Goal: Task Accomplishment & Management: Use online tool/utility

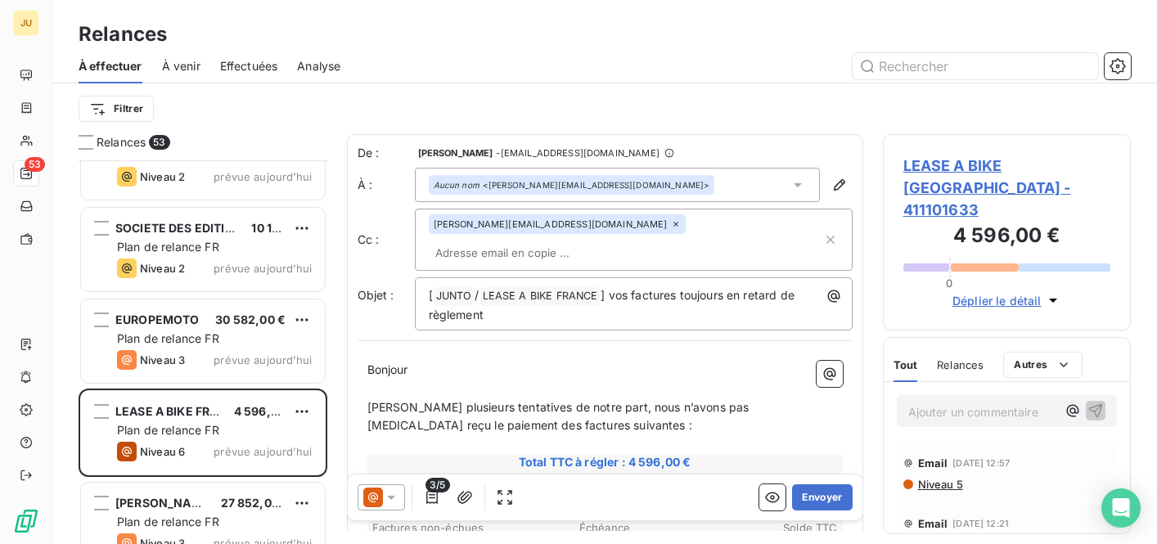
scroll to position [2802, 0]
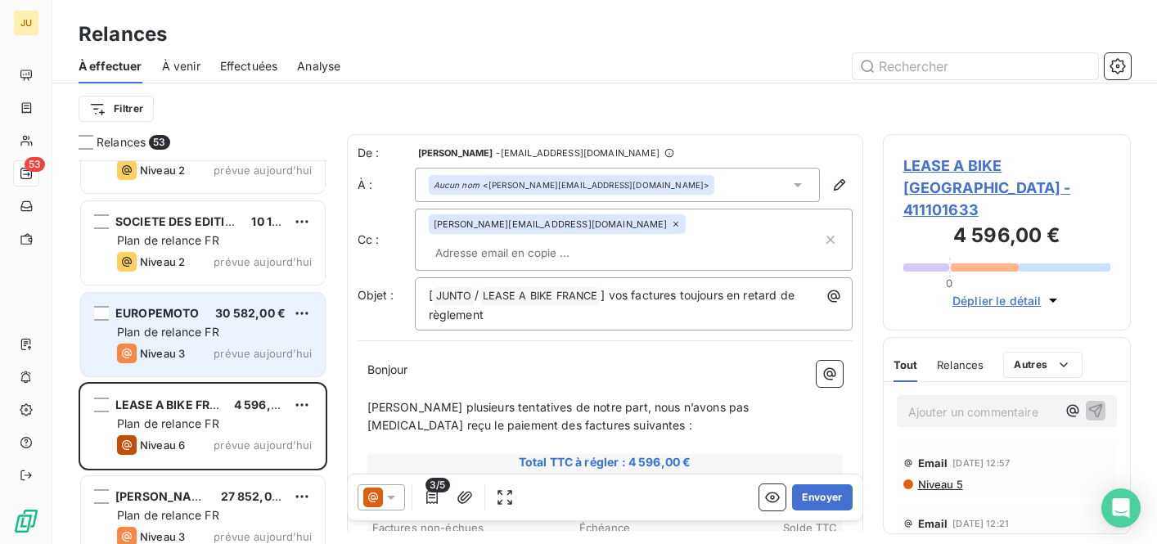
click at [237, 357] on span "prévue aujourd’hui" at bounding box center [262, 353] width 98 height 13
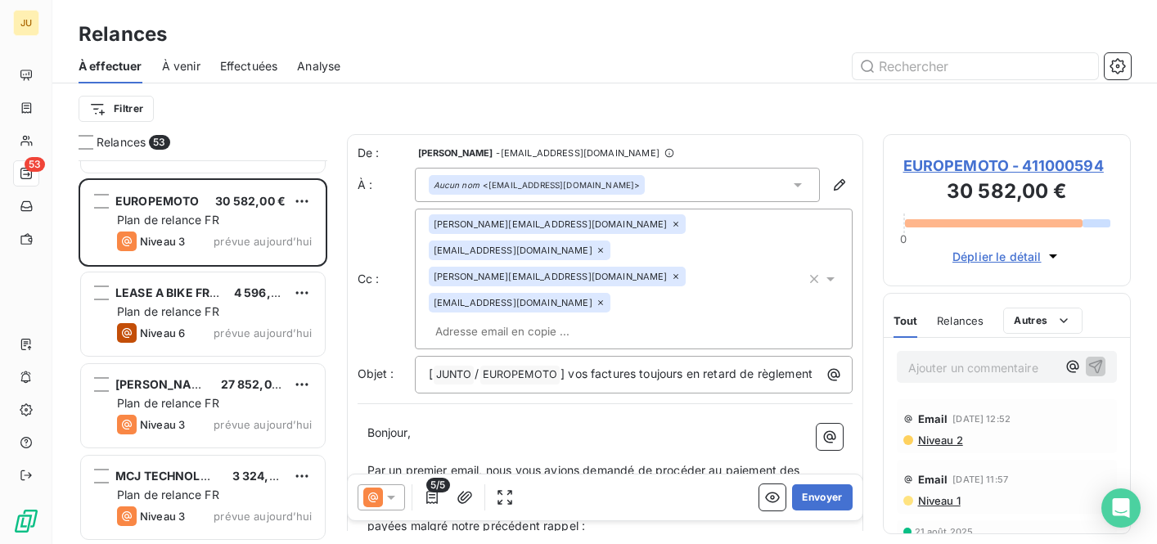
click at [660, 276] on div "[PERSON_NAME][EMAIL_ADDRESS][DOMAIN_NAME] [EMAIL_ADDRESS][DOMAIN_NAME] [DOMAIN_…" at bounding box center [617, 278] width 377 height 129
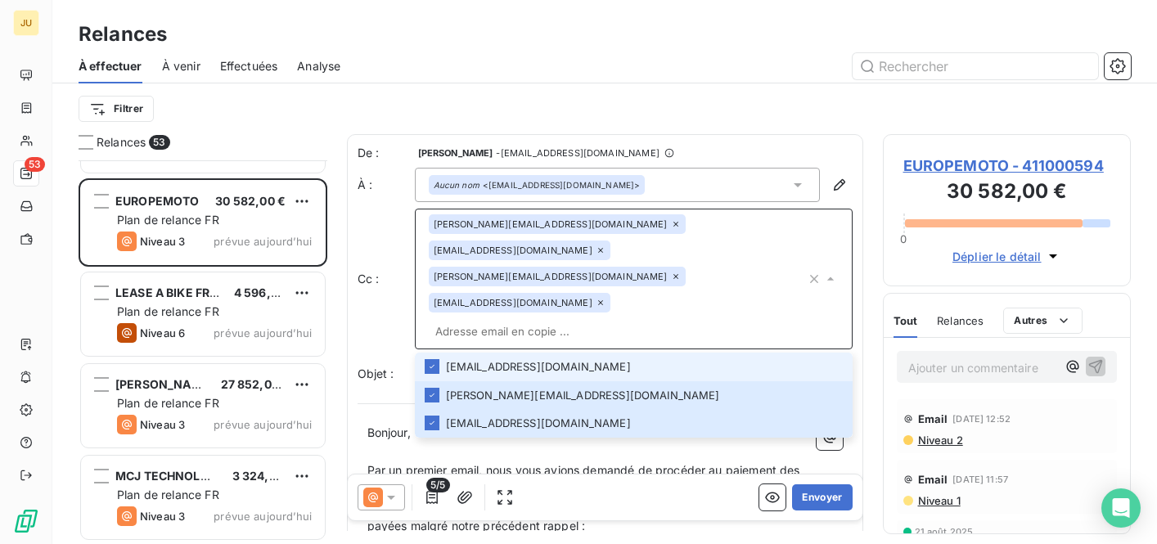
paste input "[PERSON_NAME][EMAIL_ADDRESS][DOMAIN_NAME]"
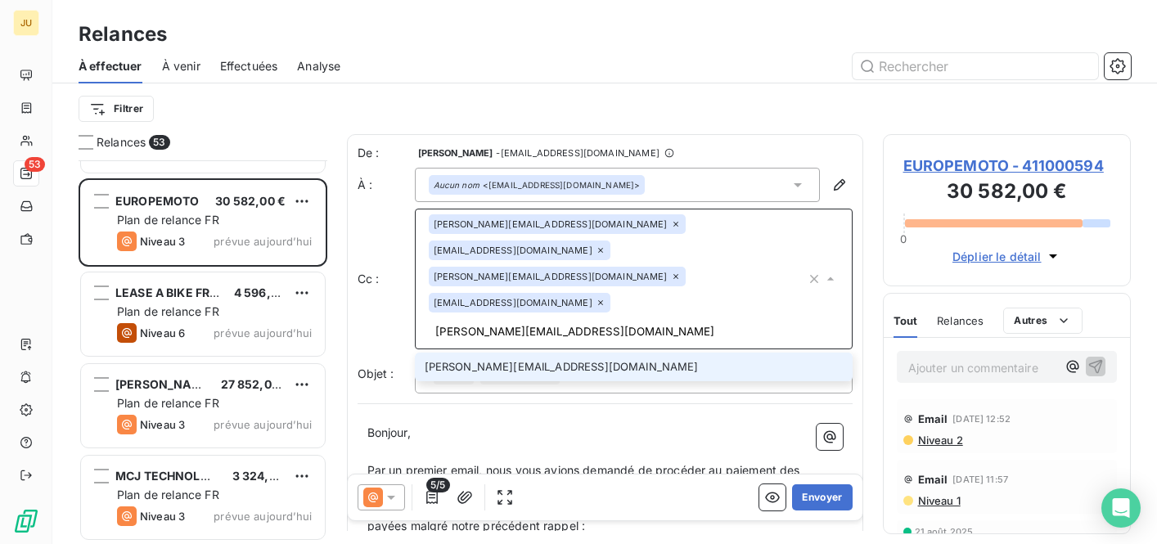
type input "[PERSON_NAME][EMAIL_ADDRESS][DOMAIN_NAME]"
click at [593, 353] on li "[PERSON_NAME][EMAIL_ADDRESS][DOMAIN_NAME]" at bounding box center [634, 367] width 438 height 29
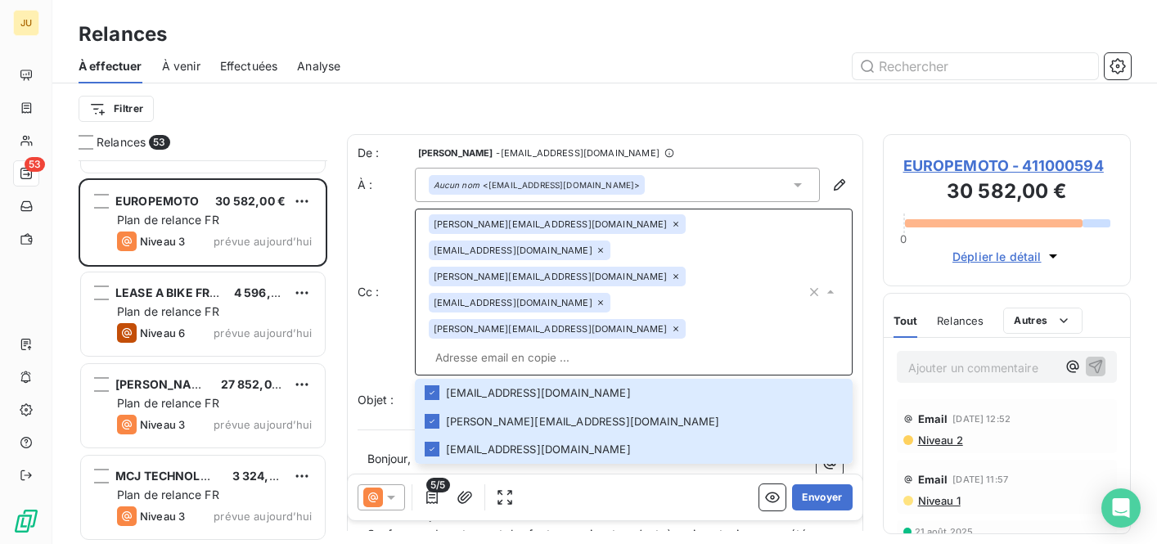
click at [629, 469] on p "﻿" at bounding box center [604, 478] width 475 height 19
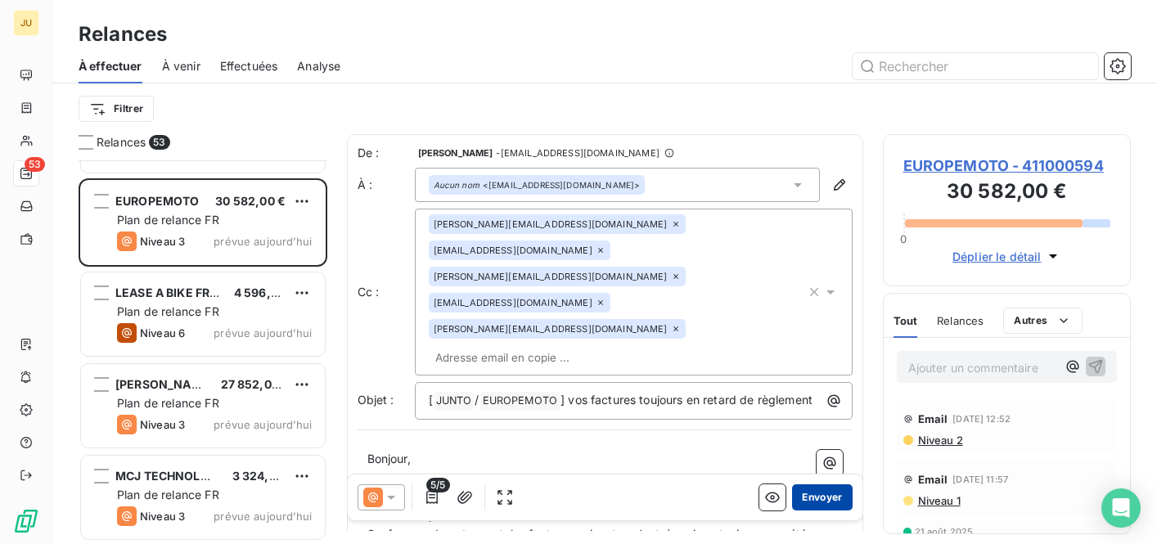
click at [804, 496] on button "Envoyer" at bounding box center [822, 497] width 60 height 26
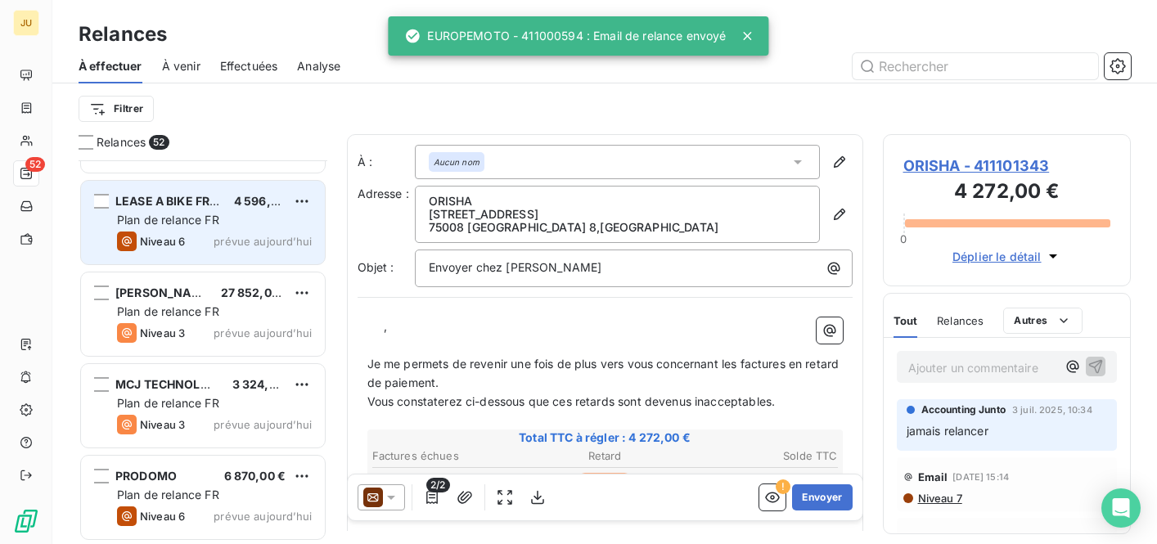
click at [188, 231] on div "Niveau 6 prévue [DATE]" at bounding box center [214, 241] width 195 height 20
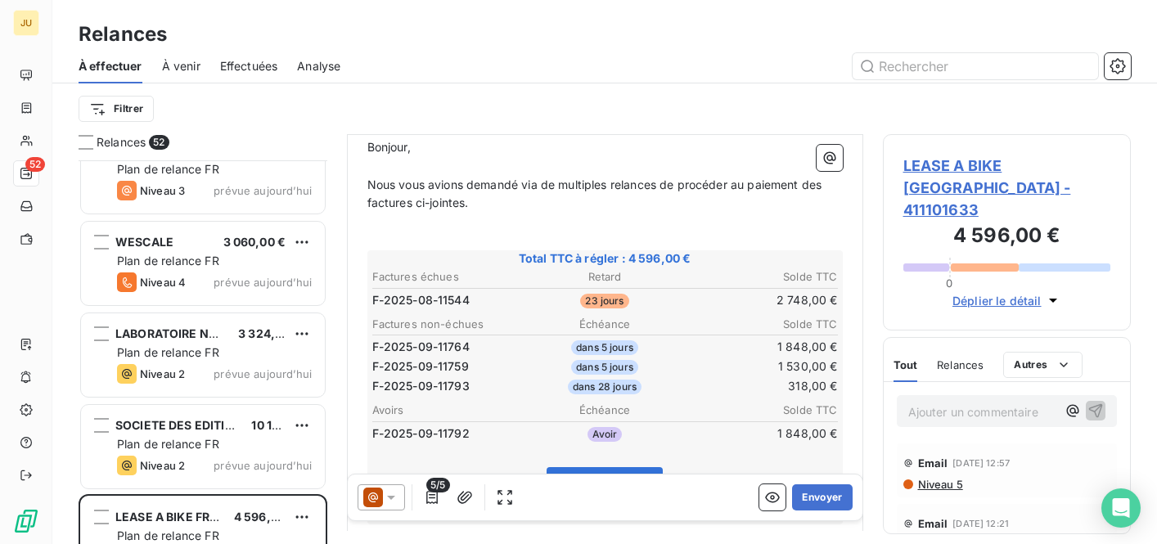
scroll to position [357, 0]
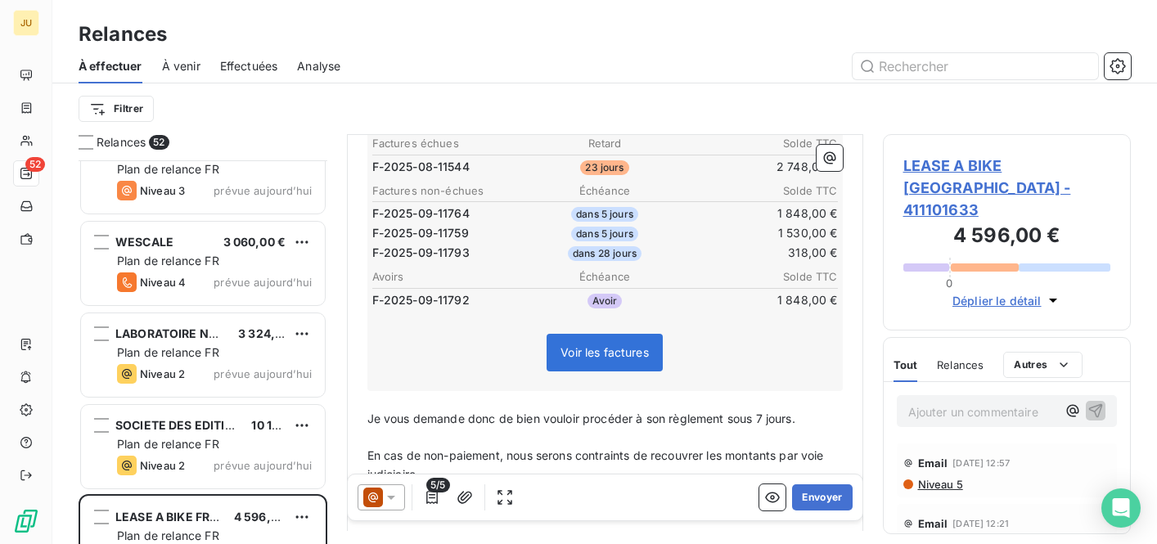
click at [395, 496] on icon at bounding box center [391, 497] width 16 height 16
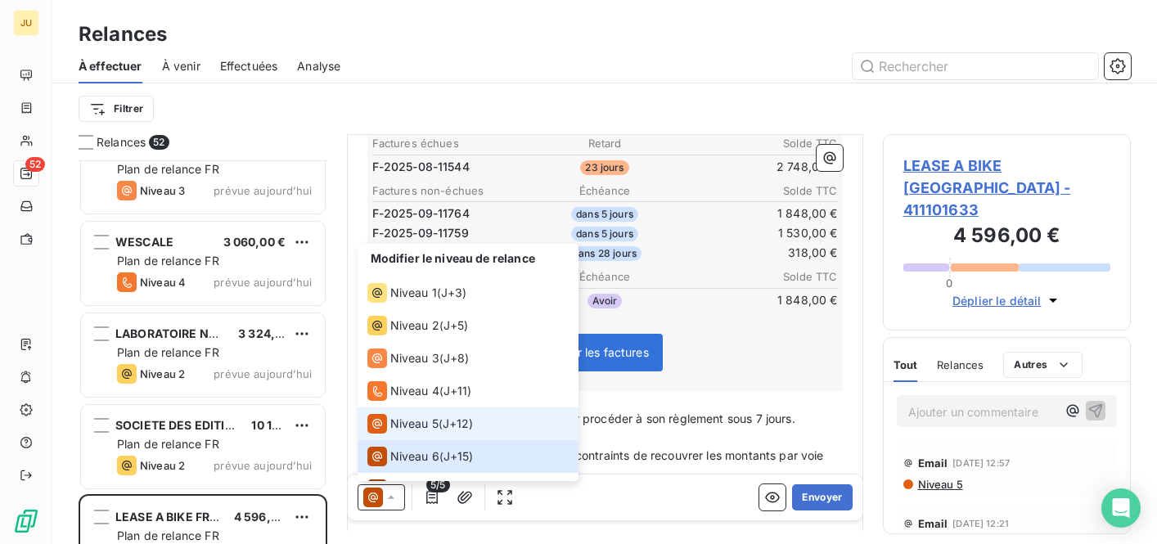
click at [409, 438] on li "Niveau 5 ( J+12 )" at bounding box center [467, 423] width 221 height 33
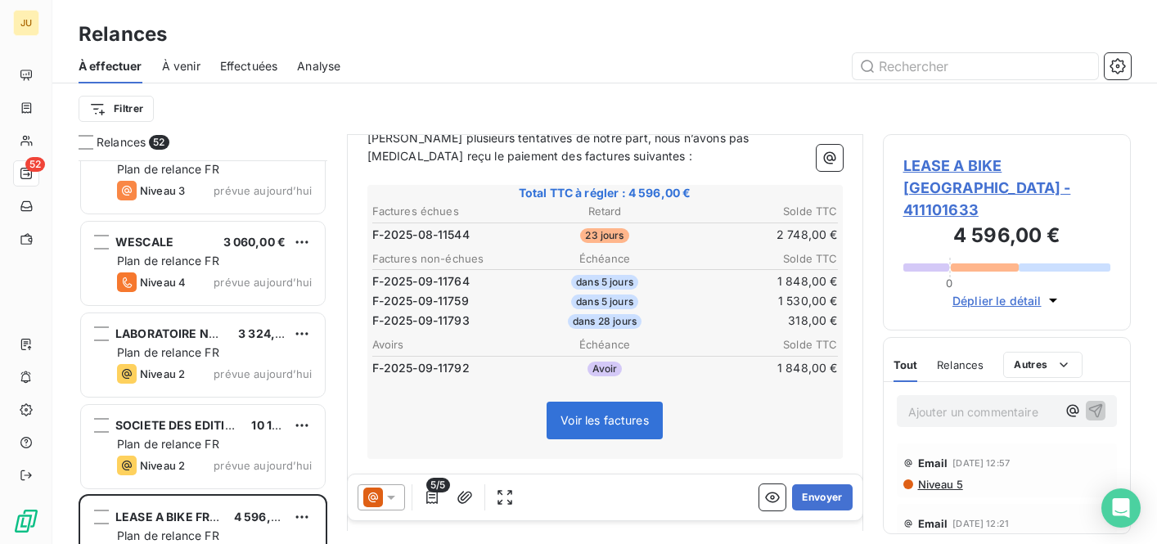
scroll to position [224, 0]
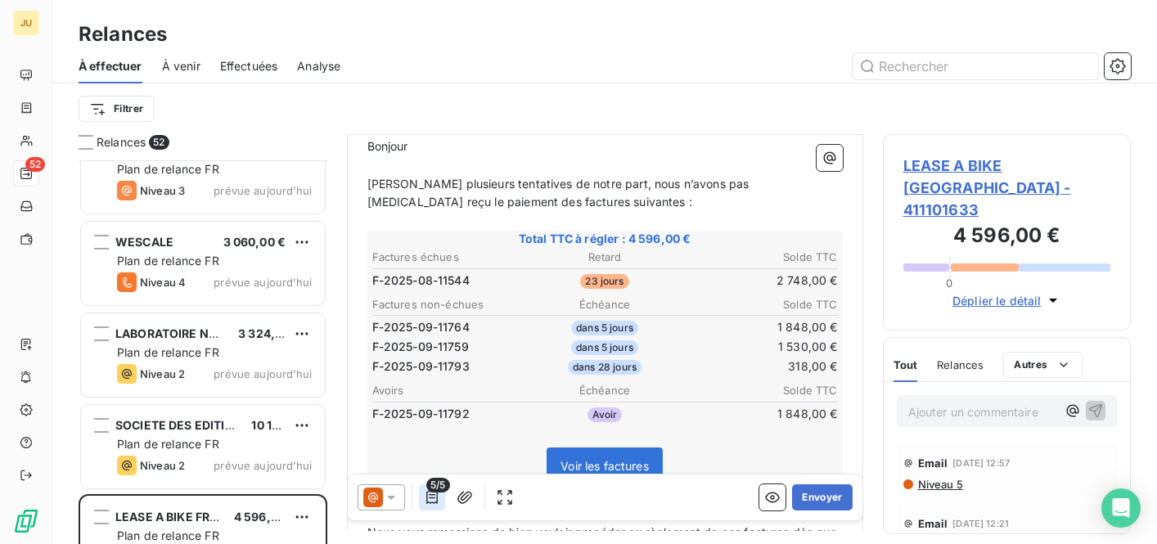
click at [431, 498] on icon "button" at bounding box center [432, 497] width 16 height 16
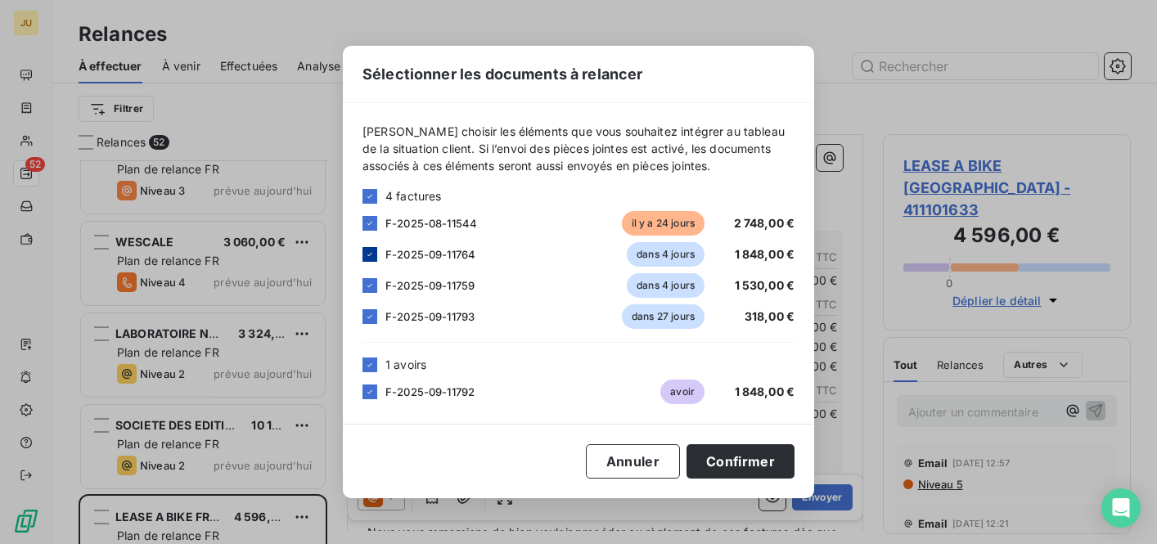
click at [370, 252] on icon at bounding box center [370, 254] width 10 height 10
click at [371, 393] on icon at bounding box center [370, 392] width 10 height 10
click at [746, 471] on button "Confirmer" at bounding box center [740, 461] width 108 height 34
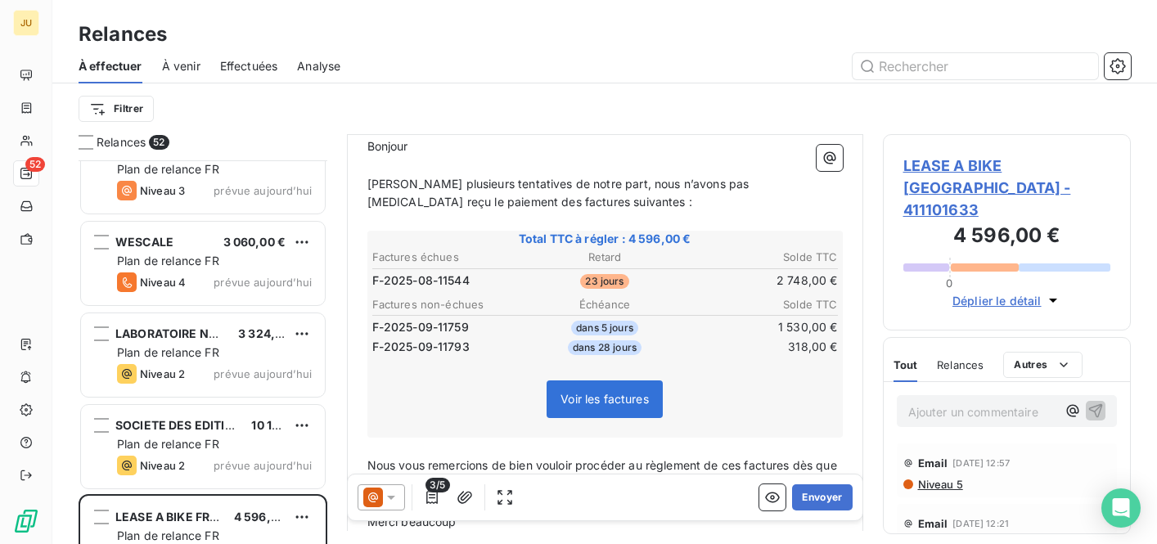
scroll to position [0, 0]
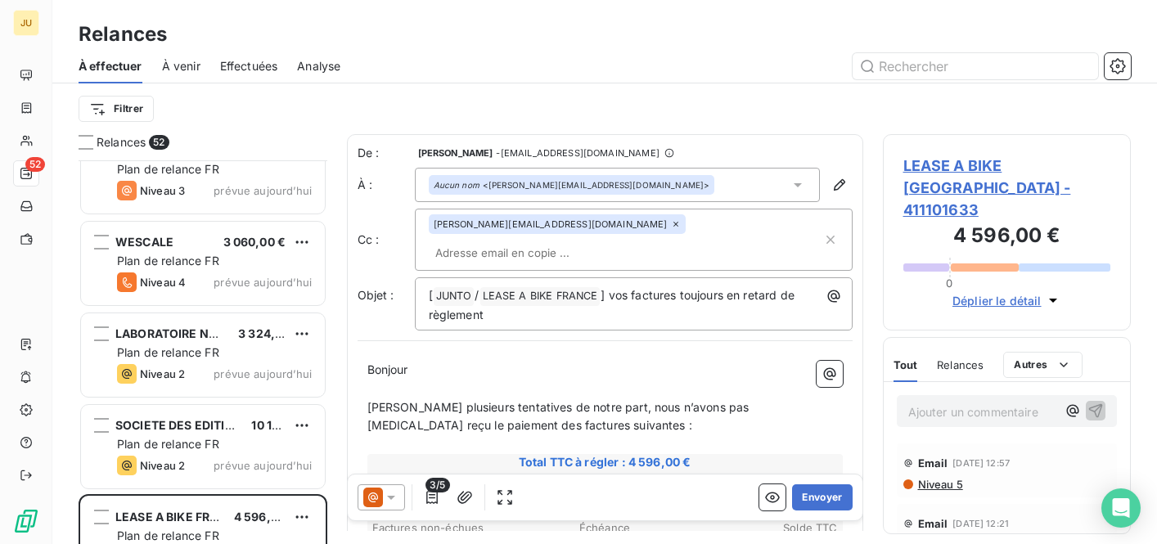
click at [591, 240] on input "text" at bounding box center [523, 252] width 189 height 25
paste input "[PERSON_NAME][EMAIL_ADDRESS][DOMAIN_NAME]"
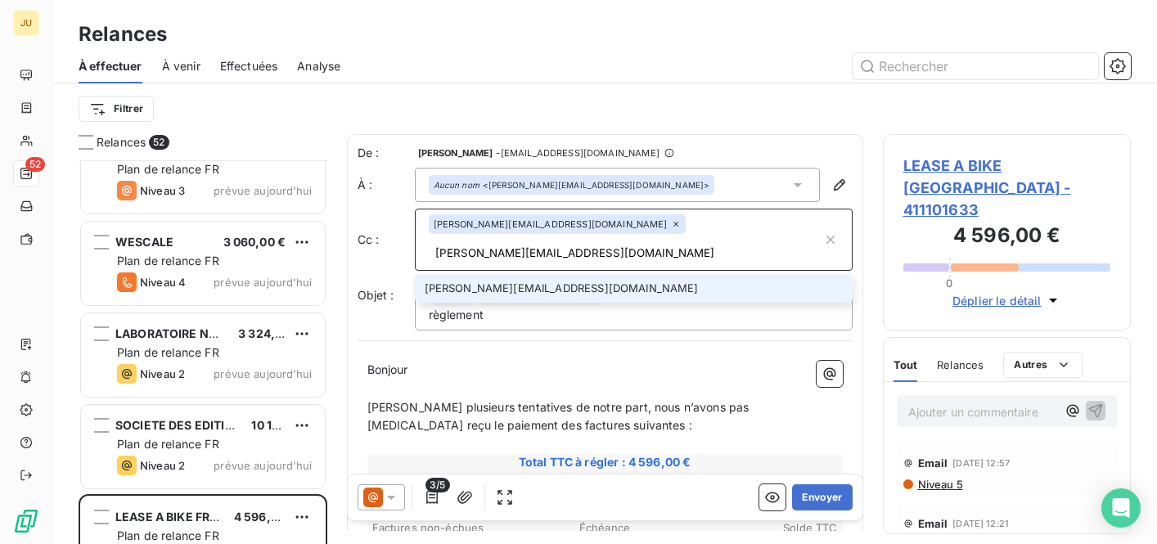
type input "[PERSON_NAME][EMAIL_ADDRESS][DOMAIN_NAME]"
click at [559, 274] on li "[PERSON_NAME][EMAIL_ADDRESS][DOMAIN_NAME]" at bounding box center [634, 288] width 438 height 29
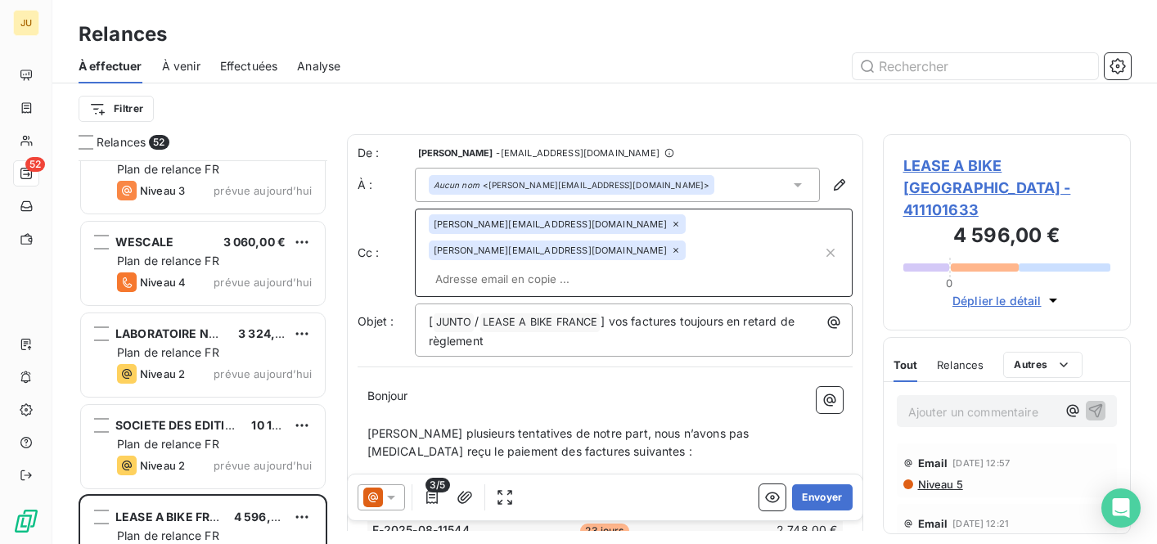
scroll to position [366, 0]
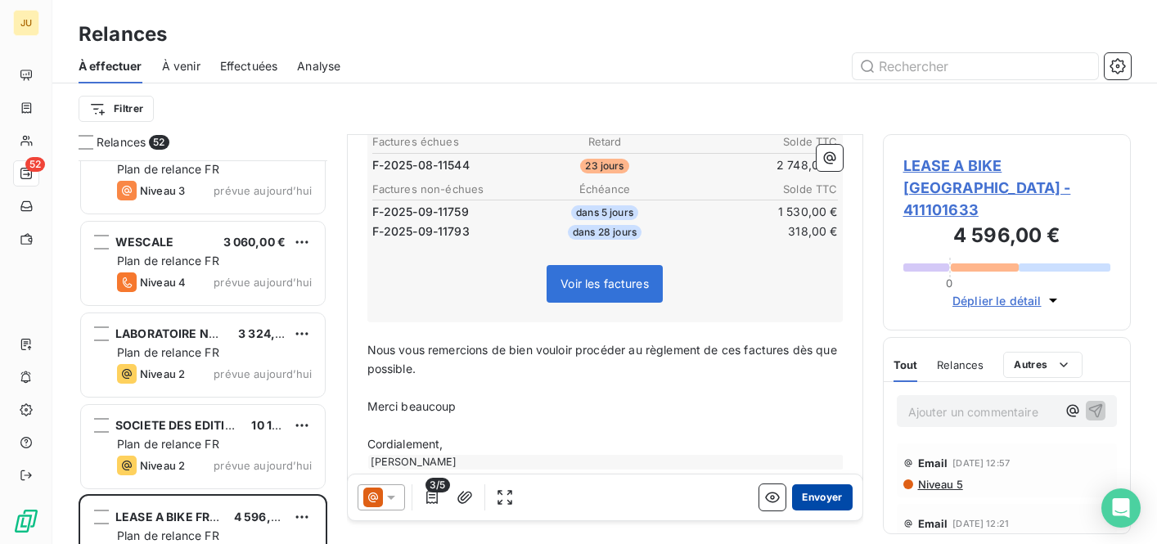
click at [805, 496] on button "Envoyer" at bounding box center [822, 497] width 60 height 26
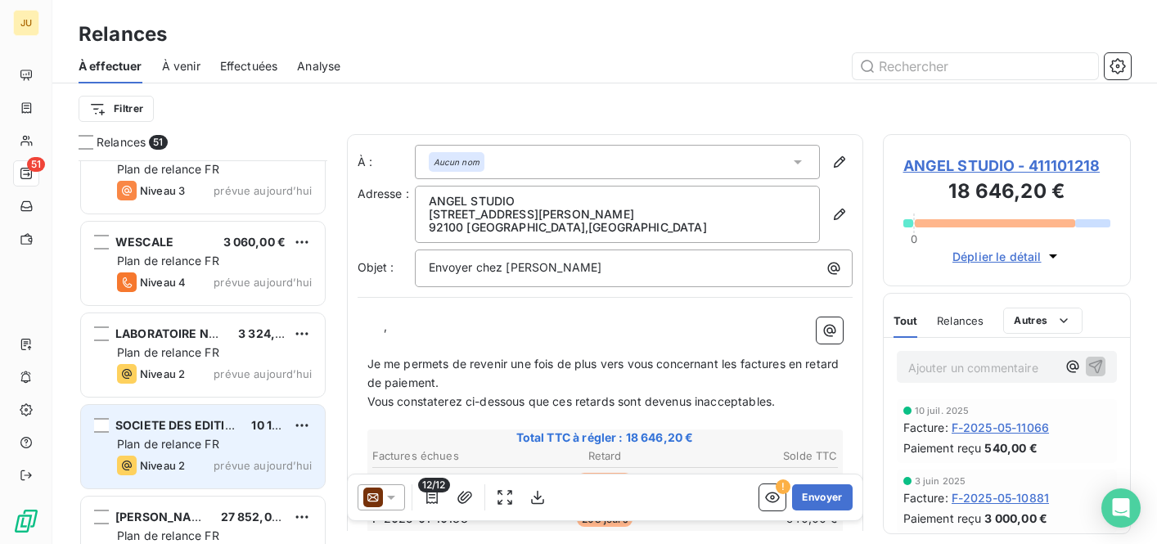
click at [245, 461] on span "prévue aujourd’hui" at bounding box center [262, 465] width 98 height 13
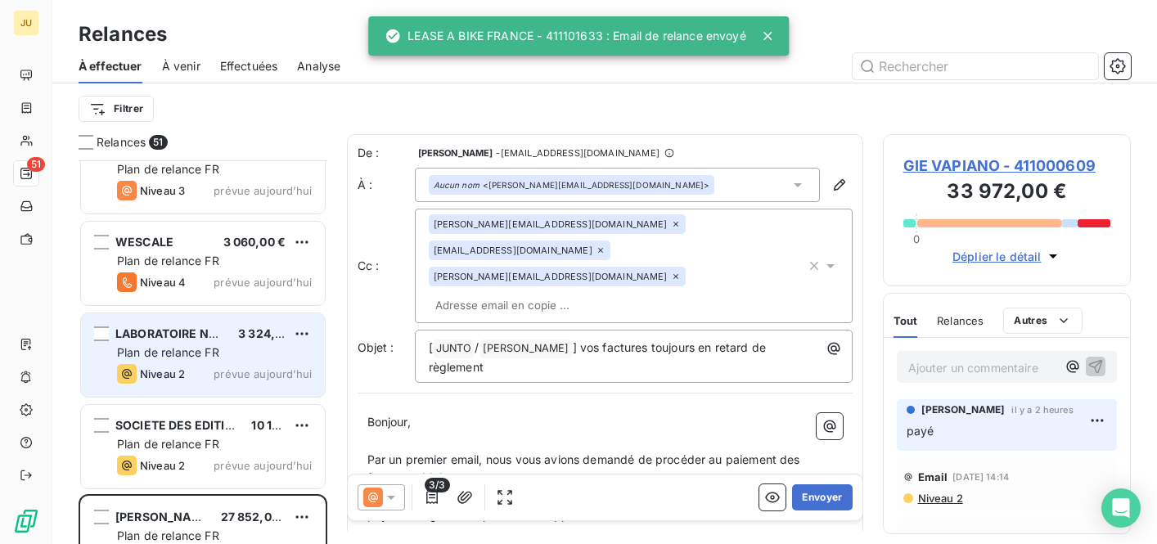
click at [204, 376] on div "Niveau 2 prévue aujourd’hui" at bounding box center [214, 374] width 195 height 20
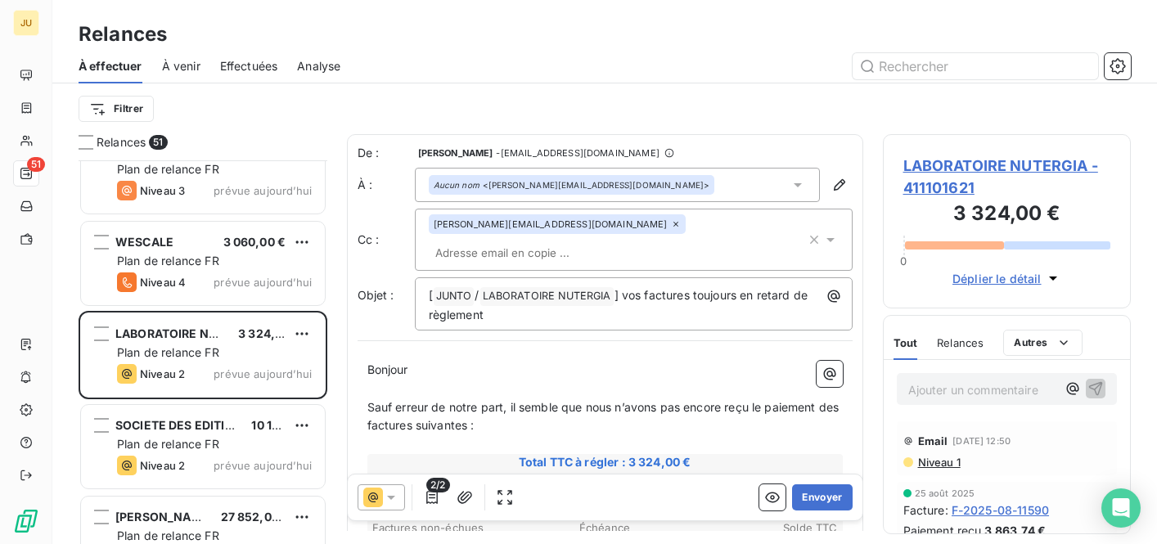
click at [609, 240] on div "[PERSON_NAME][EMAIL_ADDRESS][DOMAIN_NAME]" at bounding box center [634, 240] width 438 height 62
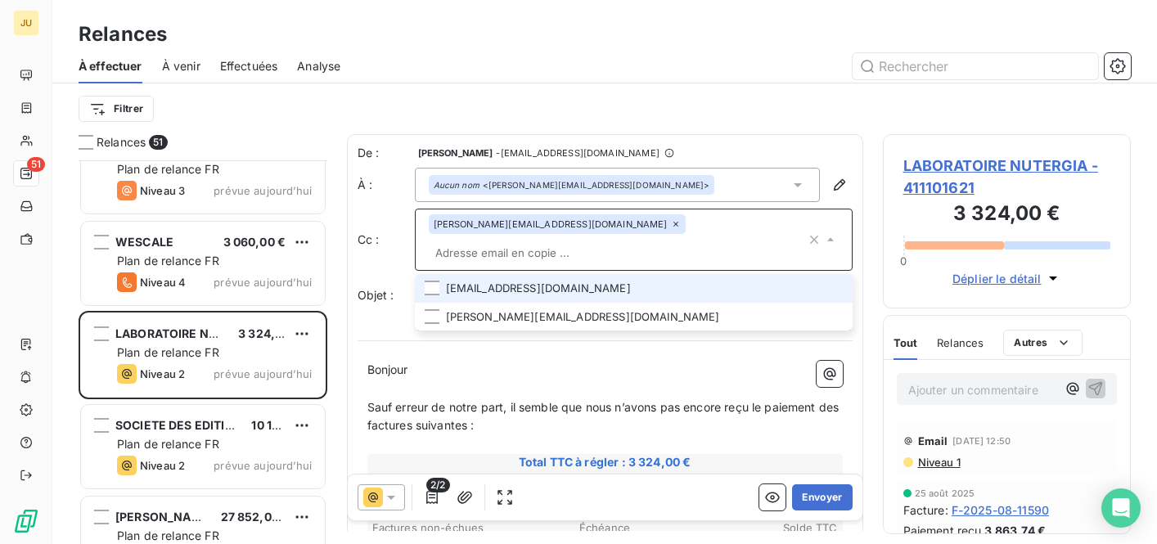
click at [615, 240] on input "text" at bounding box center [617, 252] width 377 height 25
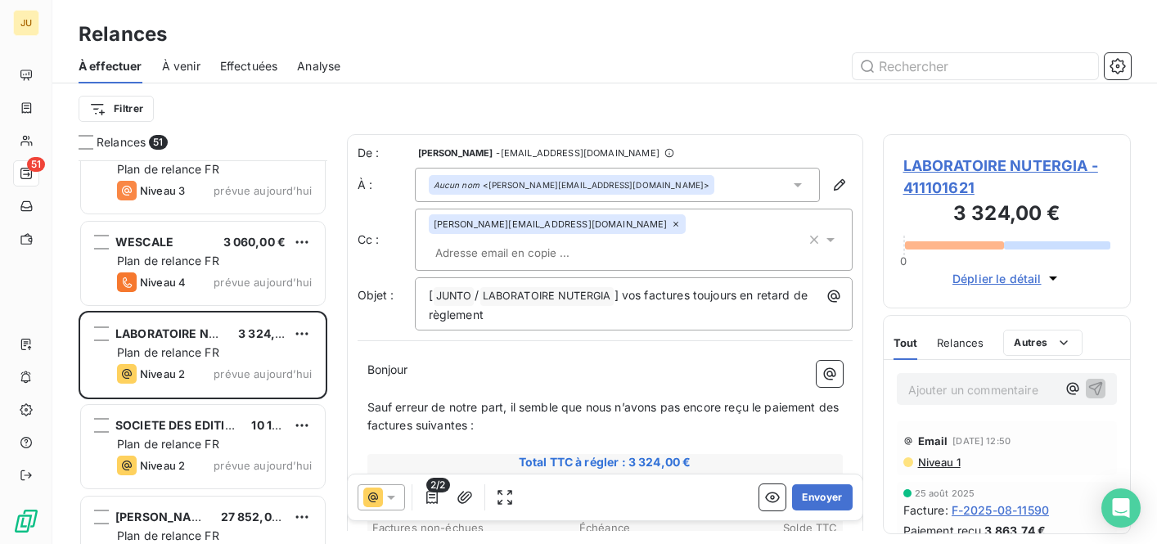
click at [615, 240] on input "text" at bounding box center [523, 252] width 189 height 25
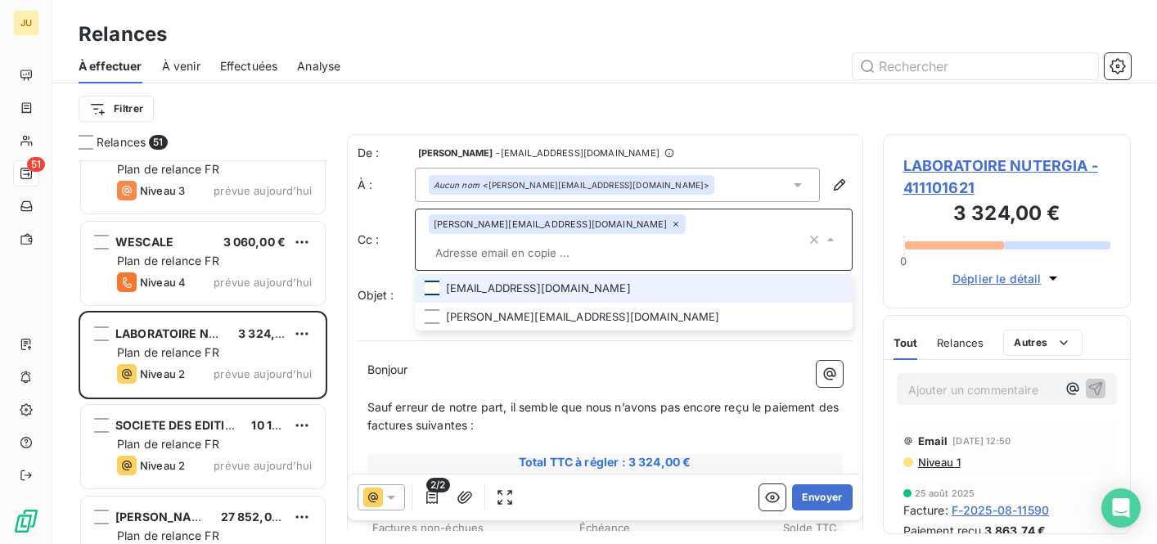
click at [429, 281] on div at bounding box center [431, 288] width 15 height 15
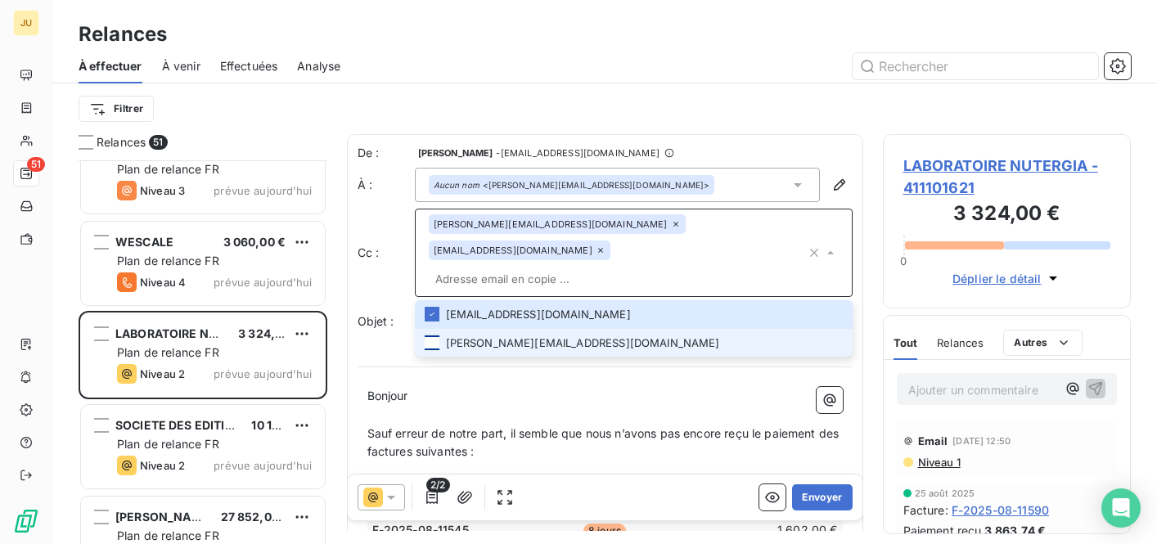
click at [436, 335] on div at bounding box center [431, 342] width 15 height 15
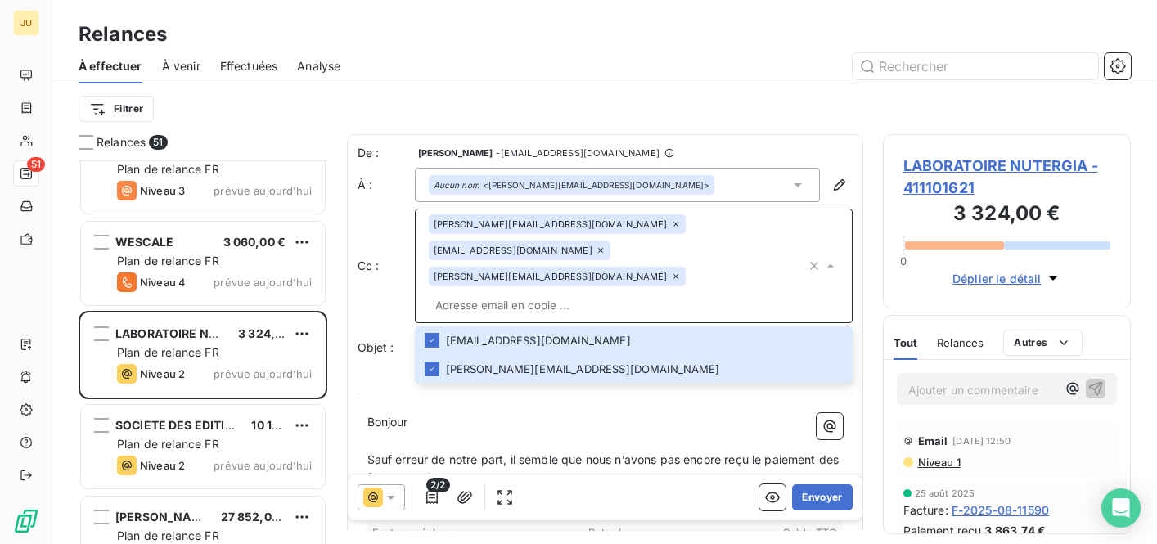
click at [636, 293] on input "text" at bounding box center [617, 305] width 377 height 25
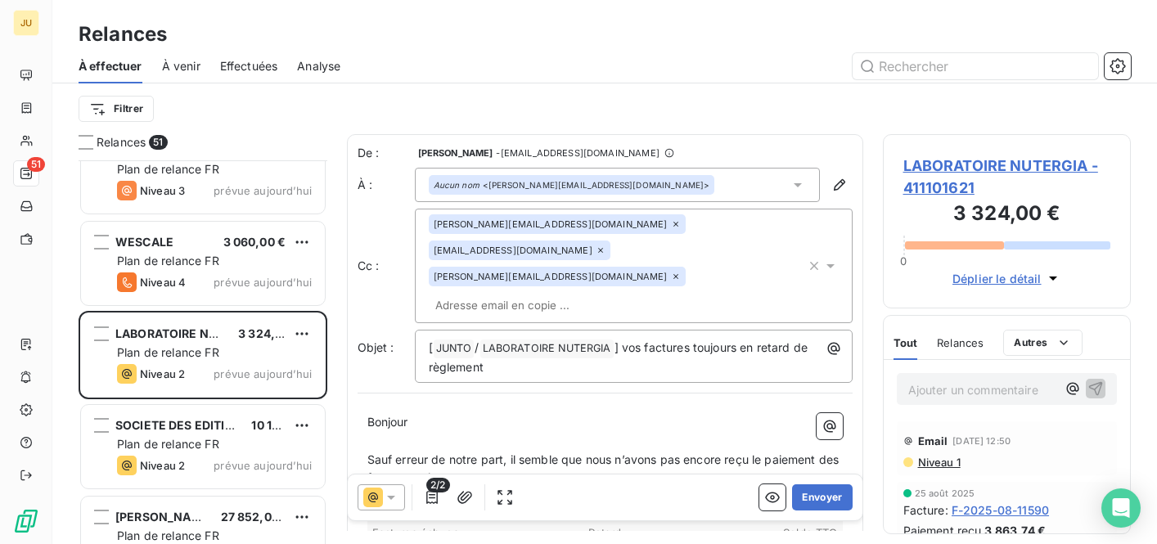
paste input "[PERSON_NAME][EMAIL_ADDRESS][DOMAIN_NAME]"
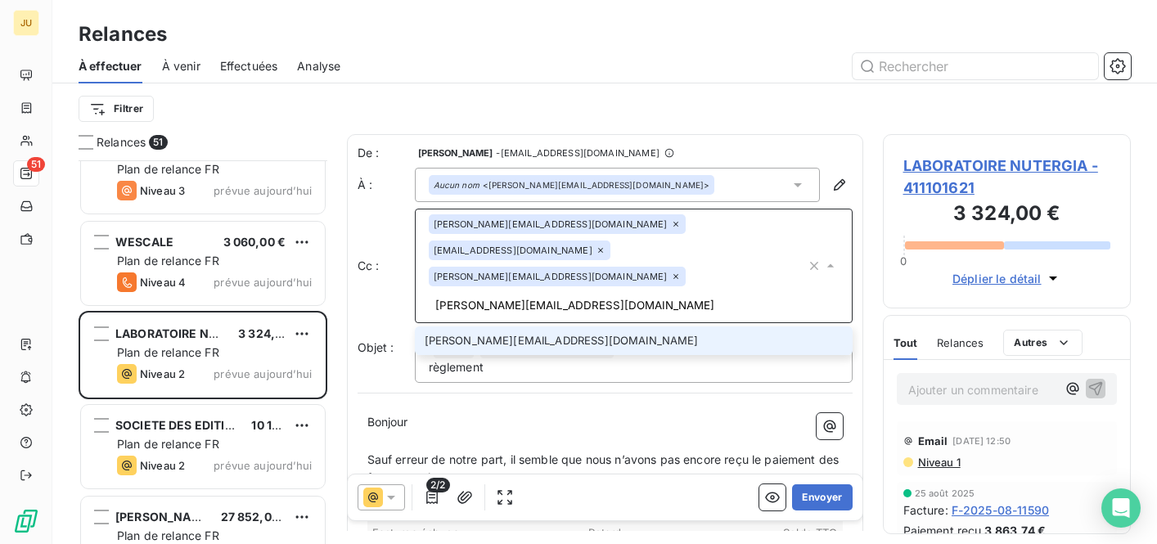
type input "[PERSON_NAME][EMAIL_ADDRESS][DOMAIN_NAME]"
click at [564, 326] on li "[PERSON_NAME][EMAIL_ADDRESS][DOMAIN_NAME]" at bounding box center [634, 340] width 438 height 29
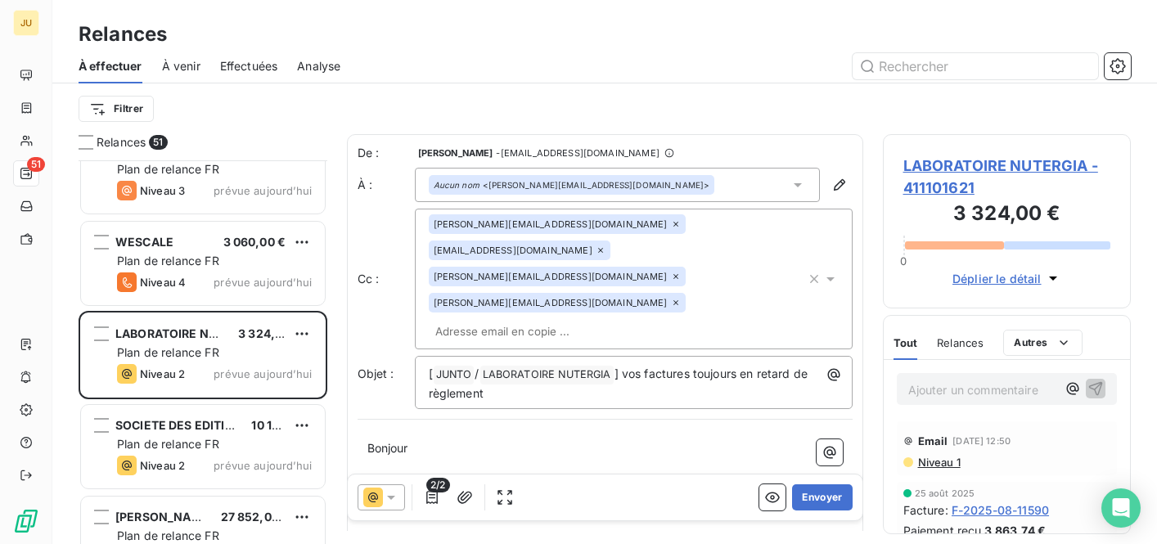
click at [548, 319] on input "text" at bounding box center [523, 331] width 189 height 25
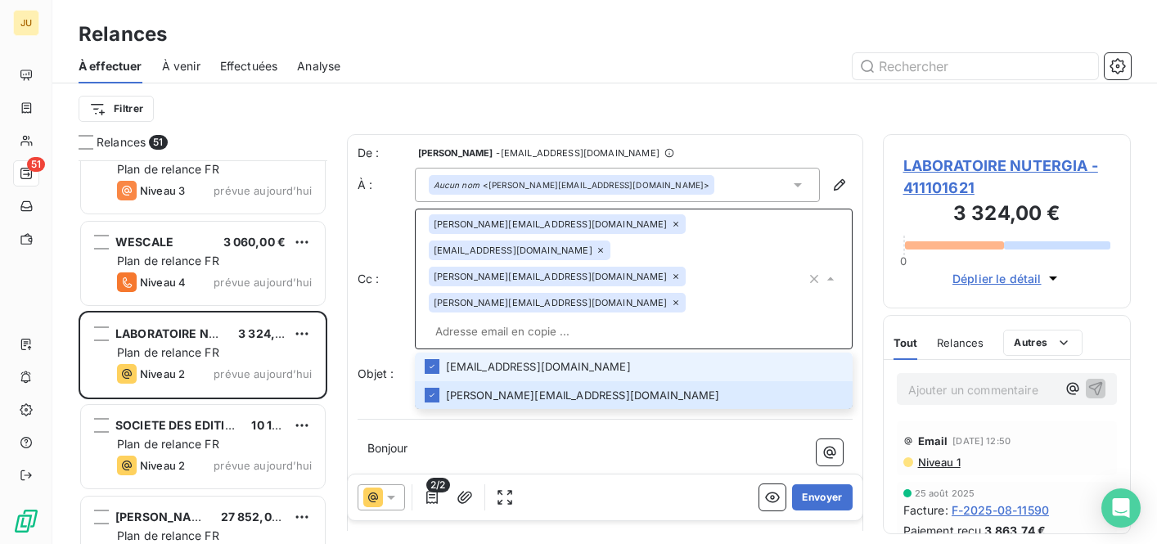
paste input "[EMAIL_ADDRESS][DOMAIN_NAME]"
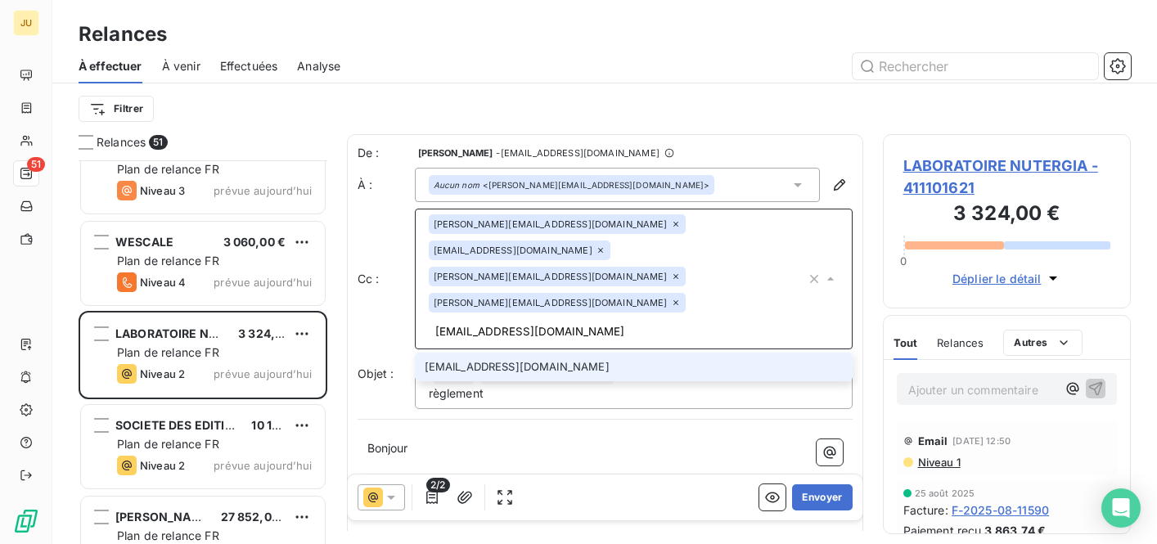
type input "[EMAIL_ADDRESS][DOMAIN_NAME]"
click at [500, 353] on li "[EMAIL_ADDRESS][DOMAIN_NAME]" at bounding box center [634, 367] width 438 height 29
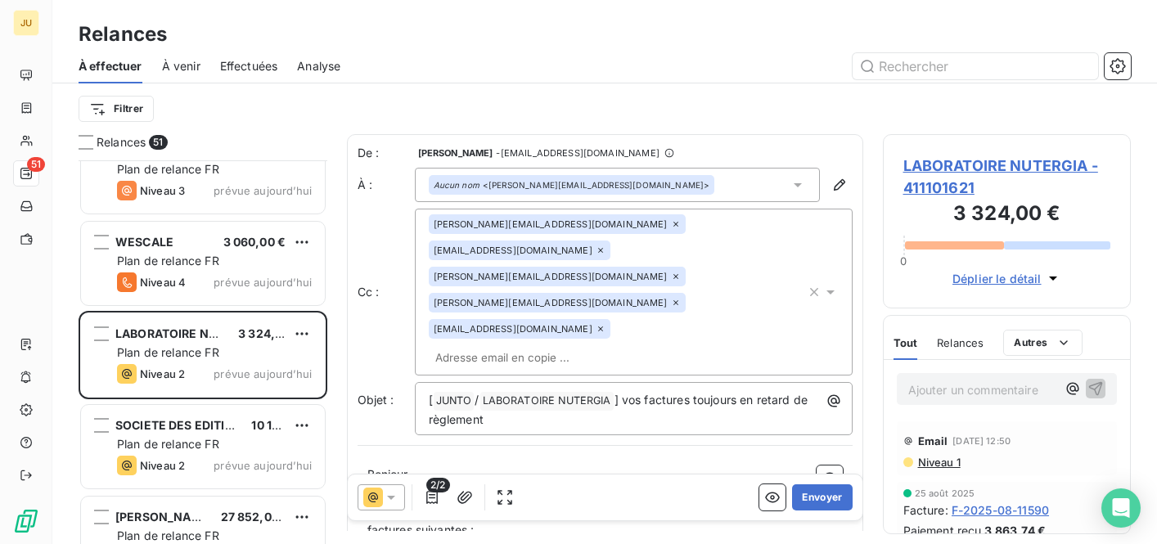
click at [525, 375] on div "De : [PERSON_NAME] - [EMAIL_ADDRESS][DOMAIN_NAME] À : Aucun nom <[PERSON_NAME][…" at bounding box center [605, 523] width 516 height 779
click at [801, 492] on button "Envoyer" at bounding box center [822, 497] width 60 height 26
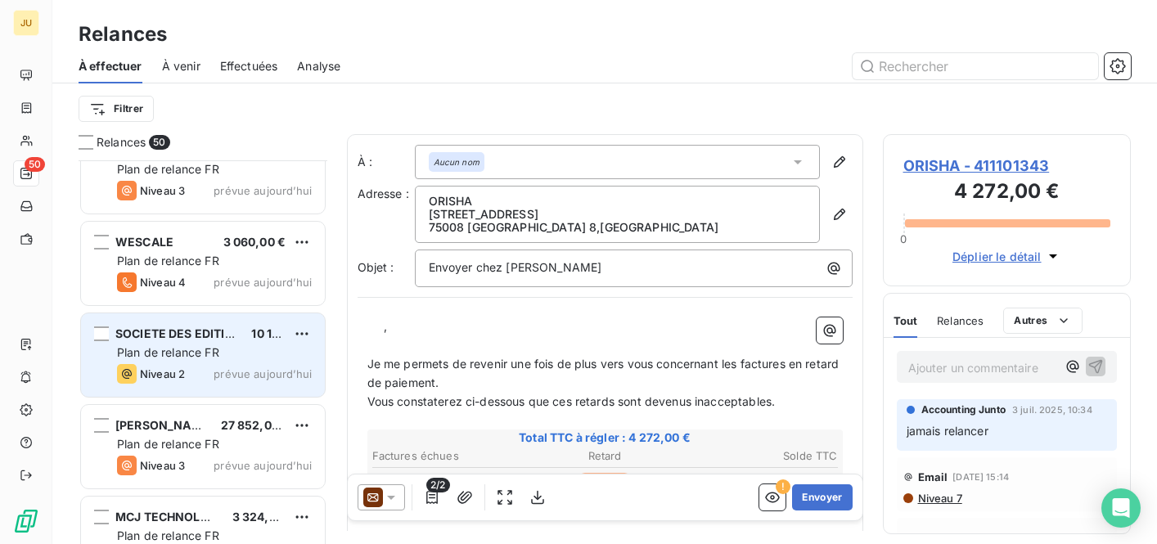
click at [209, 361] on div "SOCIETE DES EDITIONS [PERSON_NAME] 10 146,00 € Plan de relance FR Niveau 2 prév…" at bounding box center [203, 354] width 244 height 83
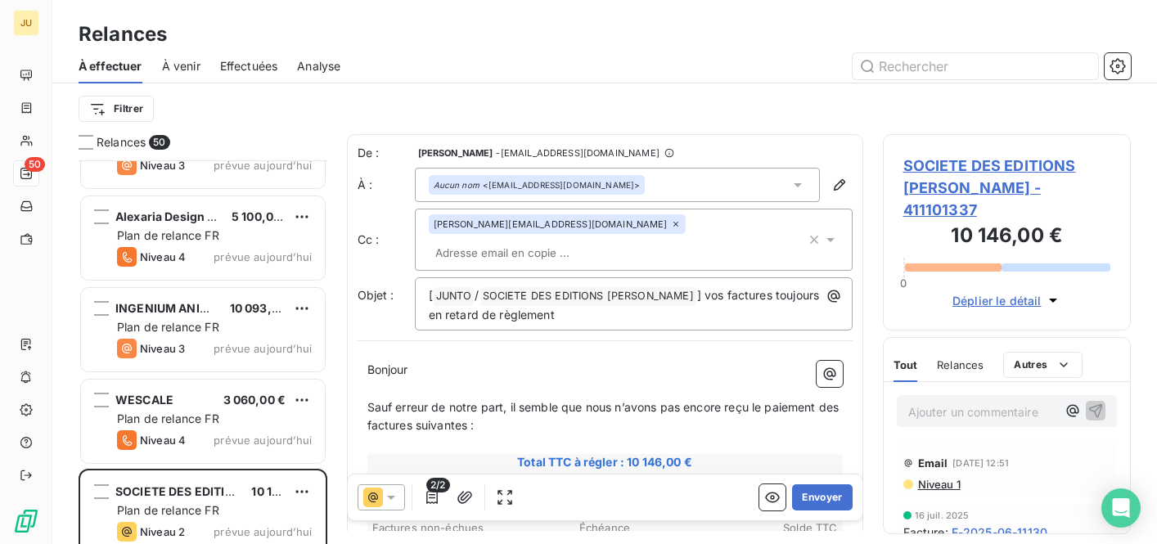
click at [618, 240] on input "text" at bounding box center [523, 252] width 189 height 25
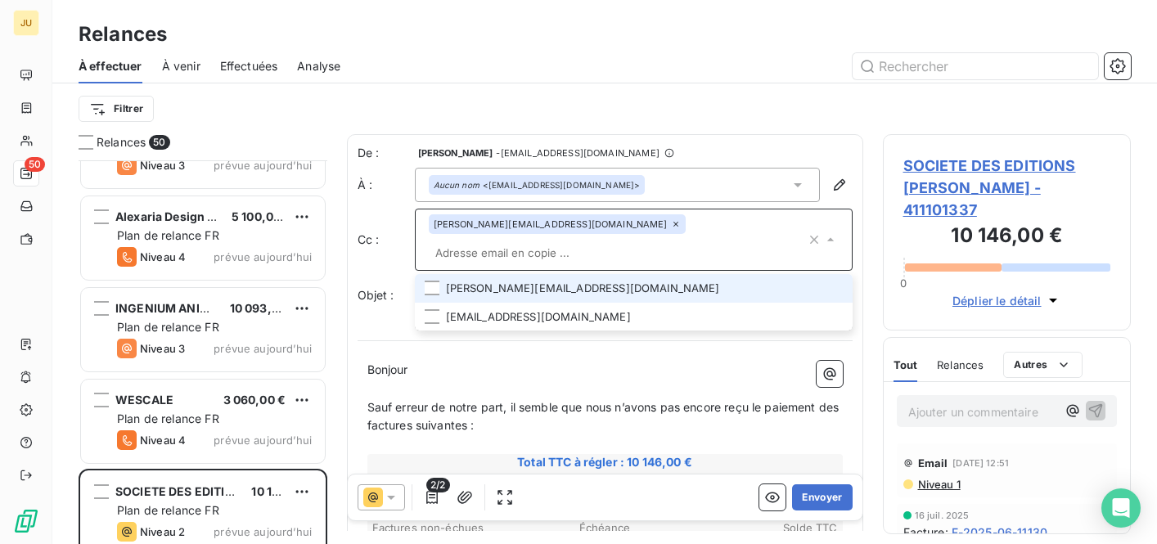
paste input "[EMAIL_ADDRESS][DOMAIN_NAME]"
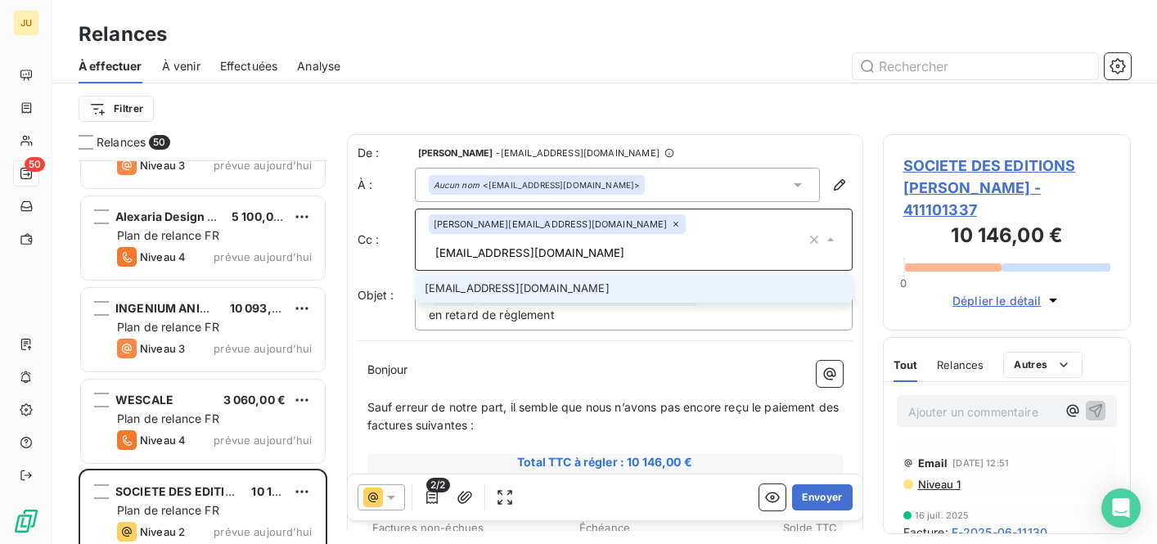
type input "[EMAIL_ADDRESS][DOMAIN_NAME]"
click at [635, 274] on li "[EMAIL_ADDRESS][DOMAIN_NAME]" at bounding box center [634, 288] width 438 height 29
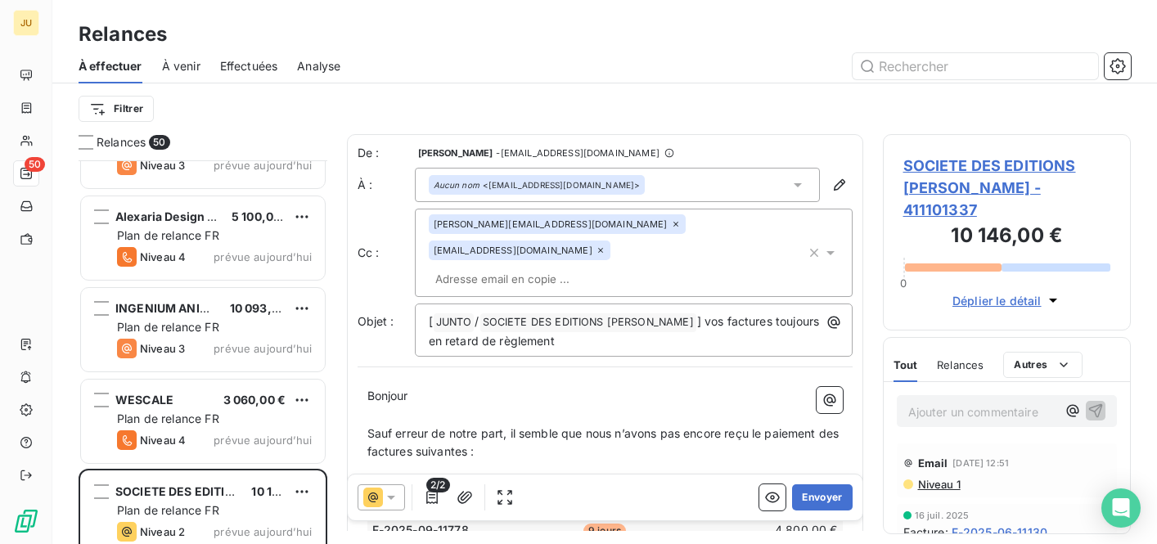
click at [629, 426] on span "Sauf erreur de notre part, il semble que nous n’avons pas encore reçu le paieme…" at bounding box center [604, 442] width 475 height 33
click at [804, 501] on button "Envoyer" at bounding box center [822, 497] width 60 height 26
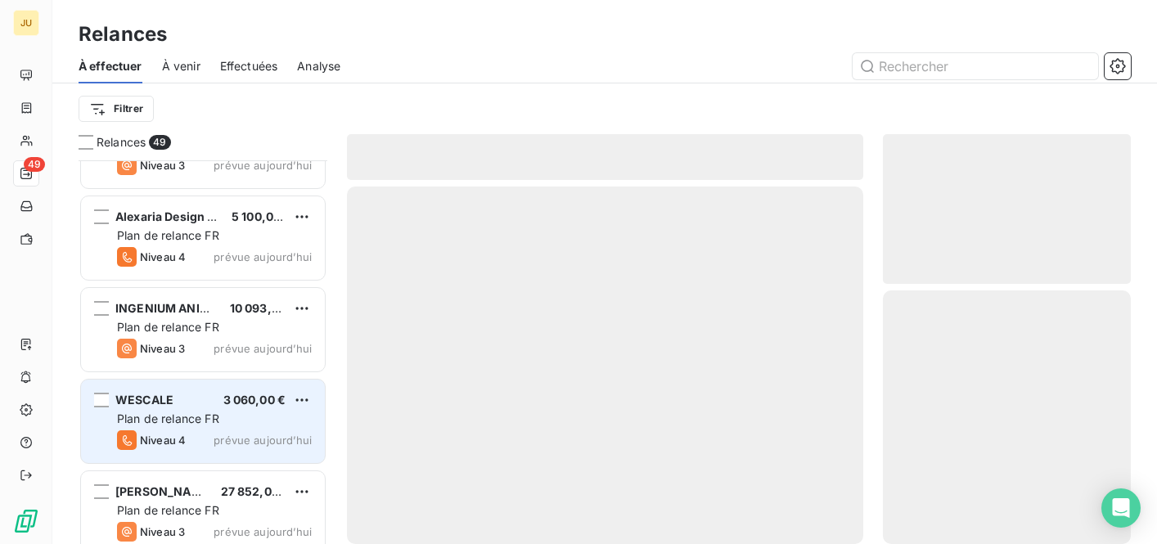
click at [231, 419] on div "Plan de relance FR" at bounding box center [214, 419] width 195 height 16
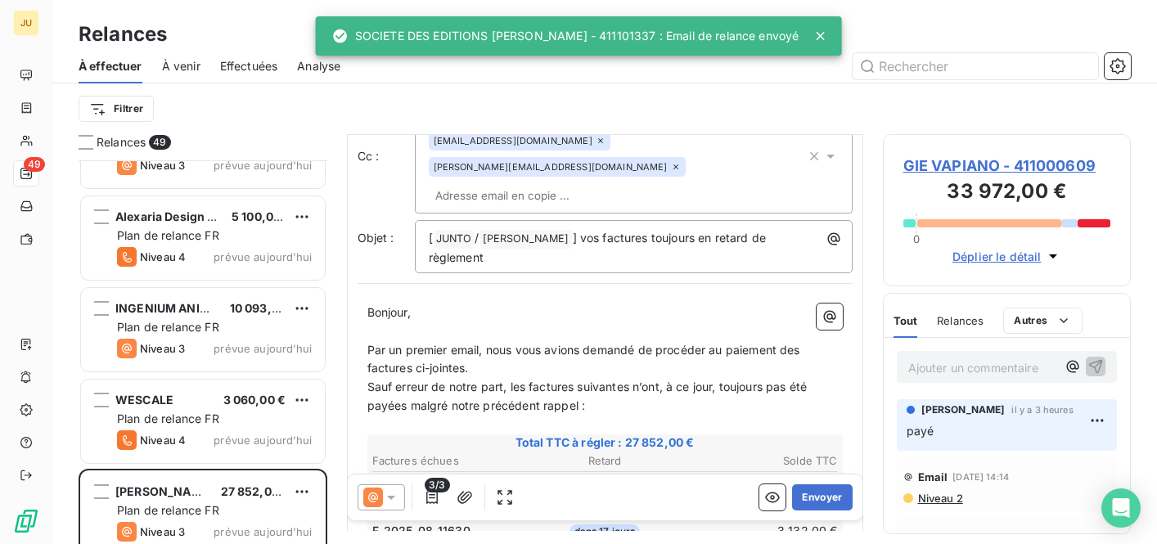
scroll to position [119, 0]
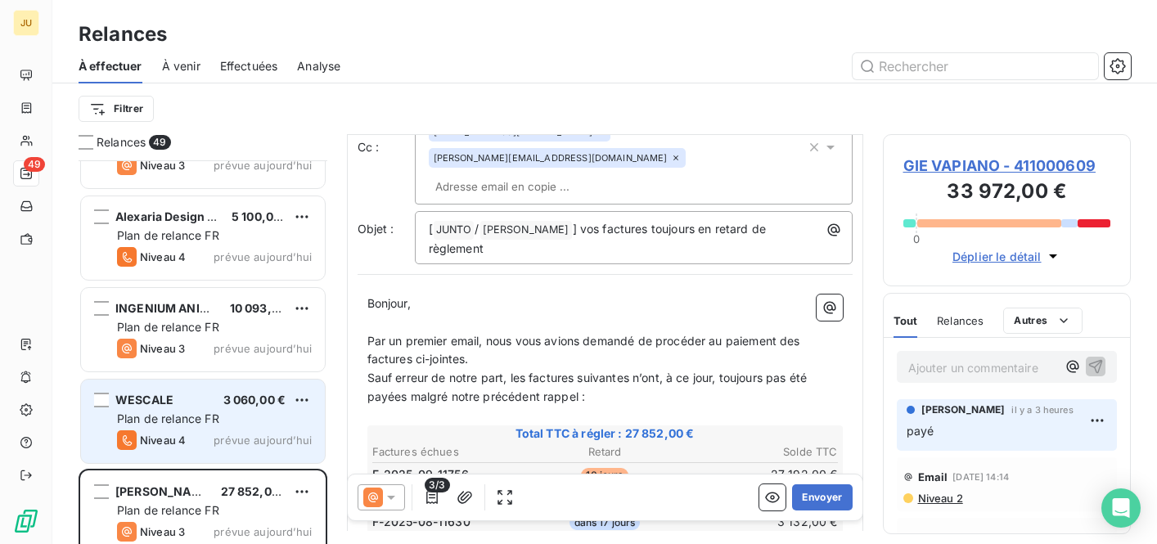
click at [135, 424] on span "Plan de relance FR" at bounding box center [168, 418] width 102 height 14
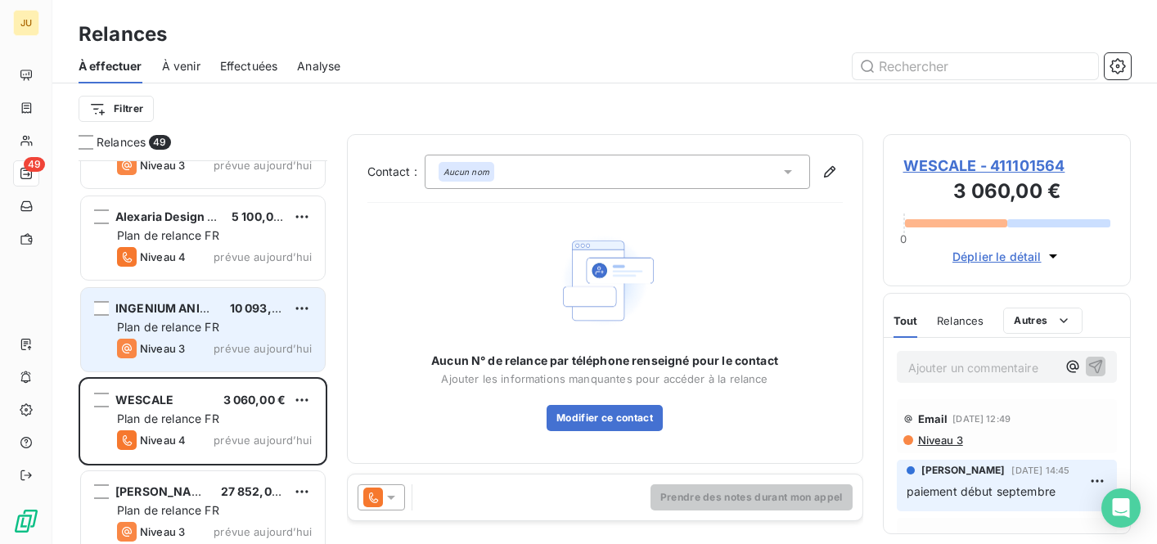
click at [206, 339] on div "Niveau 3 prévue aujourd’hui" at bounding box center [214, 349] width 195 height 20
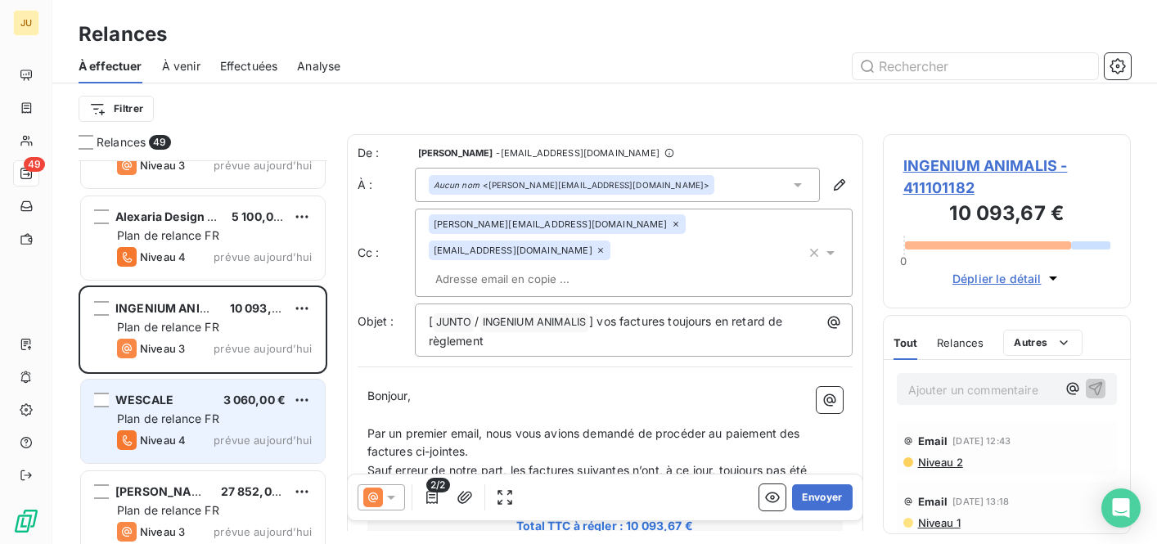
click at [204, 421] on span "Plan de relance FR" at bounding box center [168, 418] width 102 height 14
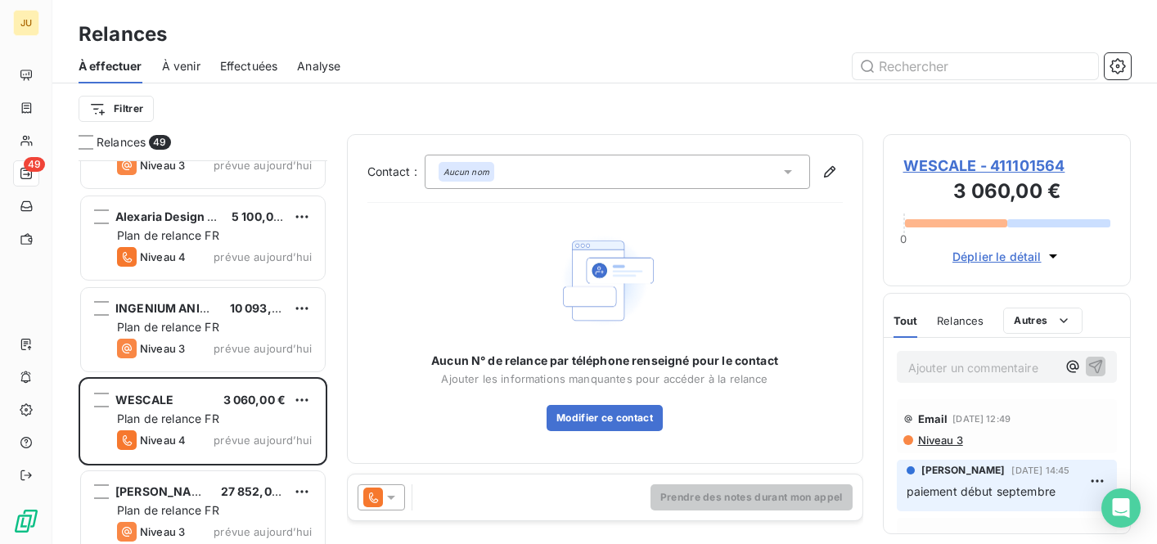
click at [377, 496] on icon at bounding box center [373, 497] width 20 height 20
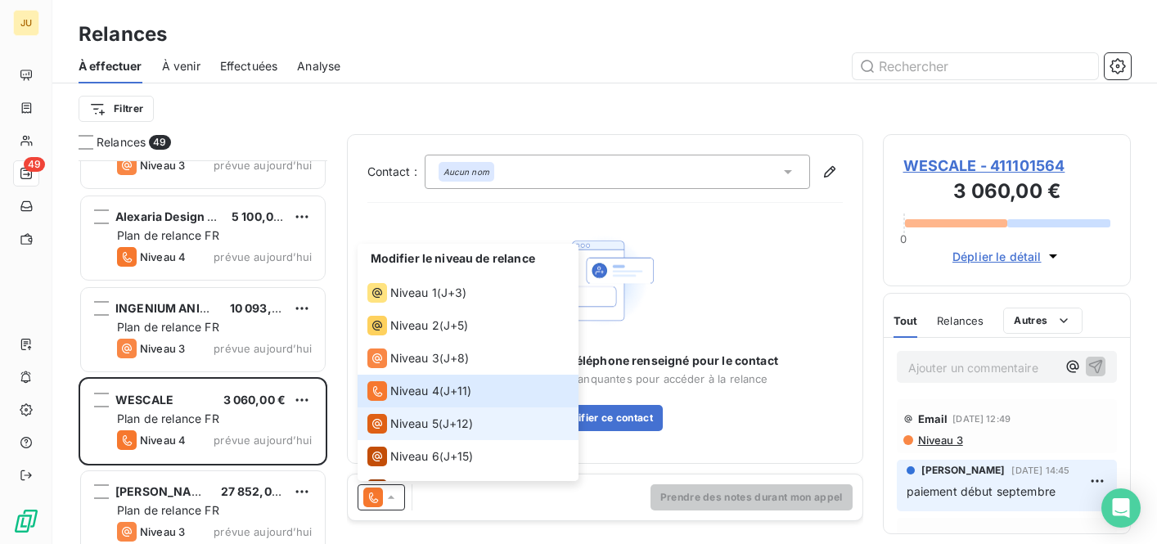
click at [411, 419] on span "Niveau 5" at bounding box center [414, 423] width 48 height 16
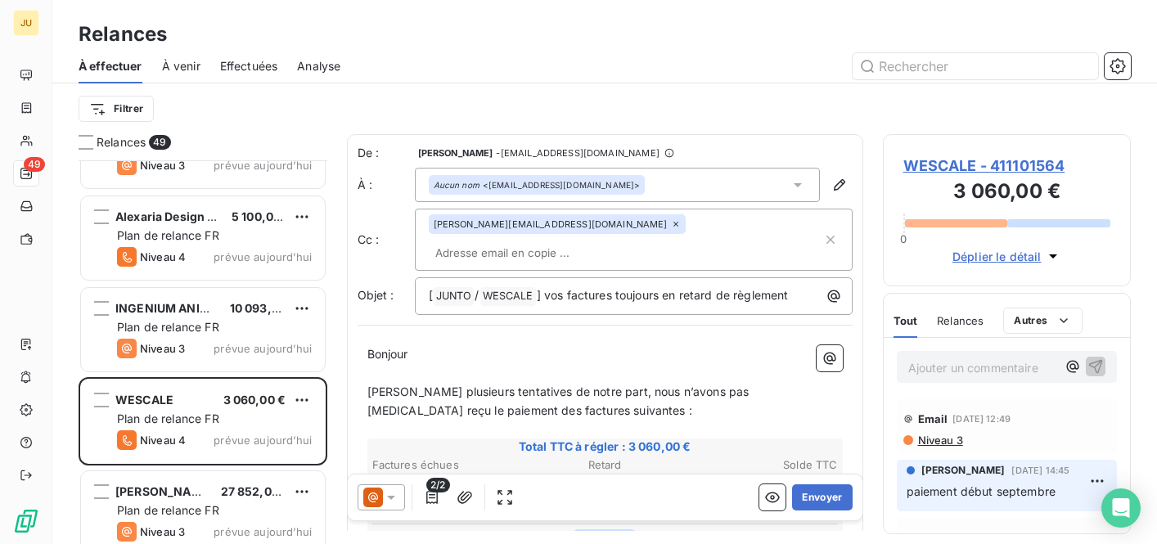
click at [618, 240] on input "text" at bounding box center [523, 252] width 189 height 25
click at [599, 240] on input "text" at bounding box center [523, 252] width 189 height 25
paste input "[PERSON_NAME][EMAIL_ADDRESS][DOMAIN_NAME]"
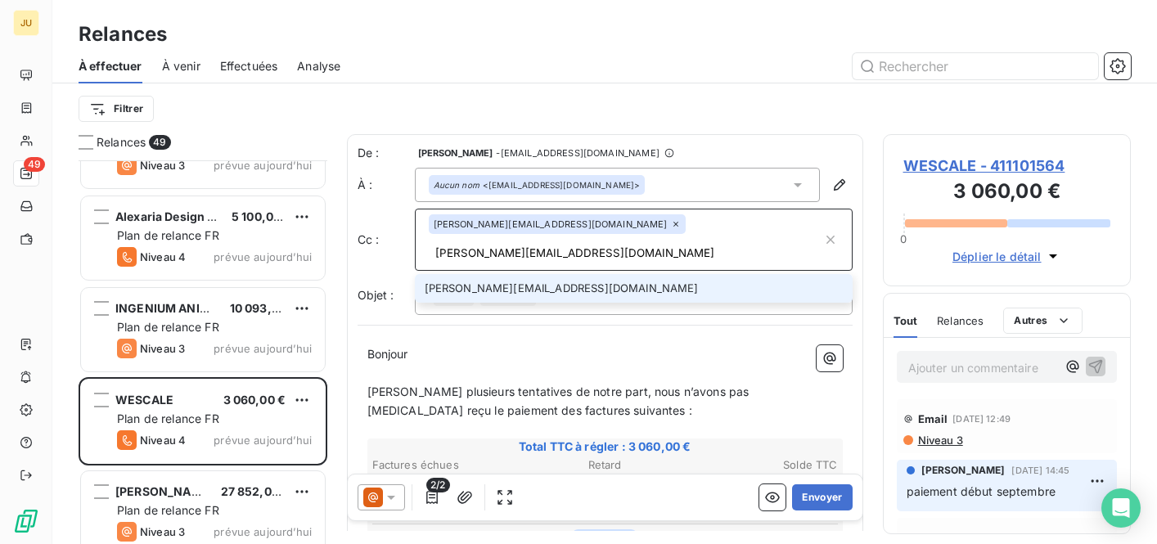
type input "[PERSON_NAME][EMAIL_ADDRESS][DOMAIN_NAME]"
click at [573, 274] on li "[PERSON_NAME][EMAIL_ADDRESS][DOMAIN_NAME]" at bounding box center [634, 288] width 438 height 29
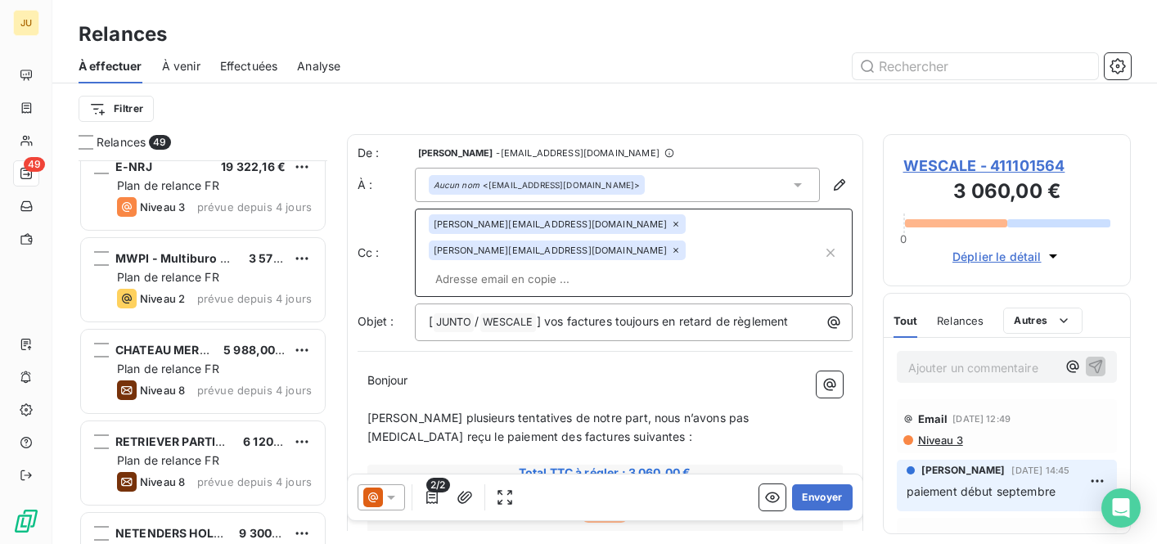
scroll to position [1395, 0]
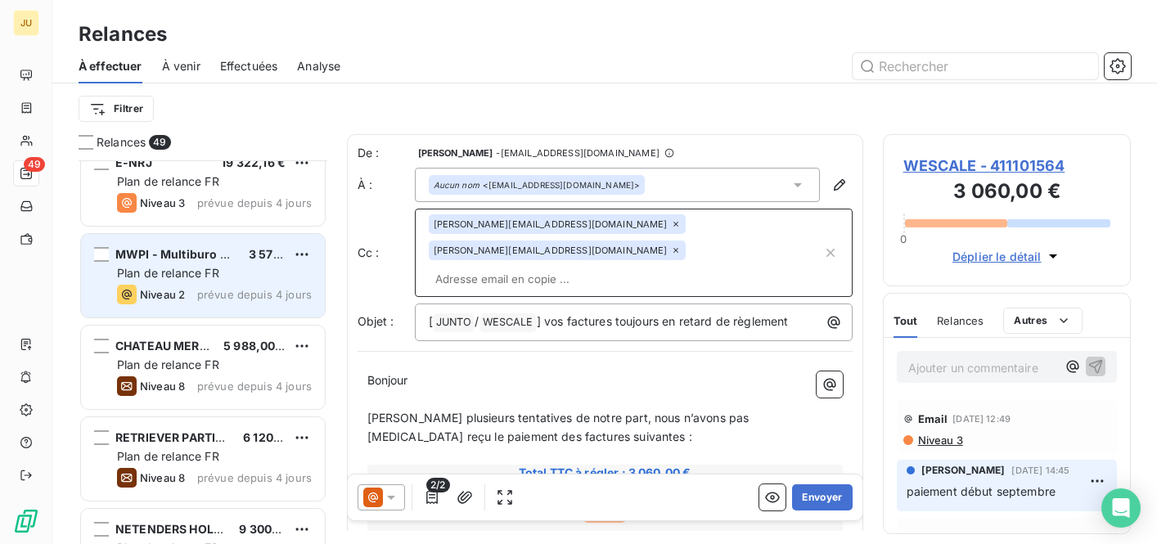
click at [199, 294] on div "Niveau 2 prévue depuis 4 jours" at bounding box center [214, 295] width 195 height 20
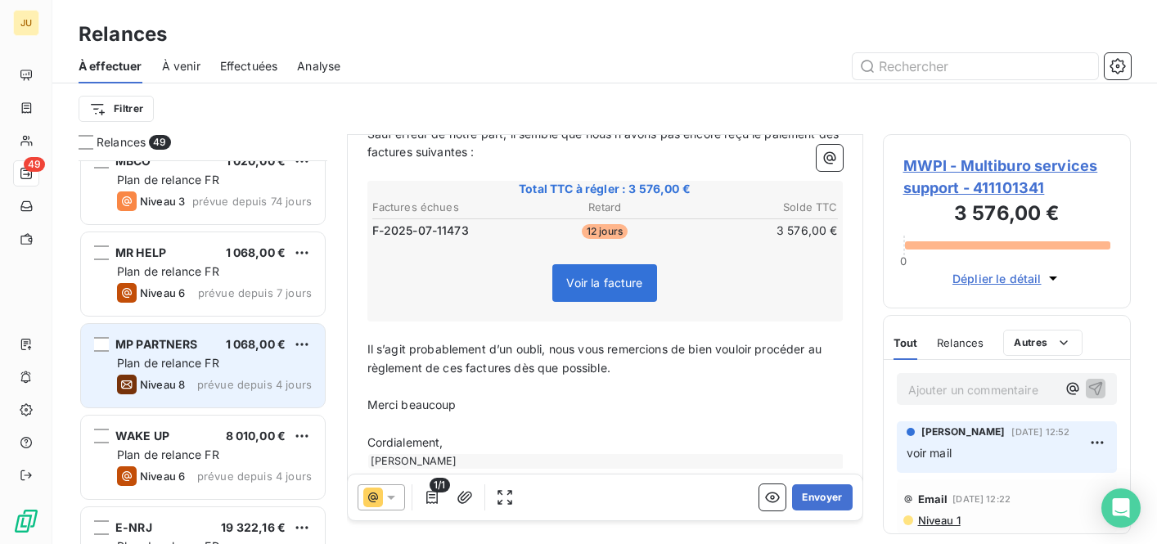
scroll to position [1029, 0]
click at [188, 357] on div "Plan de relance FR" at bounding box center [214, 365] width 195 height 16
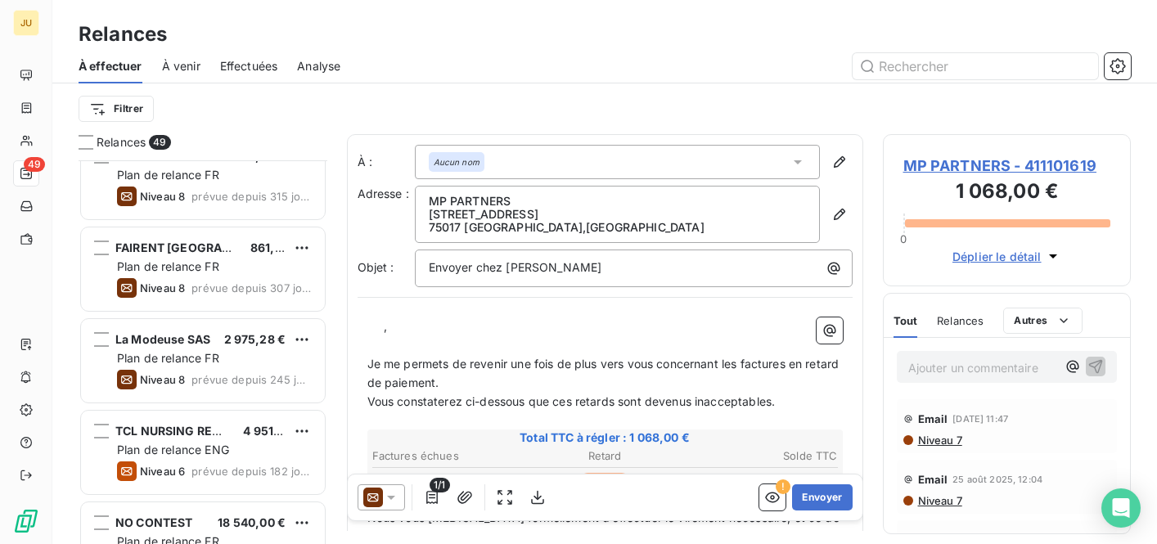
scroll to position [129, 0]
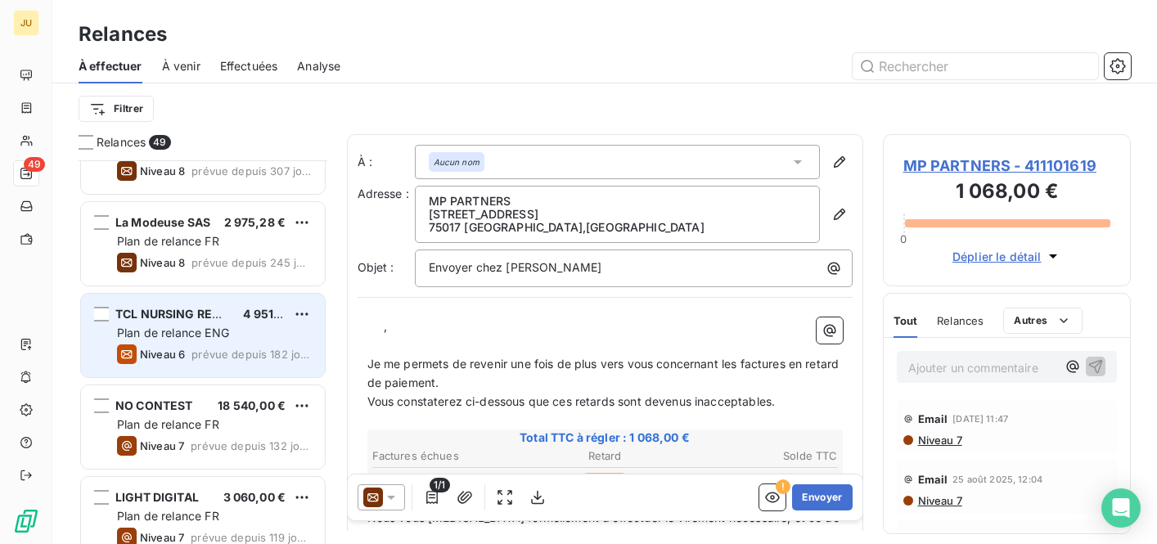
click at [246, 339] on div "Plan de relance ENG" at bounding box center [214, 333] width 195 height 16
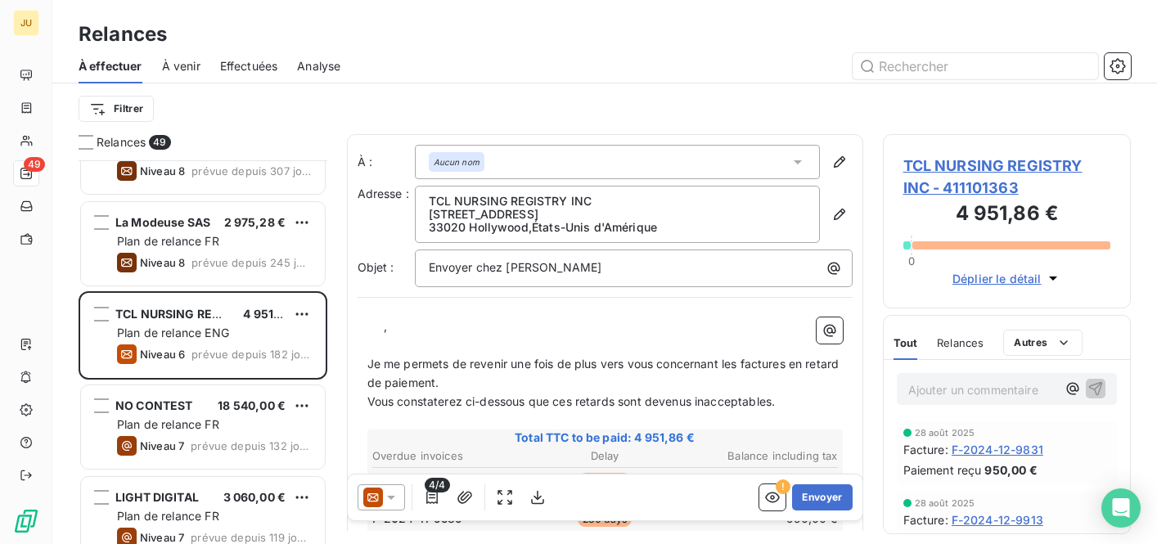
scroll to position [371, 236]
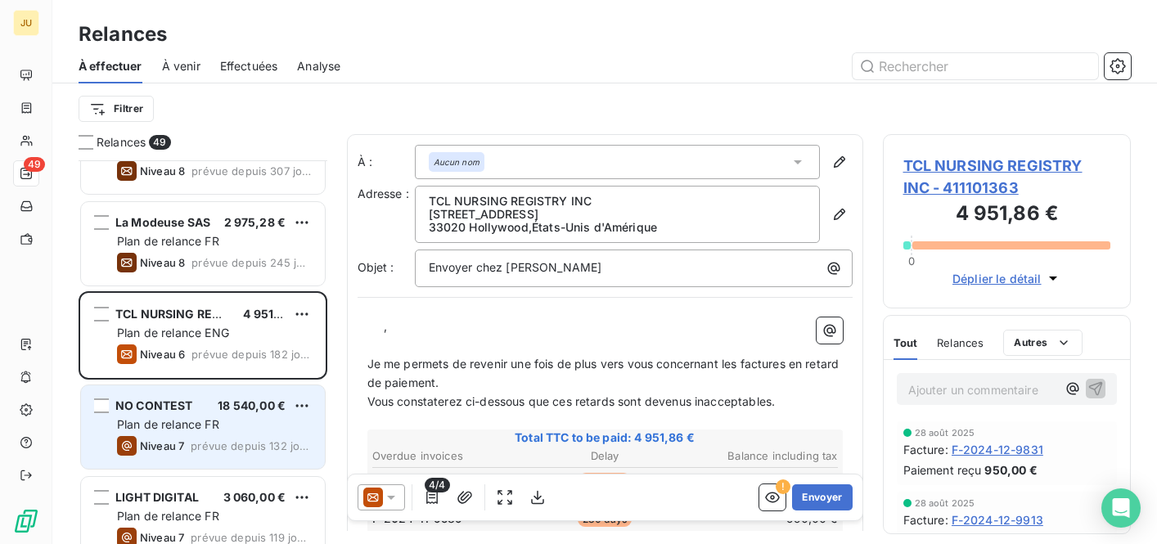
click at [230, 412] on div "18 540,00 €" at bounding box center [252, 406] width 68 height 16
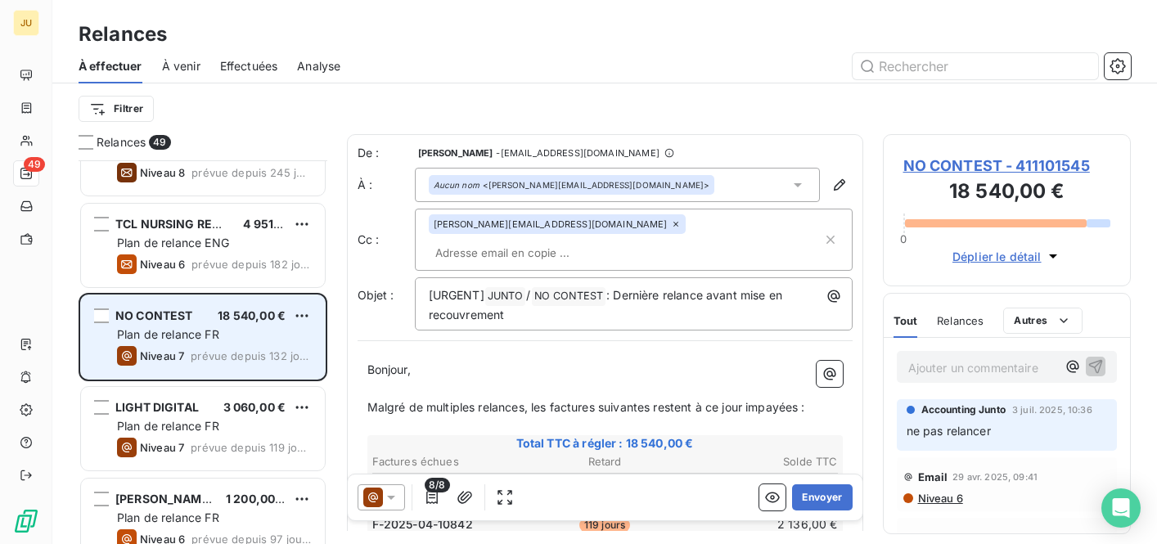
click at [230, 412] on span "3 060,00 €" at bounding box center [254, 407] width 63 height 14
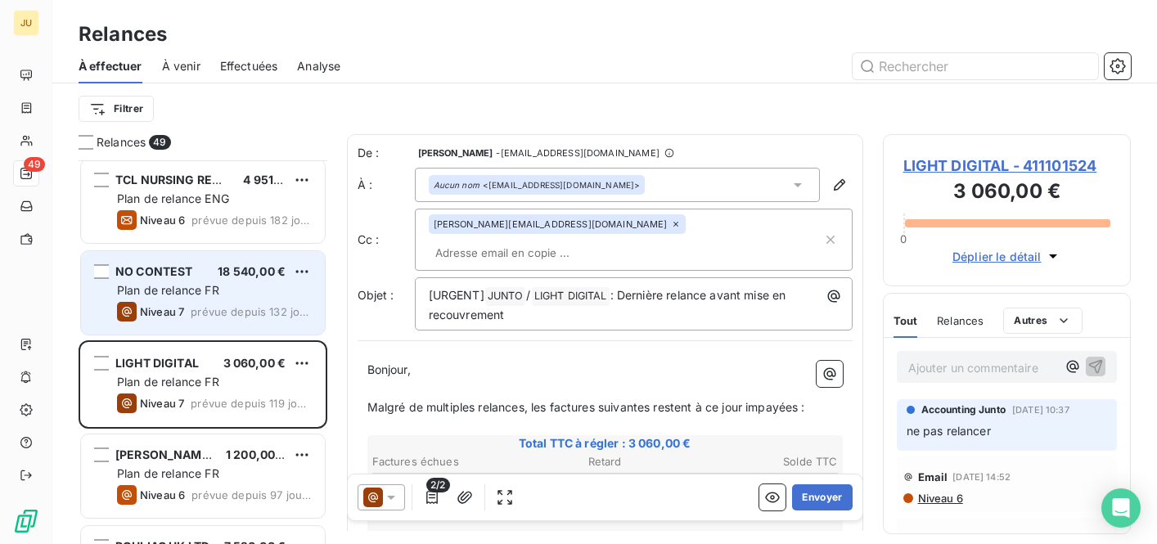
scroll to position [392, 0]
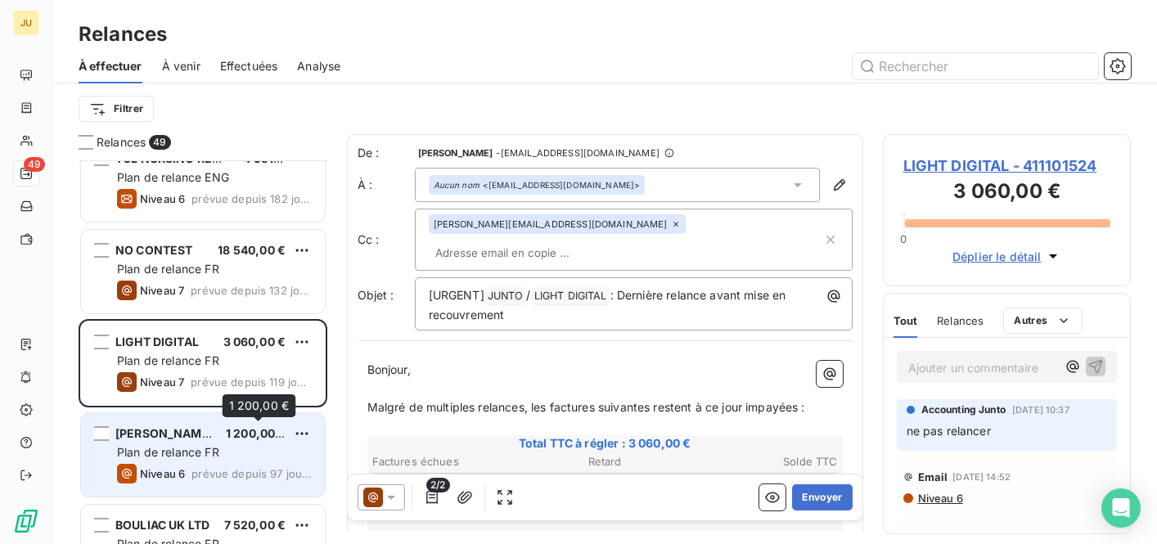
click at [234, 440] on span "1 200,00 €" at bounding box center [256, 433] width 61 height 14
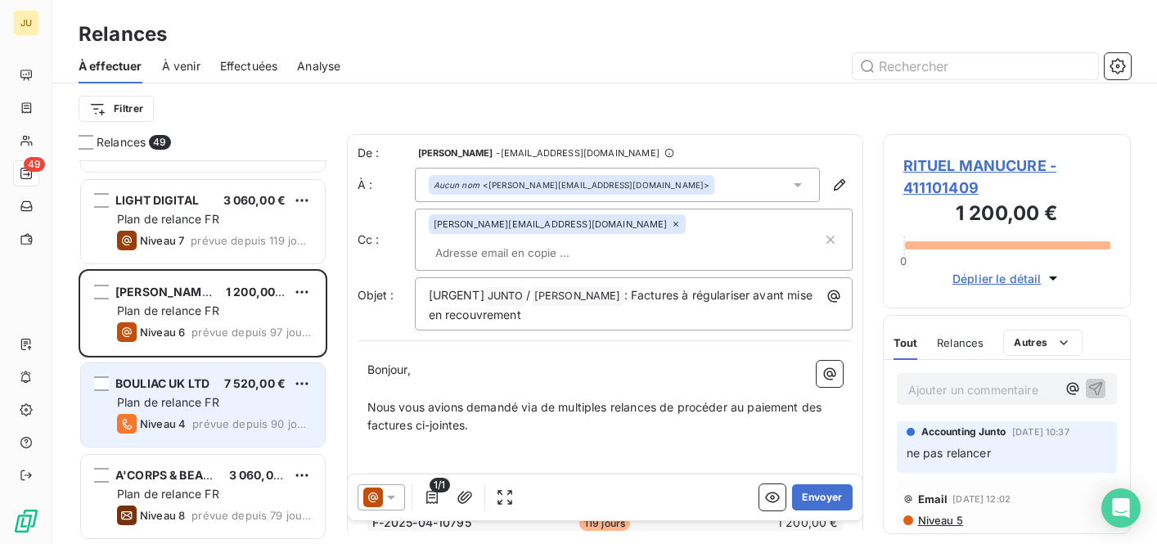
scroll to position [534, 0]
click at [244, 394] on div "Plan de relance FR" at bounding box center [214, 401] width 195 height 16
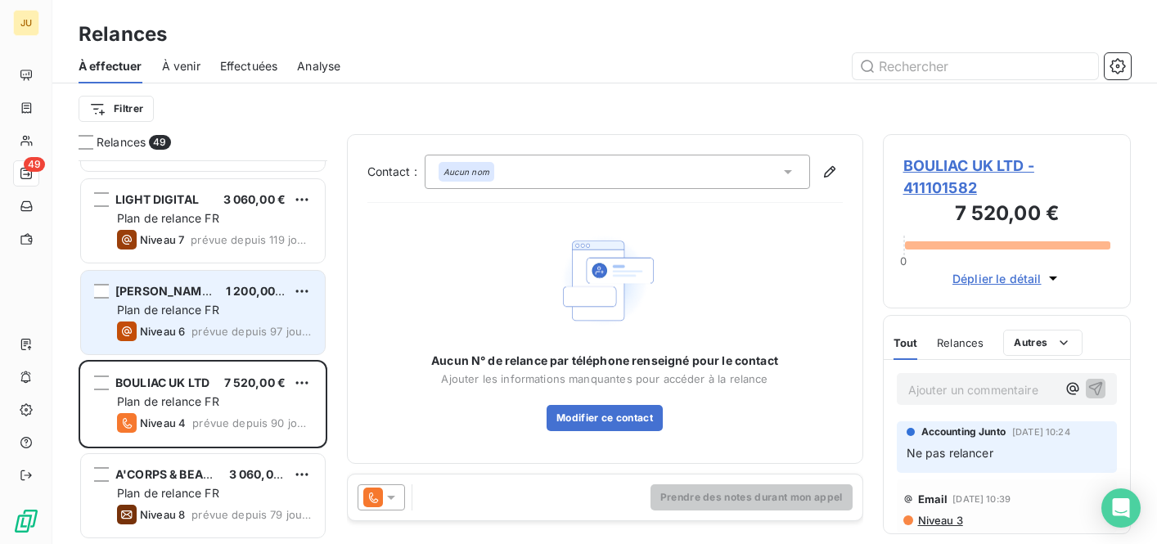
click at [241, 341] on div "RITUEL MANUCURE 1 200,00 € Plan de relance FR Niveau 6 prévue depuis 97 jours" at bounding box center [203, 312] width 244 height 83
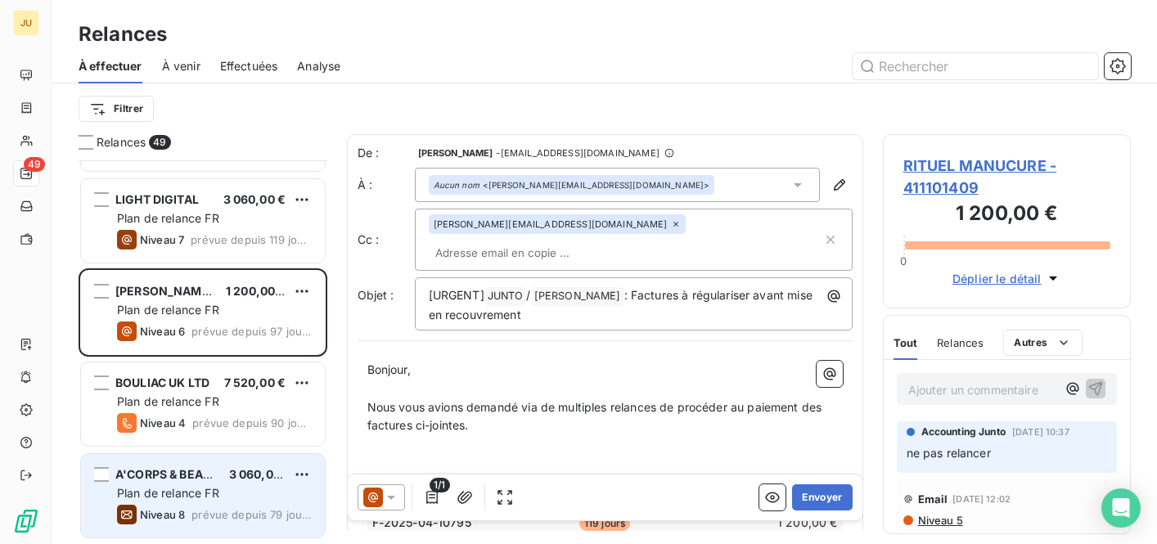
click at [235, 454] on div "A'CORPS & BEAUTE 3 060,00 € Plan de relance FR Niveau 8 prévue depuis 79 jours" at bounding box center [203, 495] width 244 height 83
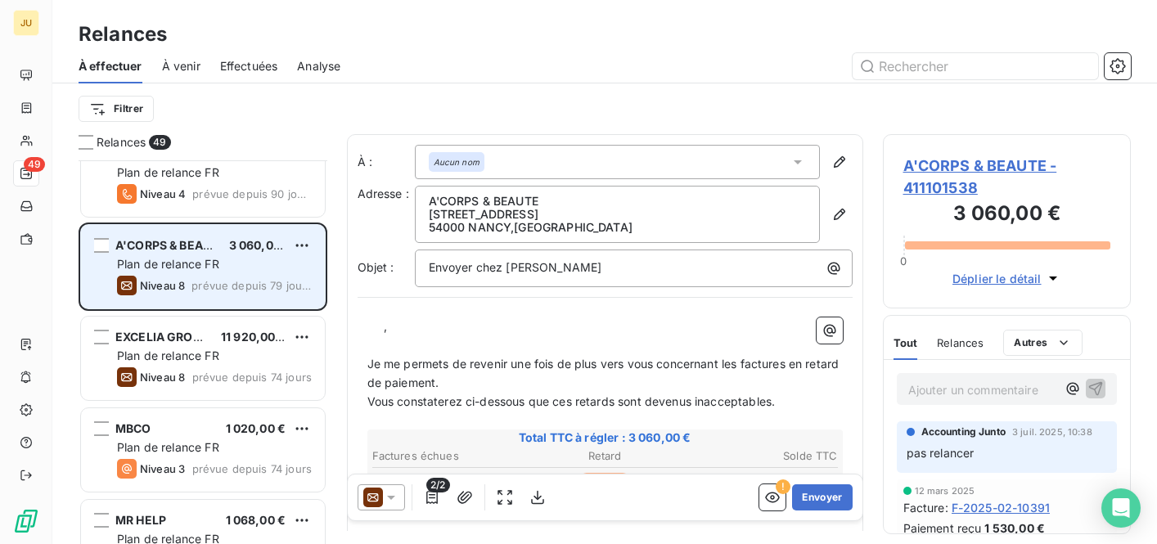
scroll to position [769, 0]
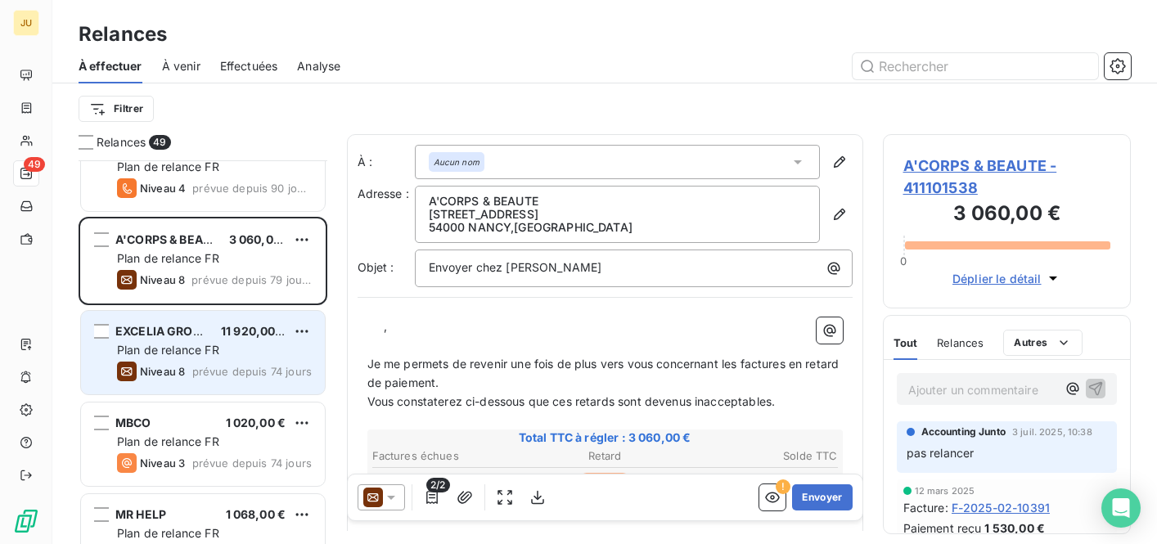
click at [225, 371] on span "prévue depuis 74 jours" at bounding box center [251, 371] width 119 height 13
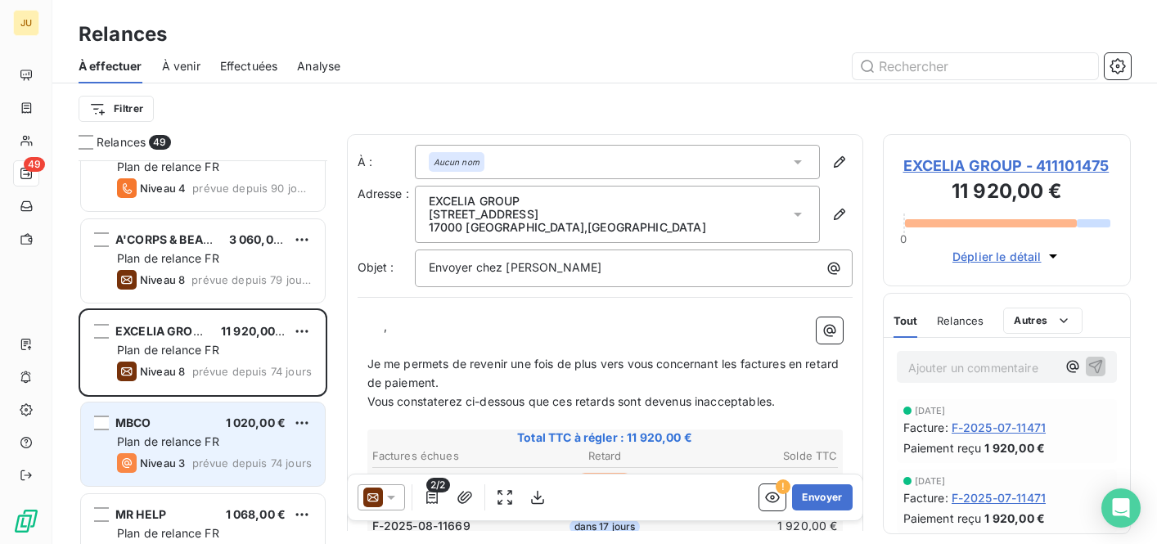
click at [214, 438] on span "Plan de relance FR" at bounding box center [168, 441] width 102 height 14
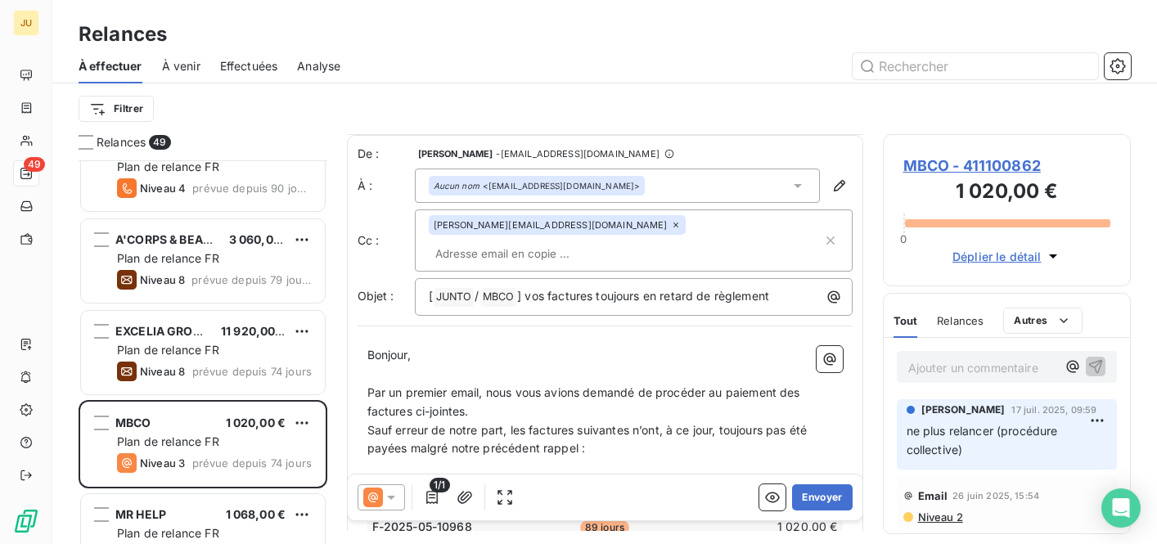
scroll to position [299, 0]
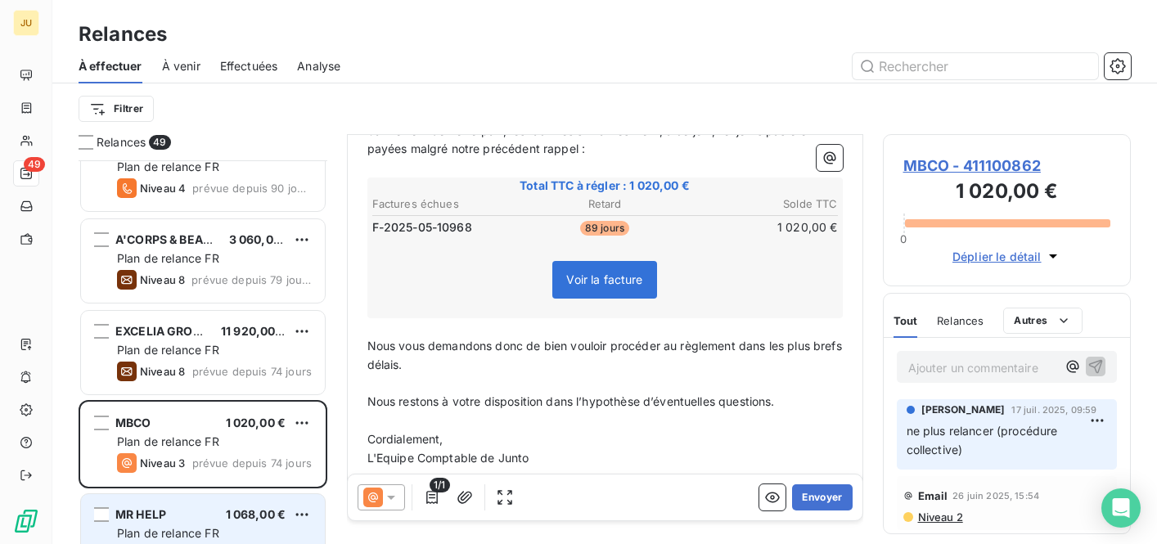
click at [269, 501] on div "MR HELP 1 068,00 € Plan de relance FR Niveau 6 prévue depuis 7 jours" at bounding box center [203, 535] width 244 height 83
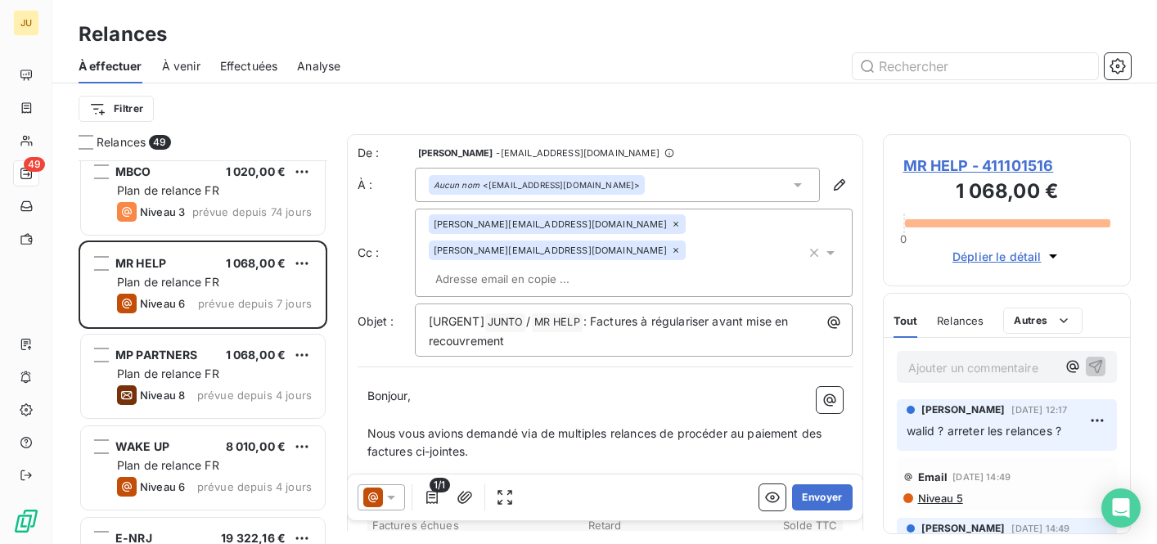
scroll to position [1042, 0]
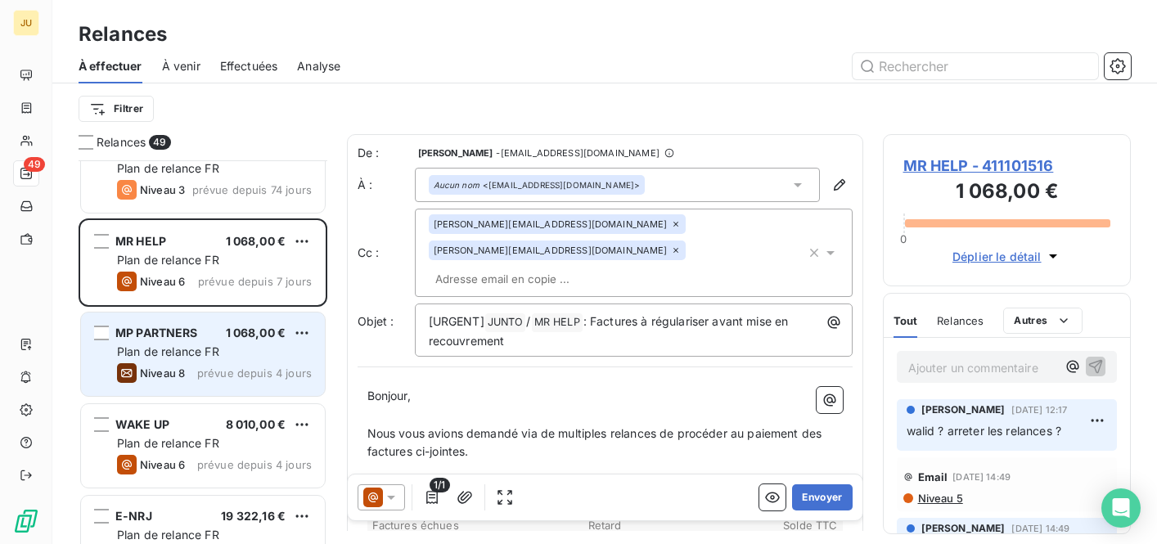
click at [249, 344] on div "Plan de relance FR" at bounding box center [214, 352] width 195 height 16
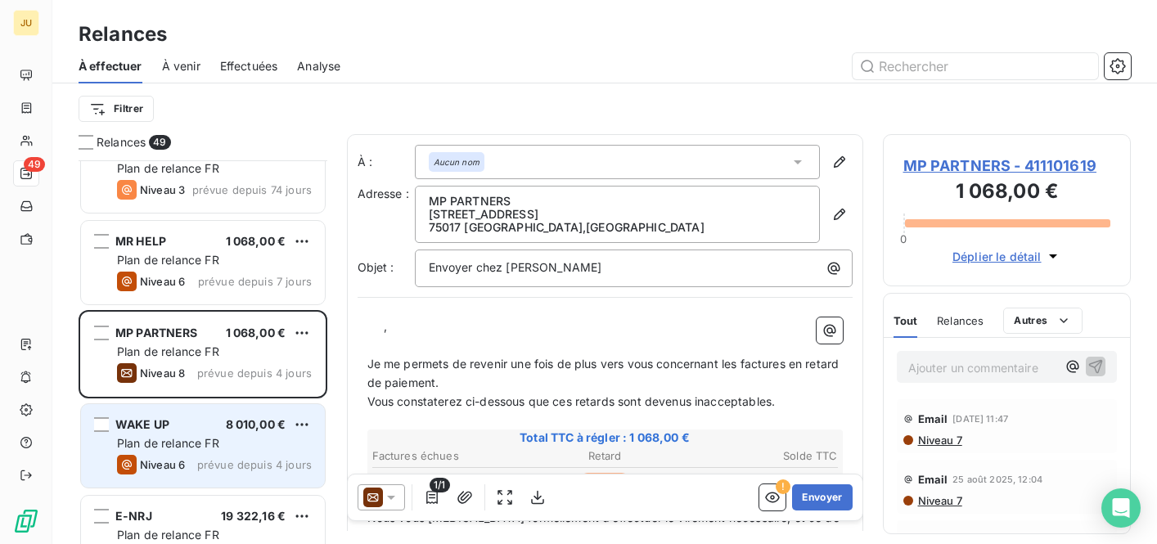
click at [245, 420] on span "8 010,00 €" at bounding box center [256, 424] width 61 height 14
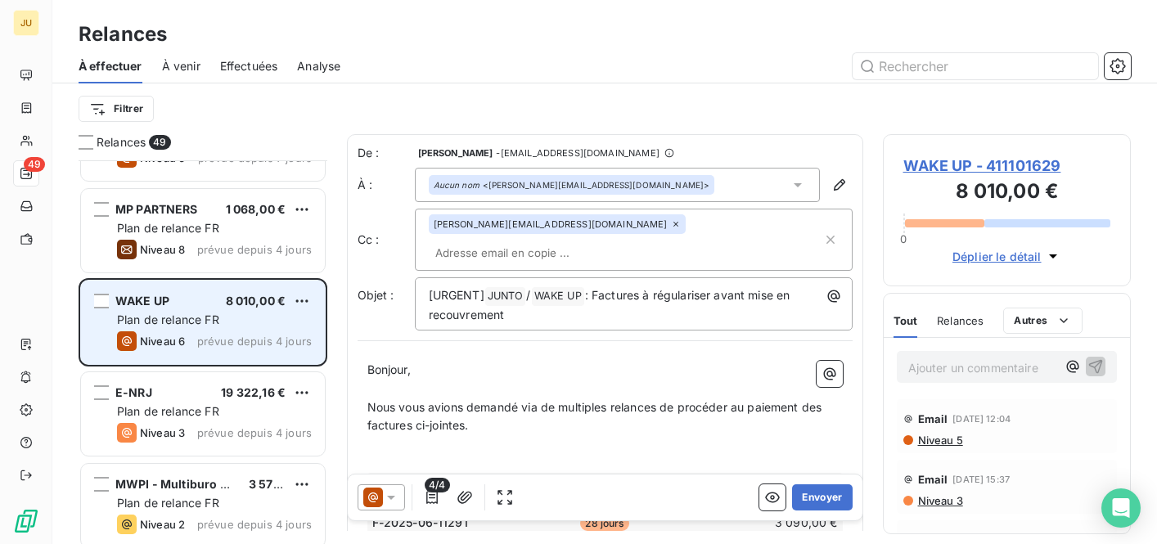
scroll to position [1194, 0]
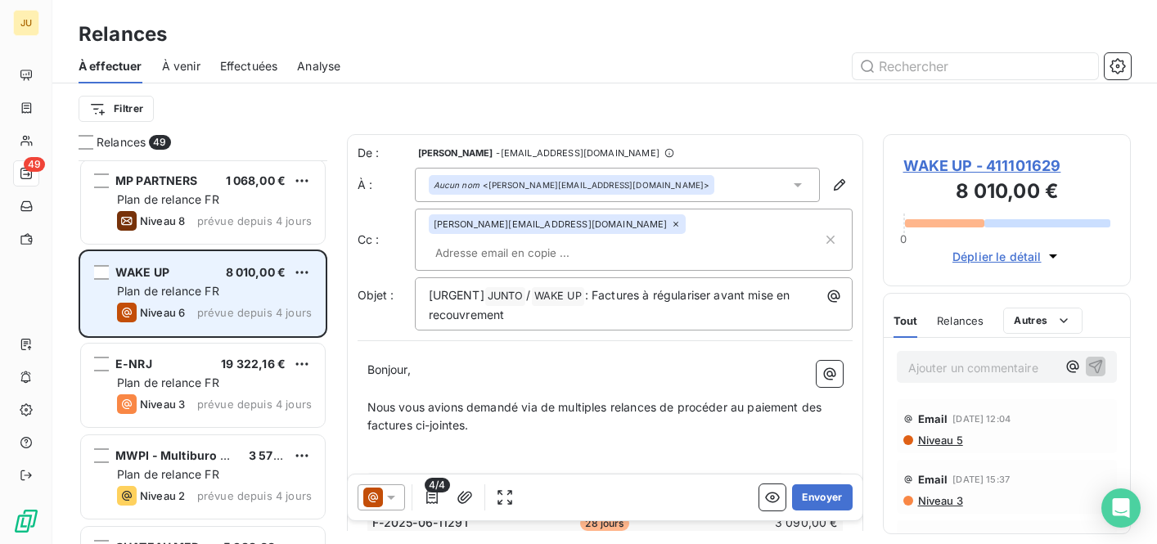
click at [245, 420] on div "E-NRJ 19 322,16 € Plan de relance FR Niveau 3 prévue depuis 4 jours" at bounding box center [203, 385] width 244 height 83
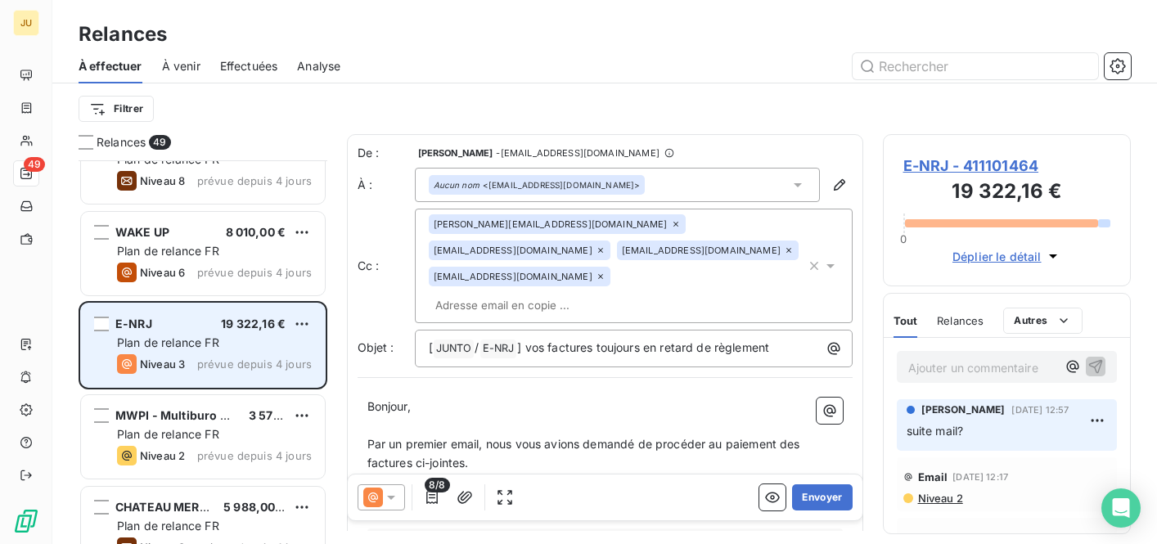
scroll to position [1243, 0]
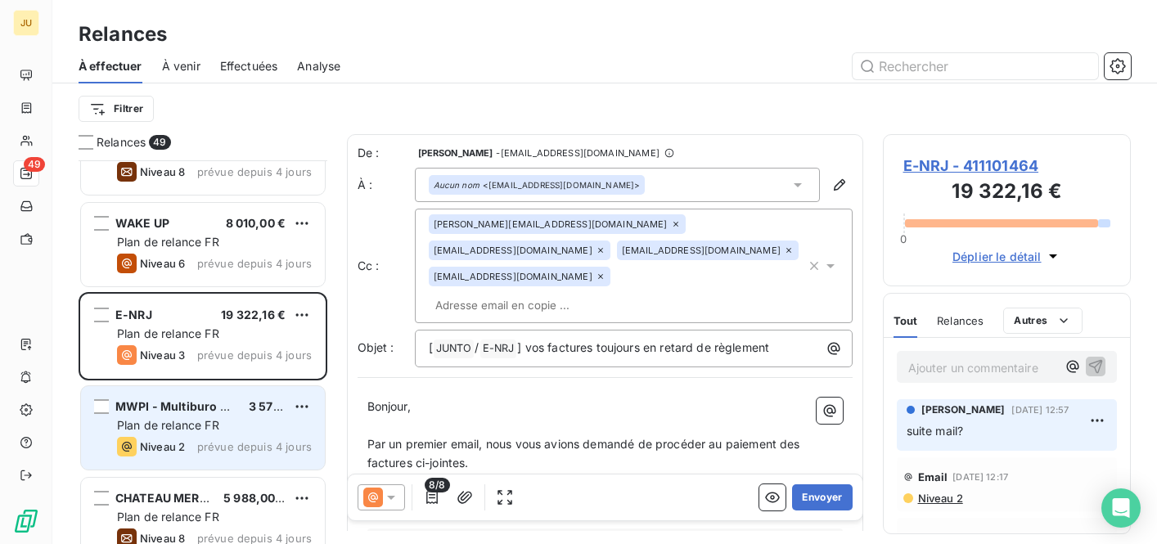
click at [268, 427] on div "Plan de relance FR" at bounding box center [214, 425] width 195 height 16
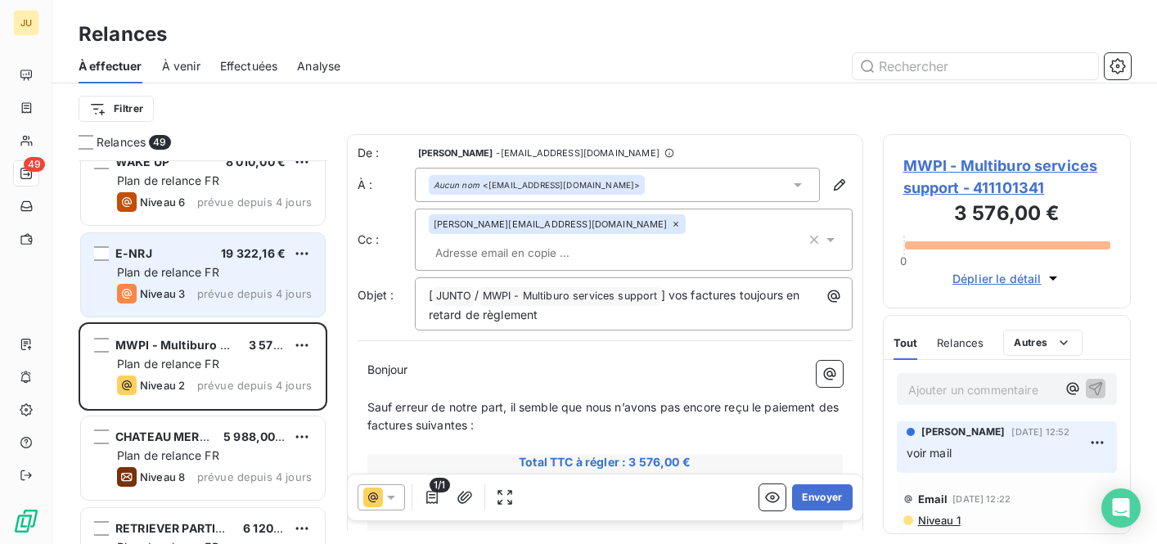
scroll to position [1342, 0]
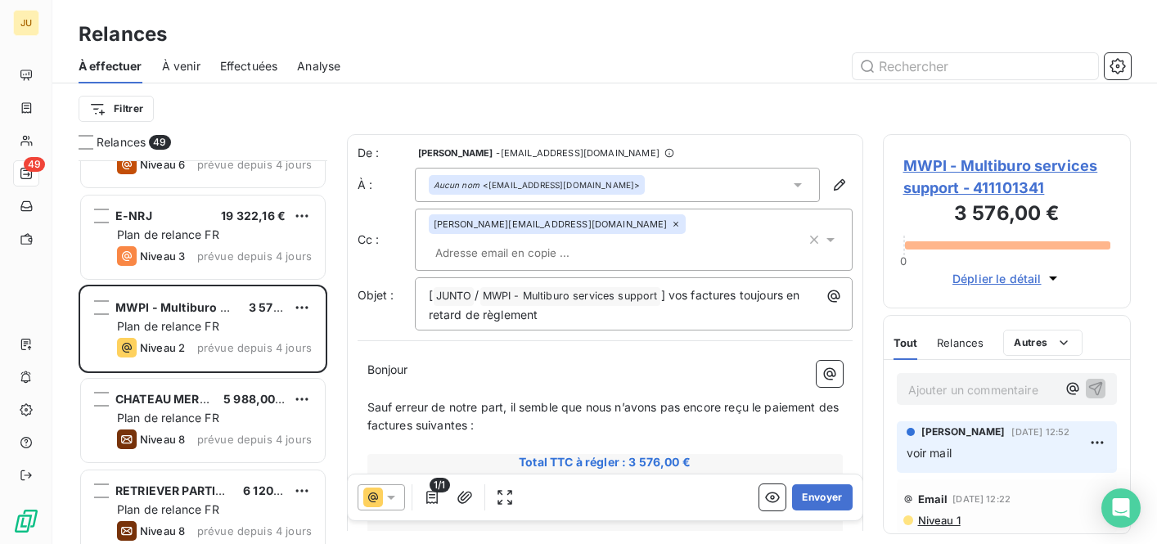
click at [218, 407] on div "CHATEAU MERIC 5 988,00 € Plan de relance FR Niveau 8 prévue depuis 4 jours" at bounding box center [203, 420] width 244 height 83
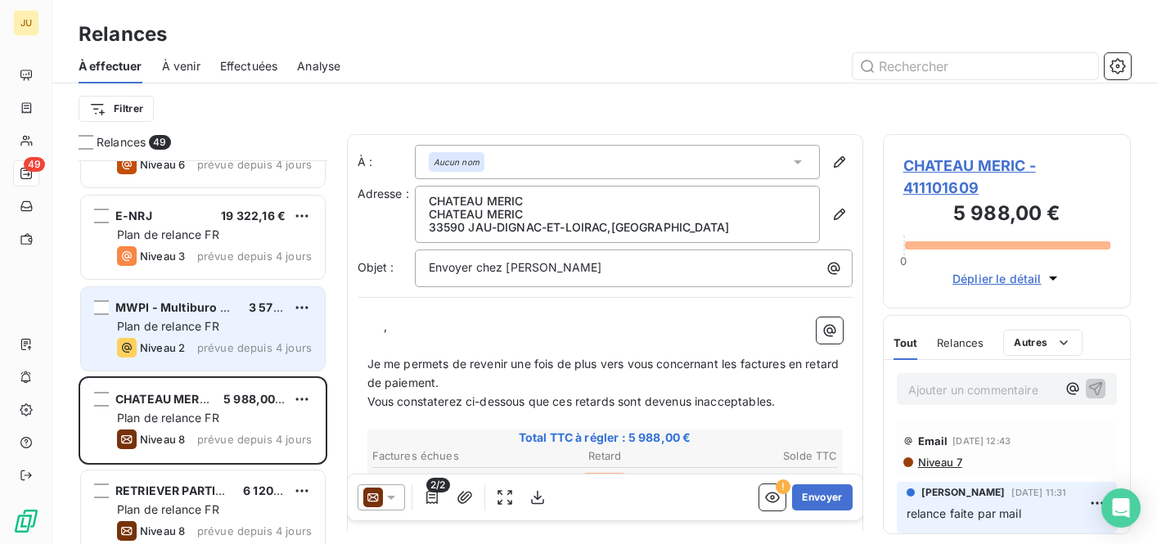
click at [217, 359] on div "MWPI - Multiburo services support 3 576,00 € Plan de relance FR Niveau 2 prévue…" at bounding box center [203, 328] width 244 height 83
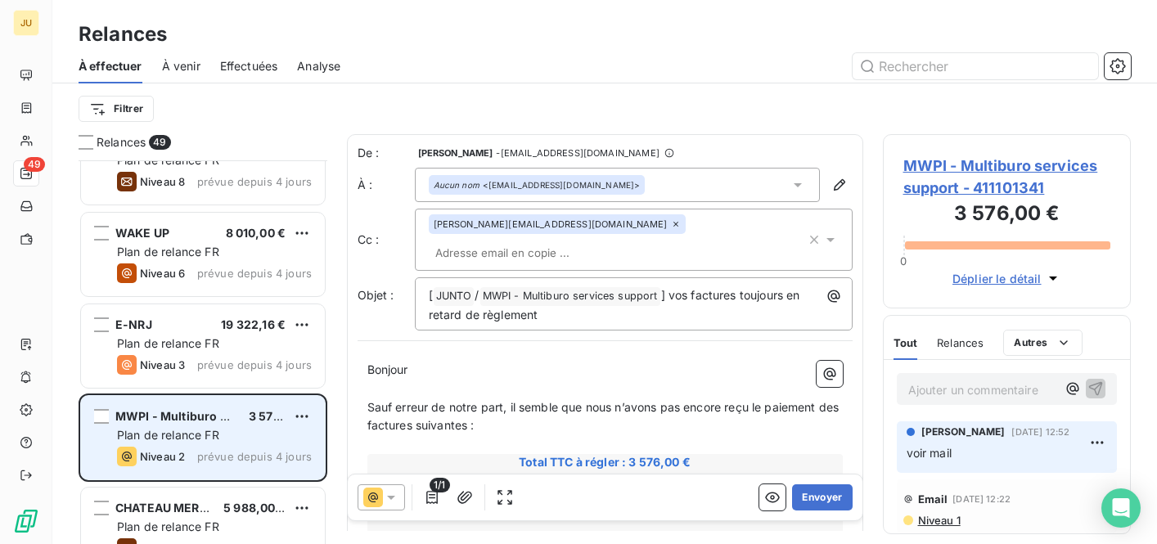
scroll to position [1176, 0]
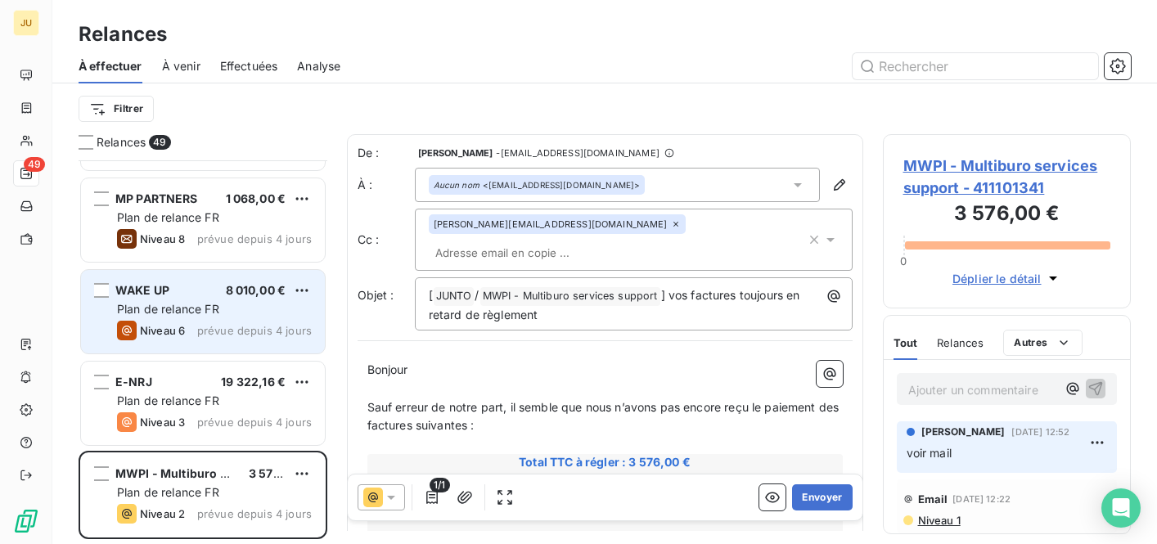
click at [215, 330] on span "prévue depuis 4 jours" at bounding box center [254, 330] width 115 height 13
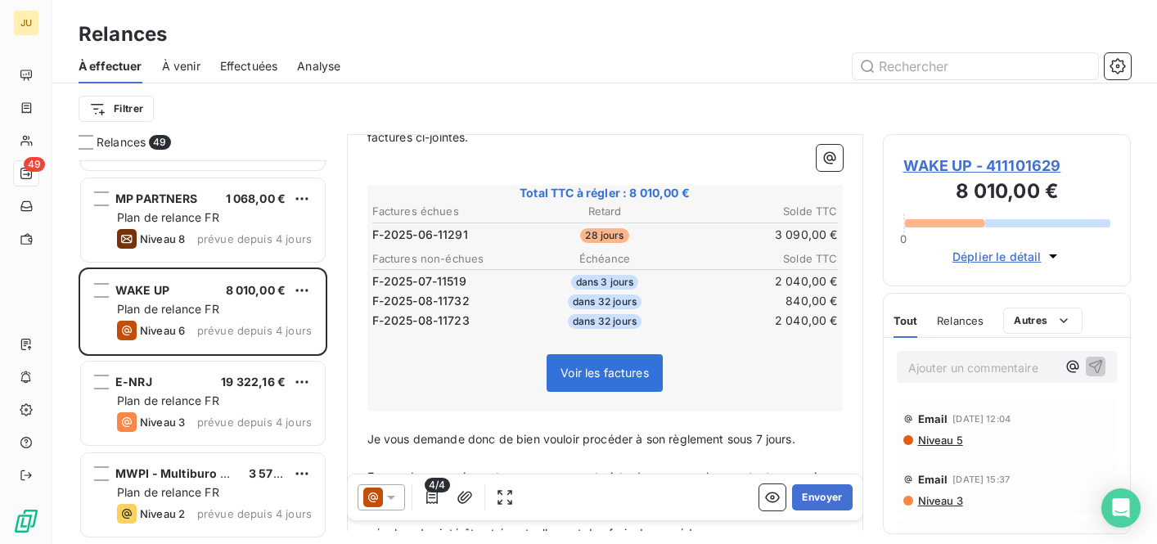
scroll to position [294, 0]
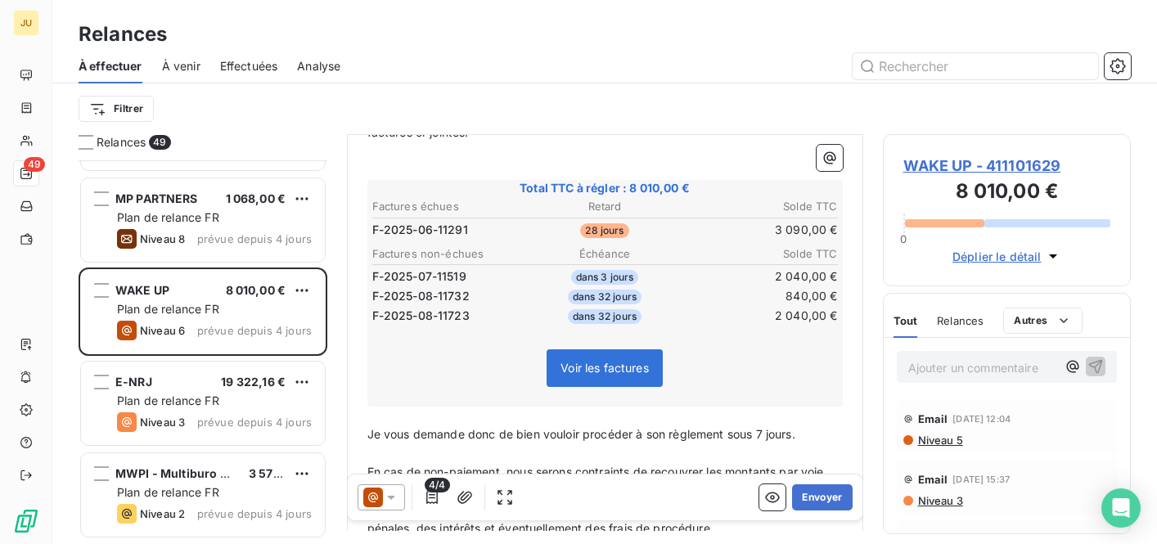
click at [389, 507] on div at bounding box center [380, 497] width 47 height 26
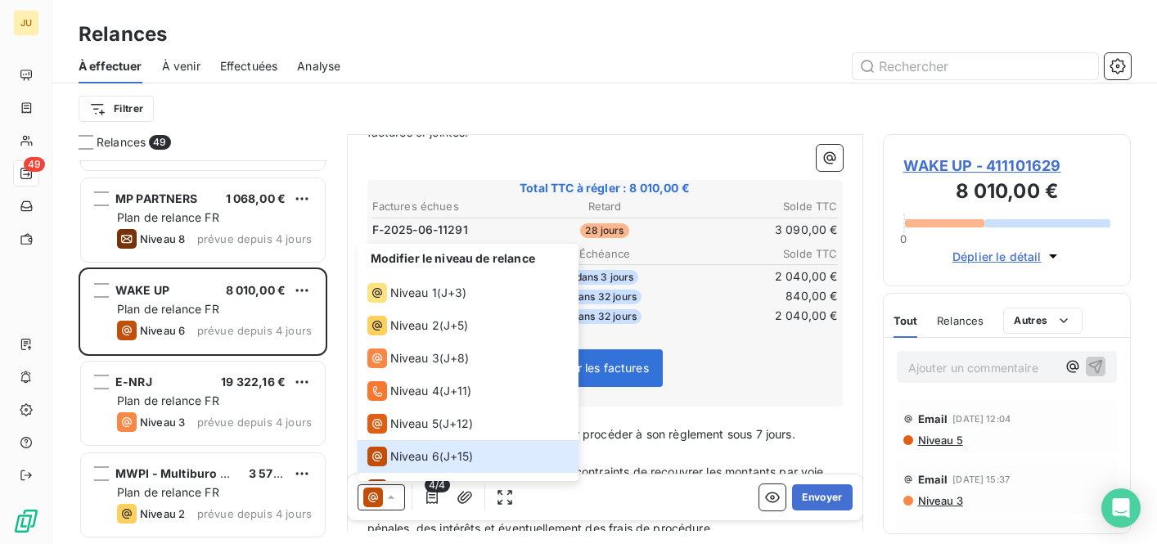
click at [613, 444] on p "﻿" at bounding box center [604, 453] width 475 height 19
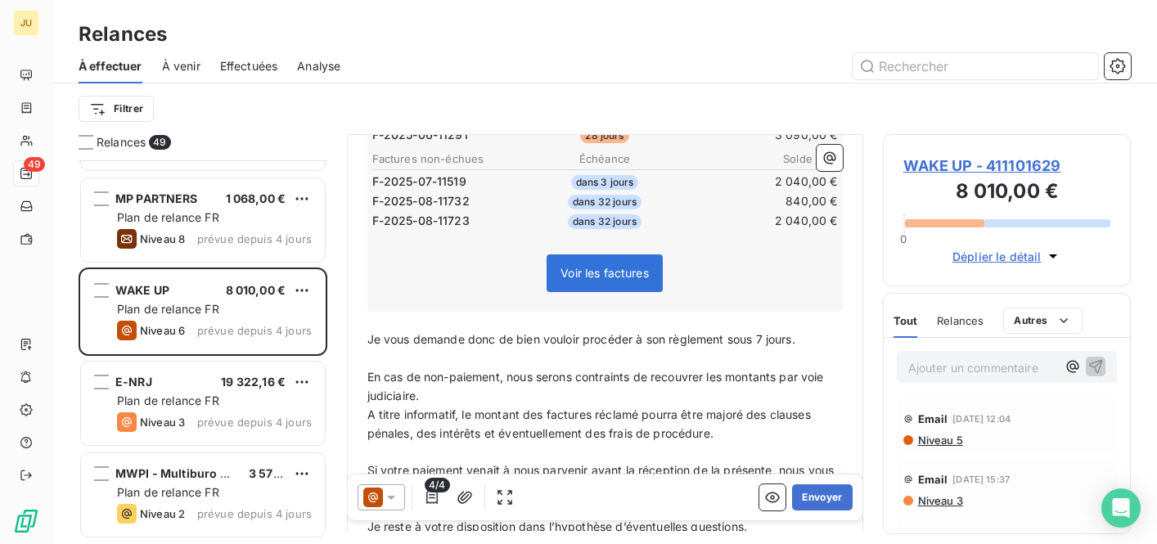
scroll to position [513, 0]
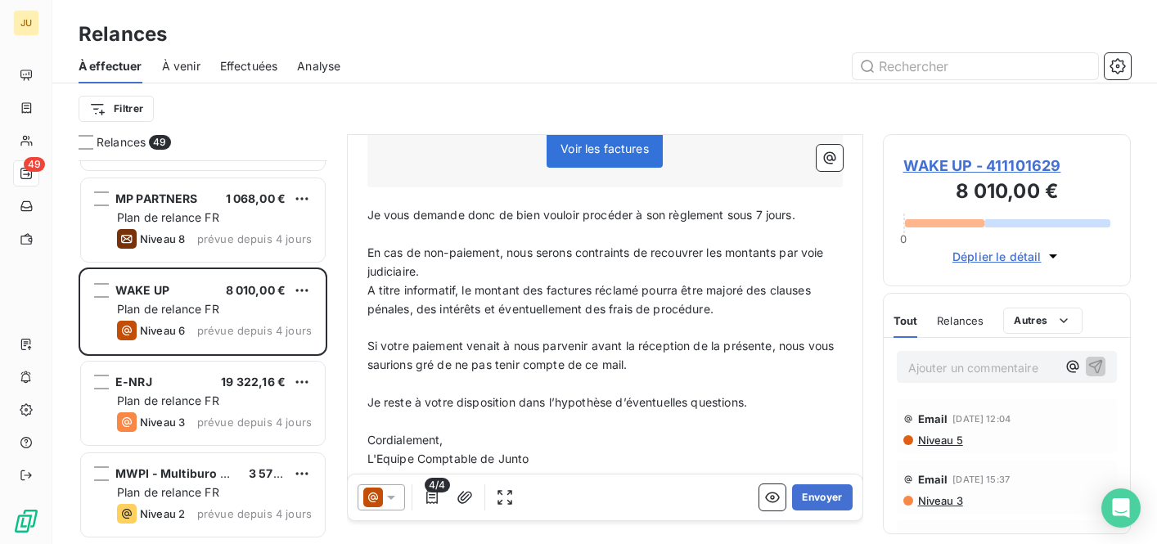
click at [935, 366] on p "Ajouter un commentaire ﻿" at bounding box center [982, 367] width 149 height 20
click at [1087, 366] on icon "button" at bounding box center [1095, 365] width 16 height 16
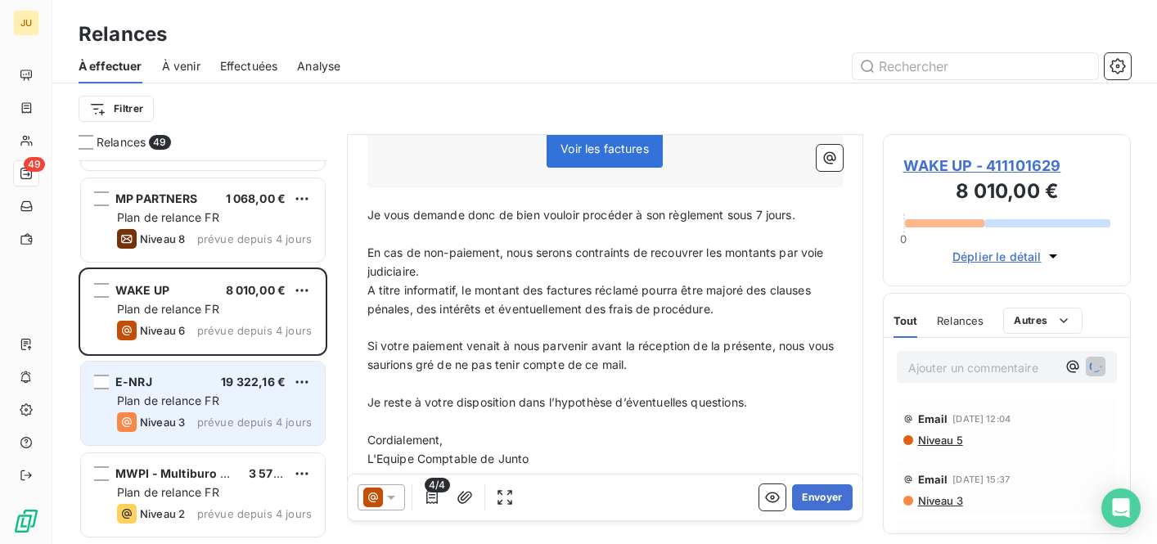
click at [220, 375] on div "E-NRJ 19 322,16 €" at bounding box center [214, 382] width 195 height 15
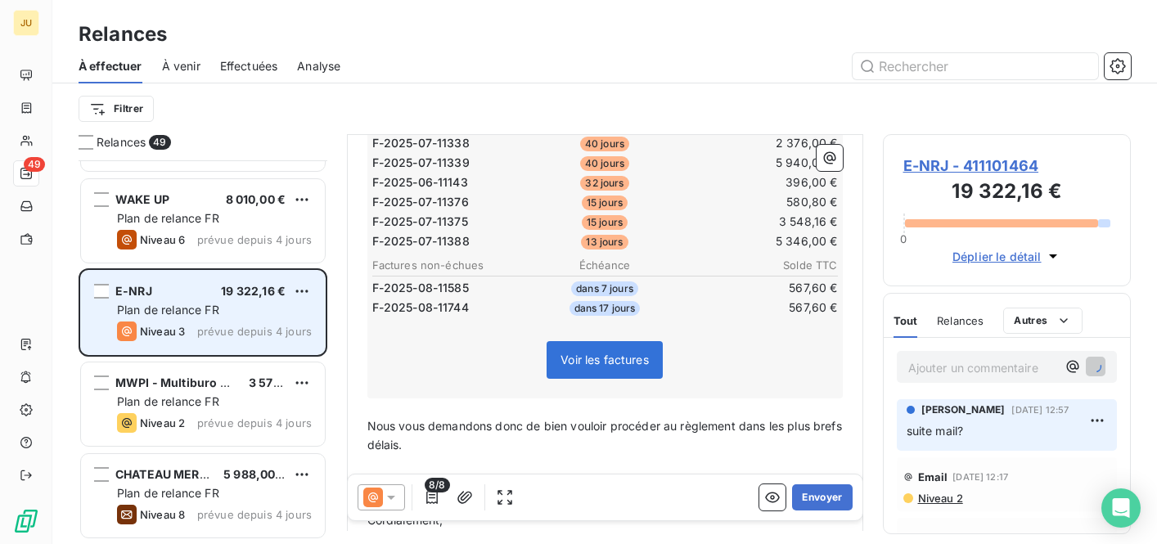
scroll to position [1273, 0]
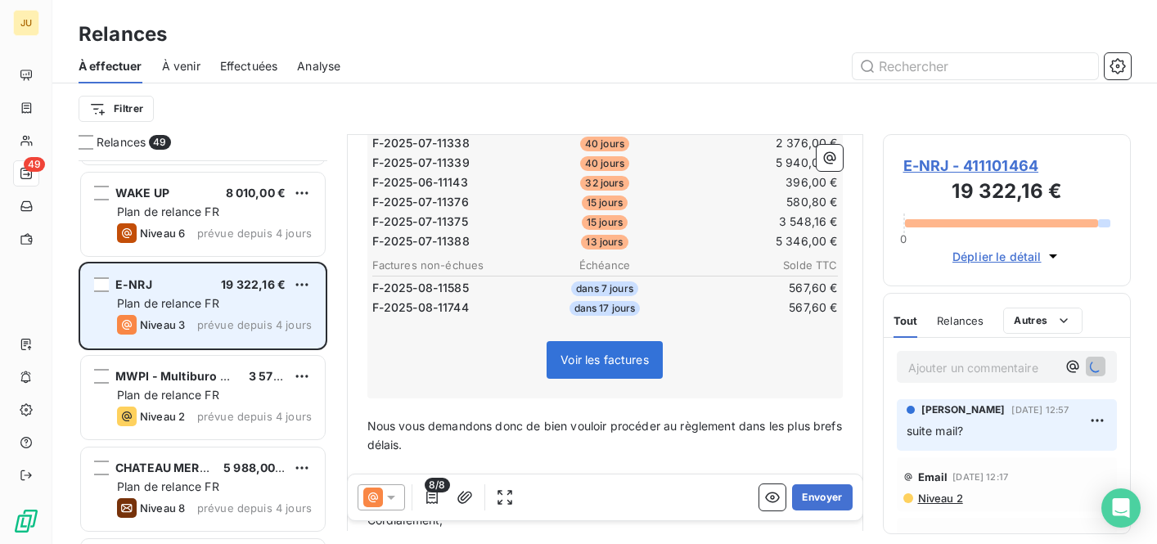
click at [220, 375] on span "MWPI - Multiburo services support" at bounding box center [215, 376] width 201 height 14
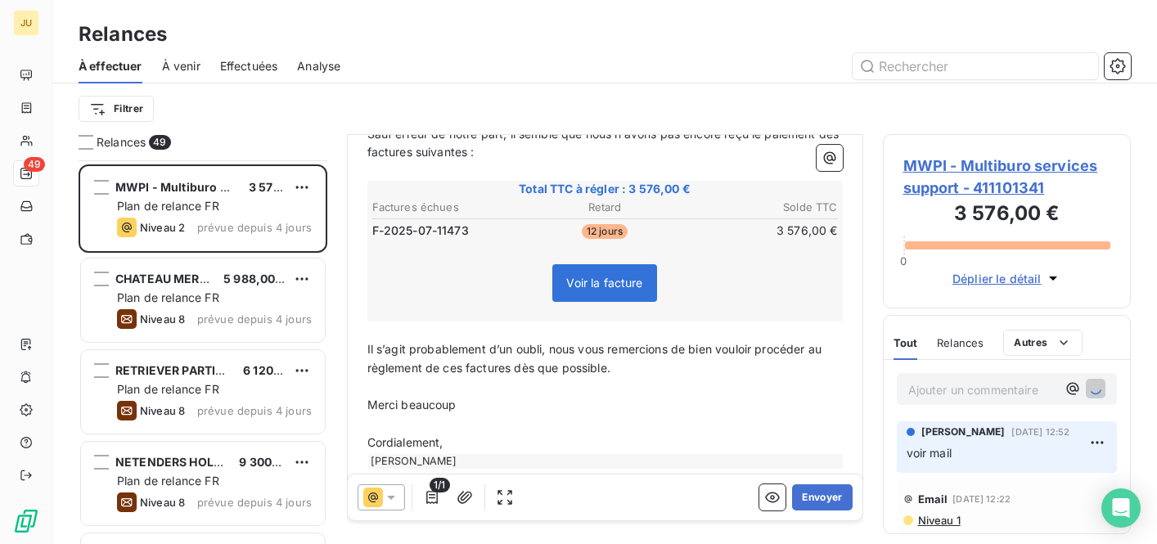
scroll to position [1466, 0]
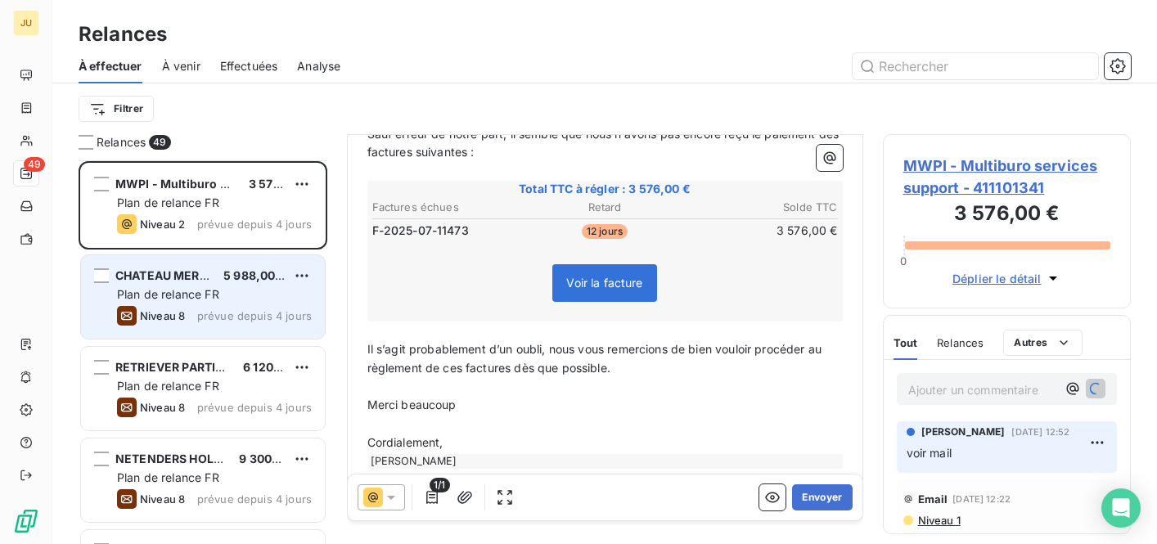
click at [211, 335] on div "CHATEAU MERIC 5 988,00 € Plan de relance FR Niveau 8 prévue depuis 4 jours" at bounding box center [203, 296] width 244 height 83
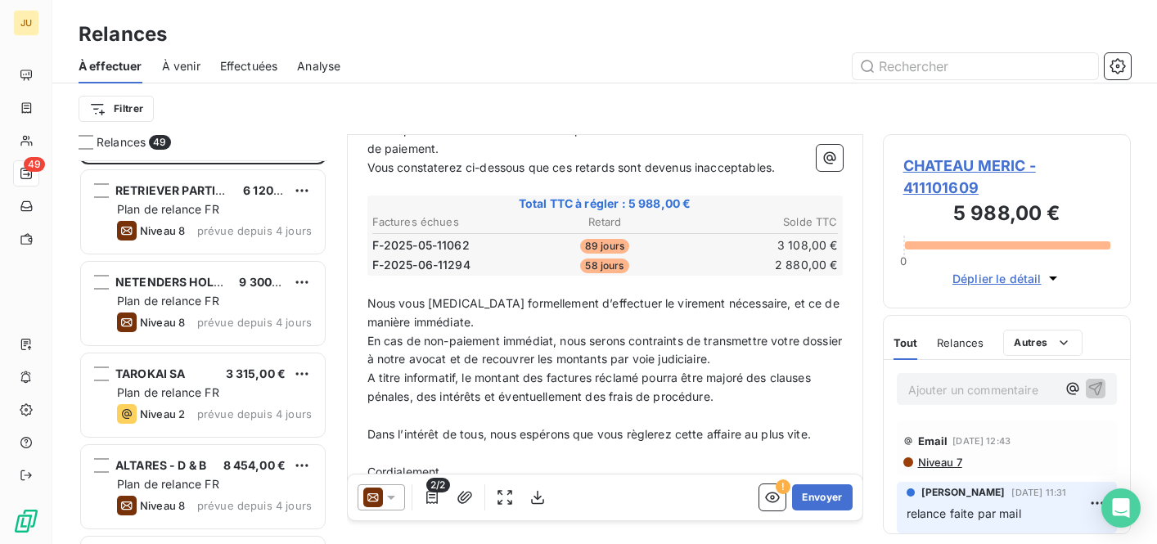
scroll to position [1666, 0]
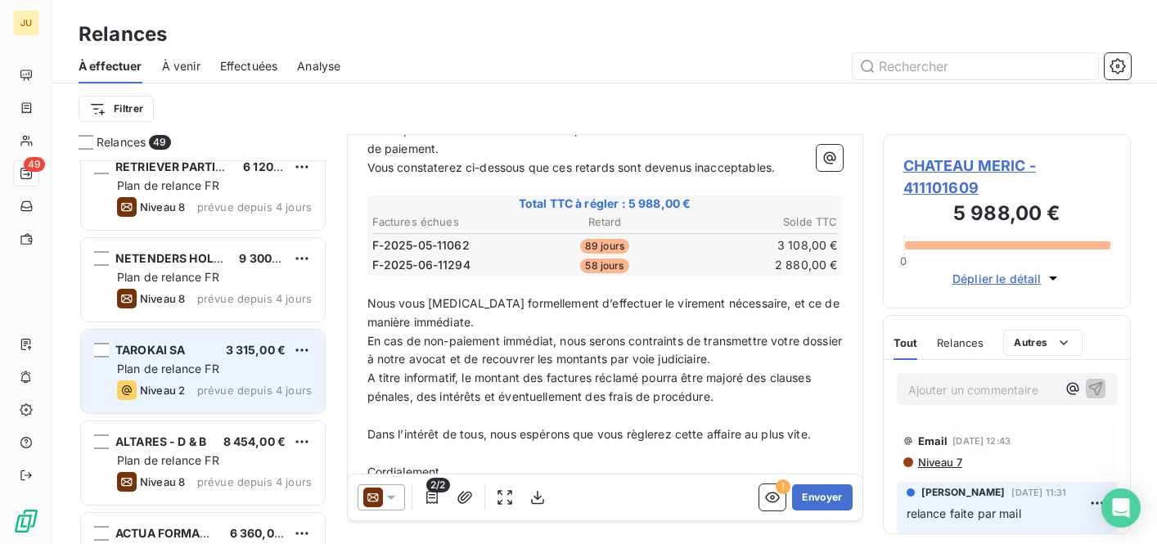
click at [190, 366] on span "Plan de relance FR" at bounding box center [168, 369] width 102 height 14
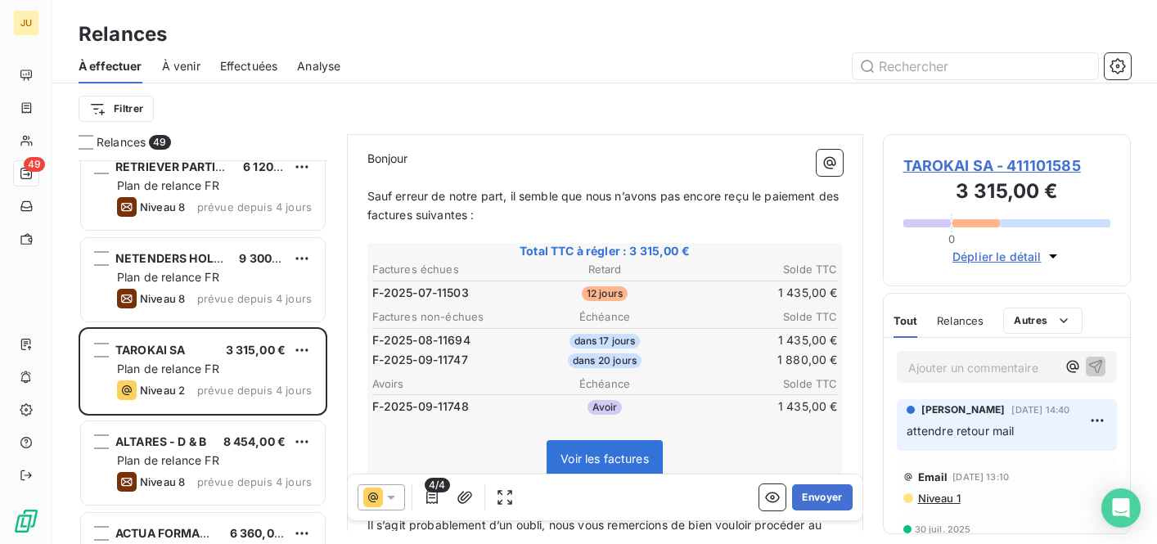
scroll to position [212, 0]
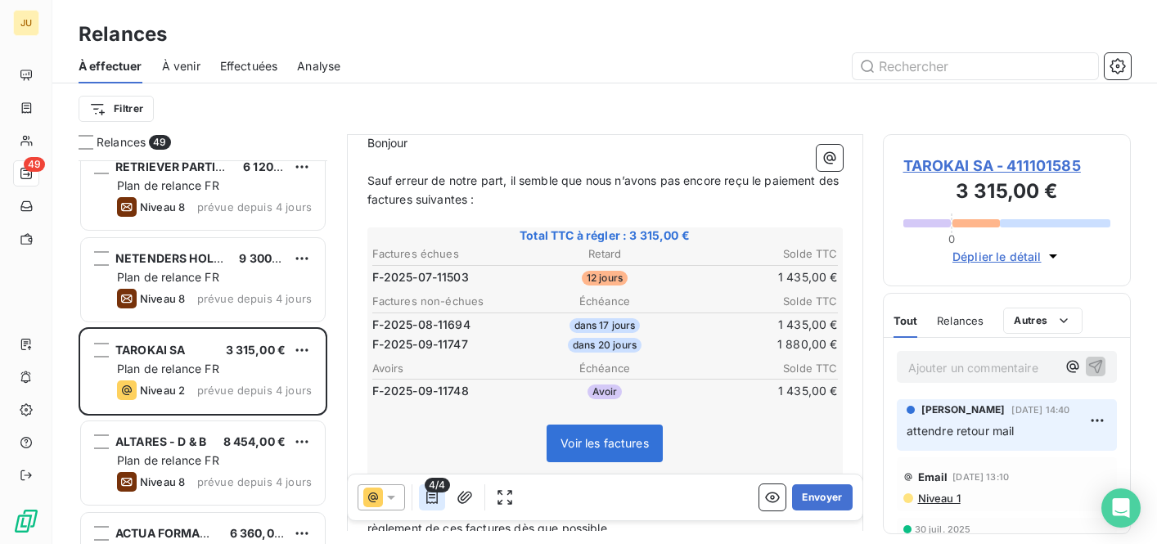
click at [433, 495] on icon "button" at bounding box center [432, 497] width 16 height 16
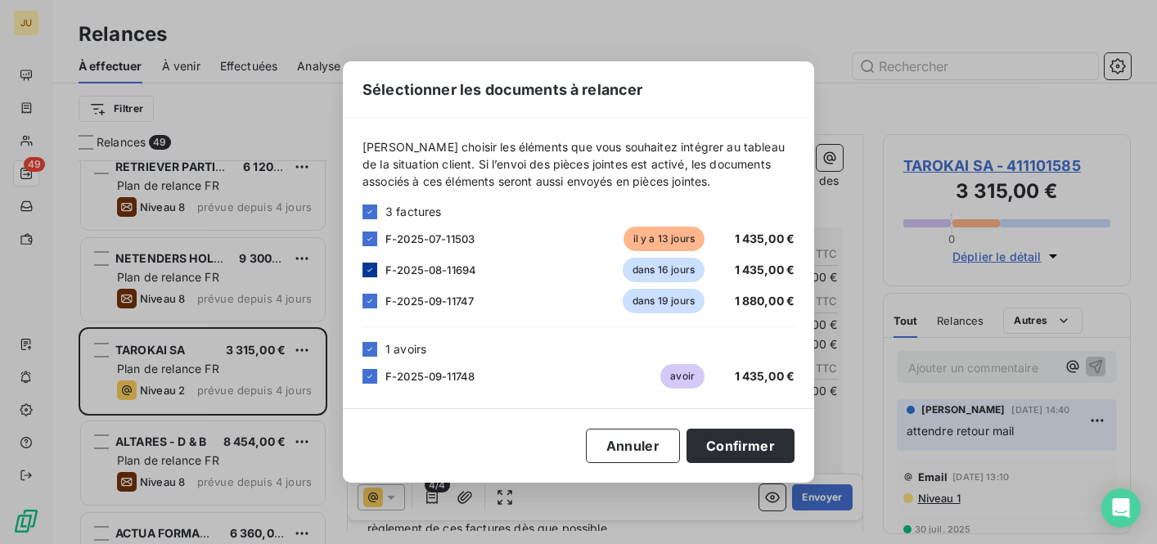
click at [370, 271] on icon at bounding box center [369, 269] width 5 height 3
click at [368, 375] on icon at bounding box center [370, 376] width 10 height 10
click at [761, 451] on button "Confirmer" at bounding box center [740, 446] width 108 height 34
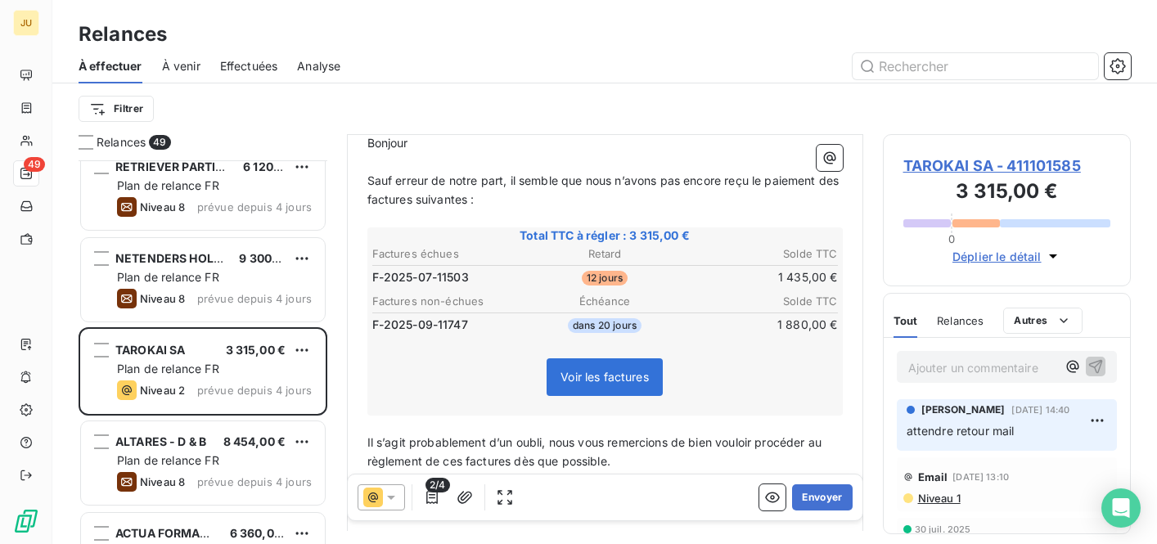
scroll to position [0, 0]
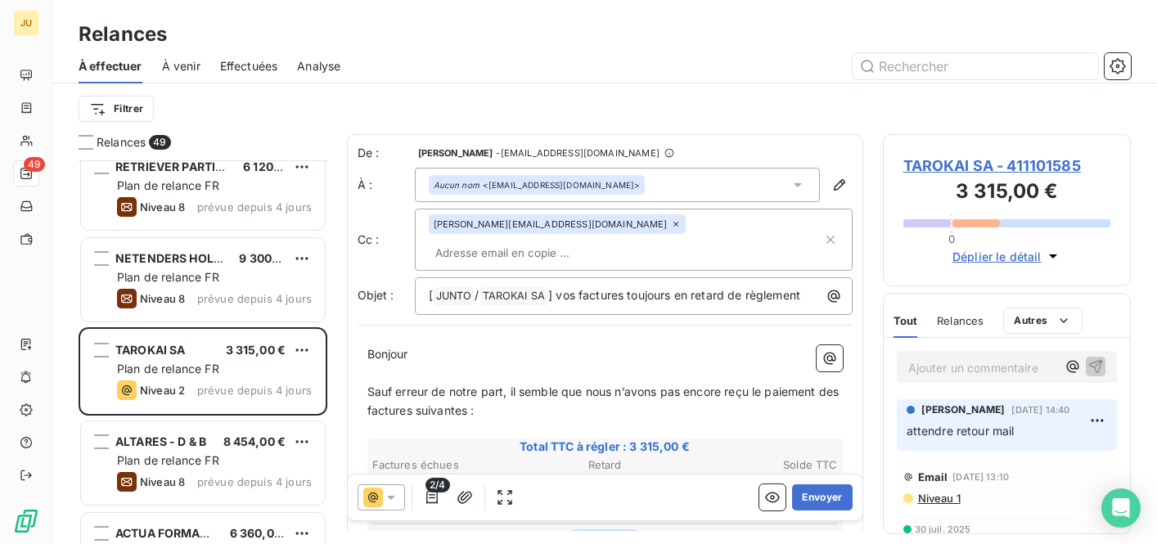
click at [594, 240] on input "text" at bounding box center [523, 252] width 189 height 25
paste input "[EMAIL_ADDRESS][DOMAIN_NAME]"
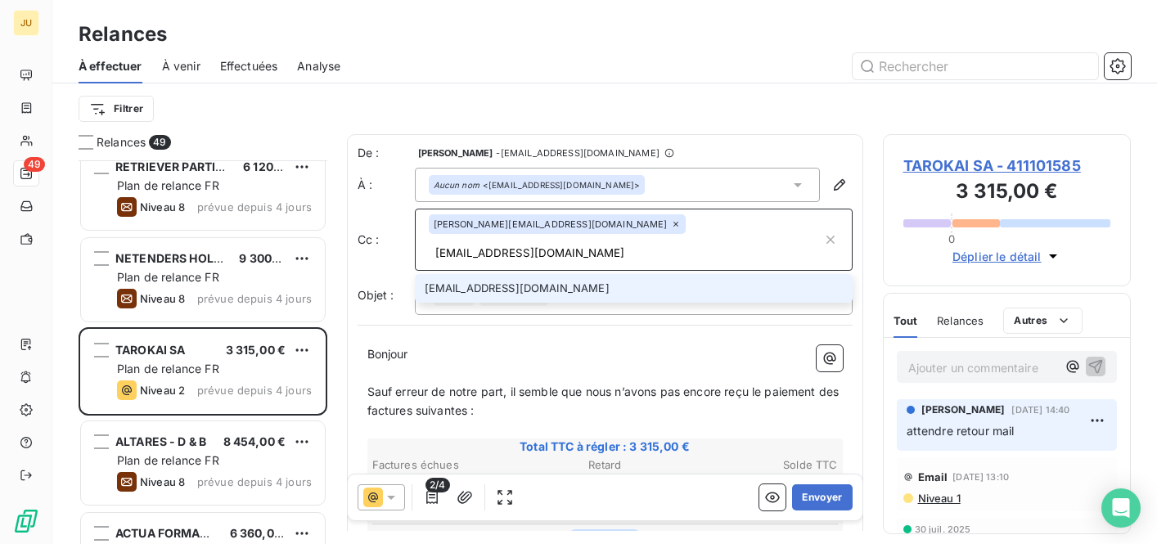
type input "[EMAIL_ADDRESS][DOMAIN_NAME]"
click at [571, 274] on li "[EMAIL_ADDRESS][DOMAIN_NAME]" at bounding box center [634, 288] width 438 height 29
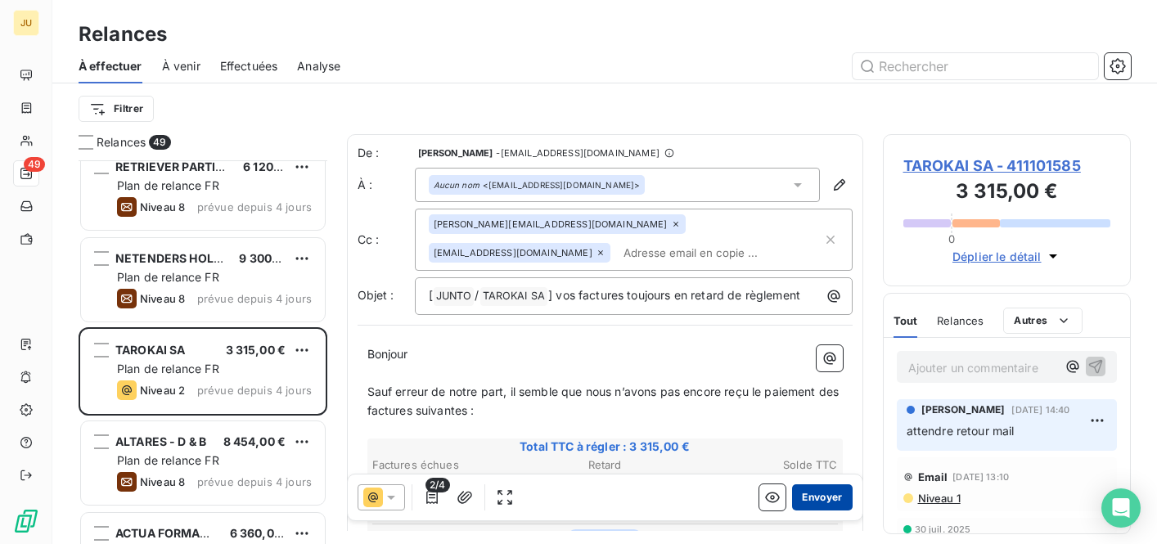
click at [806, 489] on button "Envoyer" at bounding box center [822, 497] width 60 height 26
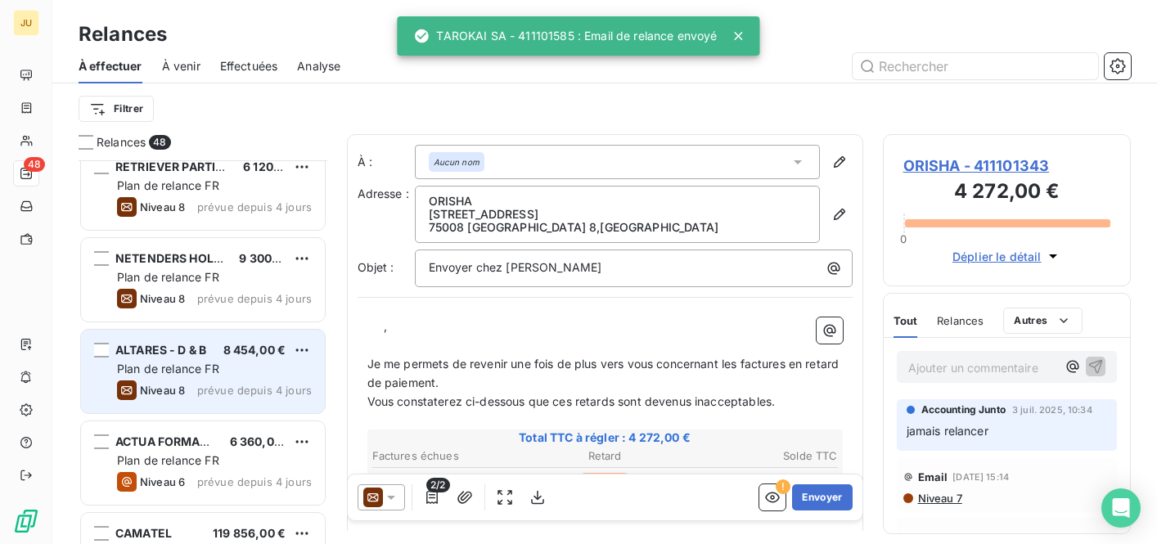
click at [215, 380] on div "ALTARES - D & B 8 454,00 € Plan de relance FR Niveau 8 prévue depuis 4 jours" at bounding box center [203, 371] width 244 height 83
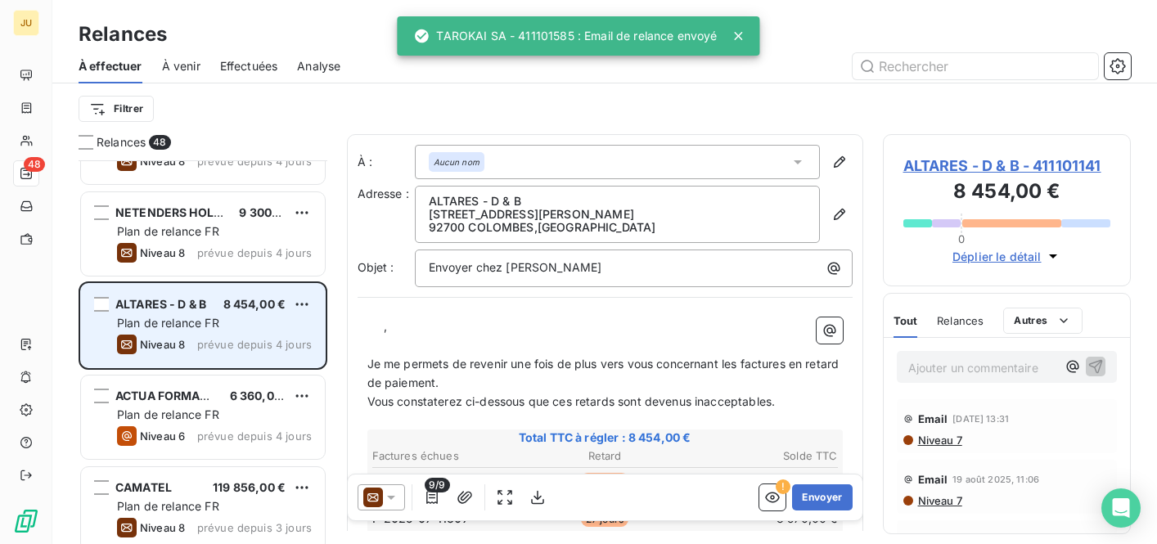
scroll to position [1756, 0]
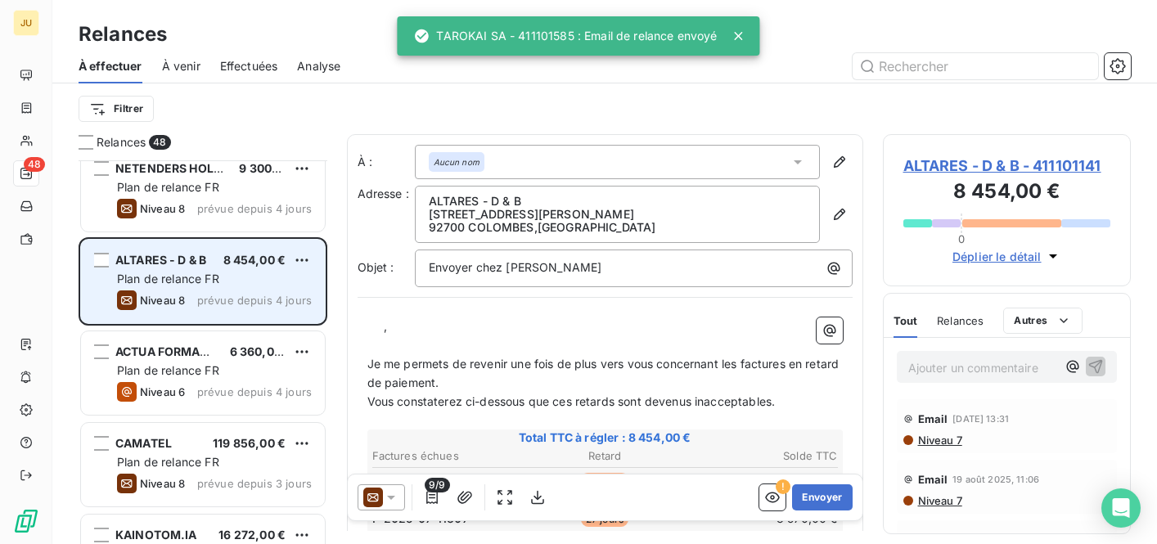
click at [215, 380] on div "RETRIEVER PARTICIPATIONS 6 120,00 € Plan de relance FR Niveau 8 prévue depuis 4…" at bounding box center [203, 352] width 249 height 384
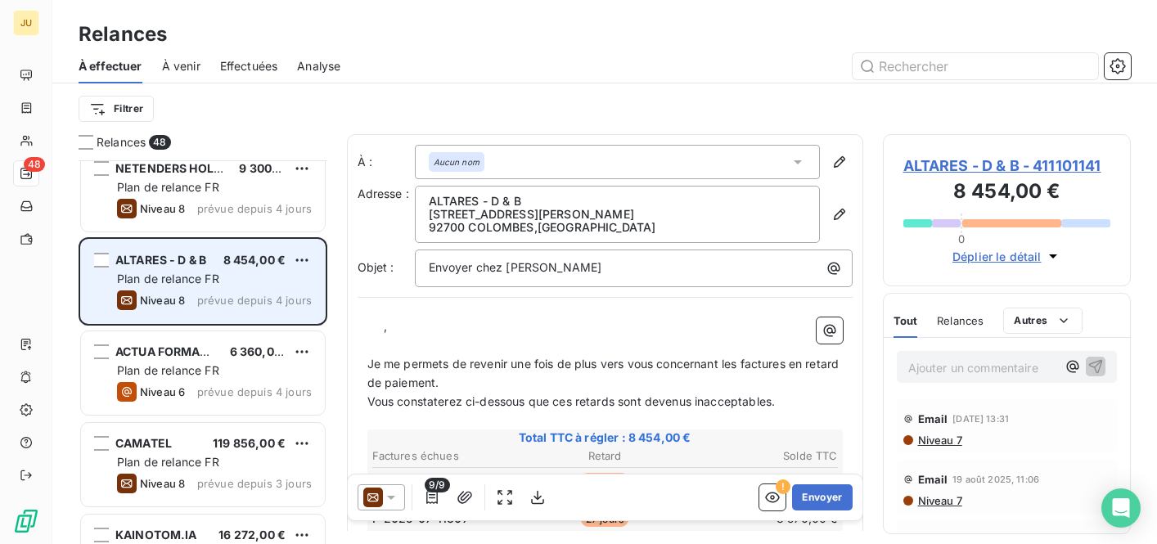
click at [215, 380] on div "ACTUA FORMATION 6 360,00 € Plan de relance FR Niveau 6 prévue depuis 4 jours" at bounding box center [203, 372] width 244 height 83
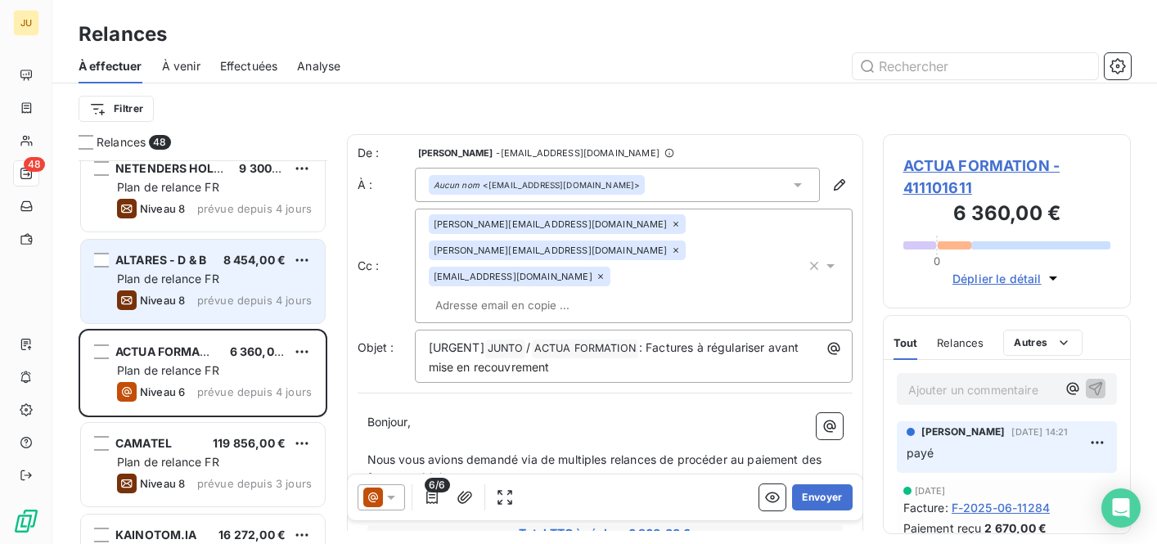
click at [252, 303] on span "prévue depuis 4 jours" at bounding box center [254, 300] width 115 height 13
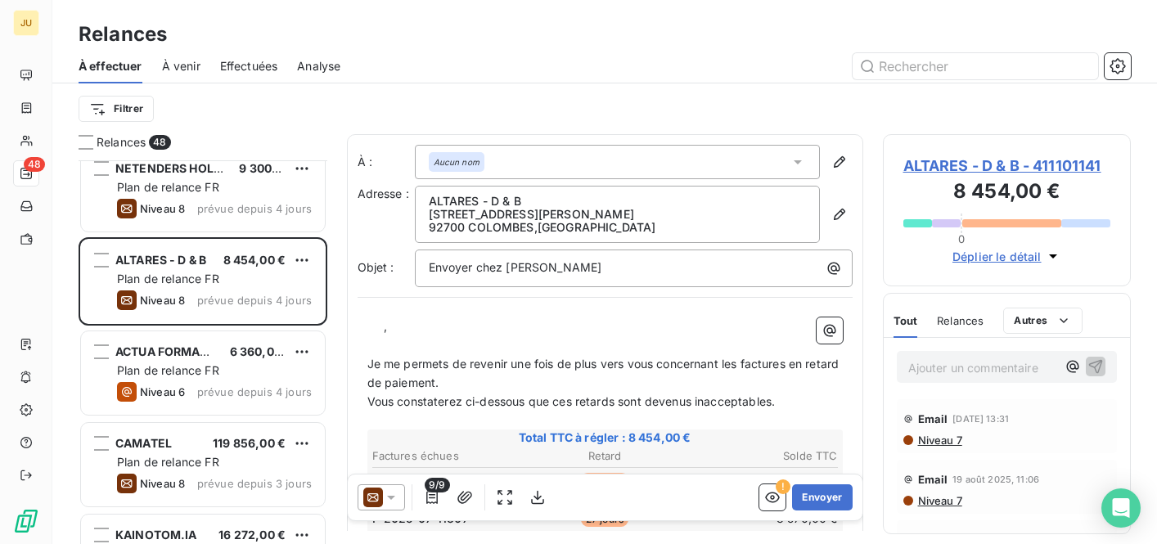
click at [402, 495] on div at bounding box center [380, 497] width 47 height 26
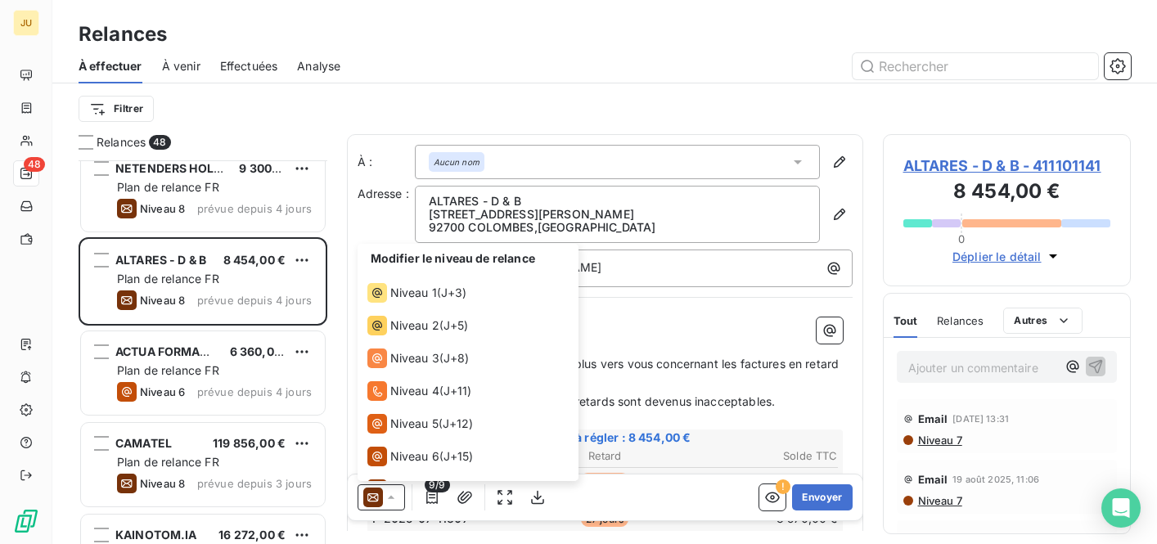
scroll to position [57, 0]
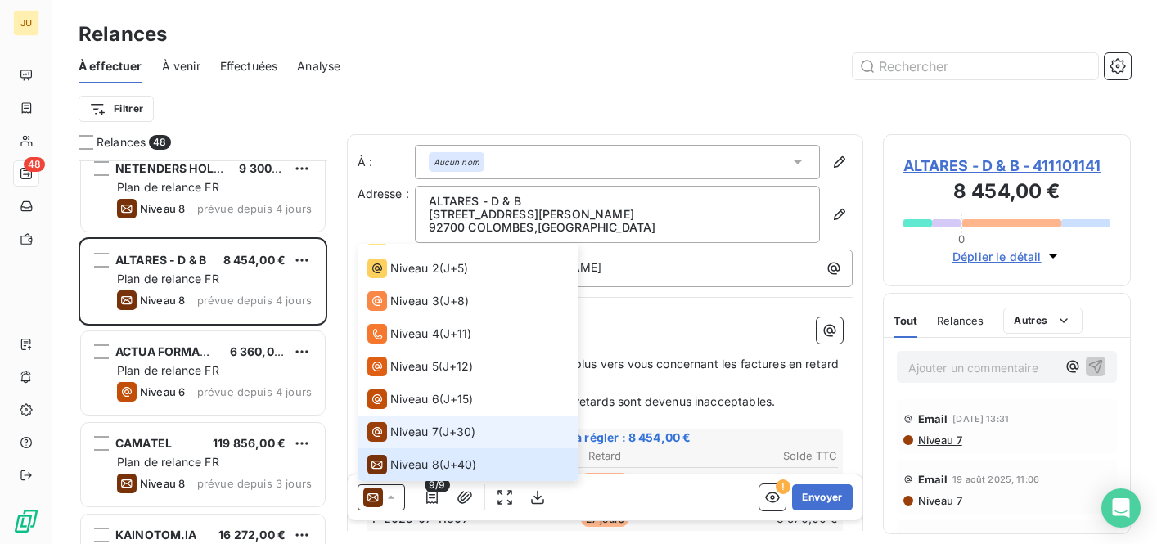
click at [400, 444] on li "Niveau 7 ( J+30 )" at bounding box center [467, 431] width 221 height 33
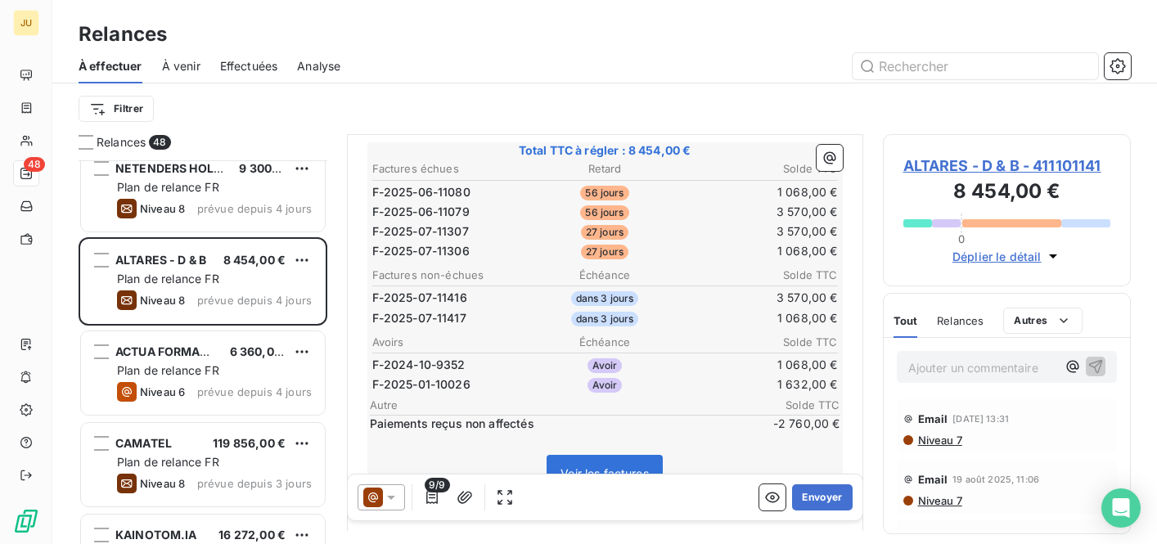
scroll to position [295, 0]
click at [439, 493] on icon "button" at bounding box center [432, 497] width 16 height 16
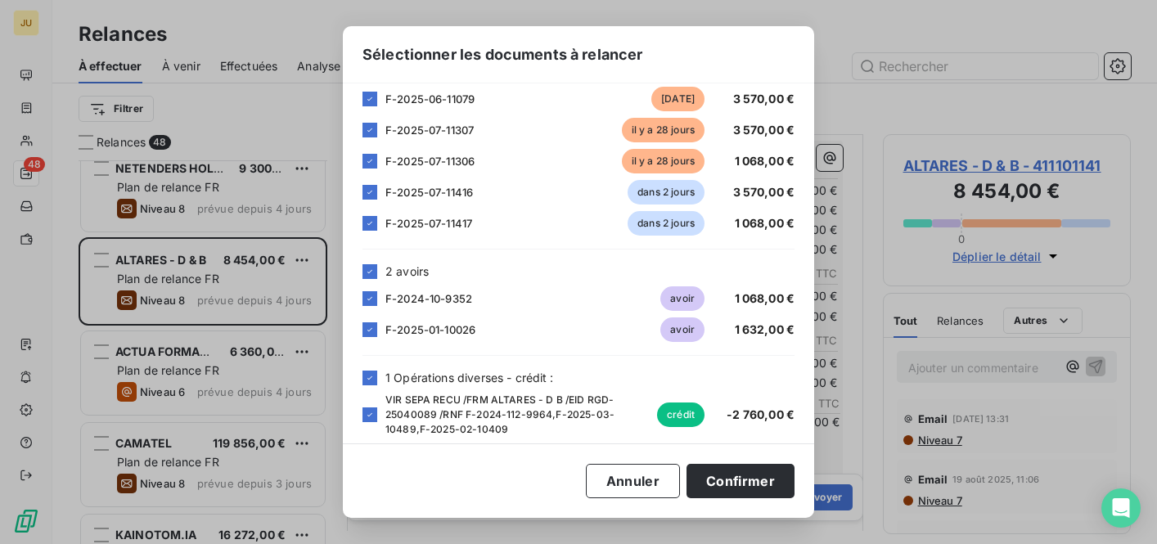
scroll to position [149, 0]
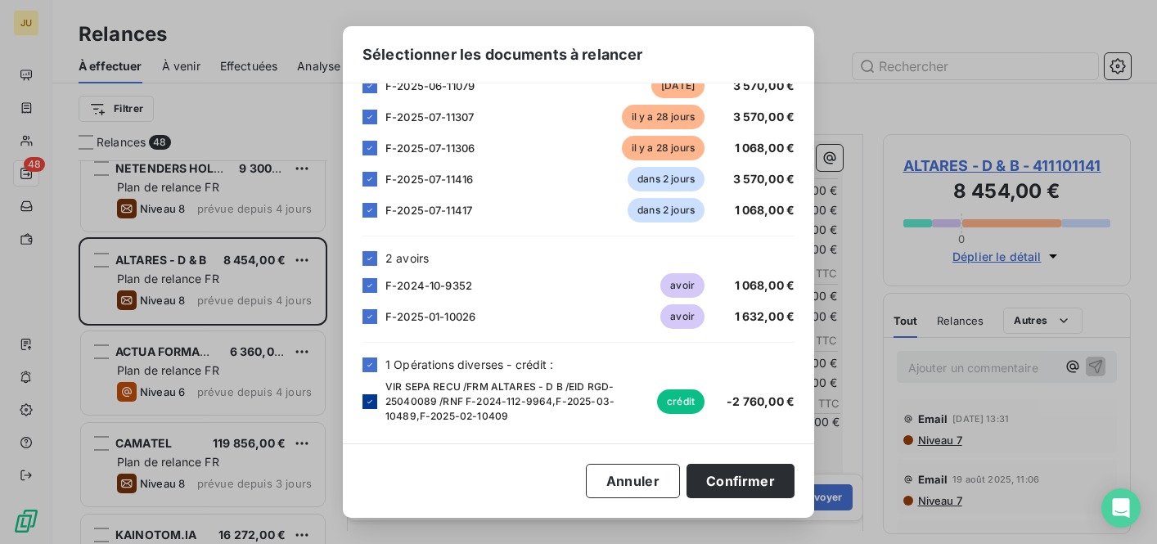
click at [366, 401] on icon at bounding box center [370, 402] width 10 height 10
click at [365, 317] on icon at bounding box center [370, 317] width 10 height 10
click at [367, 275] on div "F-2024-10-9352 avoir 1 068,00 €" at bounding box center [578, 285] width 432 height 25
click at [373, 284] on icon at bounding box center [370, 286] width 10 height 10
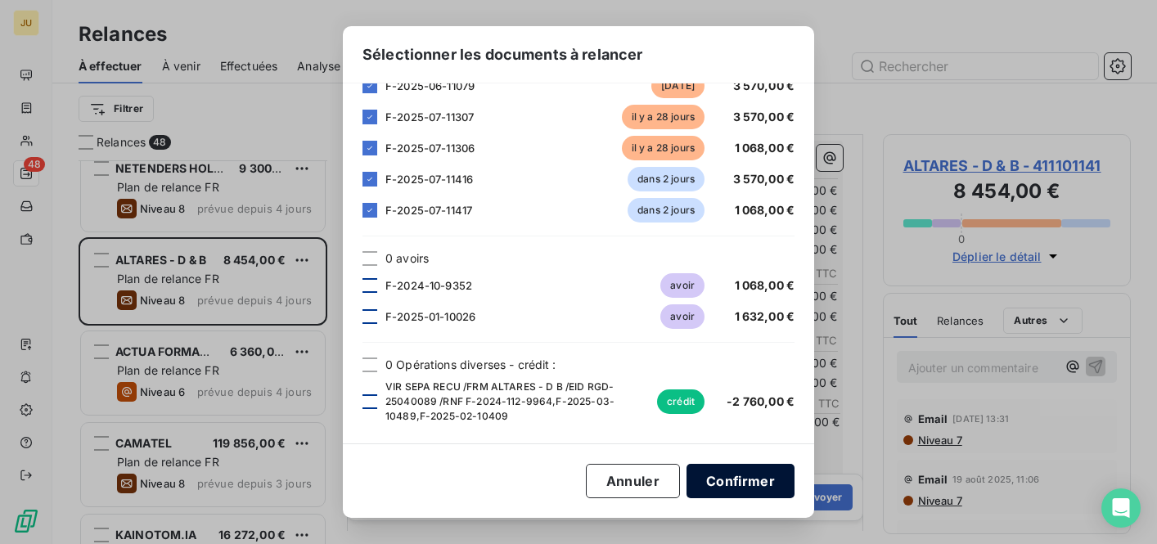
click at [734, 478] on button "Confirmer" at bounding box center [740, 481] width 108 height 34
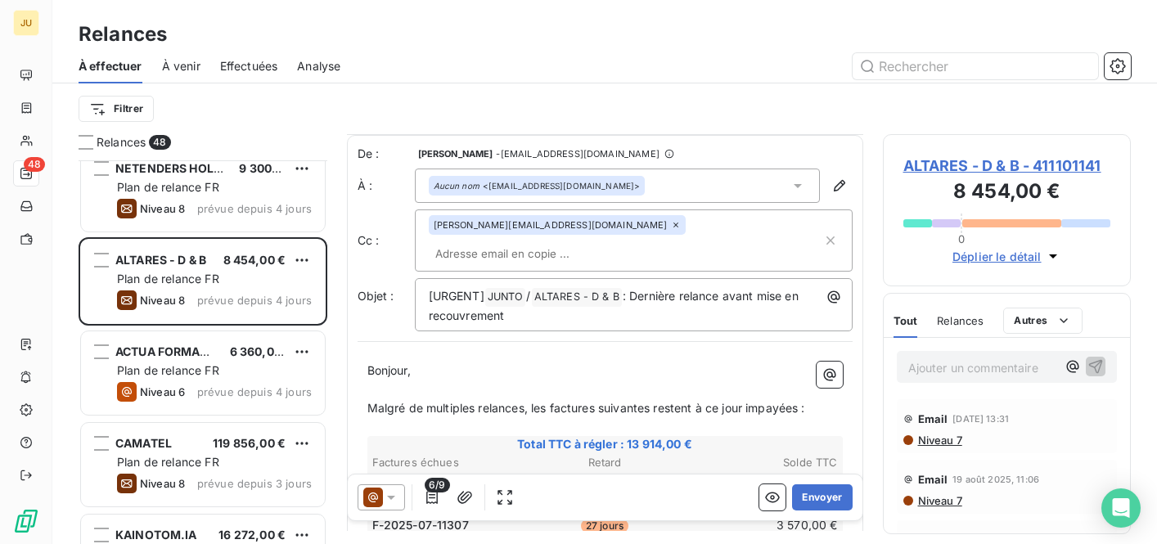
scroll to position [25, 0]
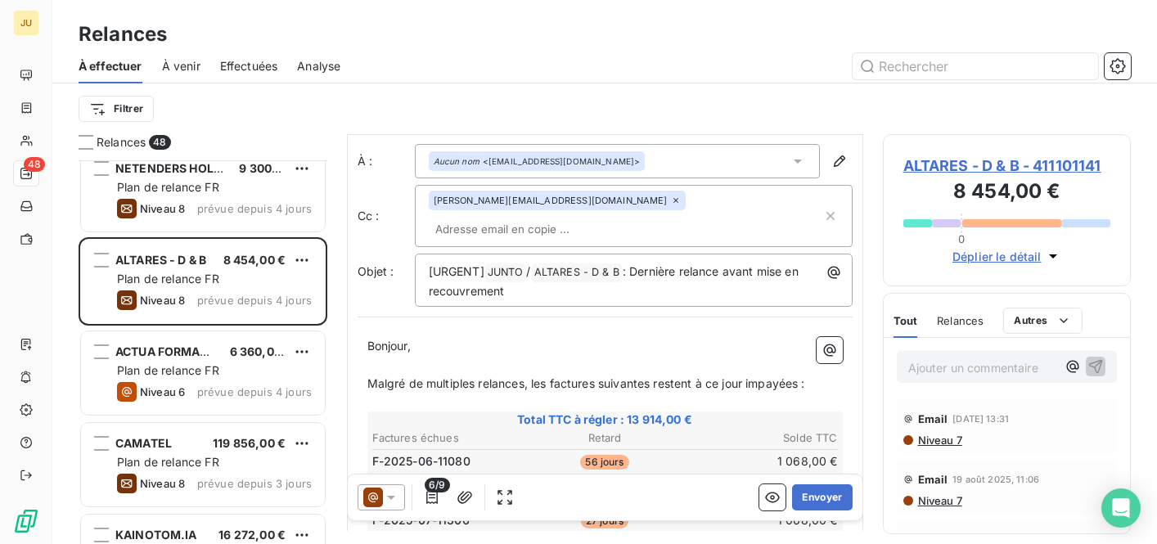
click at [618, 217] on input "text" at bounding box center [523, 229] width 189 height 25
click at [975, 373] on p "Ajouter un commentaire ﻿" at bounding box center [982, 367] width 149 height 20
click at [1089, 370] on icon "button" at bounding box center [1096, 366] width 14 height 14
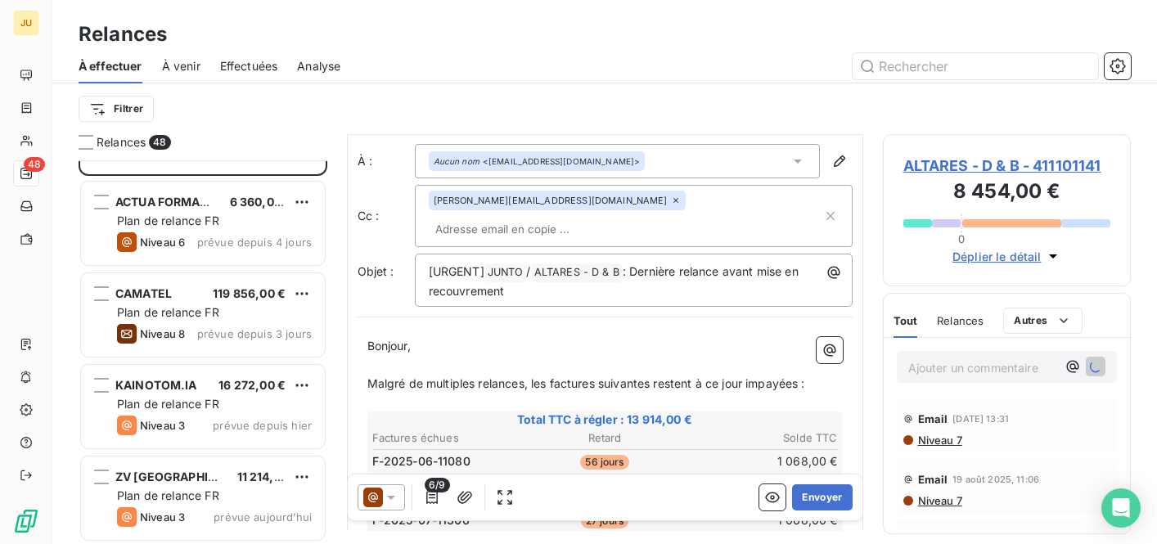
scroll to position [1907, 0]
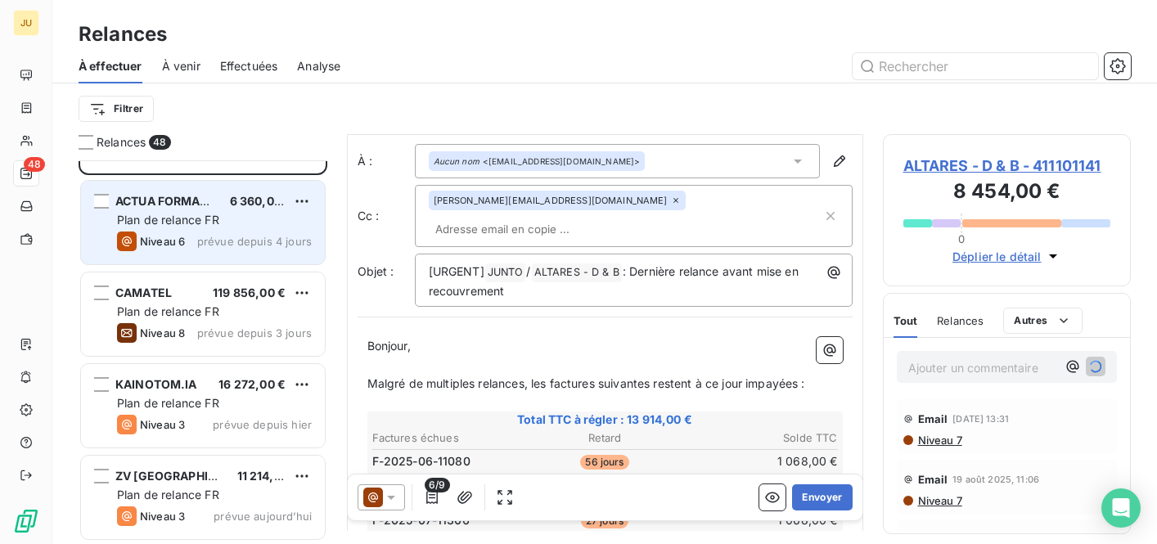
click at [198, 239] on div "Niveau 6 prévue depuis 4 jours" at bounding box center [214, 241] width 195 height 20
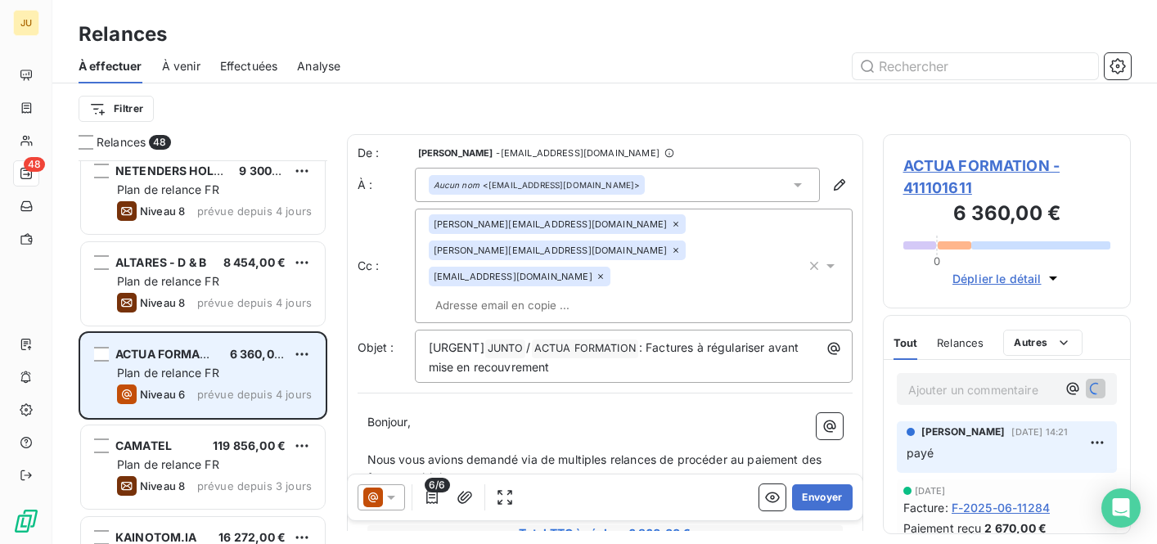
scroll to position [1727, 0]
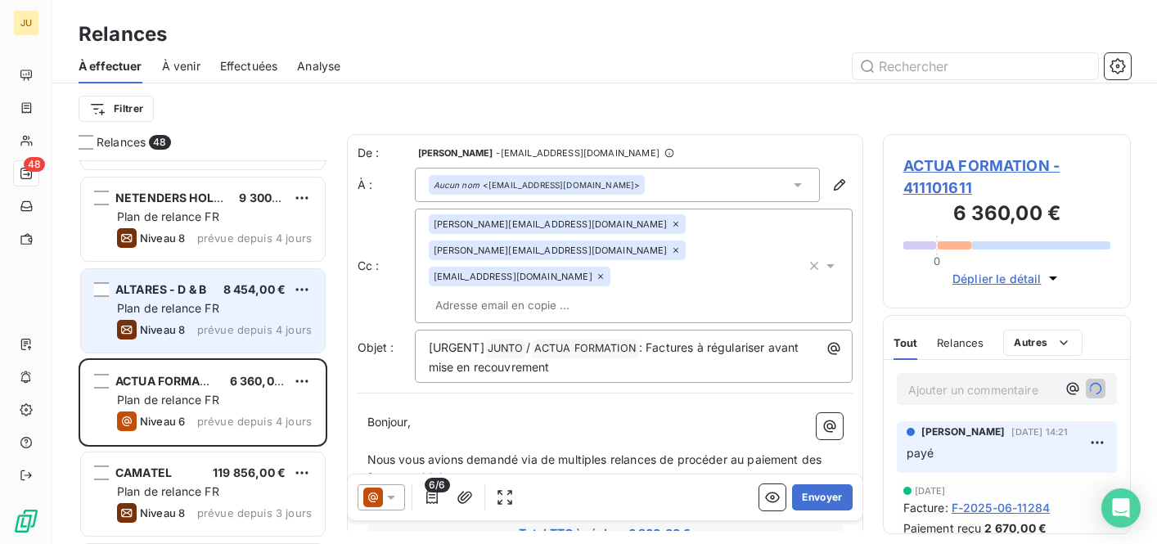
click at [227, 299] on div "ALTARES - D & B 8 454,00 € Plan de relance FR Niveau 8 prévue depuis 4 jours" at bounding box center [203, 310] width 244 height 83
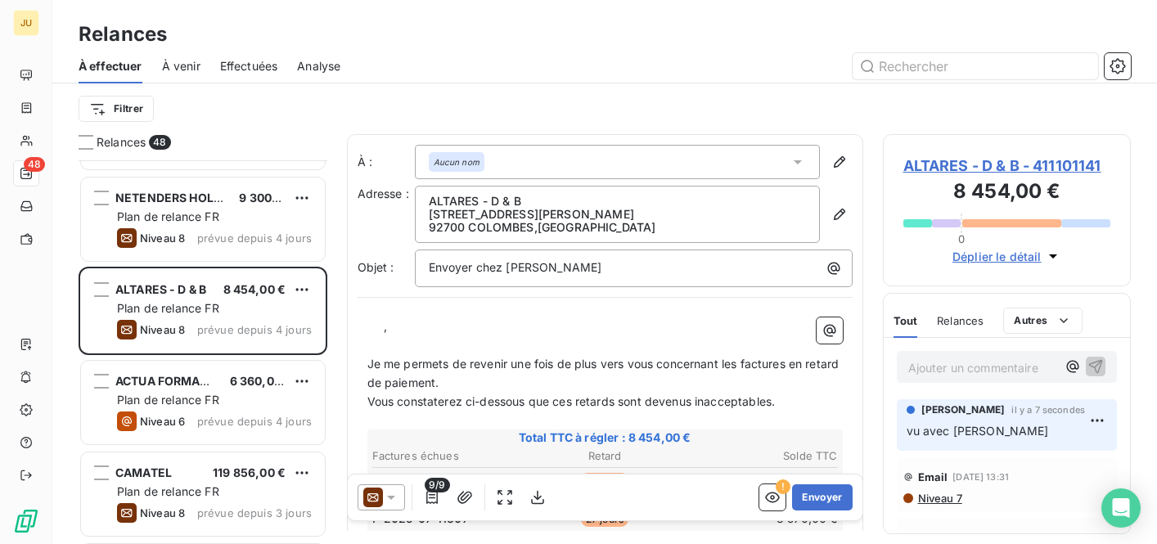
click at [388, 489] on icon at bounding box center [391, 497] width 16 height 16
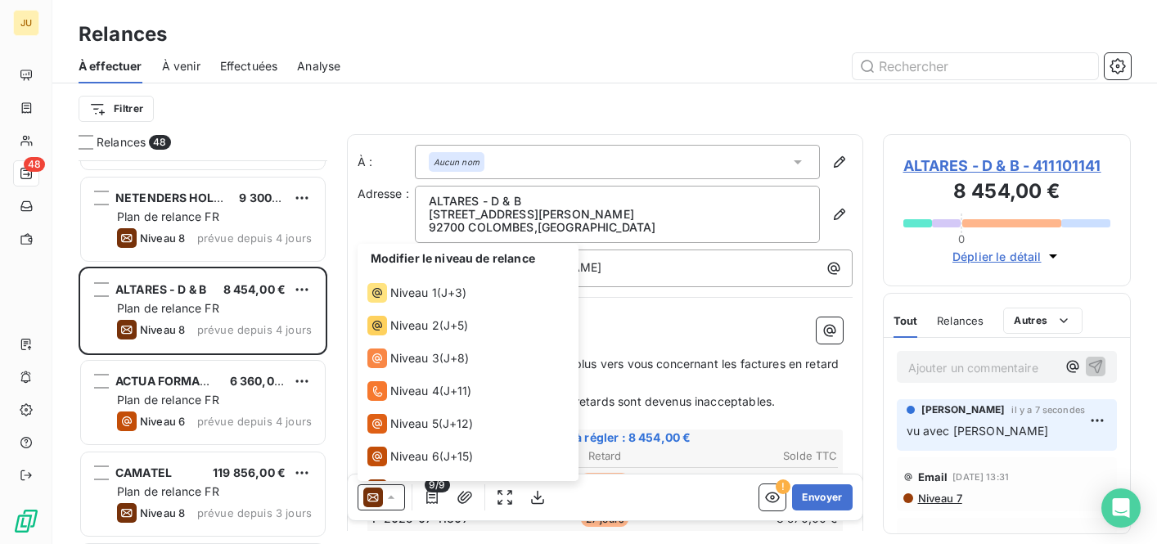
scroll to position [57, 0]
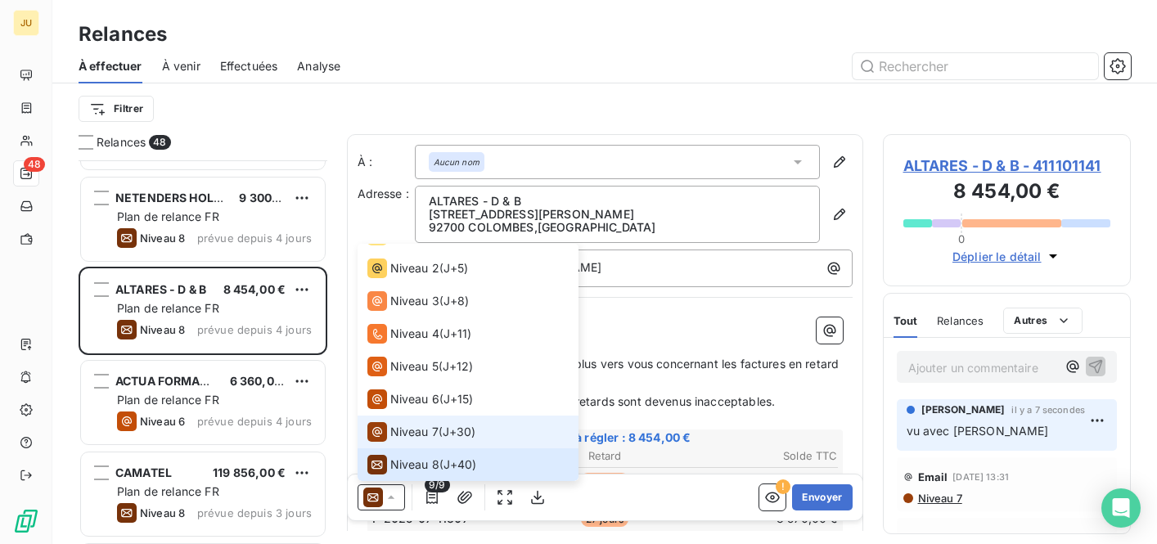
click at [418, 434] on span "Niveau 7" at bounding box center [414, 432] width 48 height 16
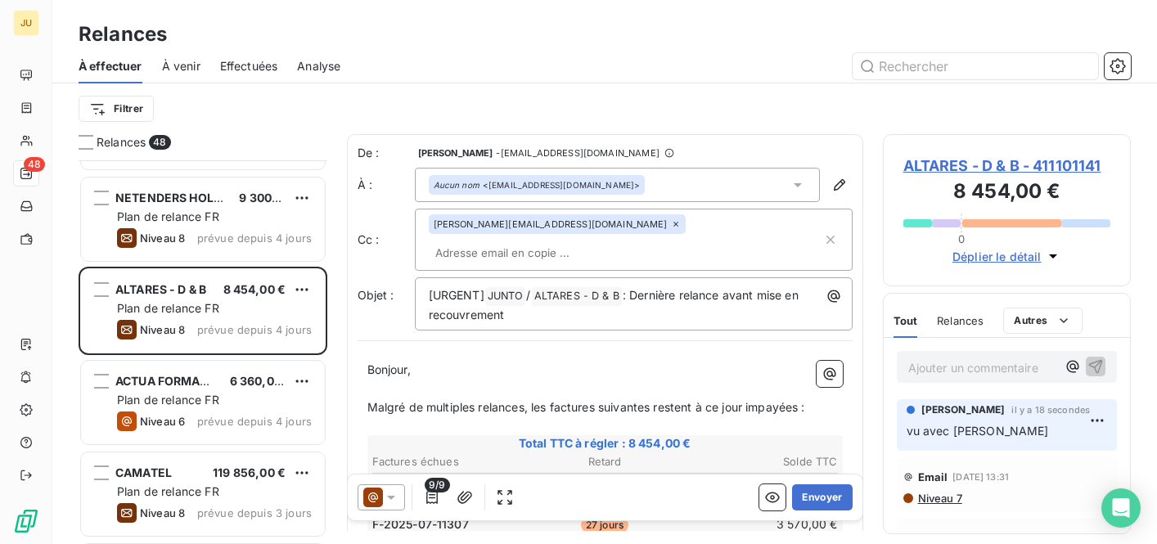
click at [609, 240] on input "text" at bounding box center [523, 252] width 189 height 25
paste input "[EMAIL_ADDRESS][DOMAIN_NAME]"
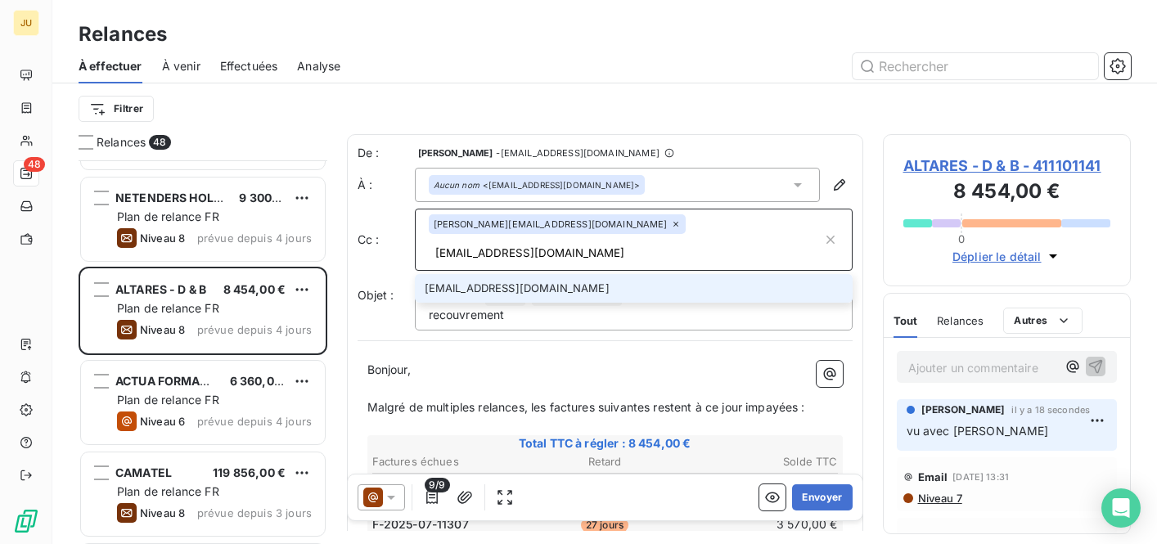
type input "[EMAIL_ADDRESS][DOMAIN_NAME]"
click at [587, 274] on li "[EMAIL_ADDRESS][DOMAIN_NAME]" at bounding box center [634, 288] width 438 height 29
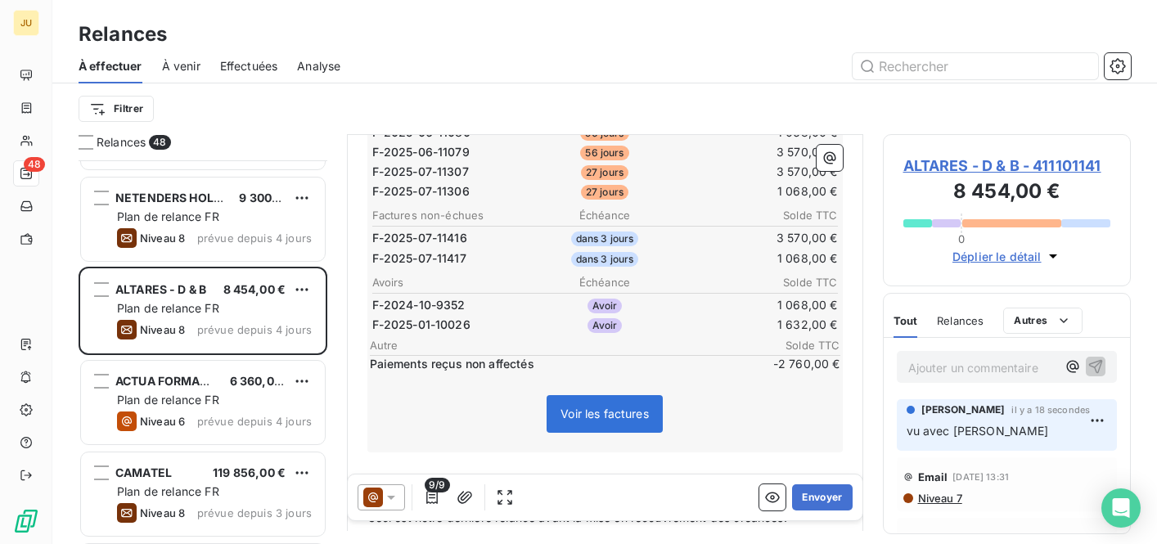
scroll to position [318, 0]
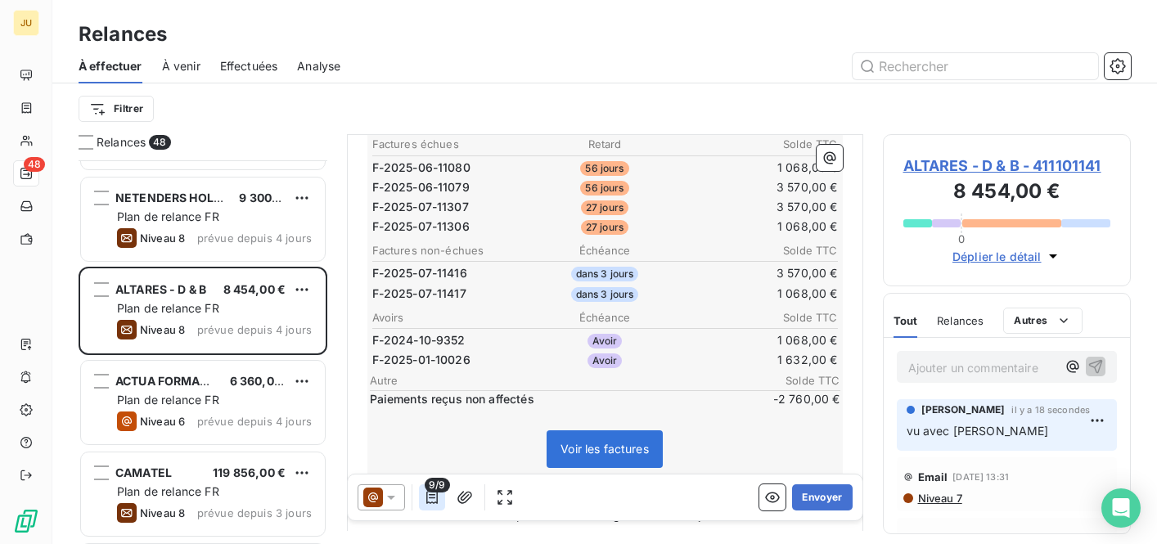
click at [432, 497] on icon "button" at bounding box center [431, 497] width 11 height 13
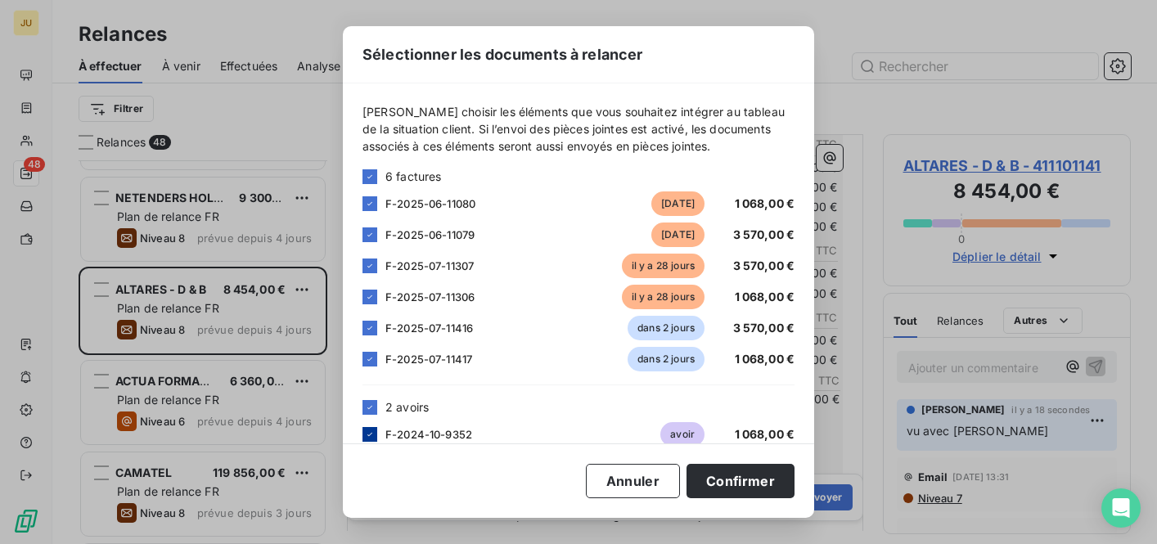
click at [367, 430] on icon at bounding box center [370, 434] width 10 height 10
click at [369, 368] on div "F-2025-07-11417 dans 2 jours 1 068,00 €" at bounding box center [578, 359] width 432 height 25
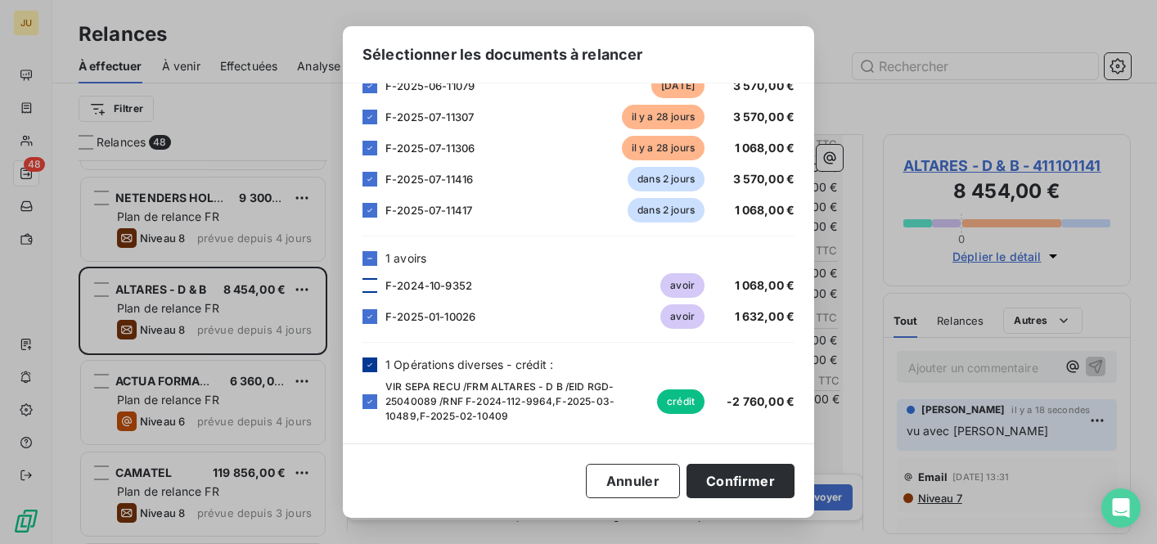
click at [373, 365] on icon at bounding box center [370, 365] width 10 height 10
click at [373, 319] on icon at bounding box center [370, 317] width 10 height 10
click at [737, 490] on button "Confirmer" at bounding box center [740, 481] width 108 height 34
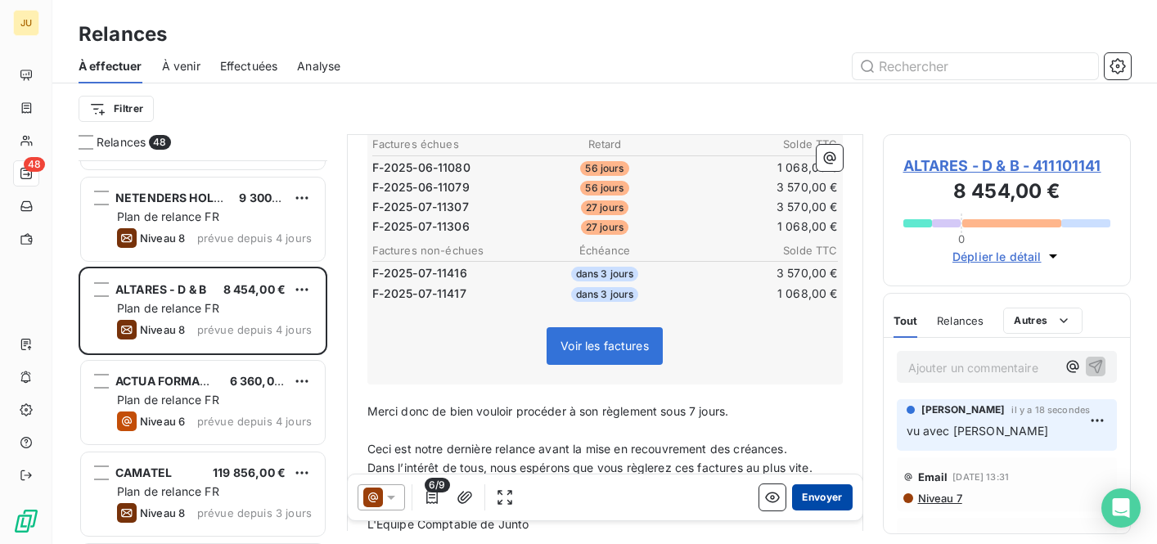
click at [792, 497] on button "Envoyer" at bounding box center [822, 497] width 60 height 26
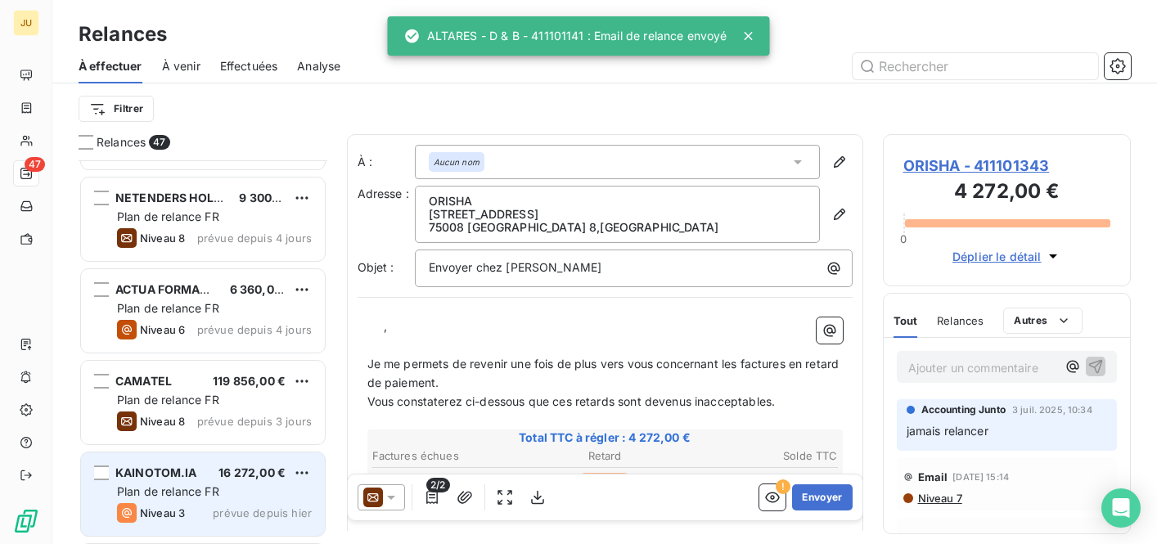
click at [240, 473] on span "16 272,00 €" at bounding box center [251, 472] width 67 height 14
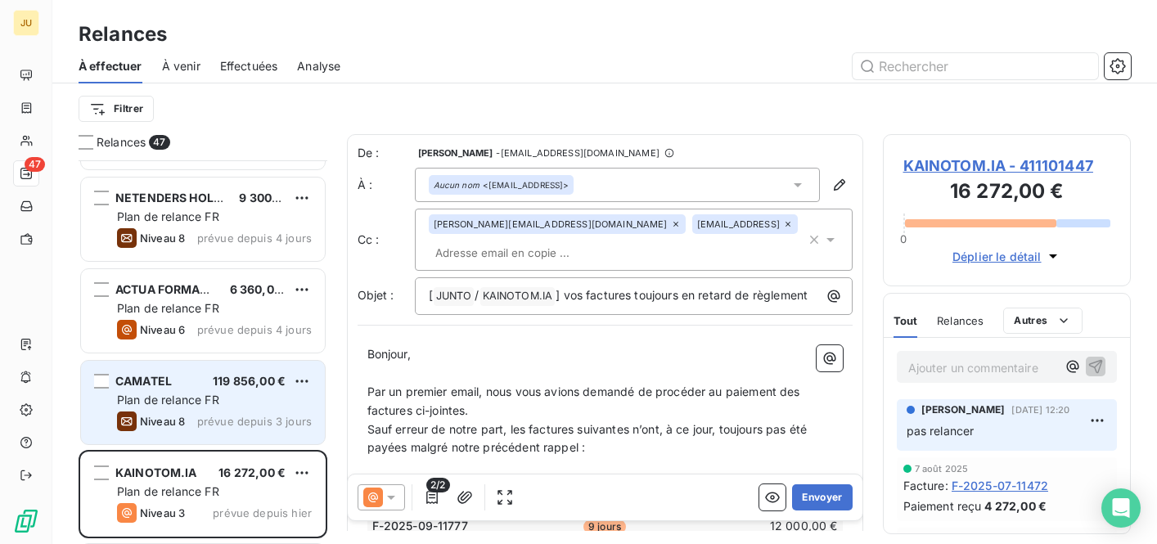
click at [230, 415] on span "prévue depuis 3 jours" at bounding box center [254, 421] width 115 height 13
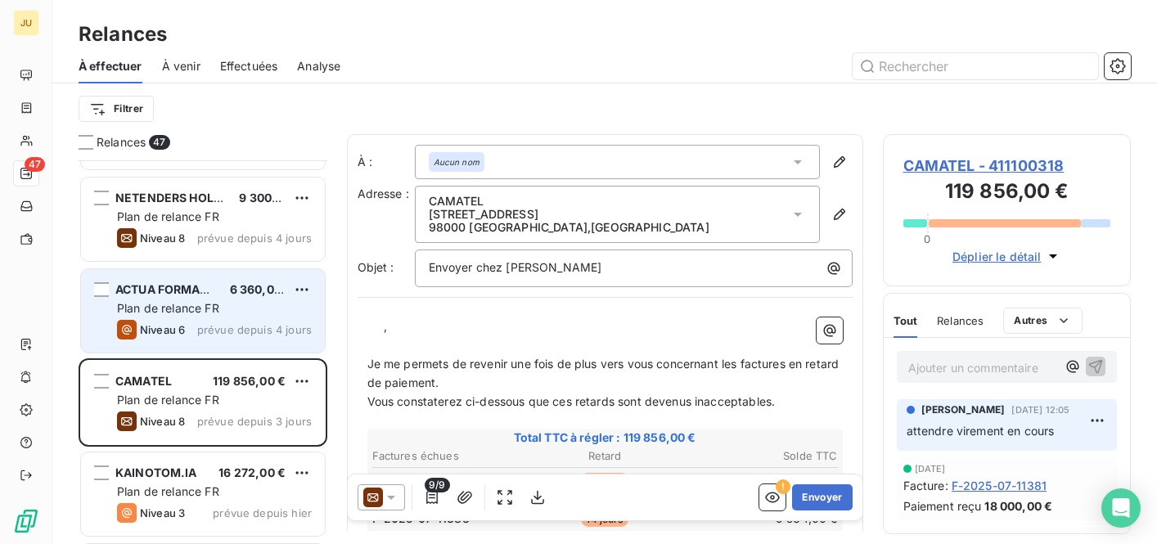
click at [227, 337] on div "Niveau 6 prévue depuis 4 jours" at bounding box center [214, 330] width 195 height 20
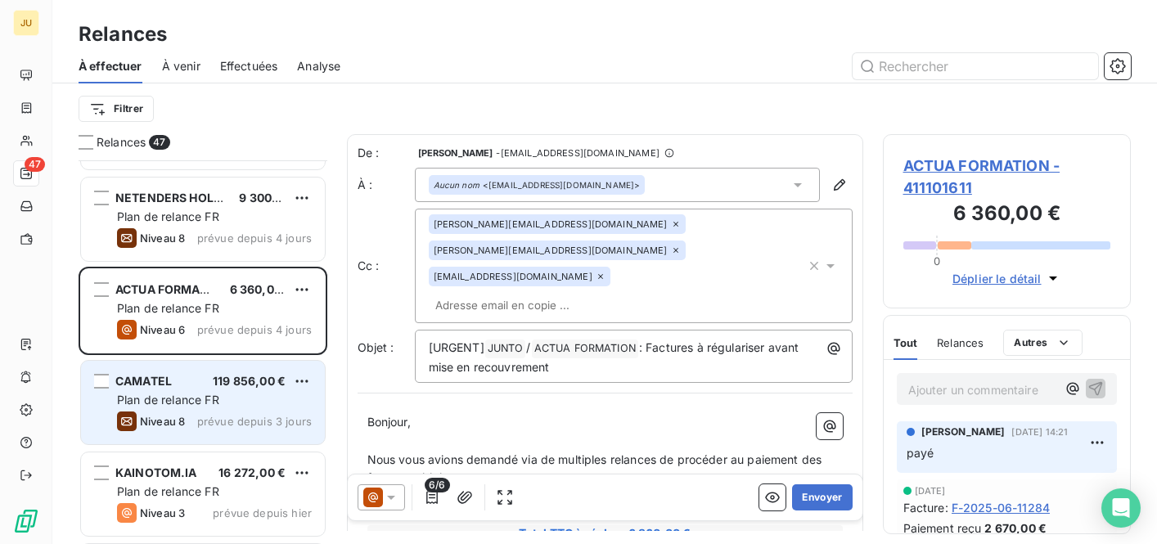
click at [228, 411] on div "Niveau 8 prévue depuis 3 jours" at bounding box center [214, 421] width 195 height 20
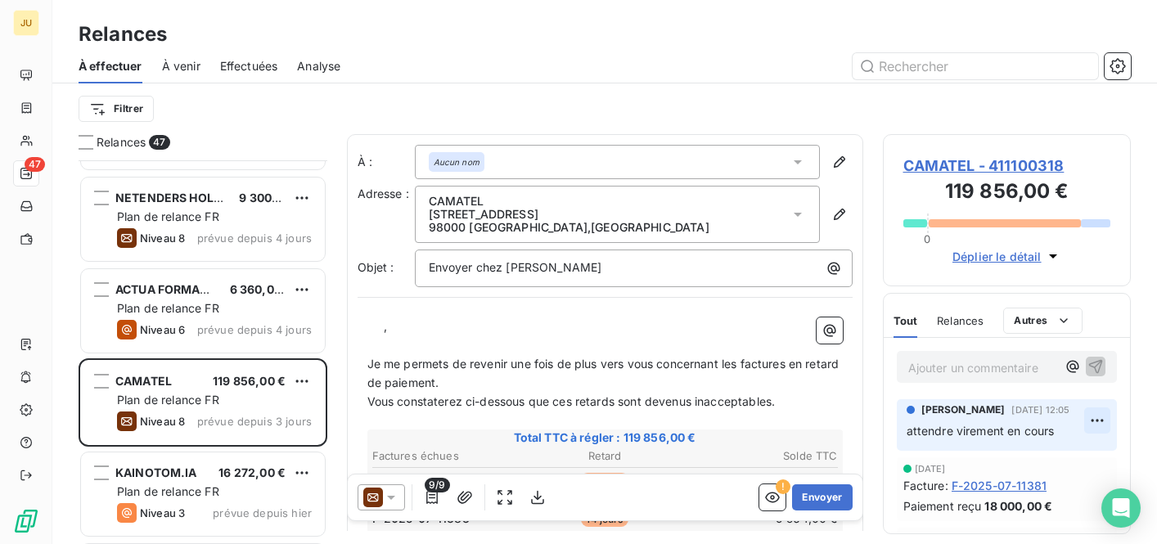
click at [1078, 424] on html "JU 47 Relances À effectuer À venir Effectuées Analyse Filtrer Relances 47 BOULI…" at bounding box center [578, 272] width 1157 height 544
click at [1060, 484] on div "Supprimer" at bounding box center [1045, 487] width 92 height 26
click at [1091, 423] on html "JU 47 Relances À effectuer À venir Effectuées Analyse Filtrer Relances 47 BOULI…" at bounding box center [578, 272] width 1157 height 544
click at [1046, 483] on div "Supprimer" at bounding box center [1045, 487] width 92 height 26
click at [388, 497] on icon at bounding box center [391, 497] width 16 height 16
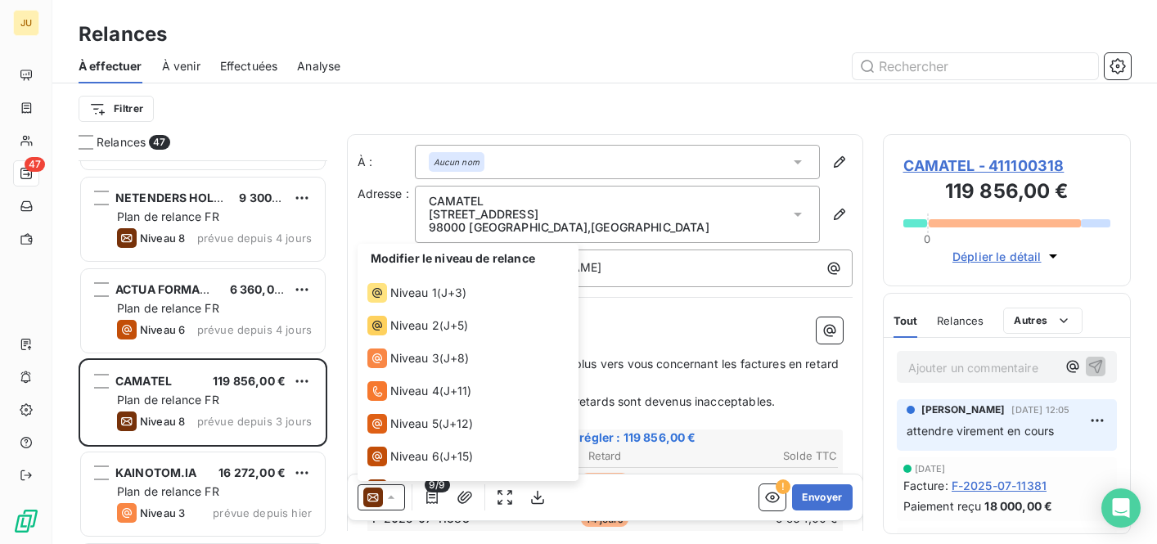
scroll to position [57, 0]
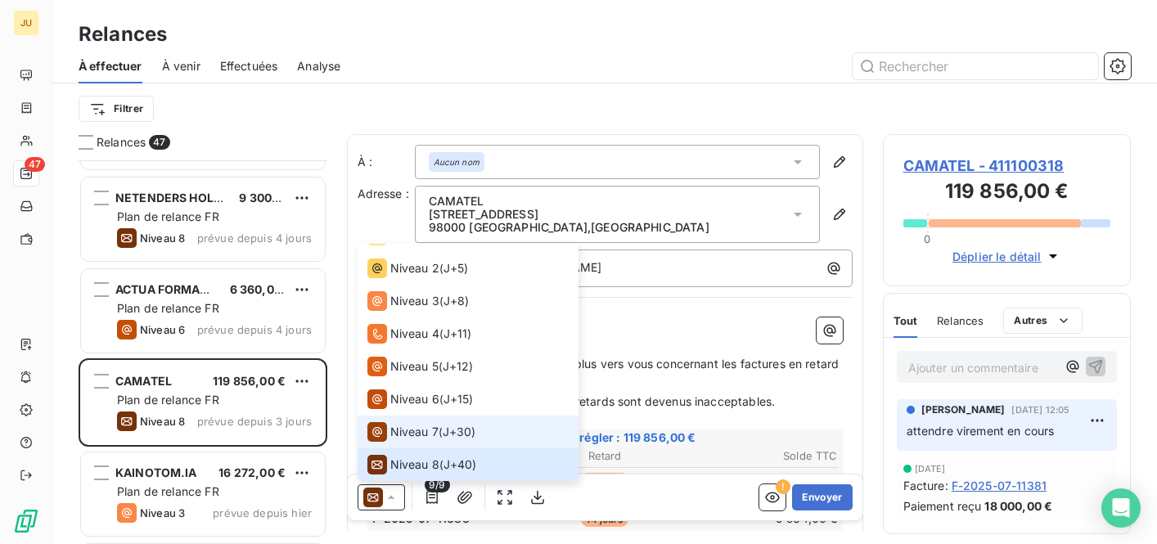
click at [407, 439] on span "Niveau 7" at bounding box center [414, 432] width 48 height 16
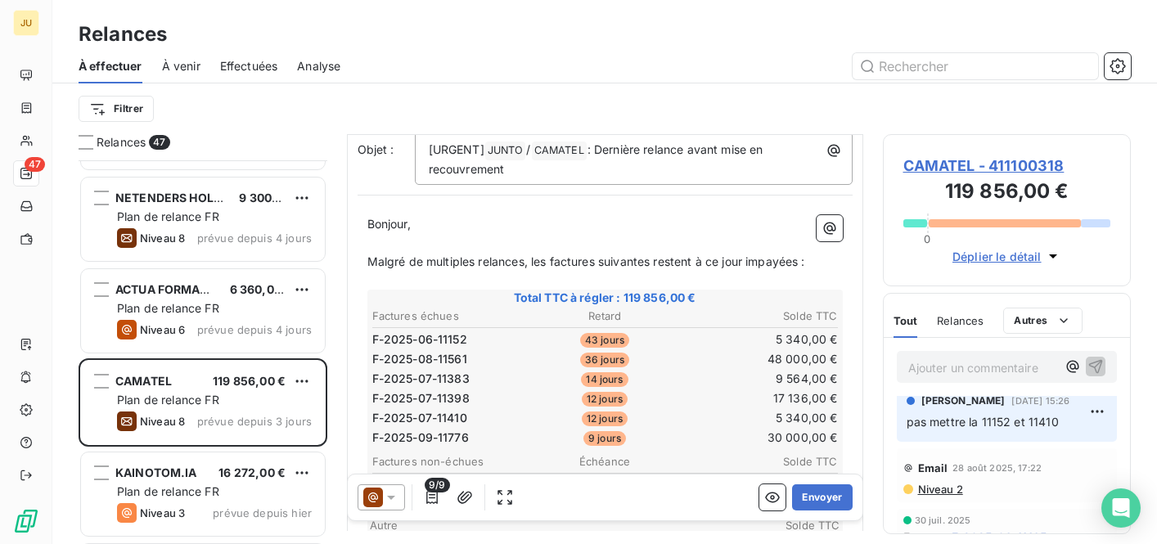
scroll to position [228, 0]
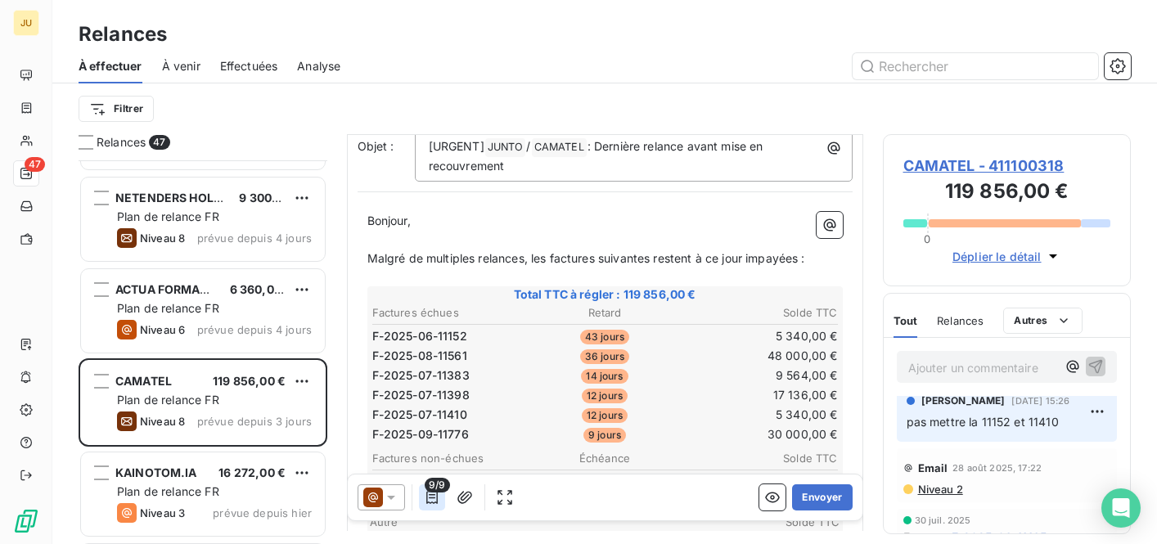
click at [429, 497] on icon "button" at bounding box center [431, 497] width 11 height 13
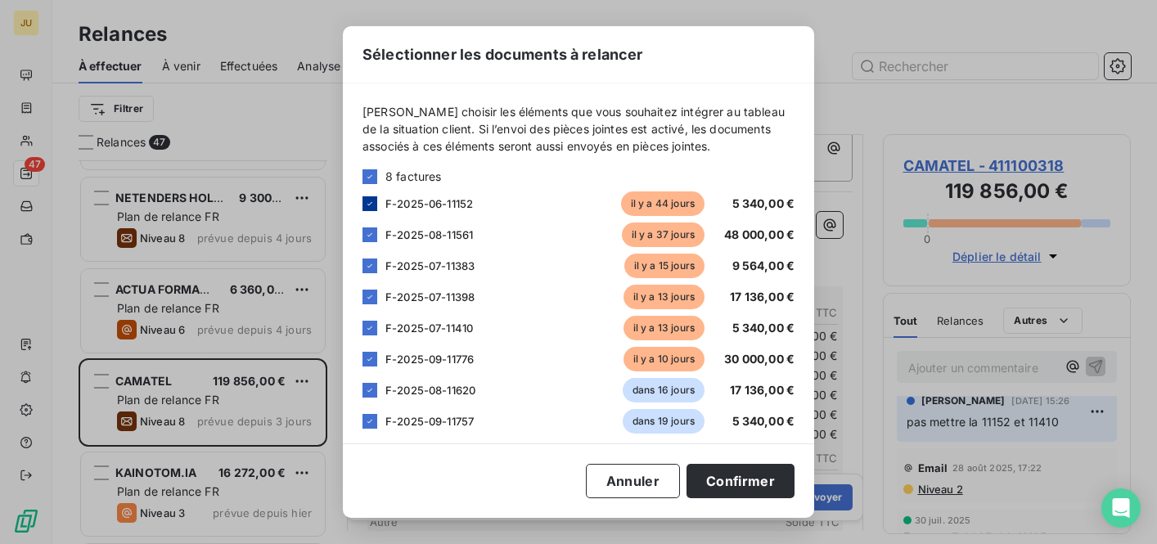
click at [373, 201] on icon at bounding box center [370, 204] width 10 height 10
click at [369, 334] on div at bounding box center [369, 328] width 15 height 15
click at [725, 492] on button "Confirmer" at bounding box center [740, 481] width 108 height 34
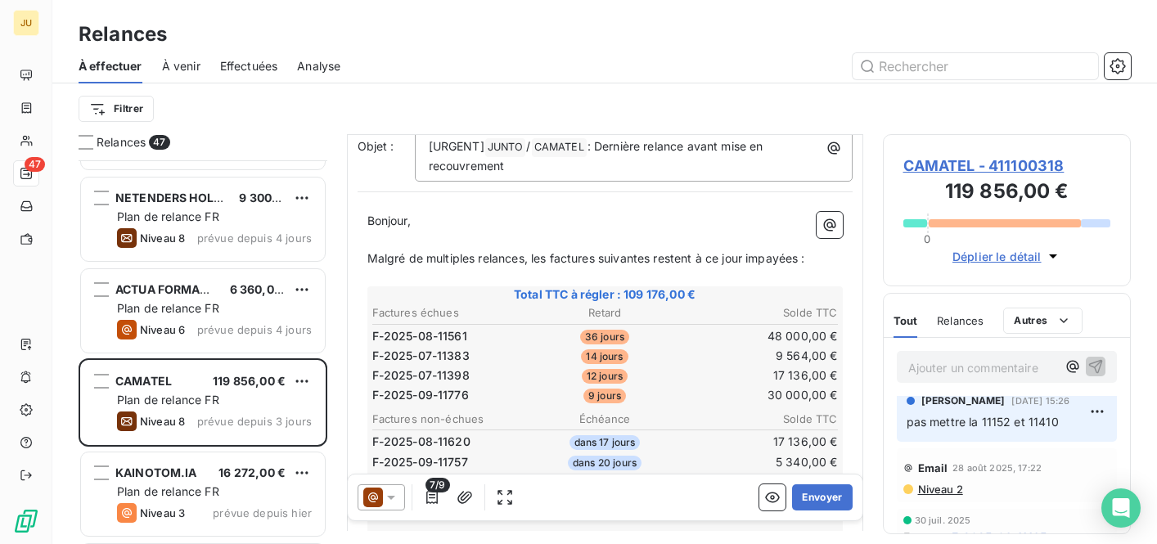
scroll to position [0, 0]
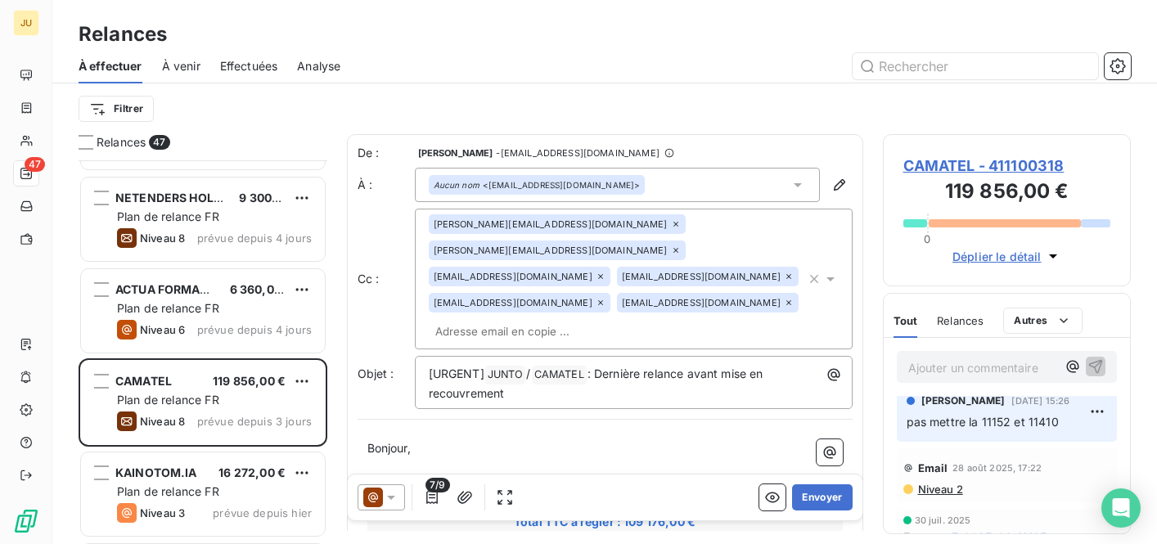
click at [380, 500] on icon at bounding box center [373, 497] width 20 height 20
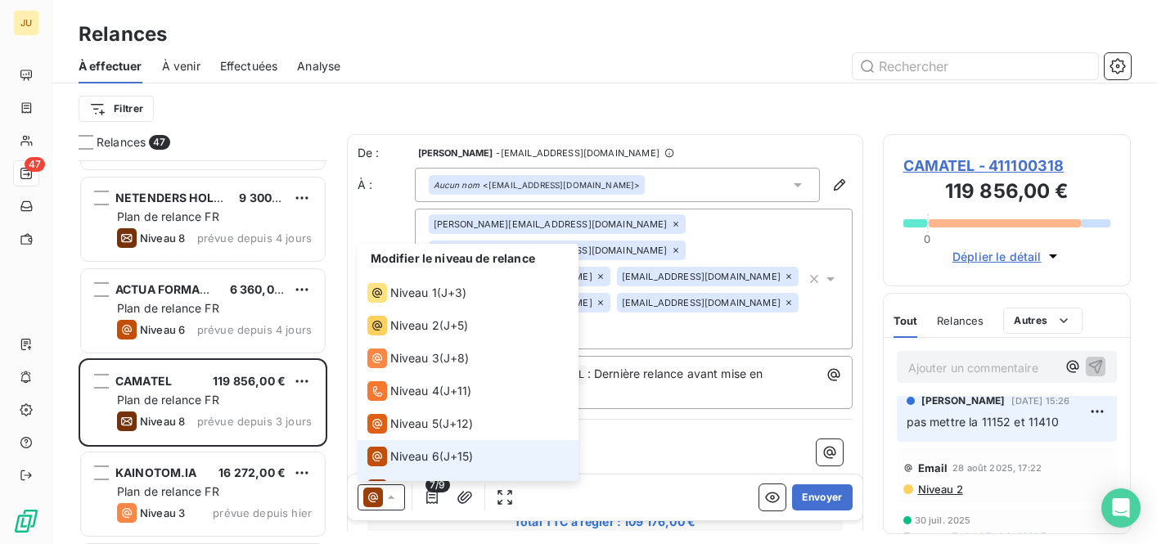
scroll to position [25, 0]
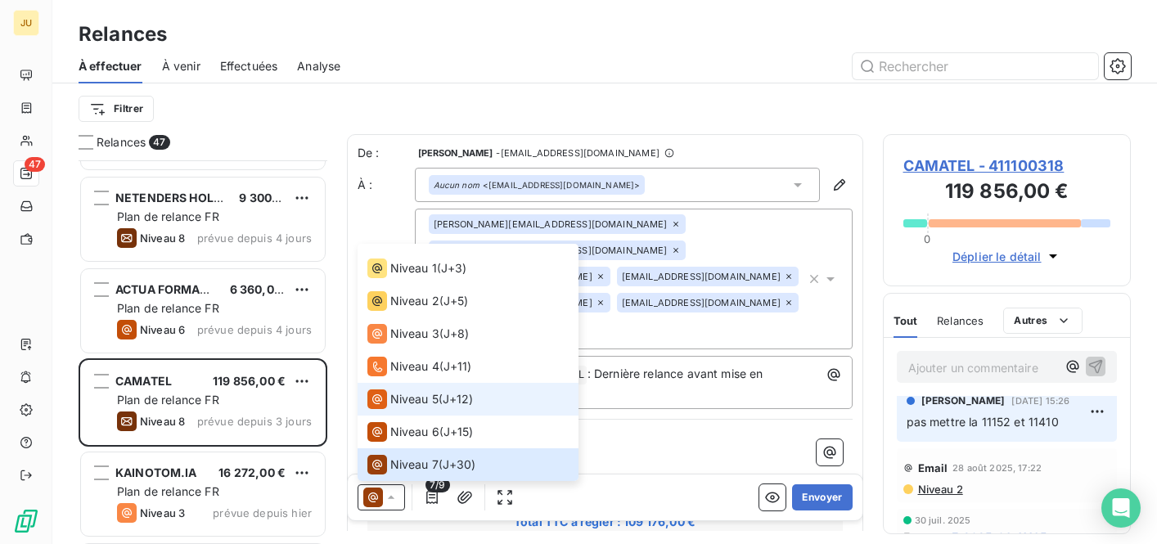
click at [421, 409] on li "Niveau 5 ( J+12 )" at bounding box center [467, 399] width 221 height 33
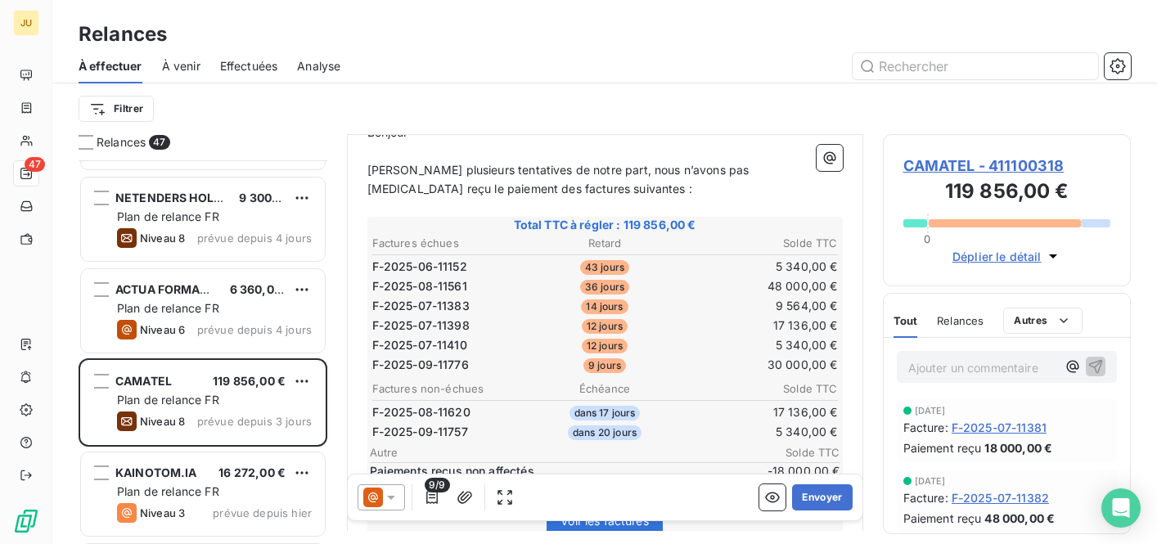
scroll to position [450, 0]
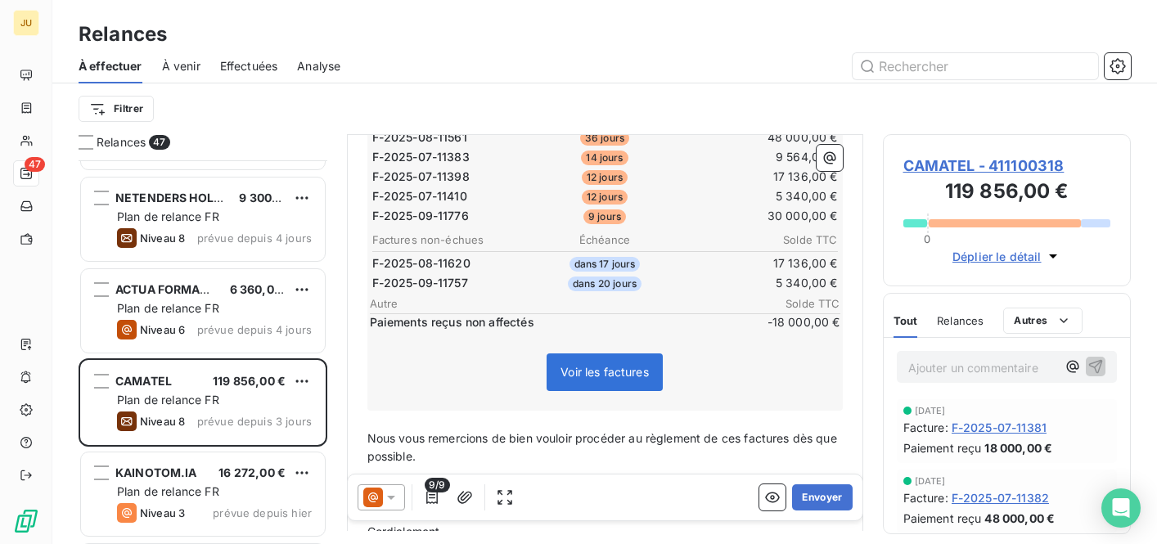
click at [433, 489] on span "9/9" at bounding box center [436, 485] width 25 height 15
click at [433, 501] on icon "button" at bounding box center [432, 497] width 16 height 16
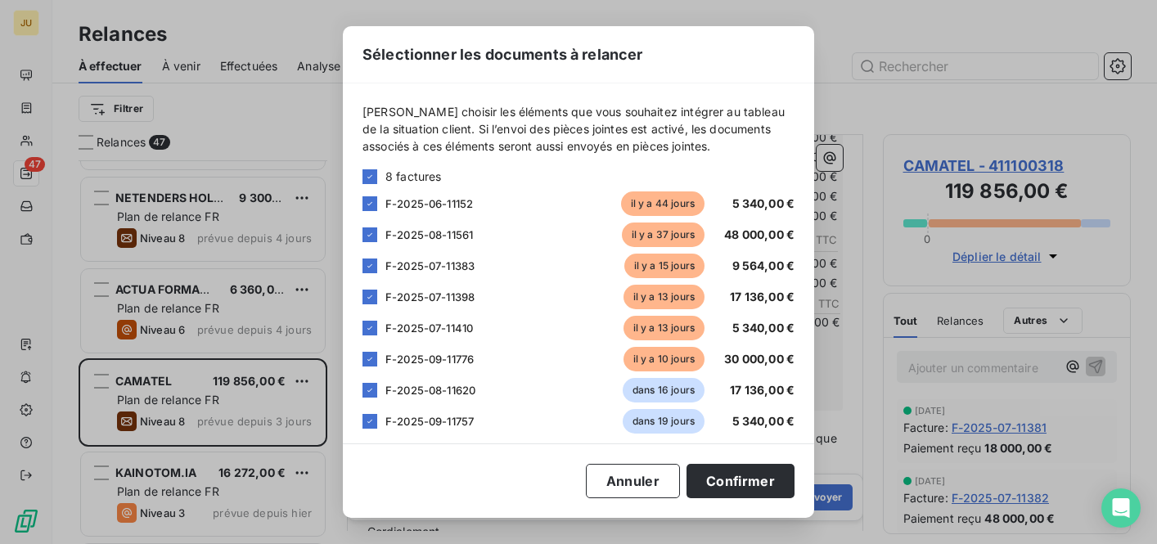
click at [437, 198] on span "F-2025-06-11152" at bounding box center [429, 203] width 88 height 13
click at [374, 203] on icon at bounding box center [370, 204] width 10 height 10
click at [372, 330] on icon at bounding box center [370, 328] width 10 height 10
click at [707, 475] on button "Confirmer" at bounding box center [740, 481] width 108 height 34
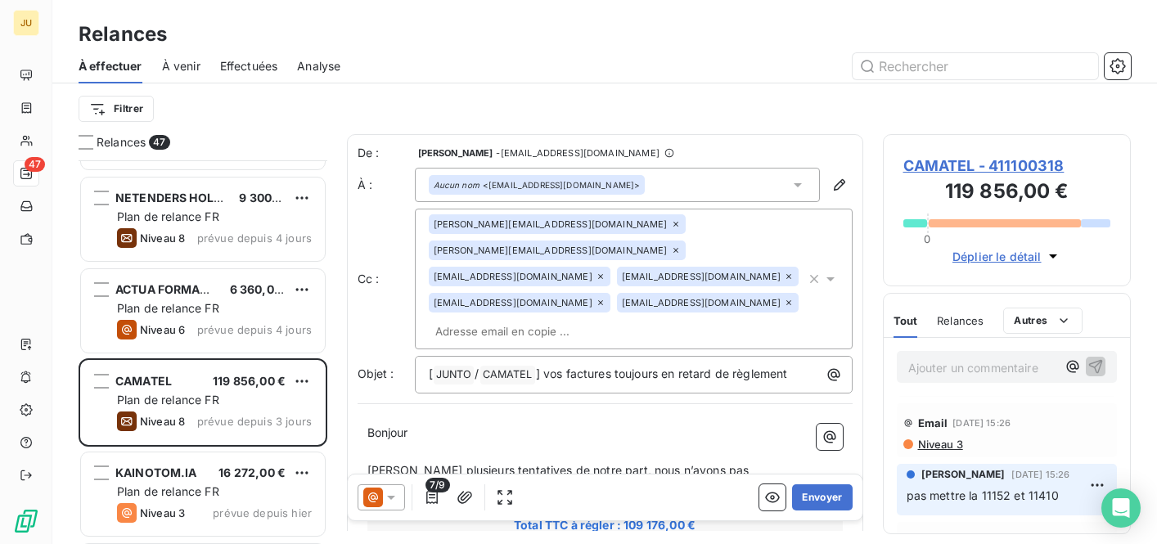
scroll to position [139, 0]
click at [942, 444] on span "Niveau 3" at bounding box center [939, 441] width 47 height 13
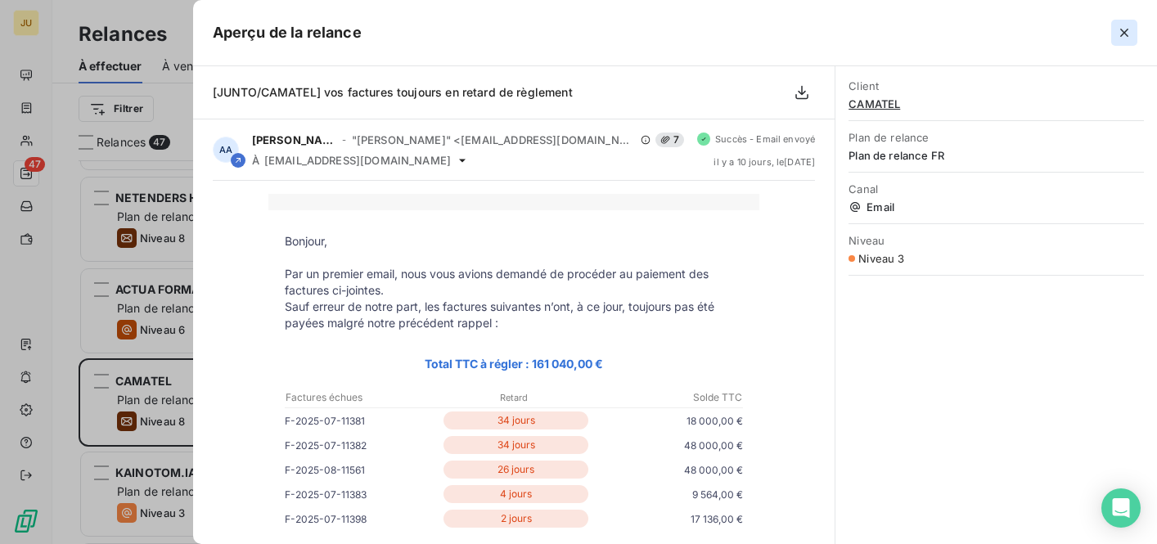
click at [1122, 34] on icon "button" at bounding box center [1124, 33] width 8 height 8
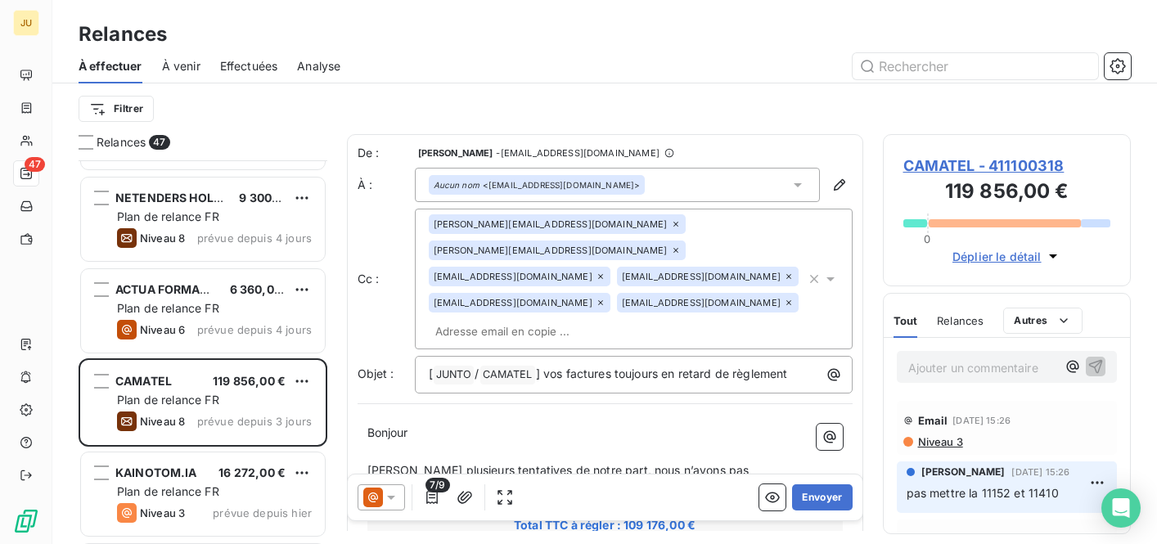
click at [474, 319] on input "text" at bounding box center [523, 331] width 189 height 25
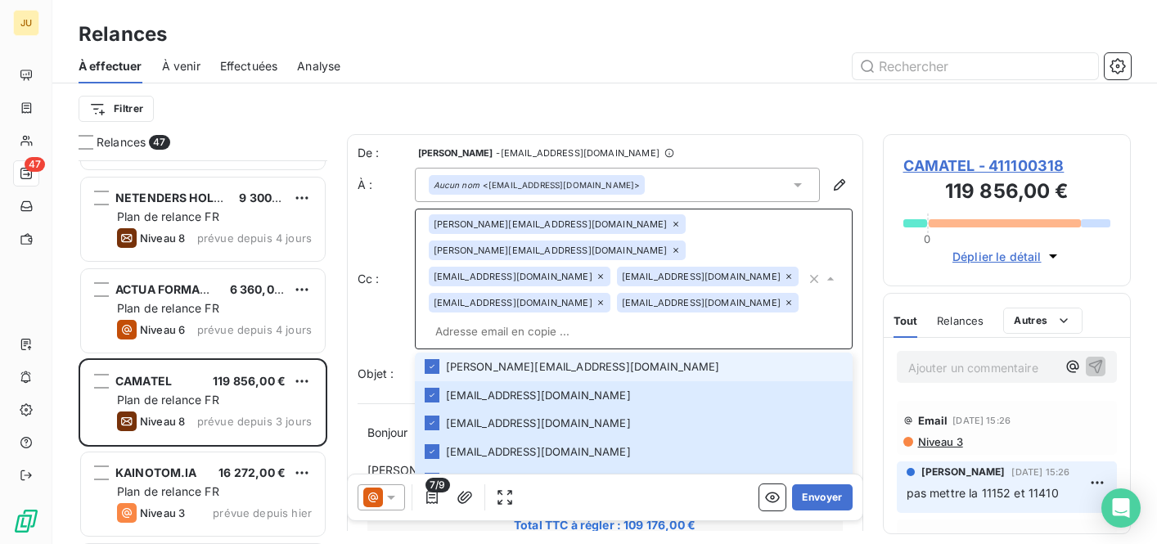
paste input "[EMAIL_ADDRESS][DOMAIN_NAME]"
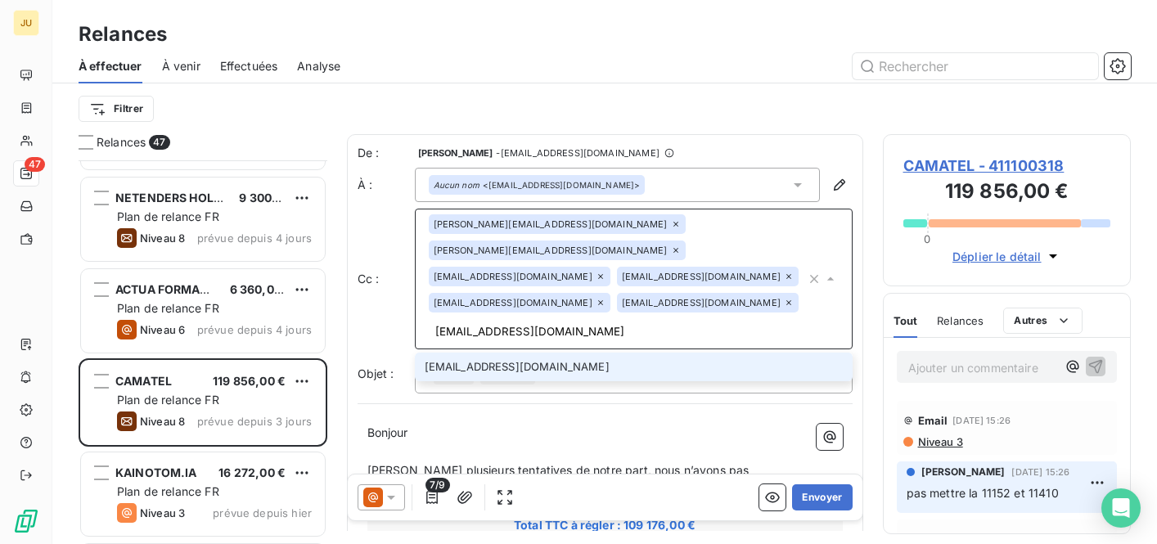
type input "[EMAIL_ADDRESS][DOMAIN_NAME]"
click at [474, 353] on li "[EMAIL_ADDRESS][DOMAIN_NAME]" at bounding box center [634, 367] width 438 height 29
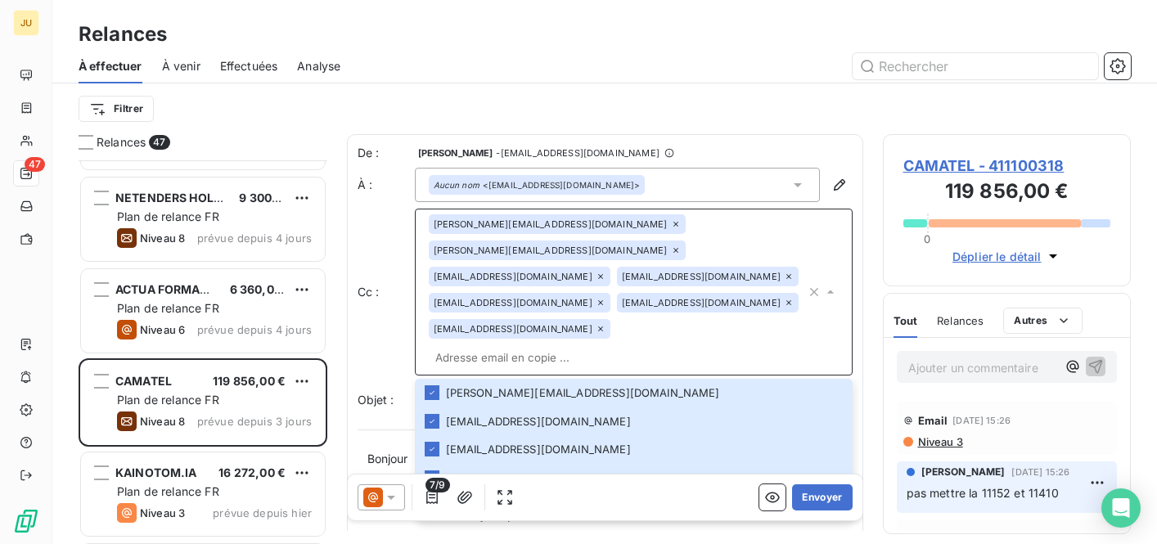
click at [398, 285] on div "Cc : [PERSON_NAME][EMAIL_ADDRESS][DOMAIN_NAME] [PERSON_NAME][DOMAIN_NAME][EMAIL…" at bounding box center [604, 292] width 495 height 167
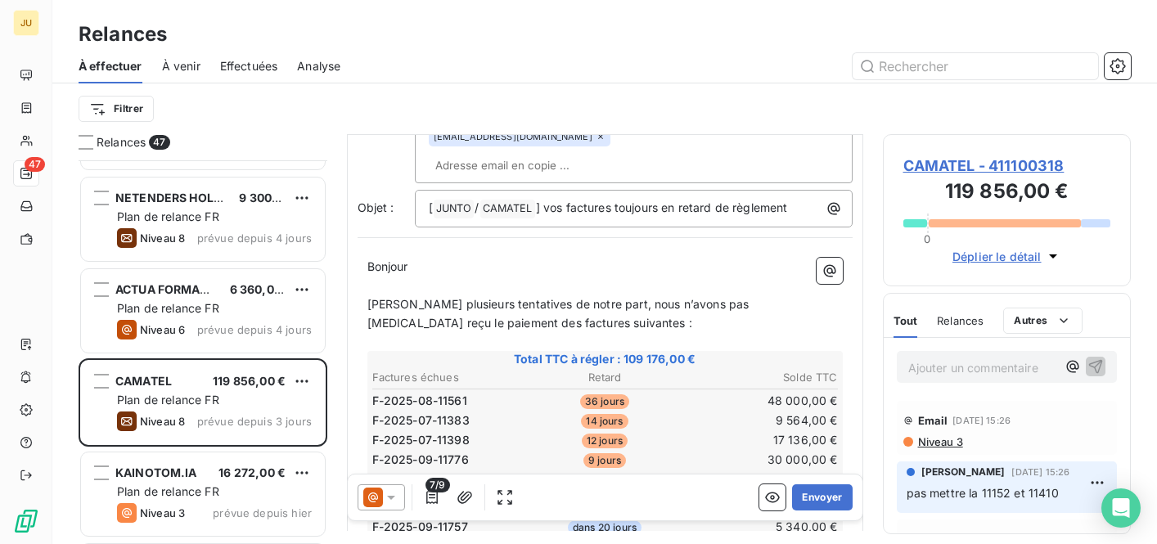
scroll to position [234, 0]
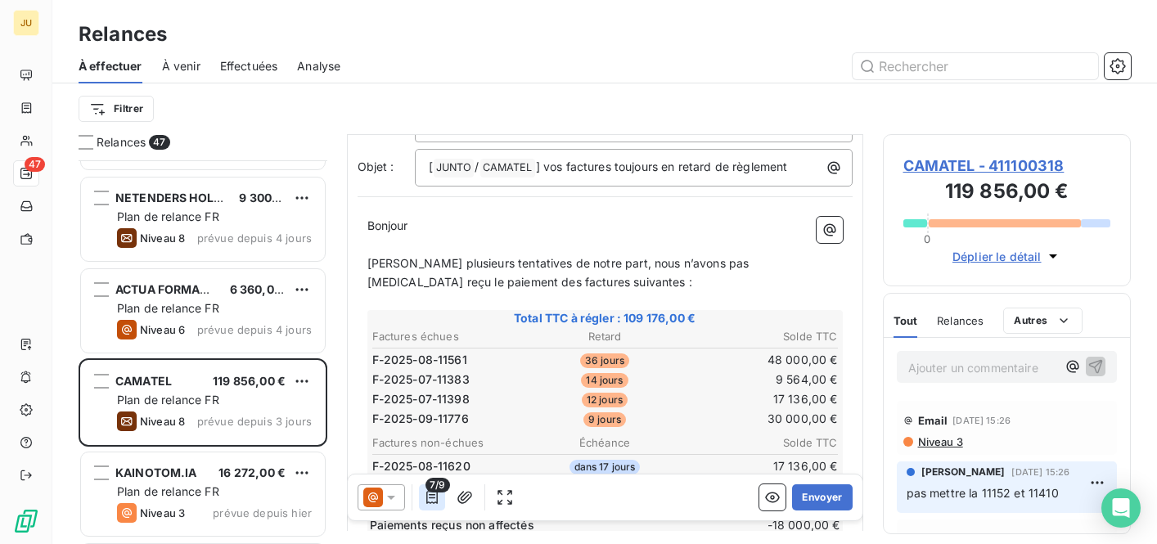
click at [426, 497] on icon "button" at bounding box center [431, 497] width 11 height 13
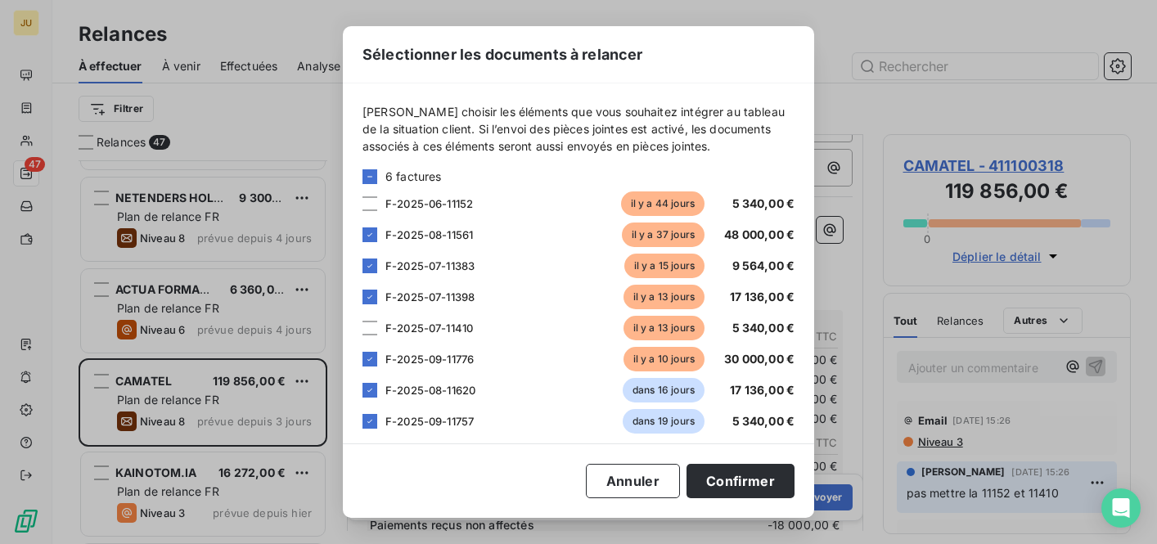
click at [857, 186] on div "Sélectionner les documents à relancer [PERSON_NAME] choisir les éléments que vo…" at bounding box center [578, 272] width 1157 height 544
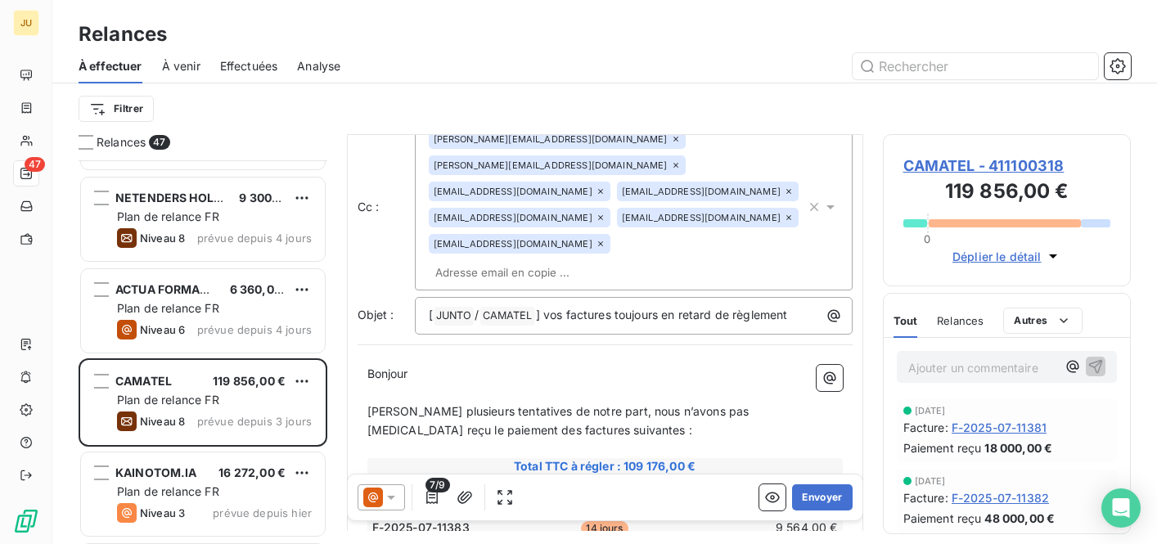
scroll to position [0, 0]
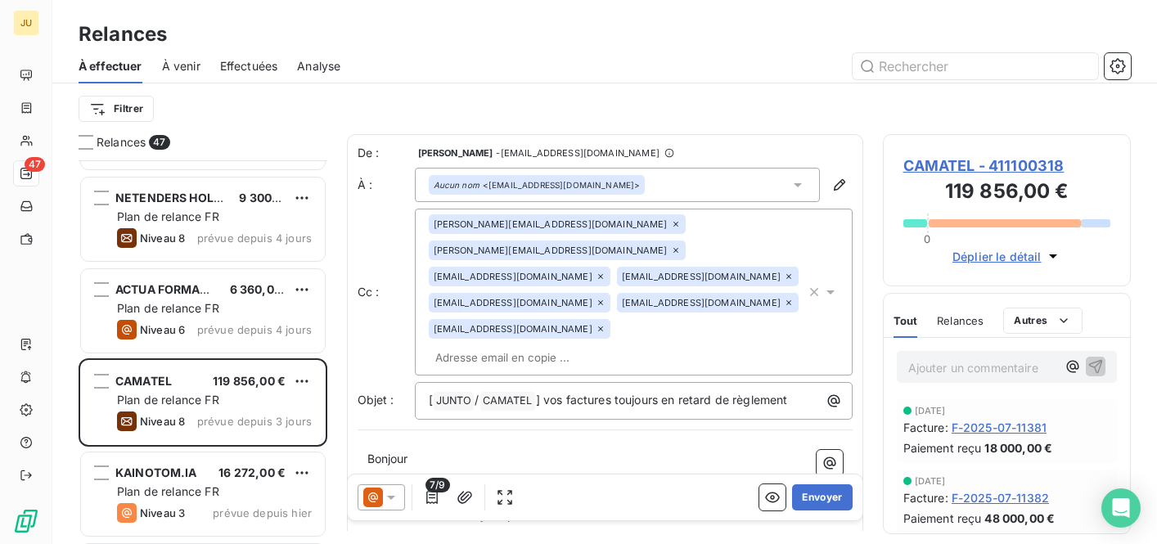
click at [577, 345] on input "text" at bounding box center [523, 357] width 189 height 25
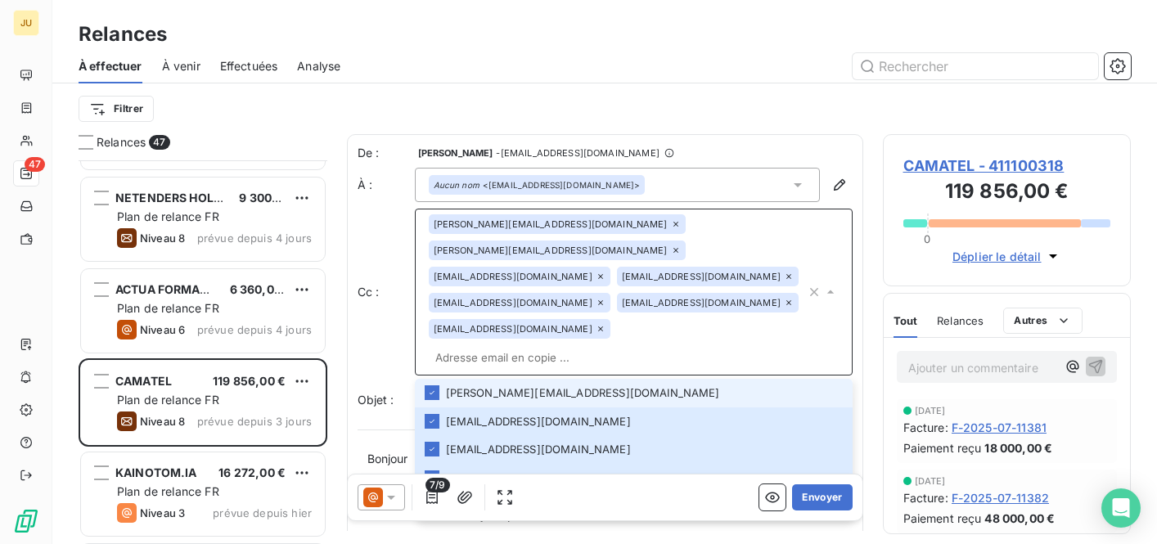
paste input "[PERSON_NAME][EMAIL_ADDRESS][DOMAIN_NAME]"
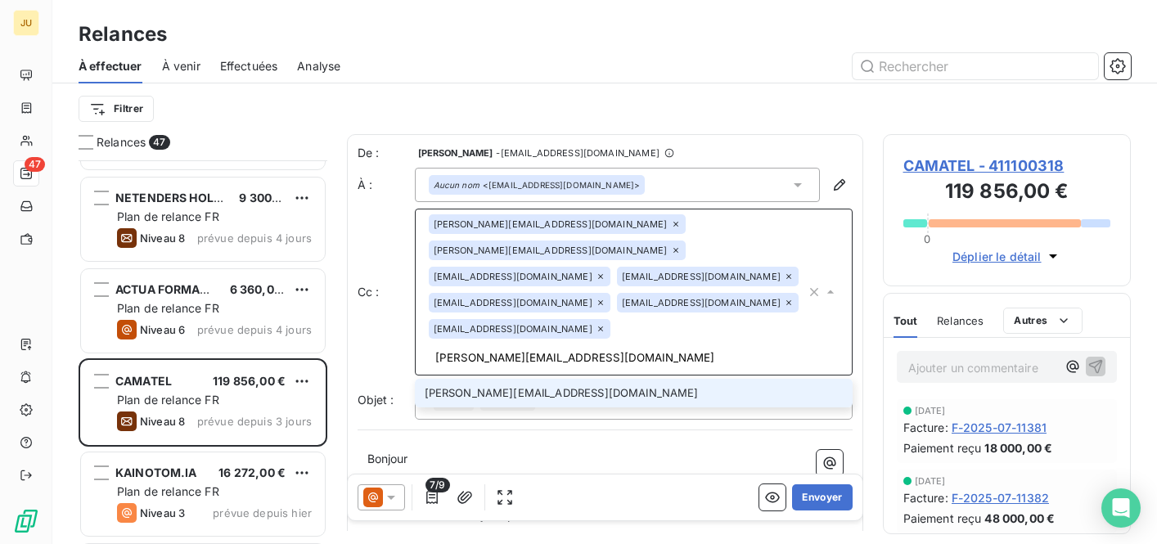
type input "[PERSON_NAME][EMAIL_ADDRESS][DOMAIN_NAME]"
click at [559, 379] on li "[PERSON_NAME][EMAIL_ADDRESS][DOMAIN_NAME]" at bounding box center [634, 393] width 438 height 29
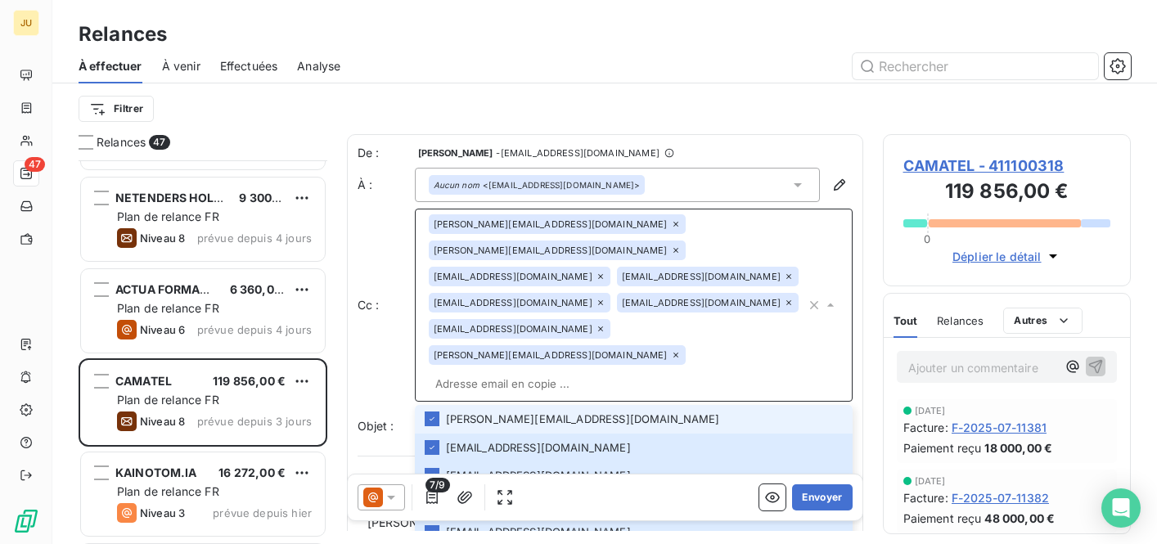
scroll to position [499, 0]
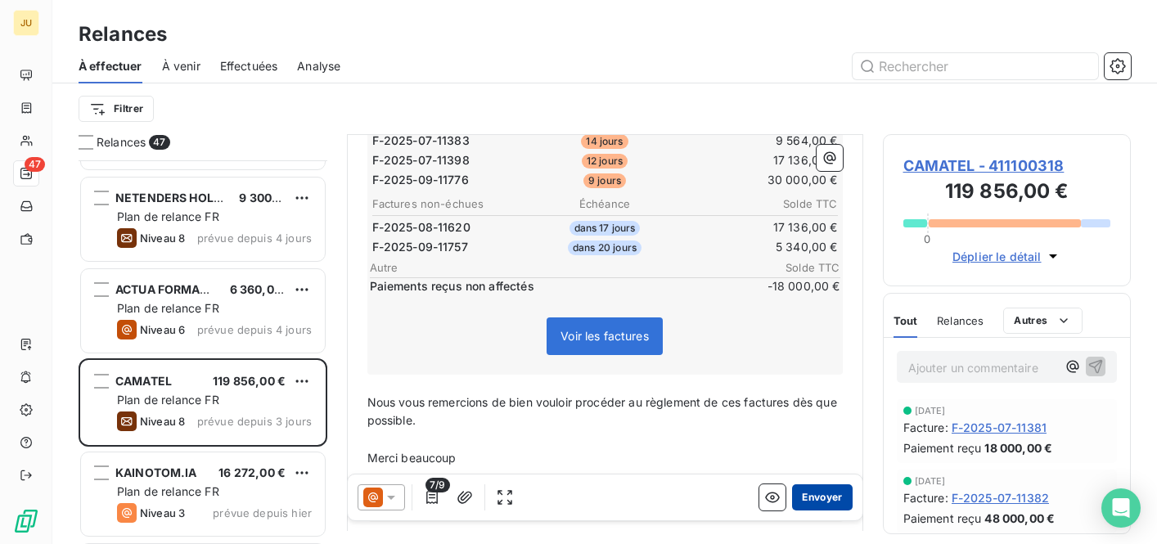
click at [815, 502] on button "Envoyer" at bounding box center [822, 497] width 60 height 26
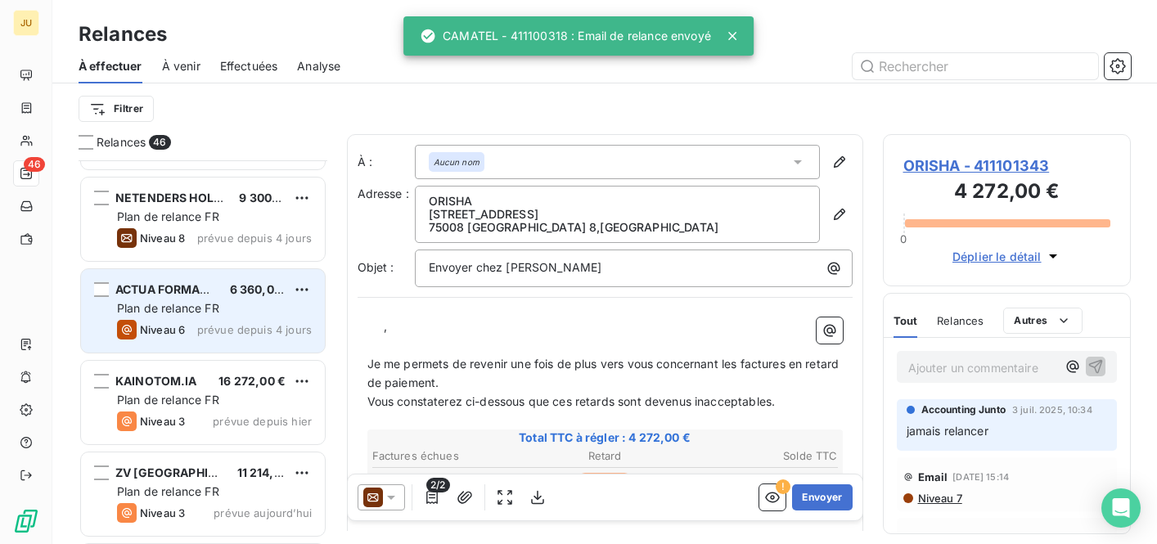
click at [241, 317] on div "ACTUA FORMATION 6 360,00 € Plan de relance FR Niveau 6 prévue depuis 4 jours" at bounding box center [203, 310] width 244 height 83
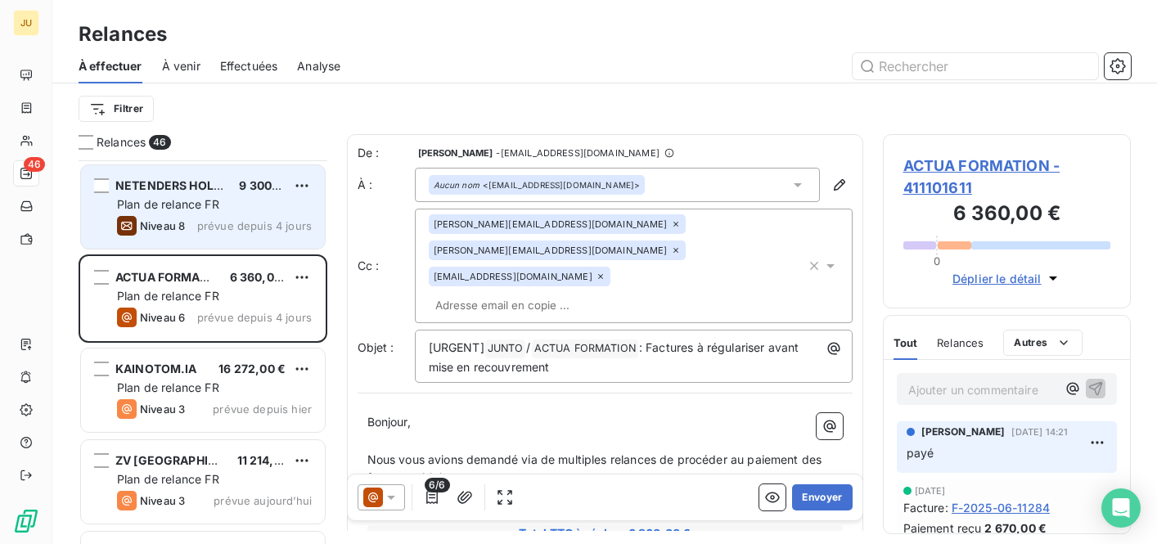
scroll to position [1714, 0]
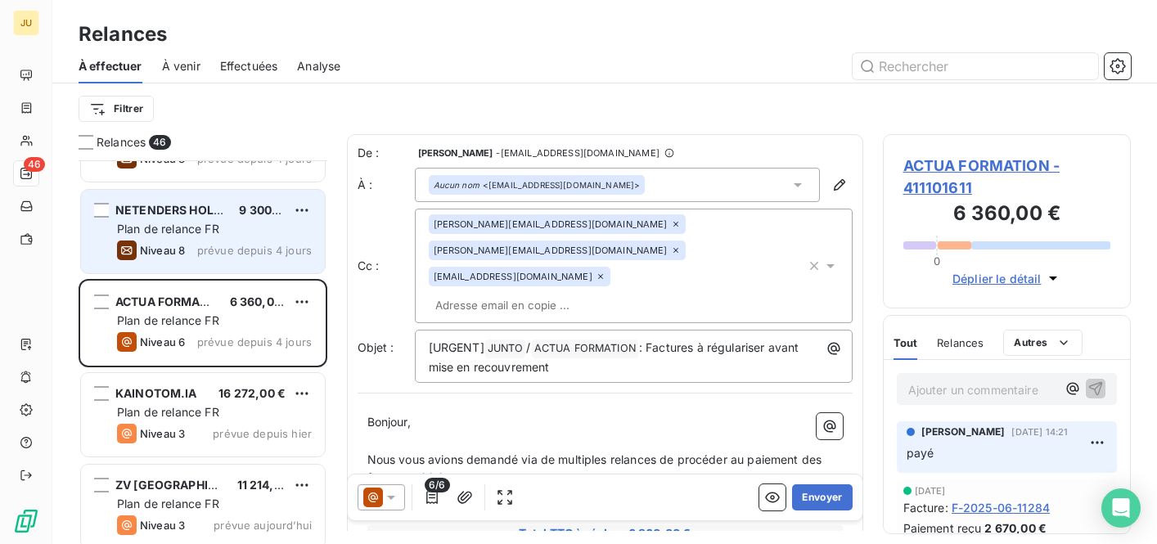
click at [238, 256] on span "prévue depuis 4 jours" at bounding box center [254, 250] width 115 height 13
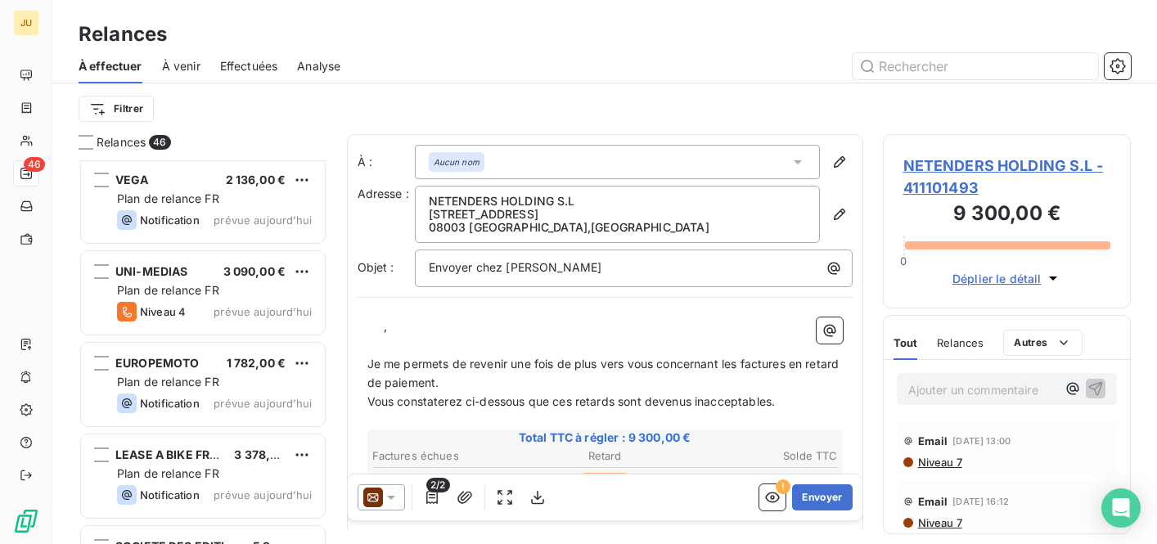
scroll to position [3605, 0]
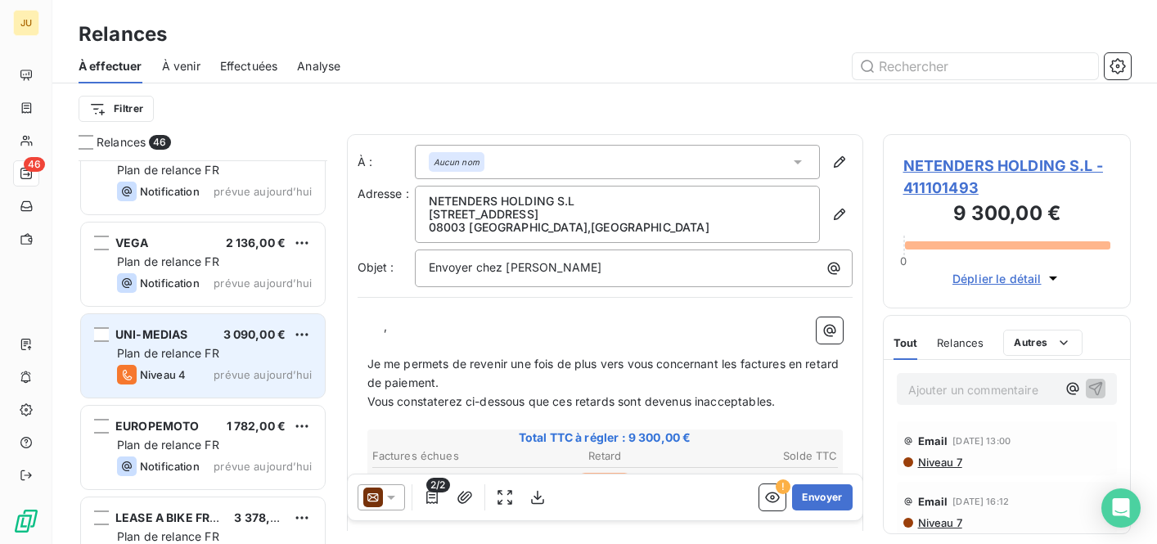
click at [249, 361] on div "Plan de relance FR" at bounding box center [214, 353] width 195 height 16
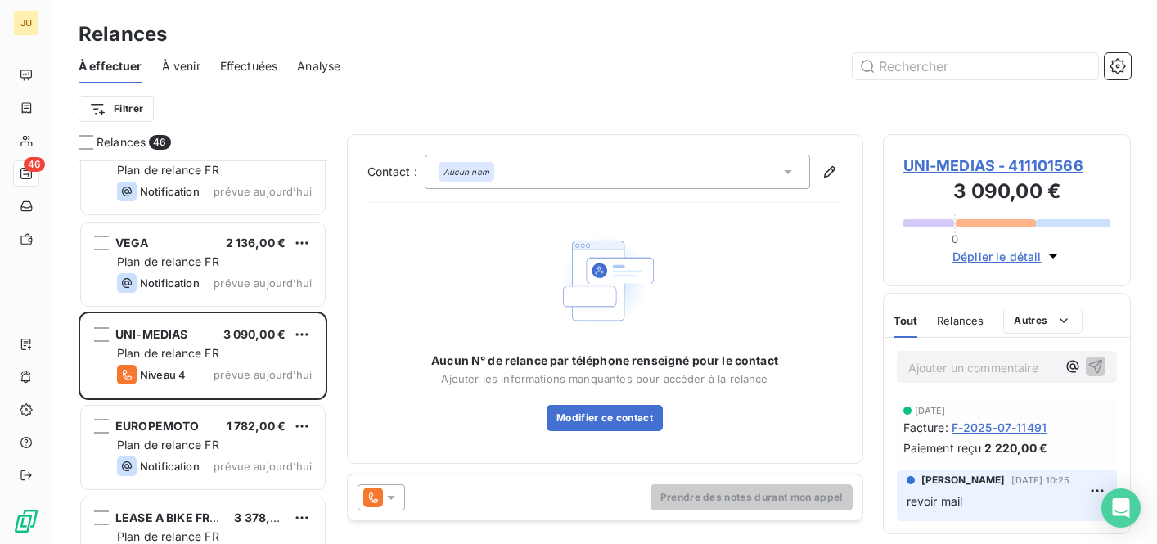
click at [366, 519] on div "Prendre des notes durant mon appel" at bounding box center [605, 497] width 514 height 46
click at [375, 501] on icon at bounding box center [372, 497] width 9 height 11
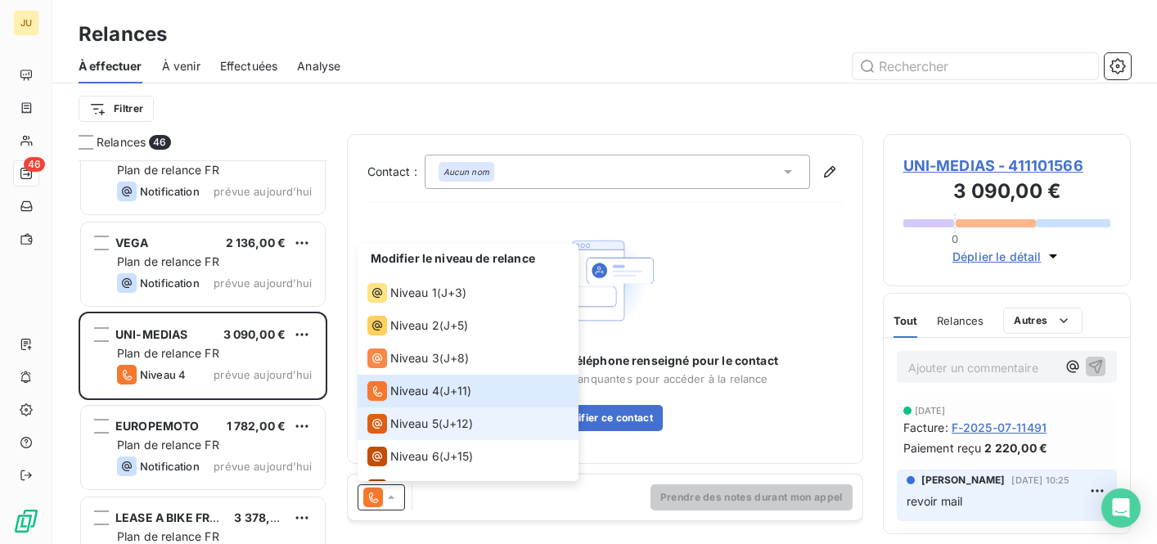
click at [420, 432] on div "Niveau 5" at bounding box center [402, 424] width 71 height 20
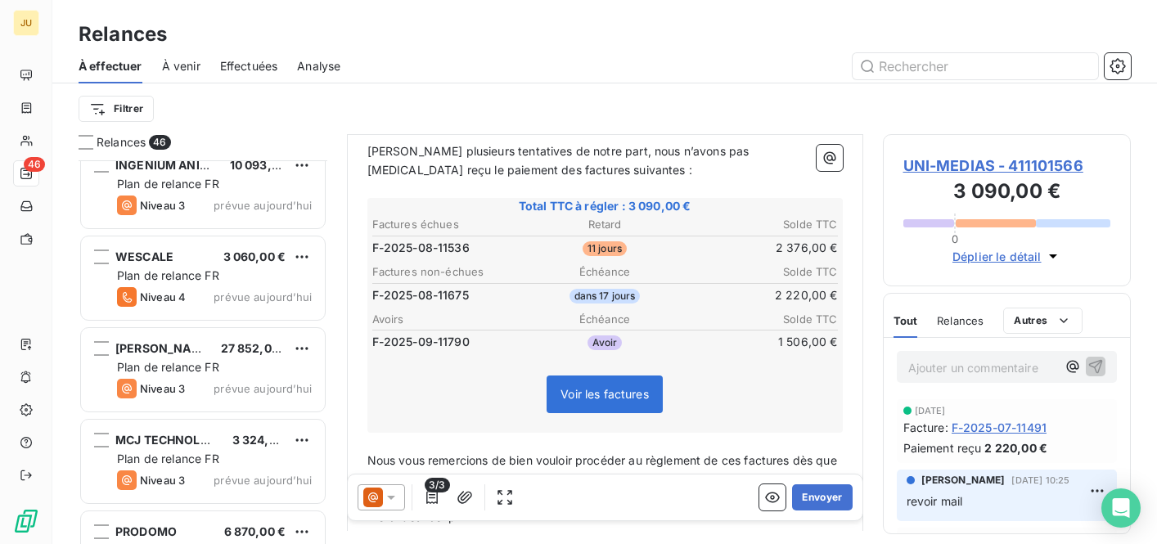
scroll to position [290, 0]
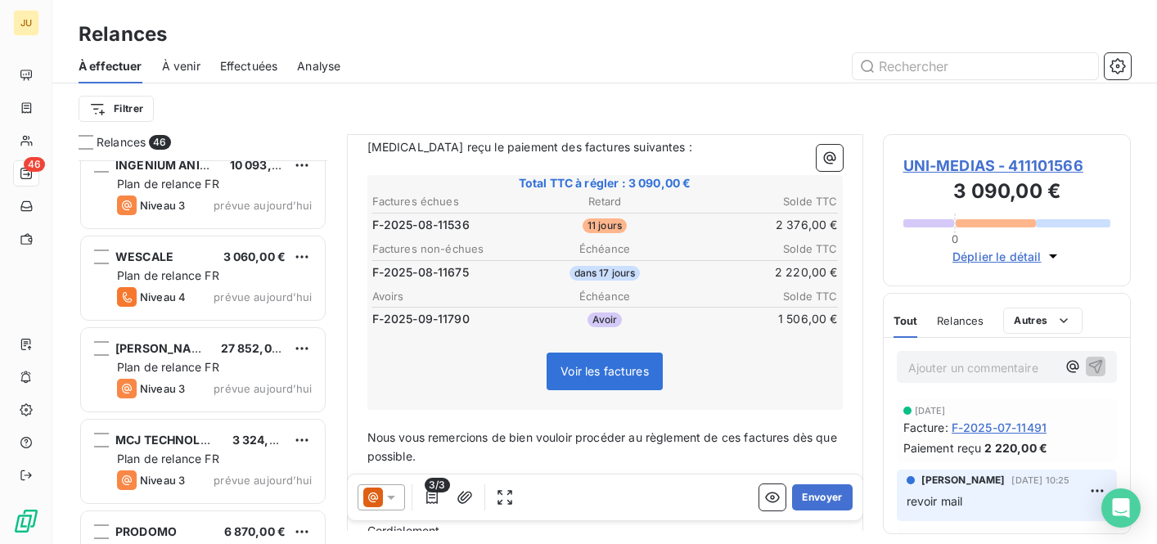
click at [440, 310] on td "F-2025-09-11790" at bounding box center [448, 319] width 155 height 18
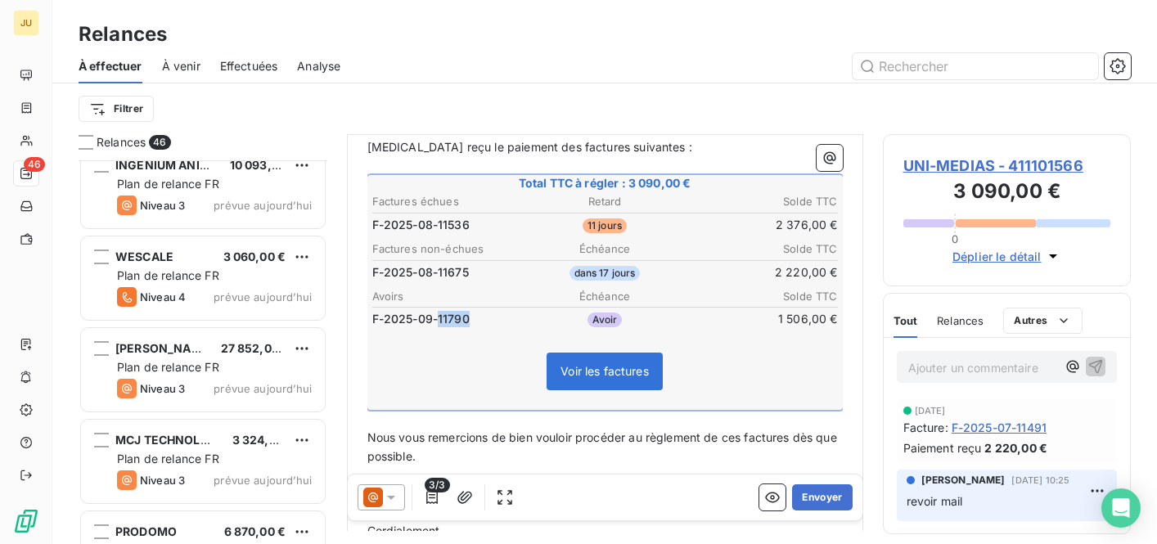
drag, startPoint x: 440, startPoint y: 297, endPoint x: 467, endPoint y: 297, distance: 27.0
click at [441, 310] on td "F-2025-09-11790" at bounding box center [448, 319] width 155 height 18
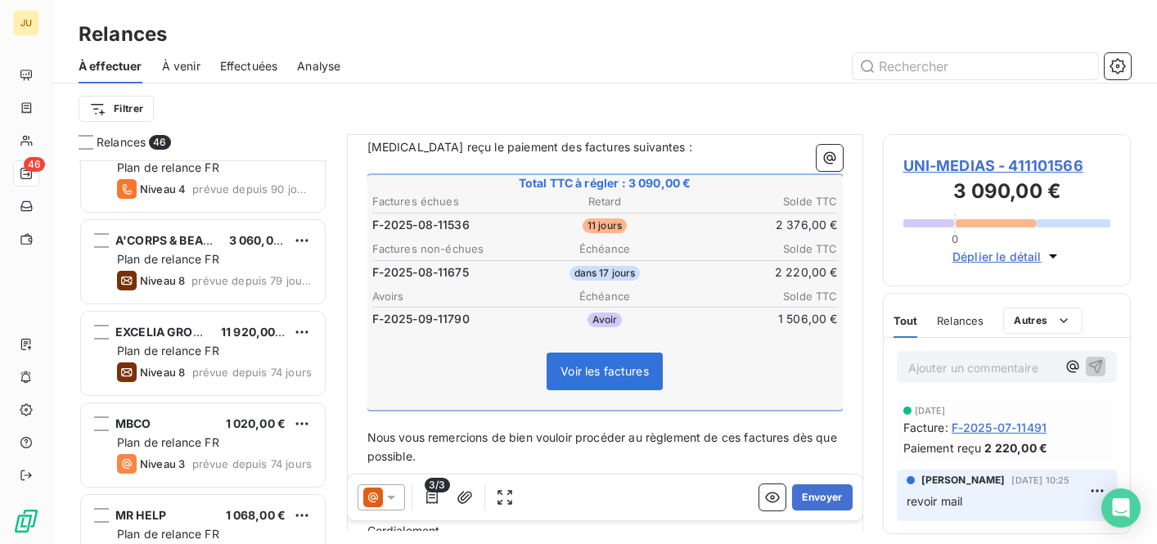
scroll to position [770, 0]
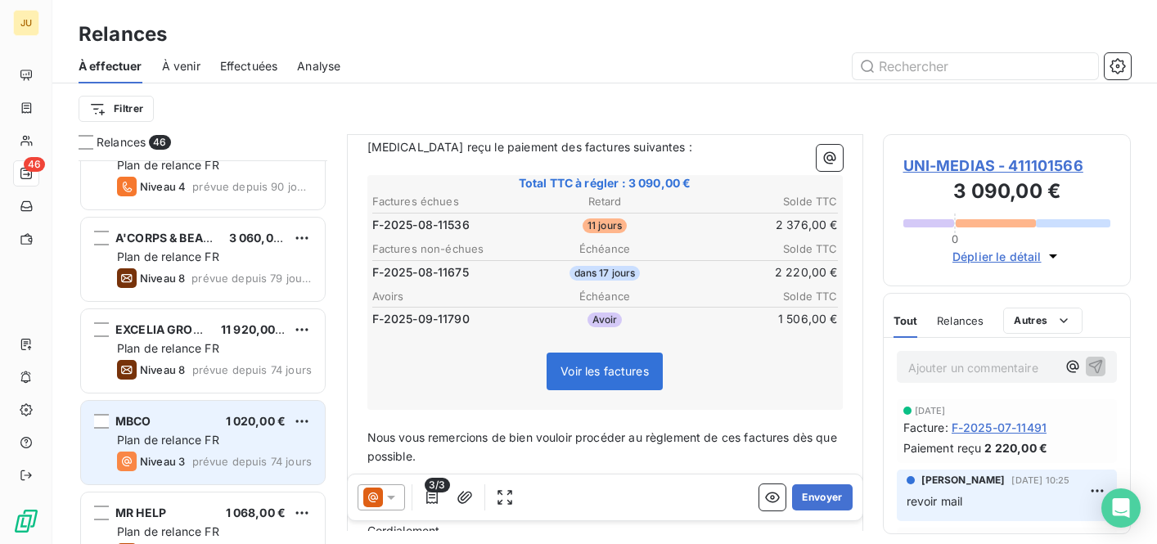
click at [245, 440] on div "Plan de relance FR" at bounding box center [214, 440] width 195 height 16
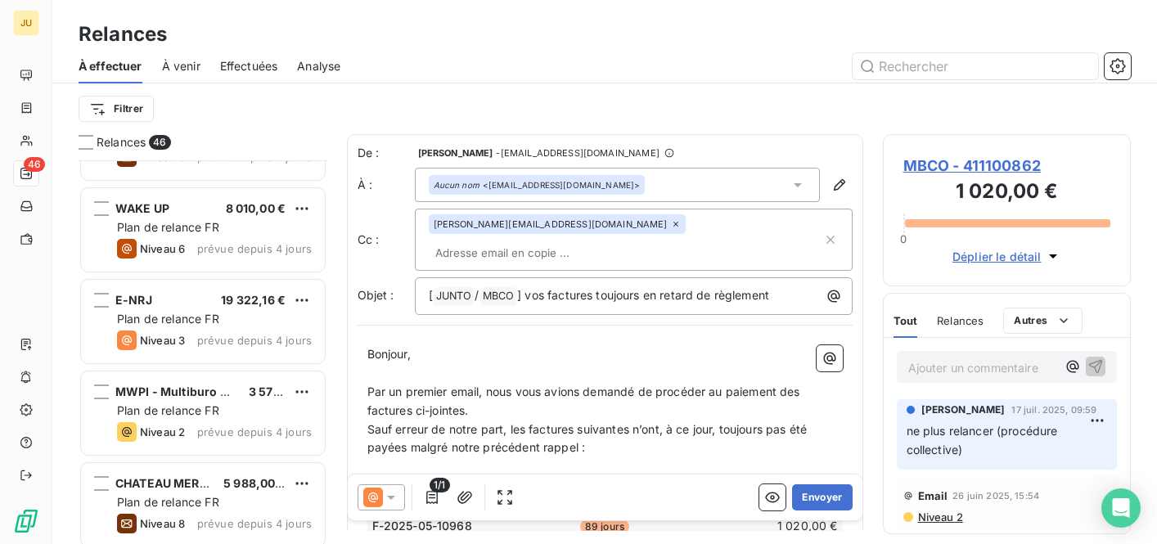
scroll to position [1259, 0]
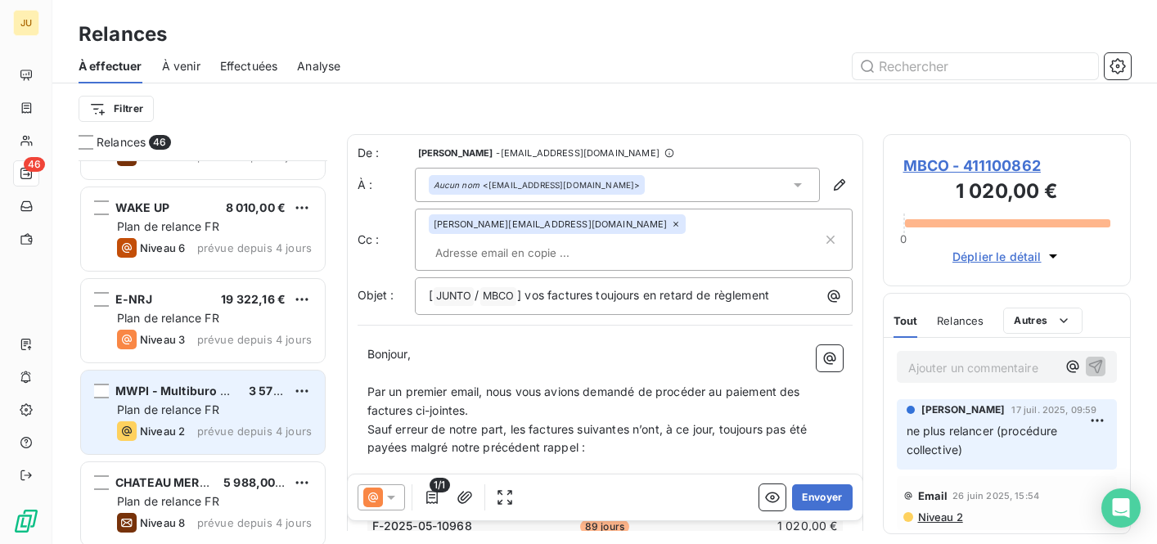
click at [229, 402] on div "Plan de relance FR" at bounding box center [214, 410] width 195 height 16
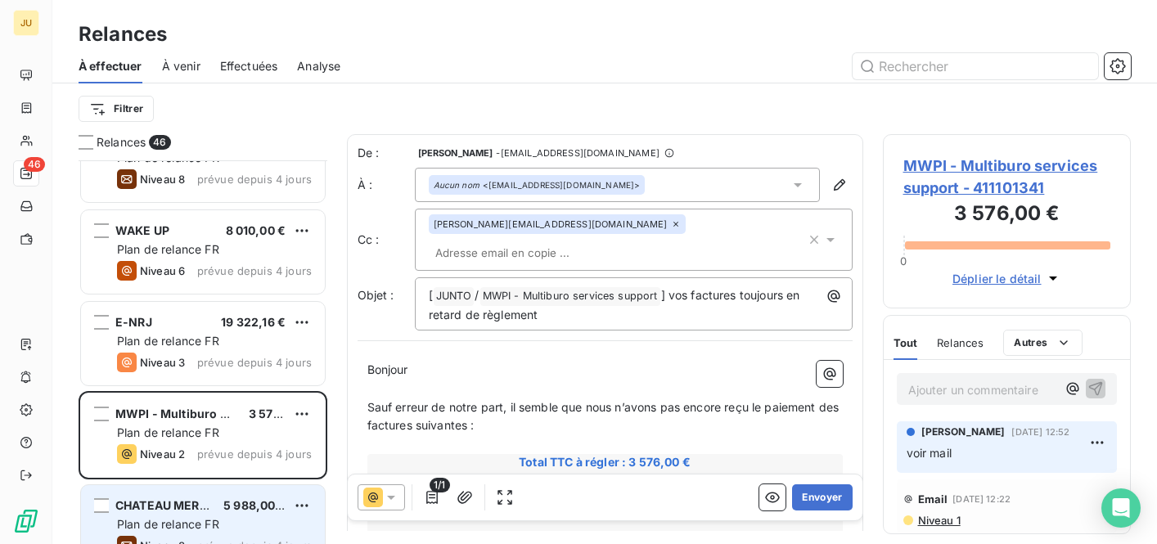
scroll to position [1211, 0]
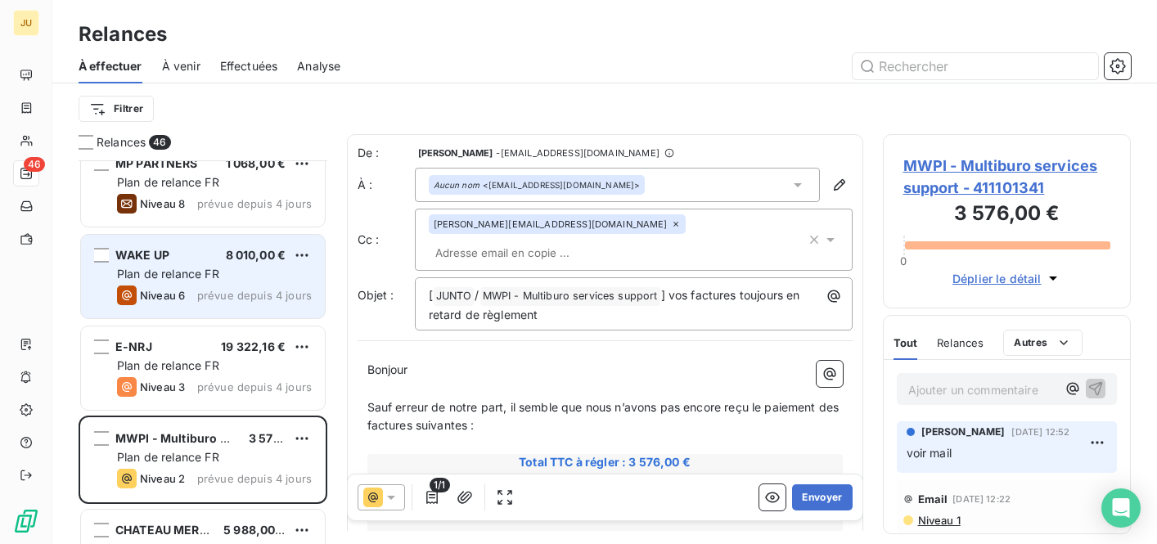
click at [236, 284] on div "WAKE UP 8 010,00 € Plan de relance FR Niveau 6 prévue depuis 4 jours" at bounding box center [203, 276] width 244 height 83
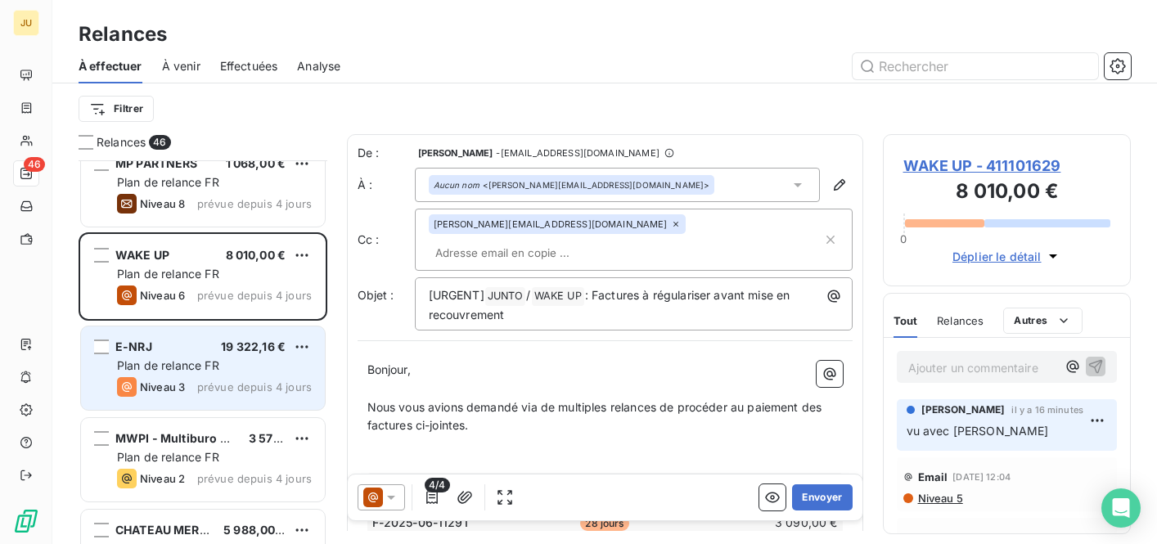
click at [281, 374] on div "E-NRJ 19 322,16 € Plan de relance FR Niveau 3 prévue depuis 4 jours" at bounding box center [203, 367] width 244 height 83
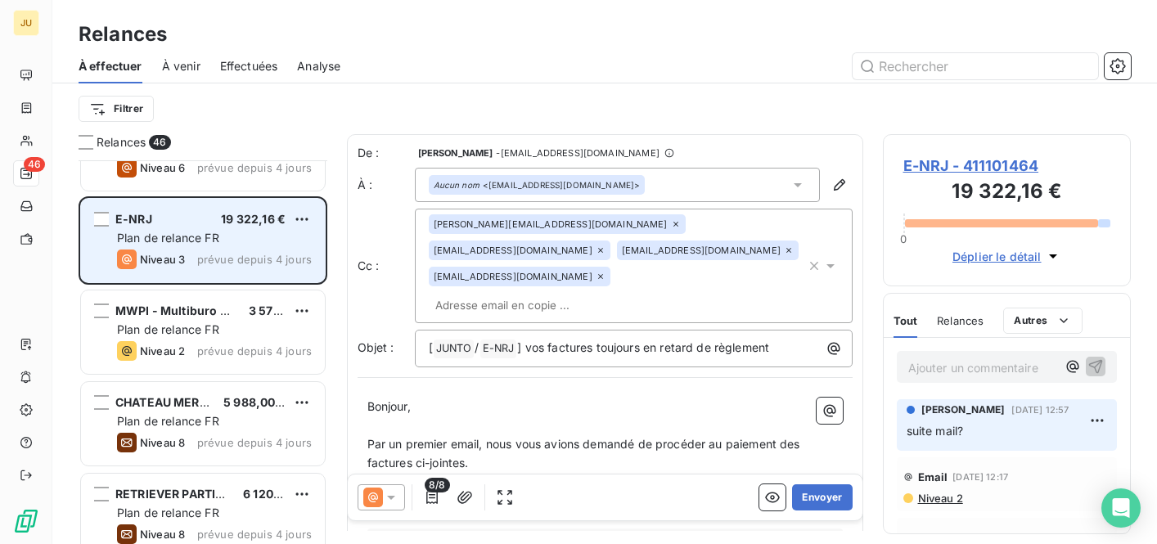
scroll to position [1342, 0]
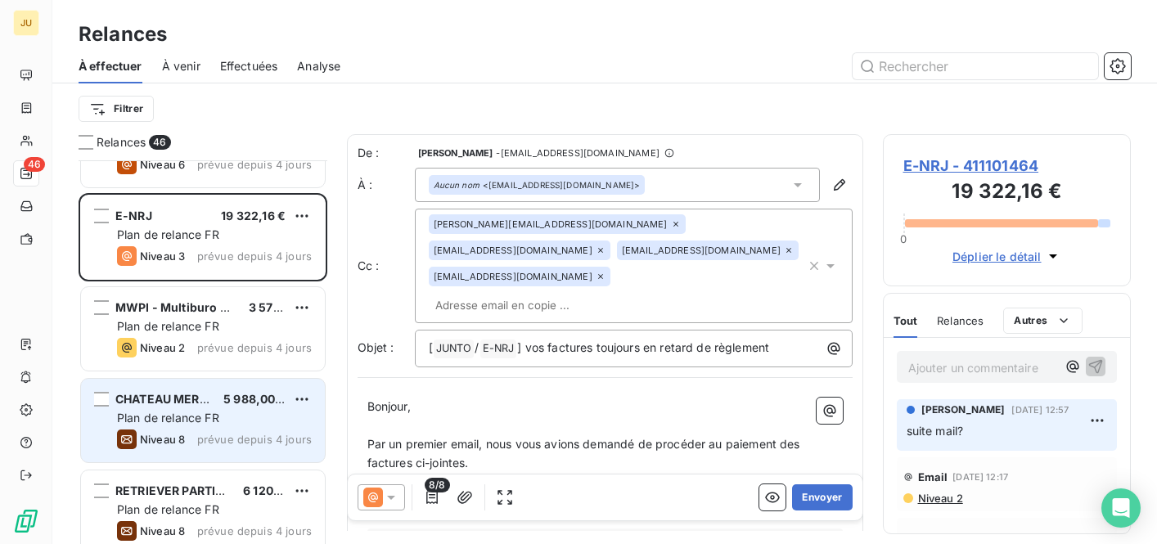
click at [268, 410] on div "Plan de relance FR" at bounding box center [214, 418] width 195 height 16
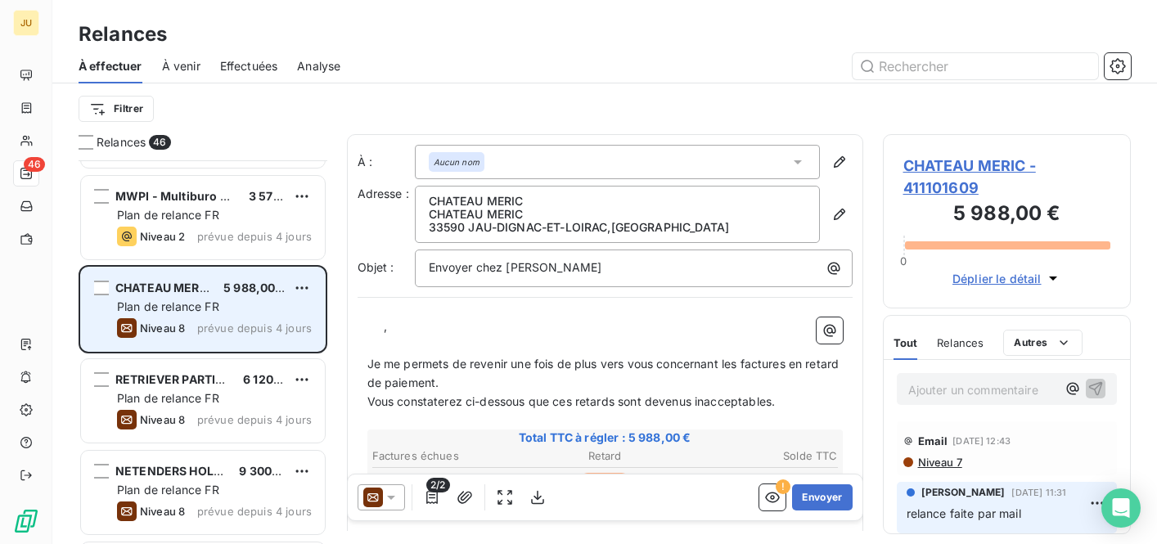
scroll to position [1469, 0]
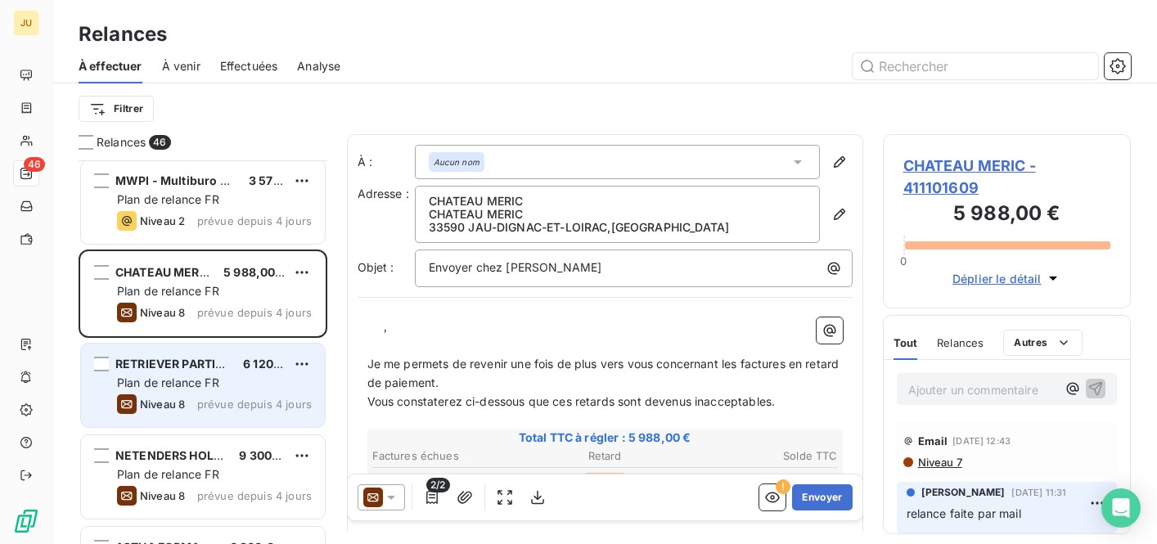
click at [266, 410] on span "prévue depuis 4 jours" at bounding box center [254, 404] width 115 height 13
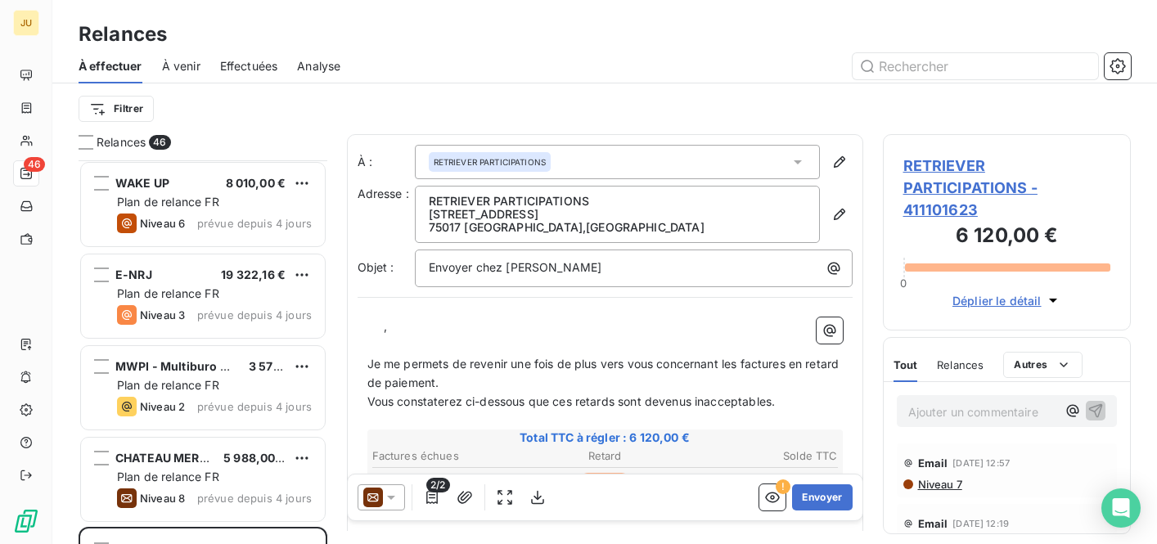
scroll to position [1249, 0]
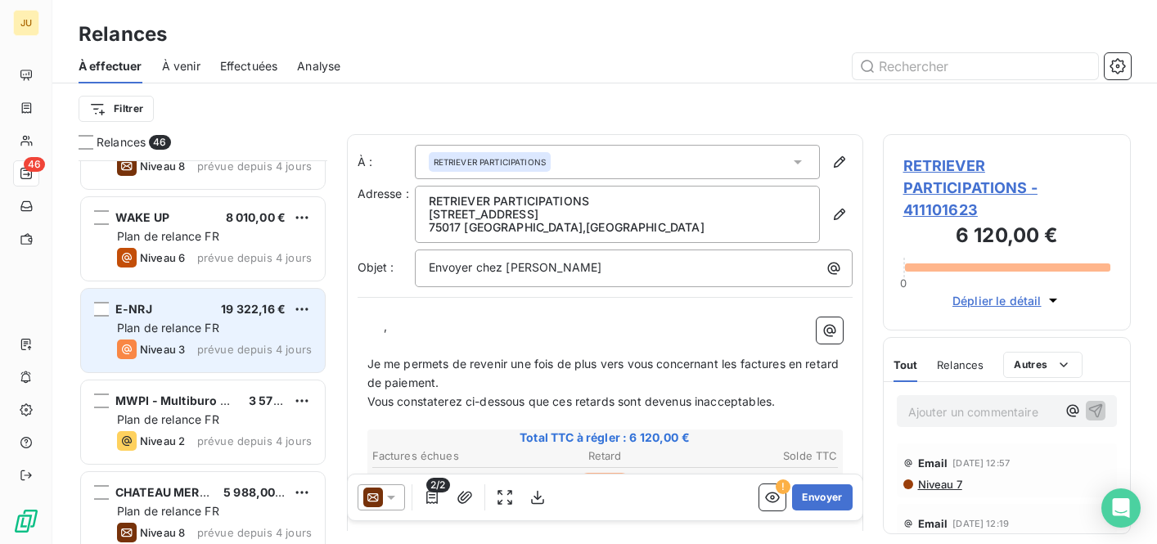
click at [254, 318] on div "E-NRJ 19 322,16 € Plan de relance FR Niveau 3 prévue depuis 4 jours" at bounding box center [203, 330] width 244 height 83
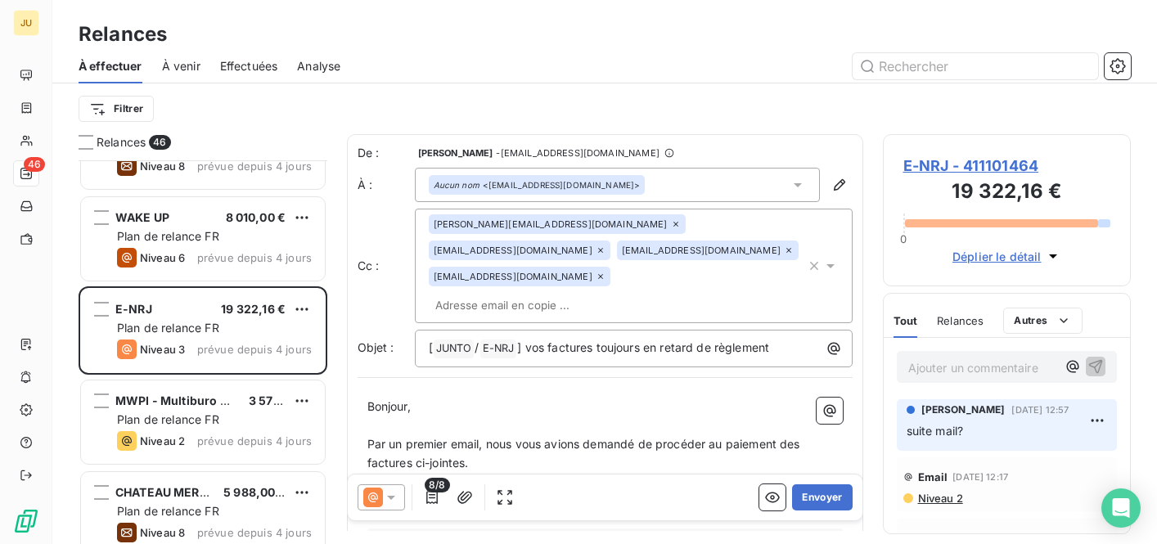
click at [645, 272] on div "[PERSON_NAME][EMAIL_ADDRESS][DOMAIN_NAME] [EMAIL_ADDRESS][DOMAIN_NAME] [EMAIL_A…" at bounding box center [617, 265] width 377 height 103
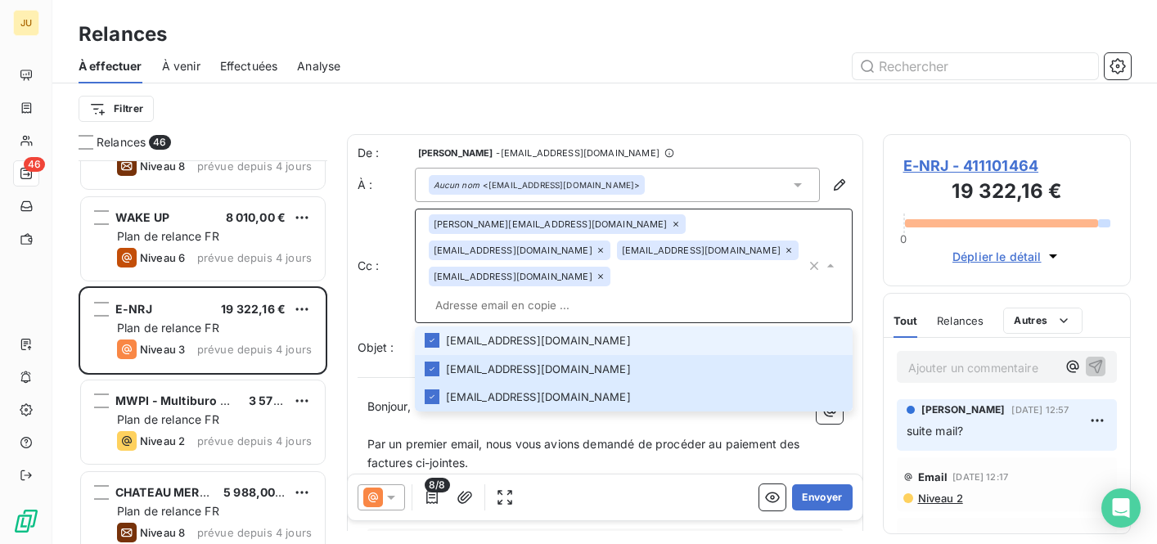
click at [578, 293] on input "text" at bounding box center [617, 305] width 377 height 25
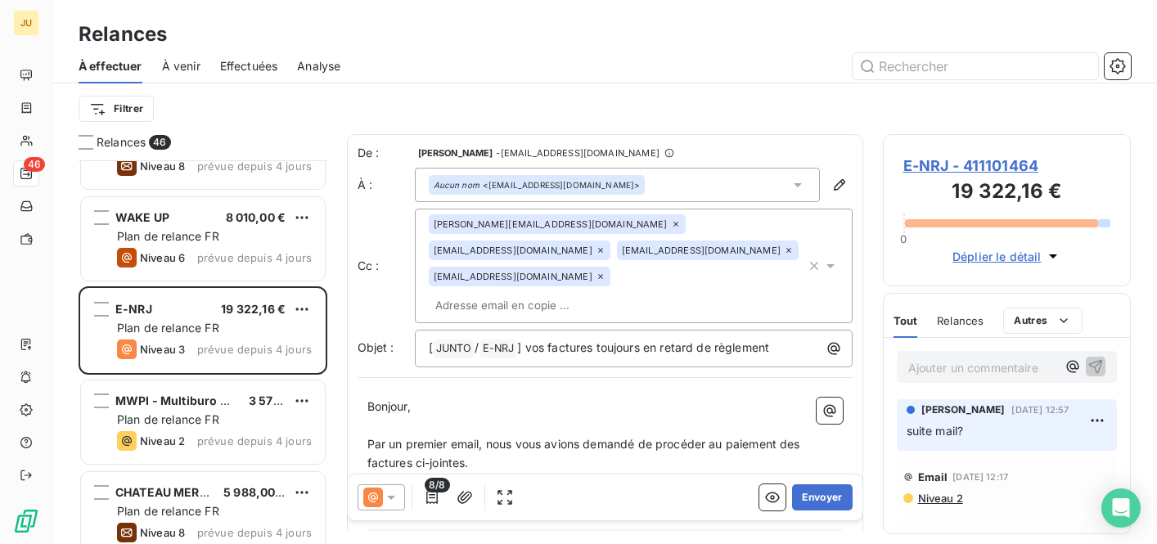
paste input "[PERSON_NAME][EMAIL_ADDRESS][DOMAIN_NAME]"
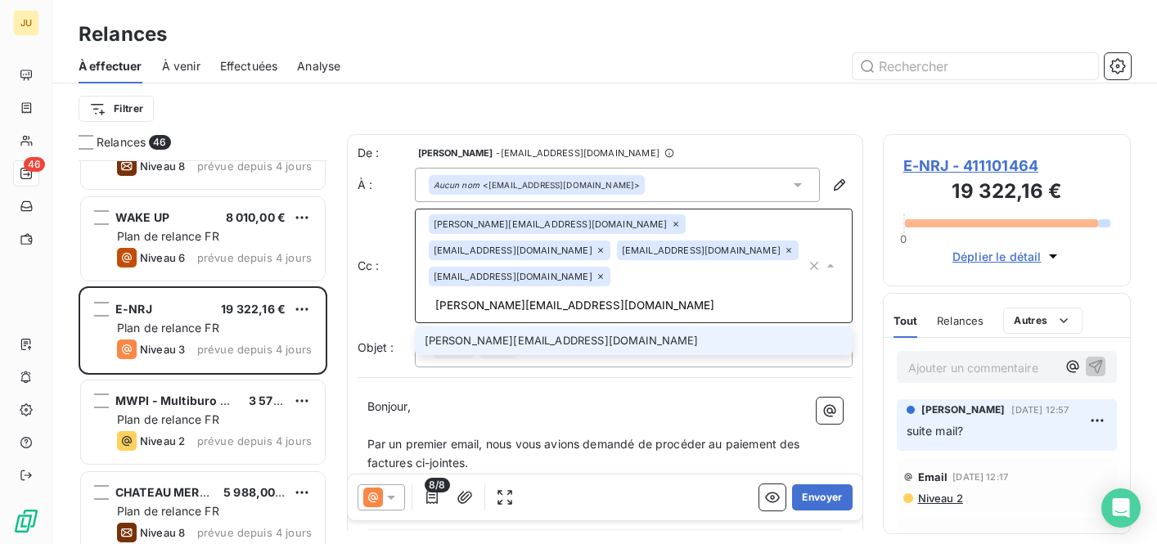
type input "[PERSON_NAME][EMAIL_ADDRESS][DOMAIN_NAME]"
click at [536, 327] on li "[PERSON_NAME][EMAIL_ADDRESS][DOMAIN_NAME]" at bounding box center [634, 340] width 438 height 29
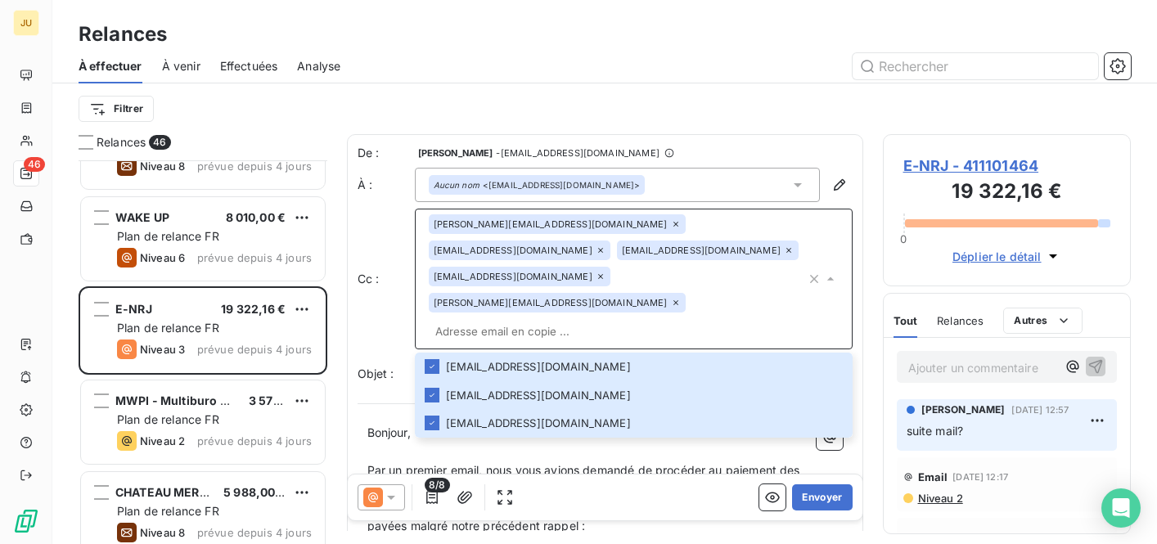
click at [393, 278] on div "Cc : [PERSON_NAME][EMAIL_ADDRESS][DOMAIN_NAME] [EMAIL_ADDRESS][DOMAIN_NAME] [EM…" at bounding box center [604, 279] width 495 height 141
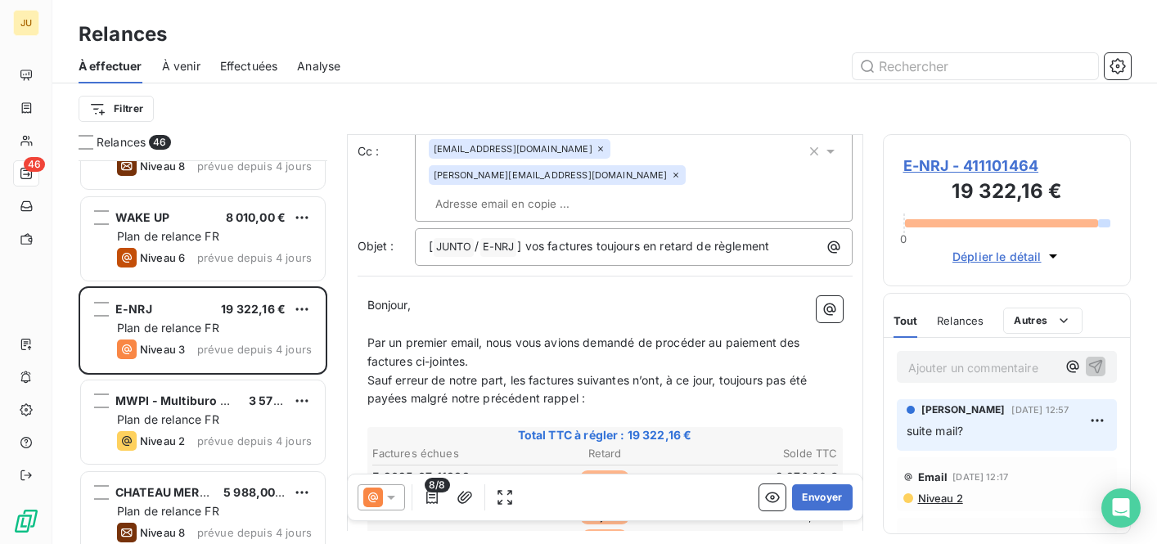
scroll to position [115, 0]
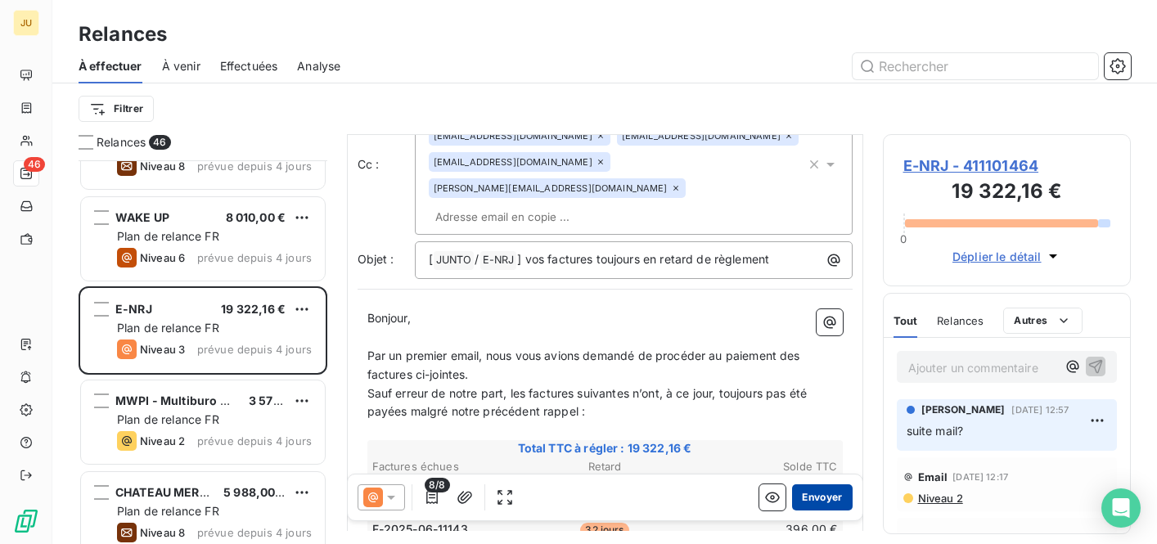
click at [824, 497] on button "Envoyer" at bounding box center [822, 497] width 60 height 26
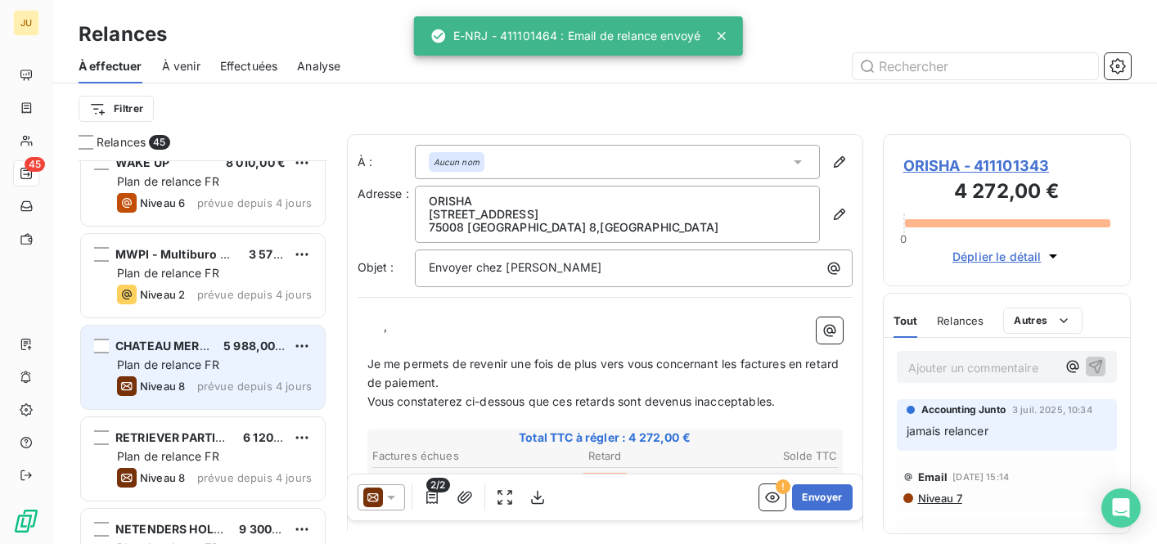
scroll to position [1306, 0]
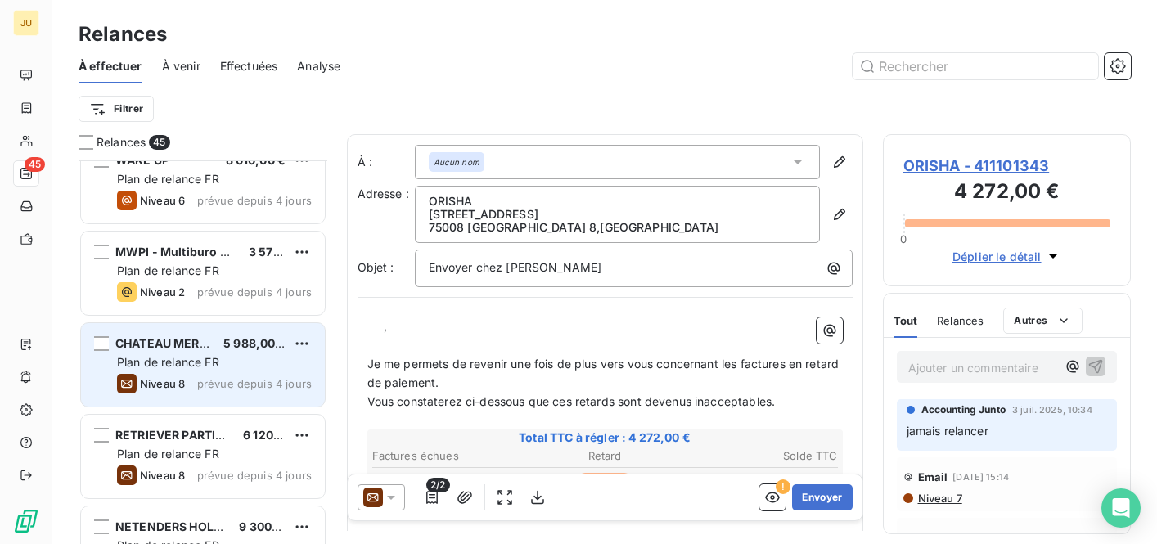
click at [254, 376] on div "Niveau 8 prévue depuis 4 jours" at bounding box center [214, 384] width 195 height 20
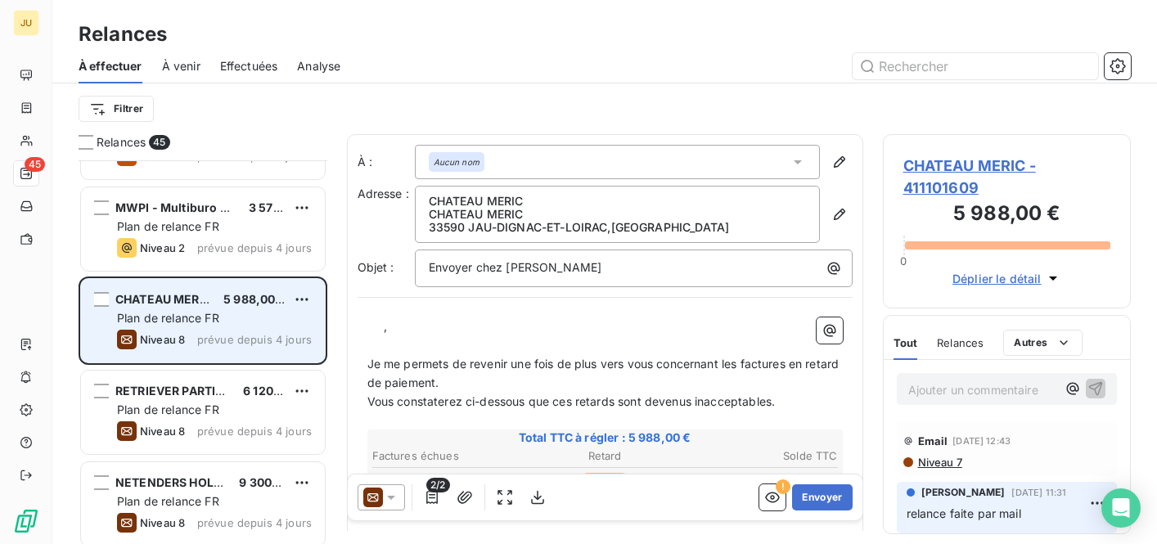
scroll to position [1367, 0]
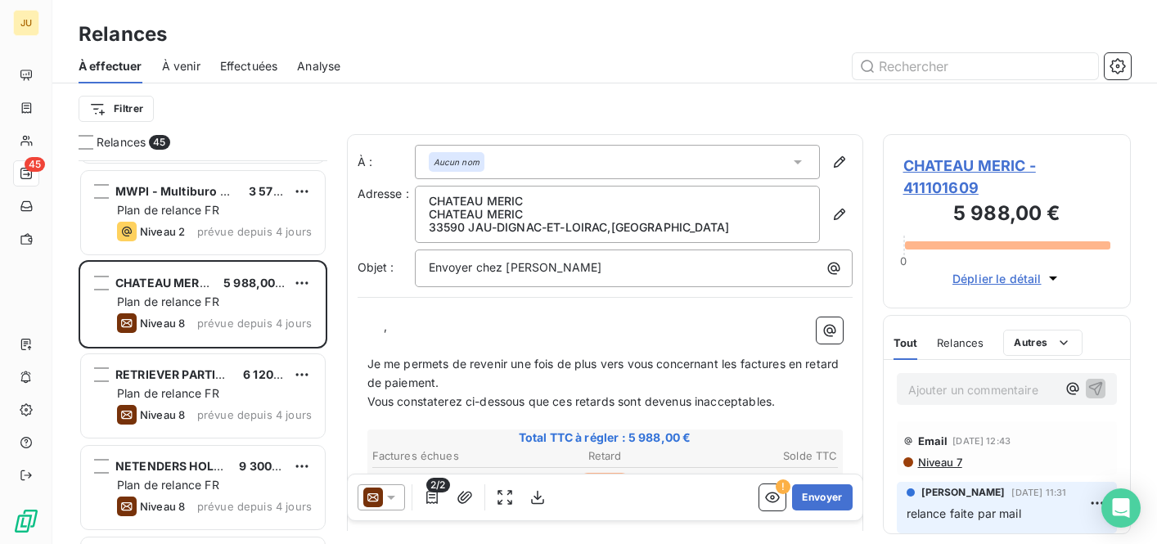
click at [254, 377] on div "MP PARTNERS 1 068,00 € Plan de relance FR Niveau 8 prévue depuis 4 jours WAKE U…" at bounding box center [203, 352] width 249 height 384
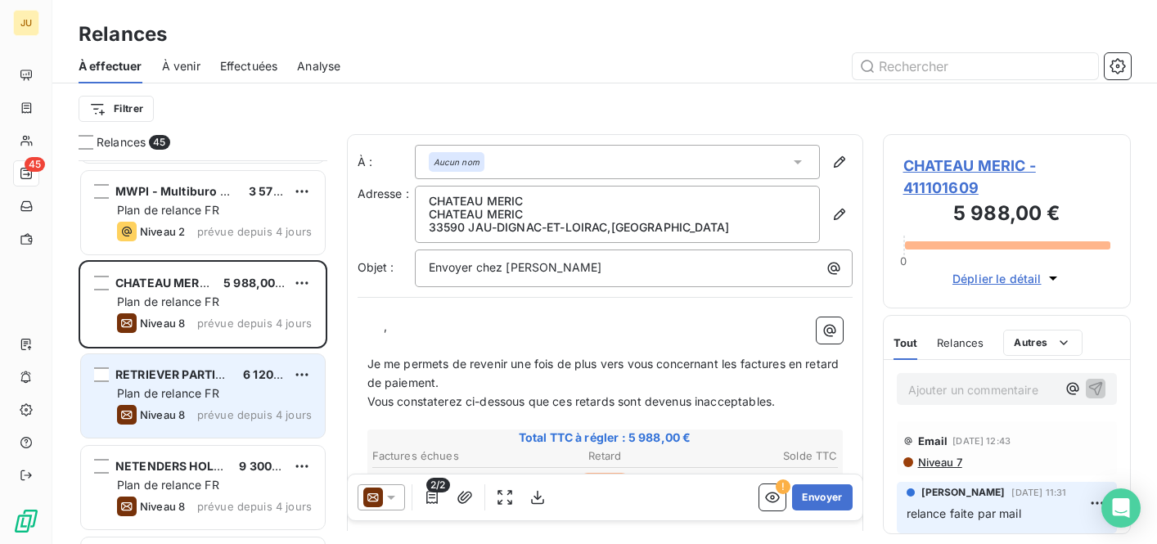
click at [257, 380] on span "6 120,00 €" at bounding box center [273, 374] width 61 height 14
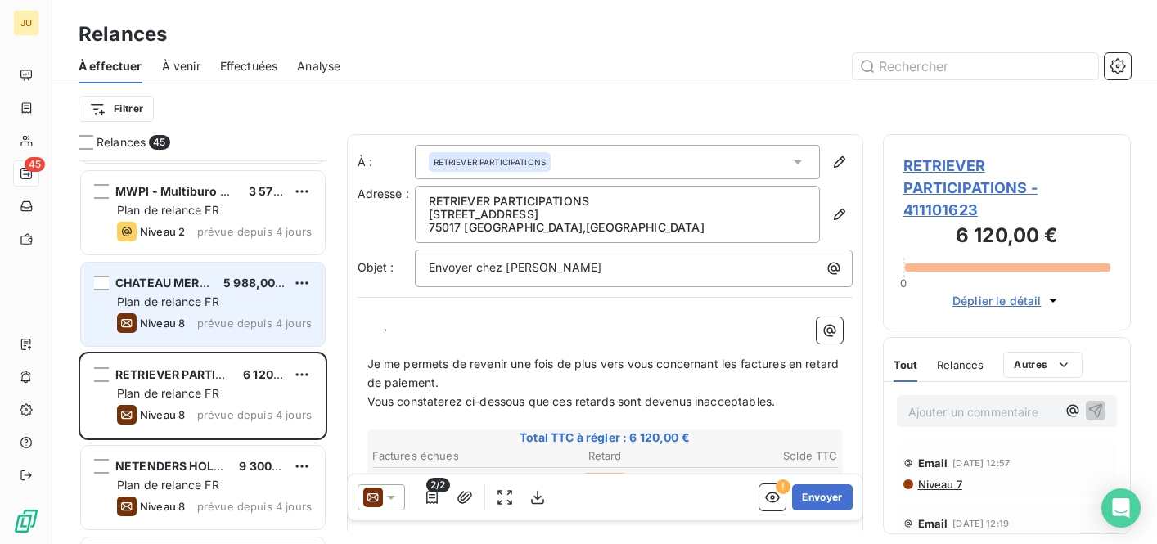
click at [243, 331] on div "Niveau 8 prévue depuis 4 jours" at bounding box center [214, 323] width 195 height 20
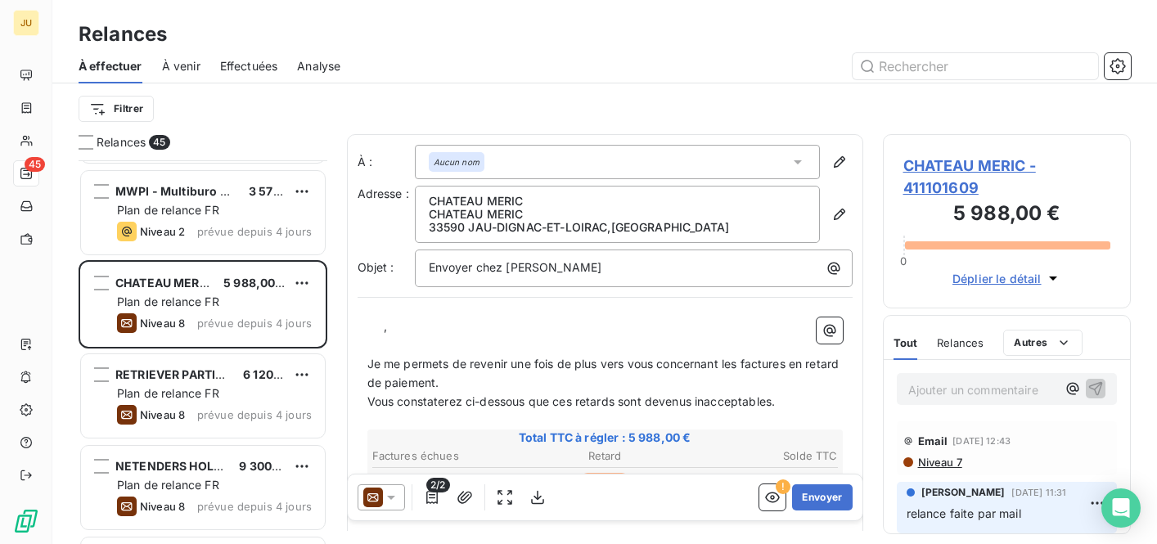
click at [947, 394] on p "Ajouter un commentaire ﻿" at bounding box center [982, 390] width 149 height 20
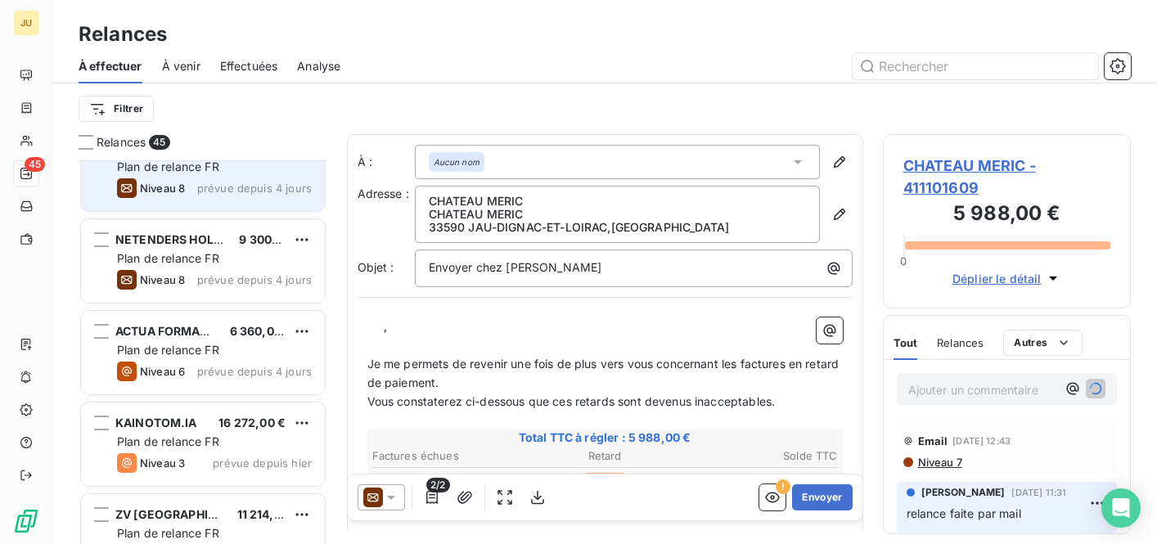
scroll to position [1677, 0]
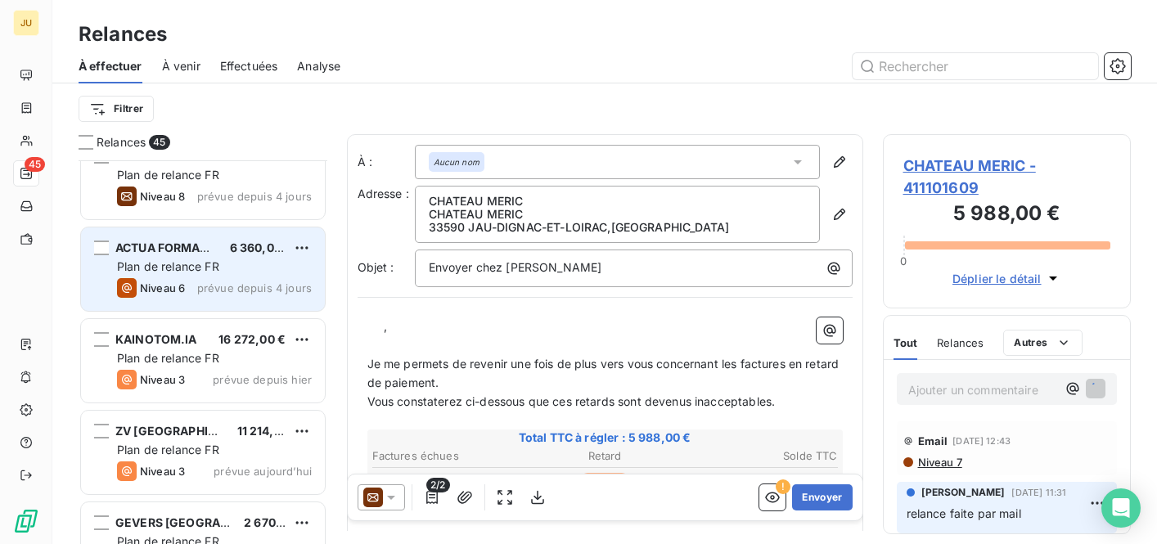
click at [209, 272] on span "Plan de relance FR" at bounding box center [168, 266] width 102 height 14
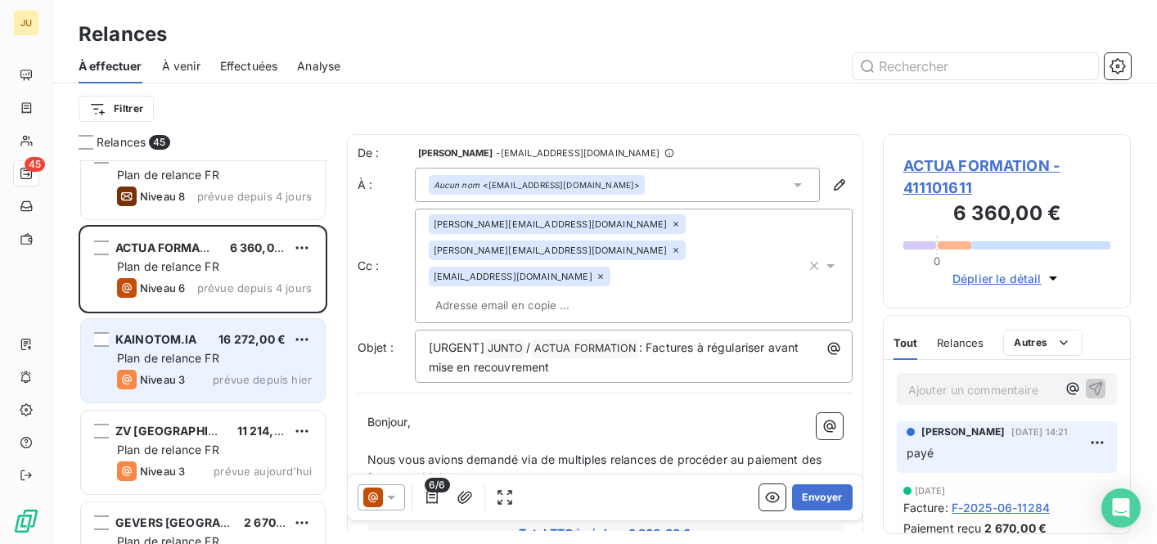
click at [222, 355] on div "Plan de relance FR" at bounding box center [214, 358] width 195 height 16
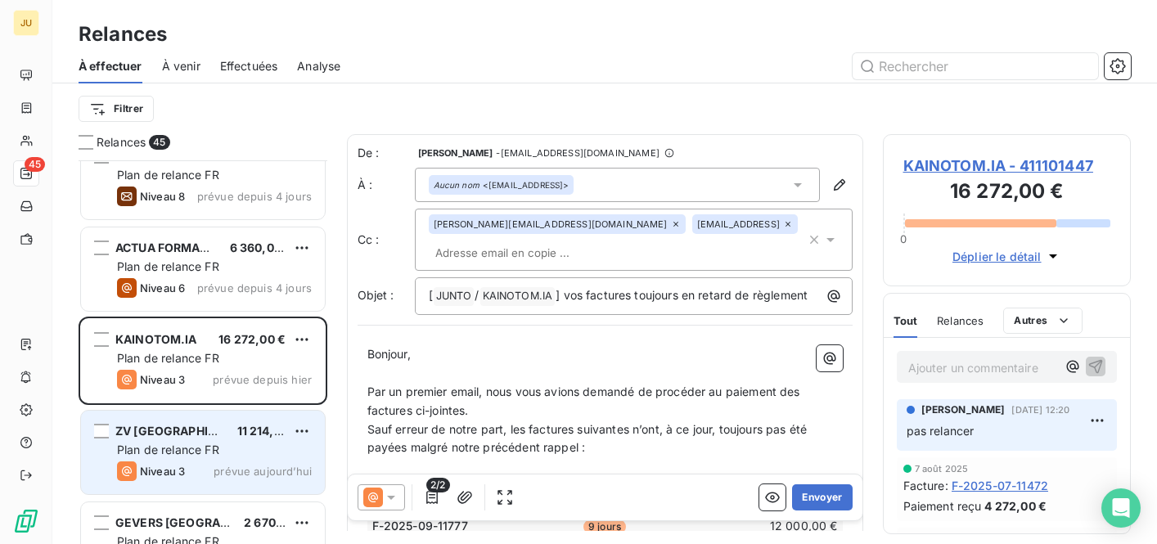
click at [229, 412] on div "ZV [GEOGRAPHIC_DATA] 11 214,00 € Plan de relance FR Niveau 3 prévue [DATE]" at bounding box center [203, 452] width 244 height 83
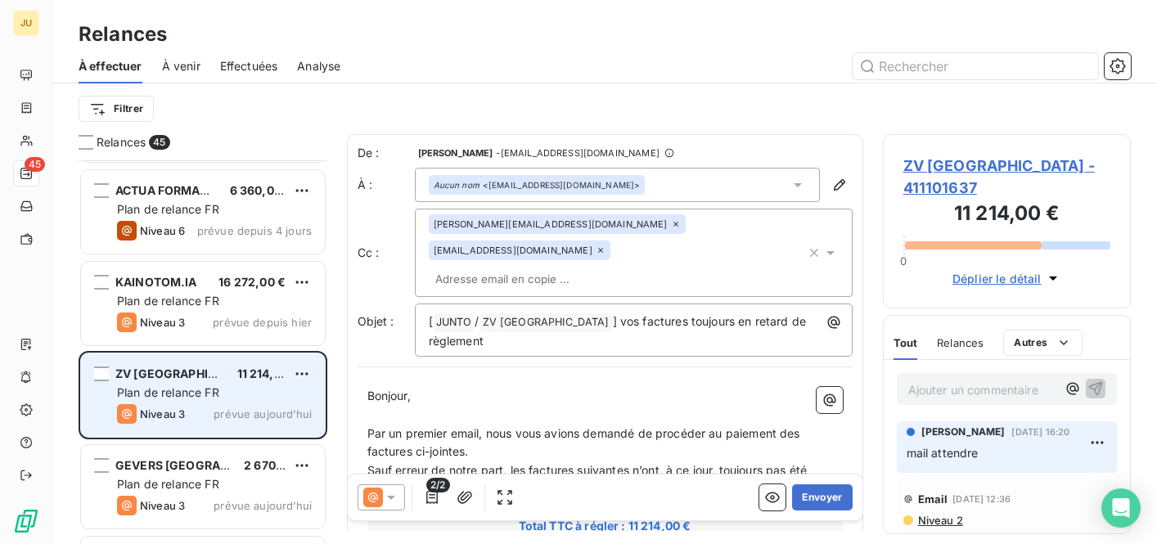
scroll to position [1757, 0]
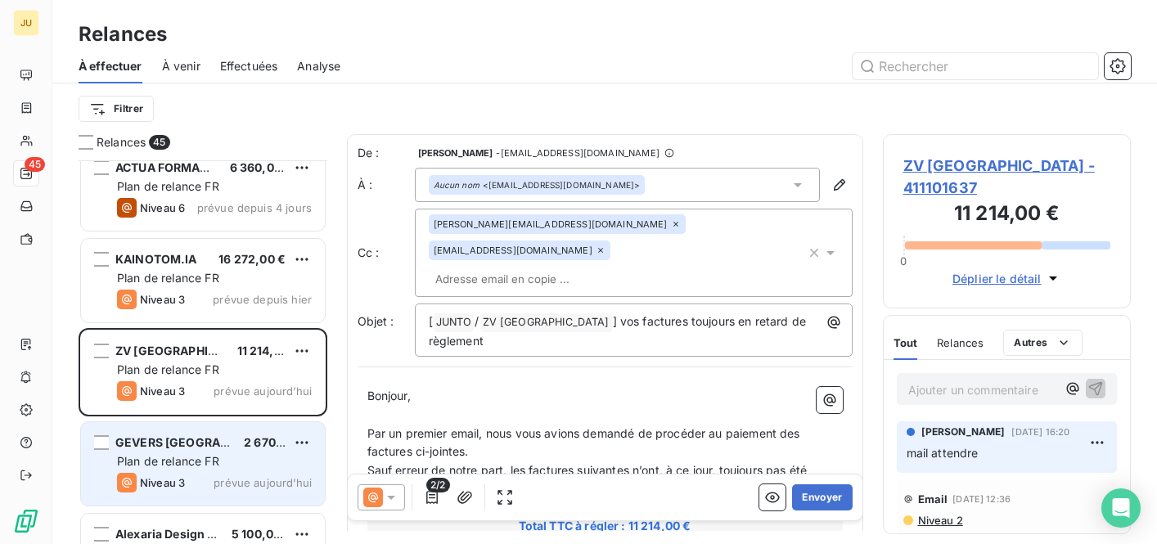
click at [244, 442] on span "2 670,00 €" at bounding box center [275, 442] width 62 height 14
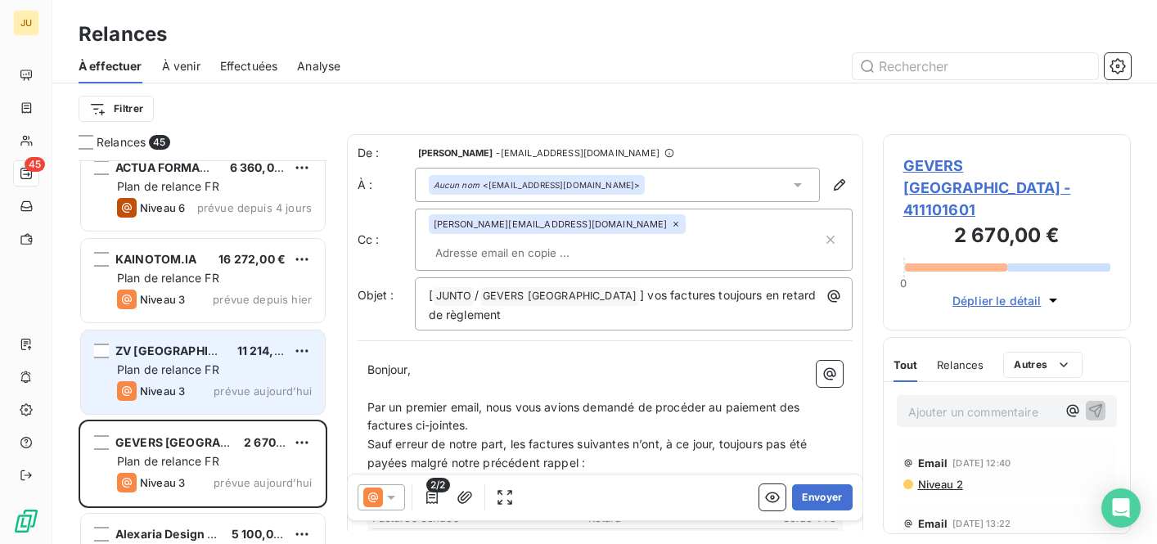
click at [230, 380] on div "ZV [GEOGRAPHIC_DATA] 11 214,00 € Plan de relance FR Niveau 3 prévue [DATE]" at bounding box center [203, 371] width 244 height 83
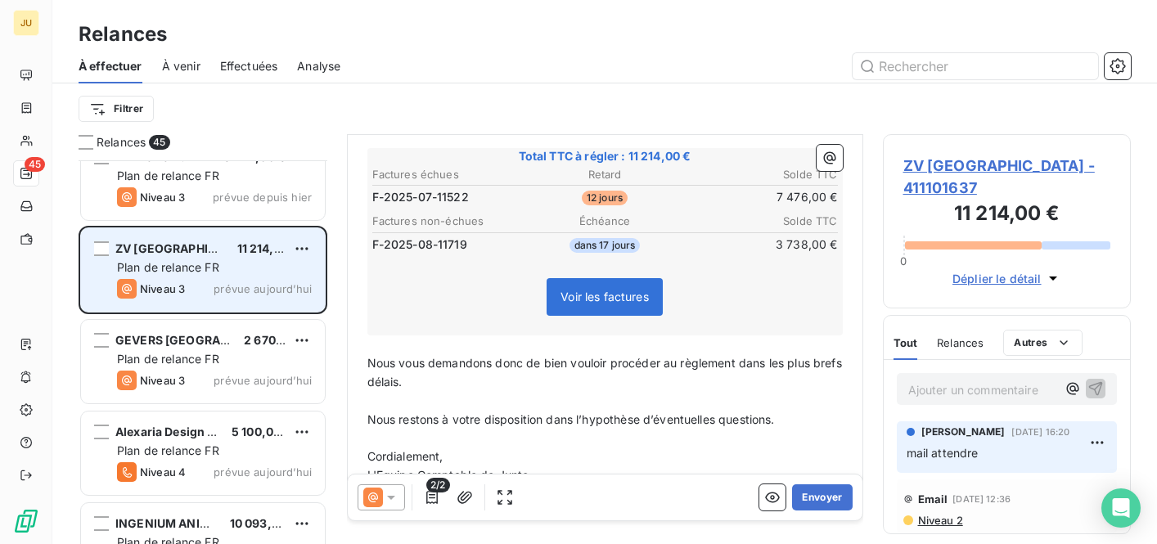
scroll to position [1874, 0]
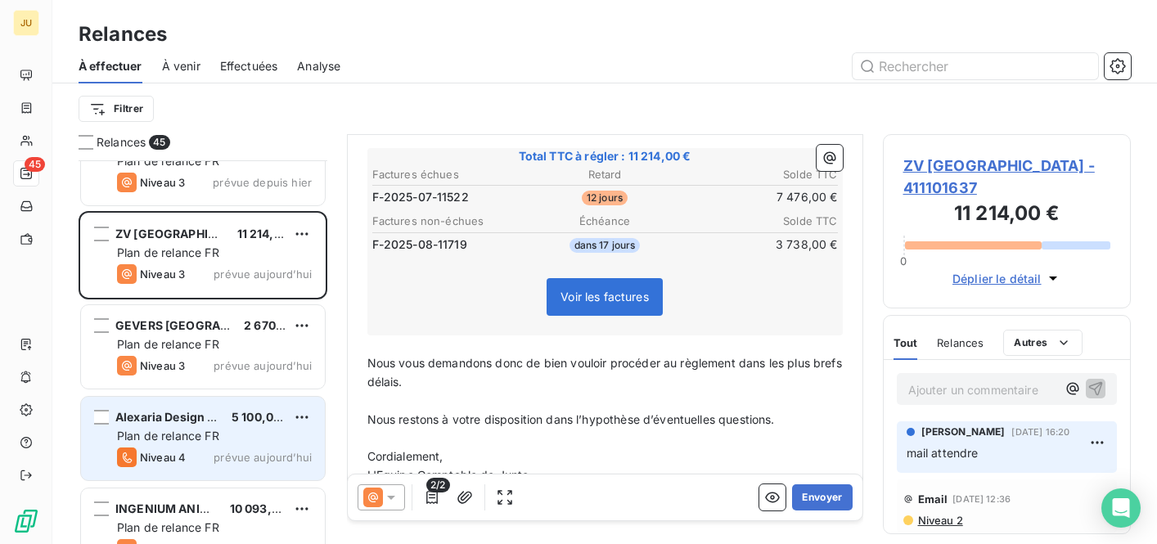
click at [263, 445] on div "Alexaria Design Sàrl 5 100,00 € Plan de relance FR Niveau 4 prévue [DATE]" at bounding box center [203, 438] width 244 height 83
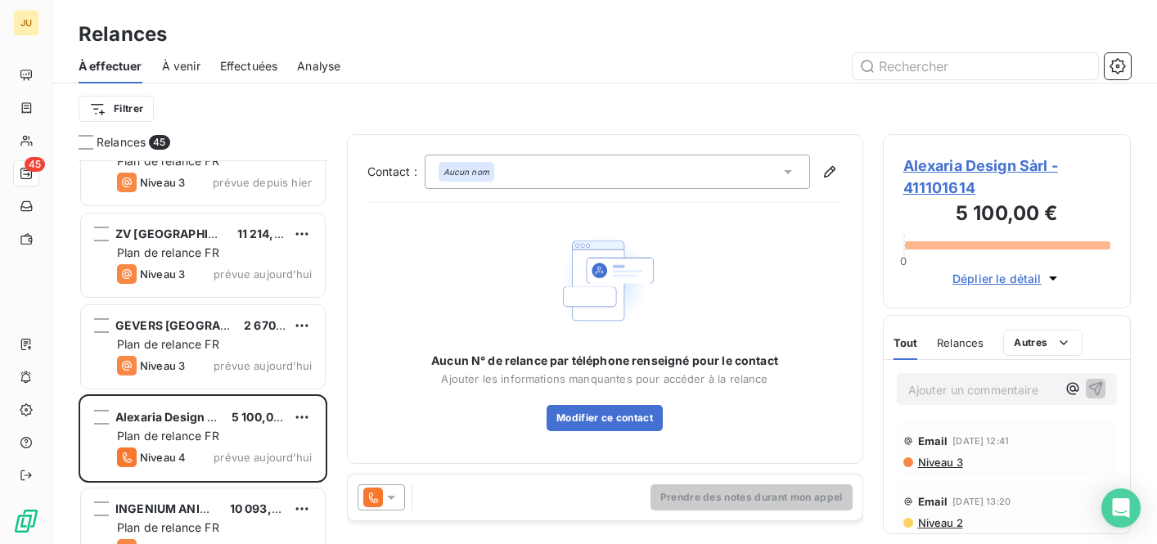
click at [380, 488] on icon at bounding box center [373, 497] width 20 height 20
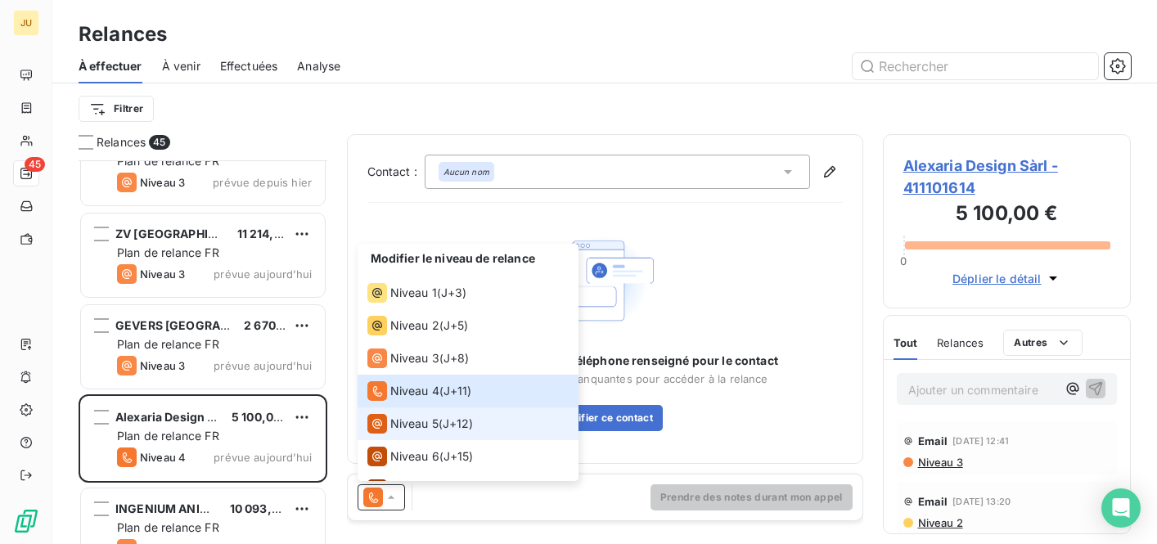
click at [399, 429] on span "Niveau 5" at bounding box center [414, 423] width 48 height 16
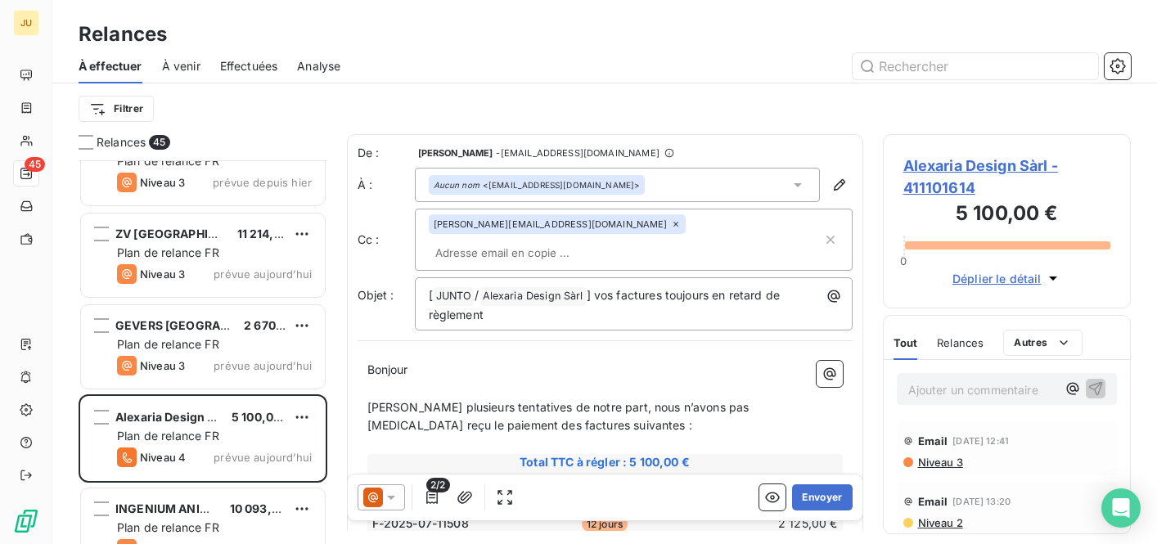
click at [593, 240] on input "text" at bounding box center [523, 252] width 189 height 25
paste input "[PERSON_NAME][EMAIL_ADDRESS][DOMAIN_NAME]"
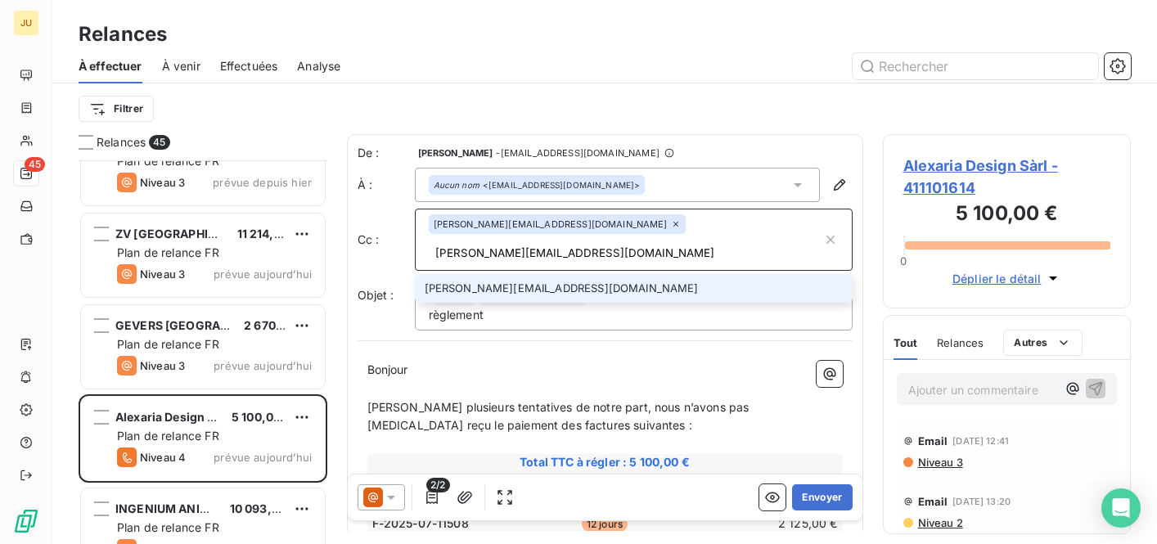
type input "[PERSON_NAME][EMAIL_ADDRESS][DOMAIN_NAME]"
click at [582, 274] on li "[PERSON_NAME][EMAIL_ADDRESS][DOMAIN_NAME]" at bounding box center [634, 288] width 438 height 29
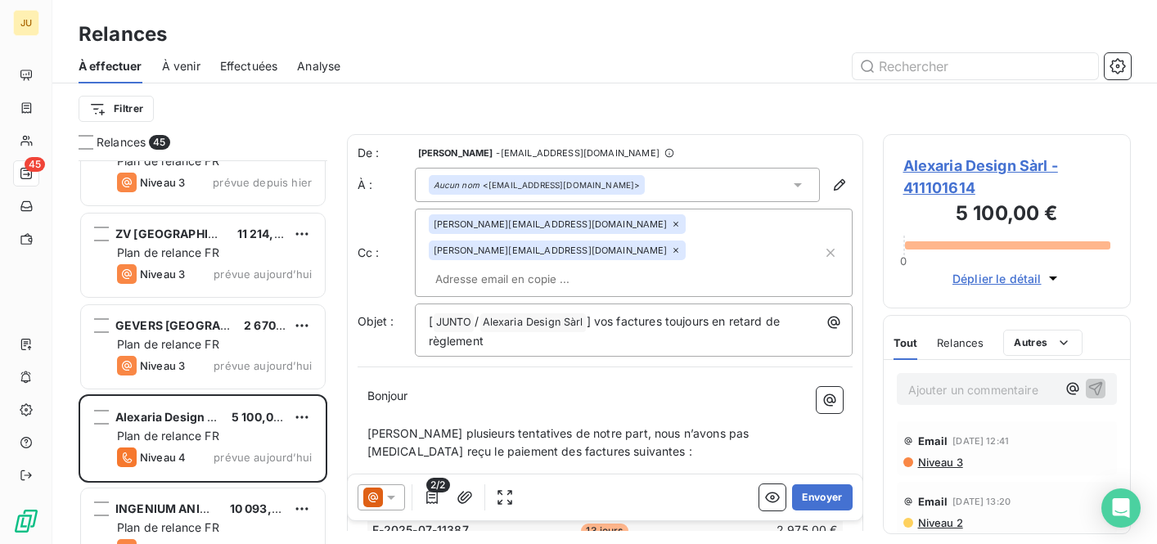
click at [554, 267] on input "text" at bounding box center [523, 279] width 189 height 25
paste input "[EMAIL_ADDRESS][DOMAIN_NAME]"
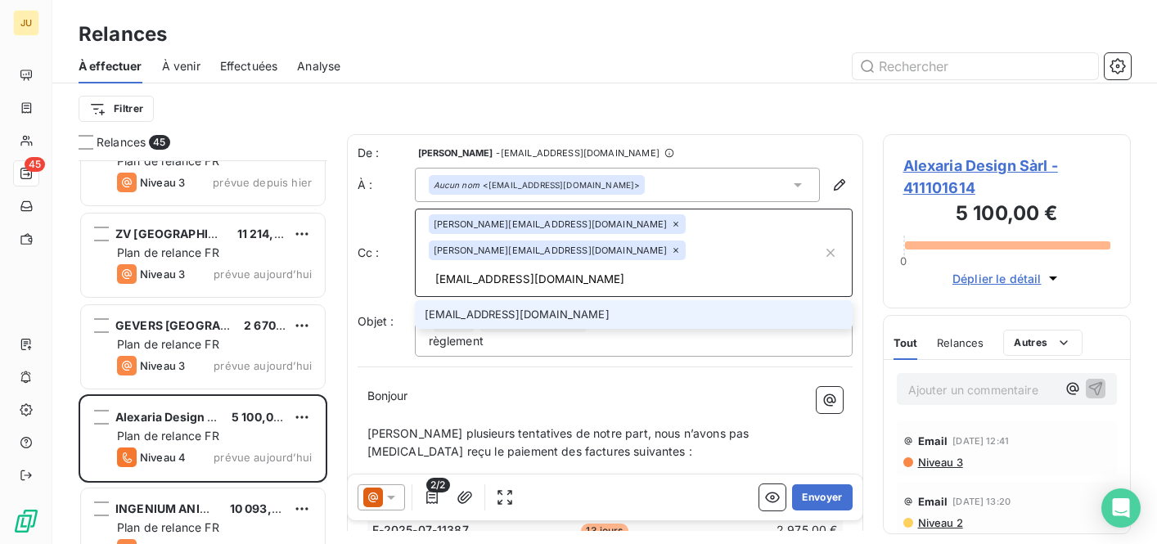
type input "[EMAIL_ADDRESS][DOMAIN_NAME]"
click at [546, 300] on li "[EMAIL_ADDRESS][DOMAIN_NAME]" at bounding box center [634, 314] width 438 height 29
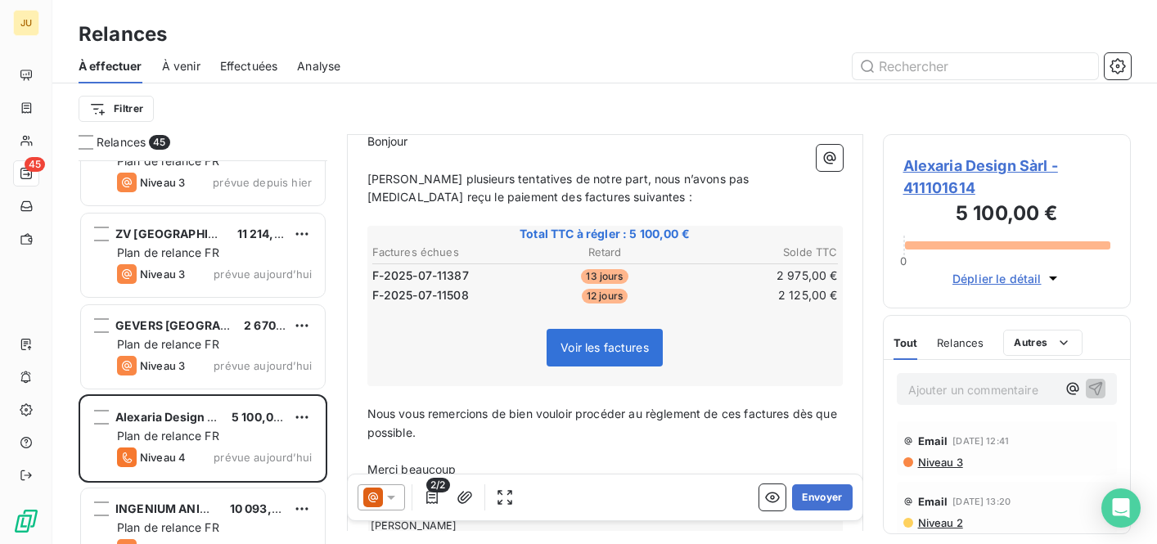
scroll to position [318, 0]
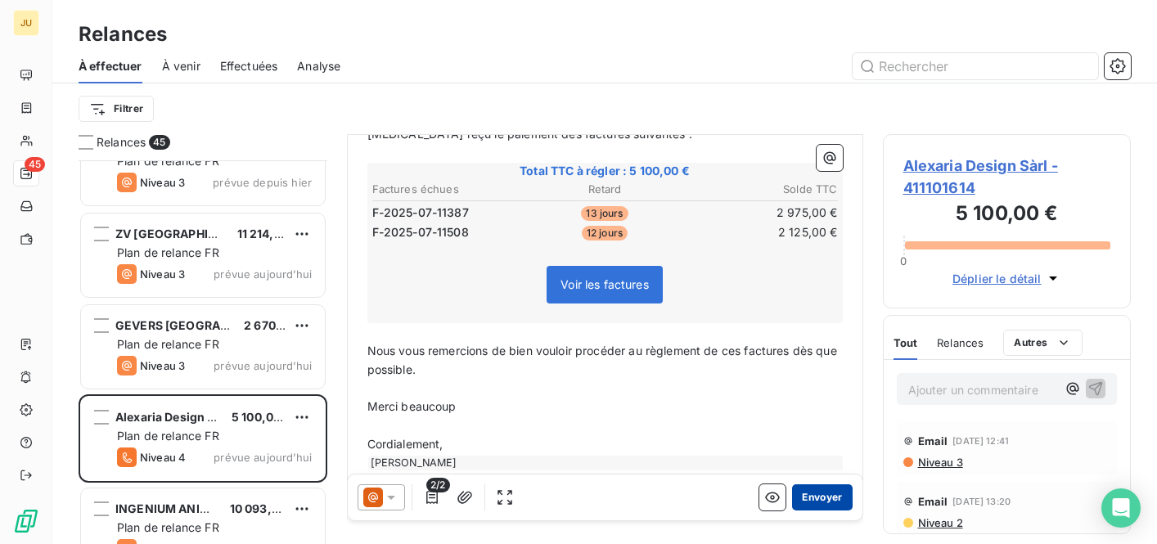
click at [811, 506] on button "Envoyer" at bounding box center [822, 497] width 60 height 26
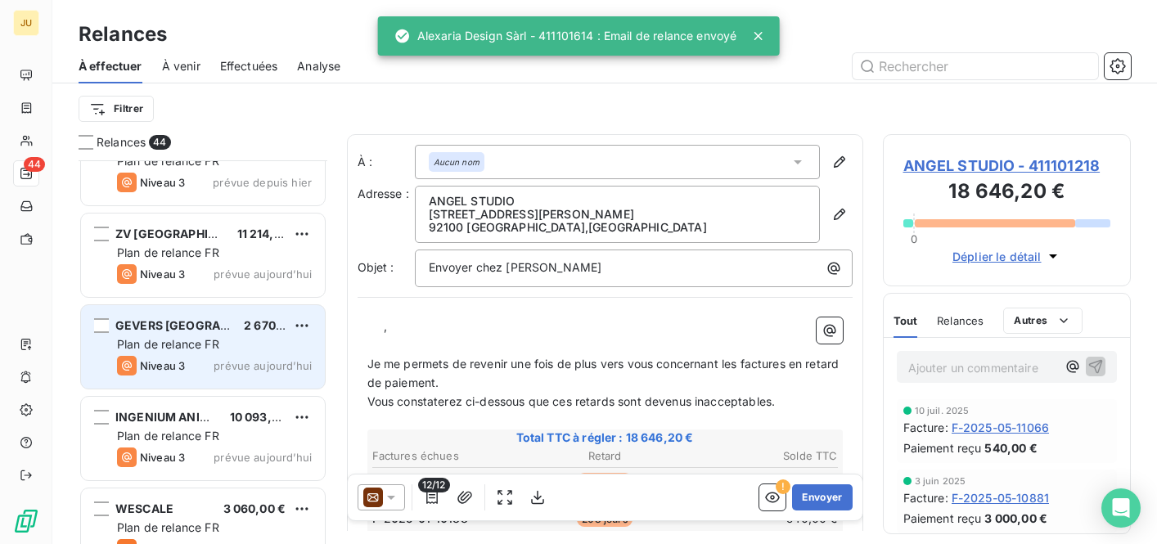
click at [229, 339] on div "Plan de relance FR" at bounding box center [214, 344] width 195 height 16
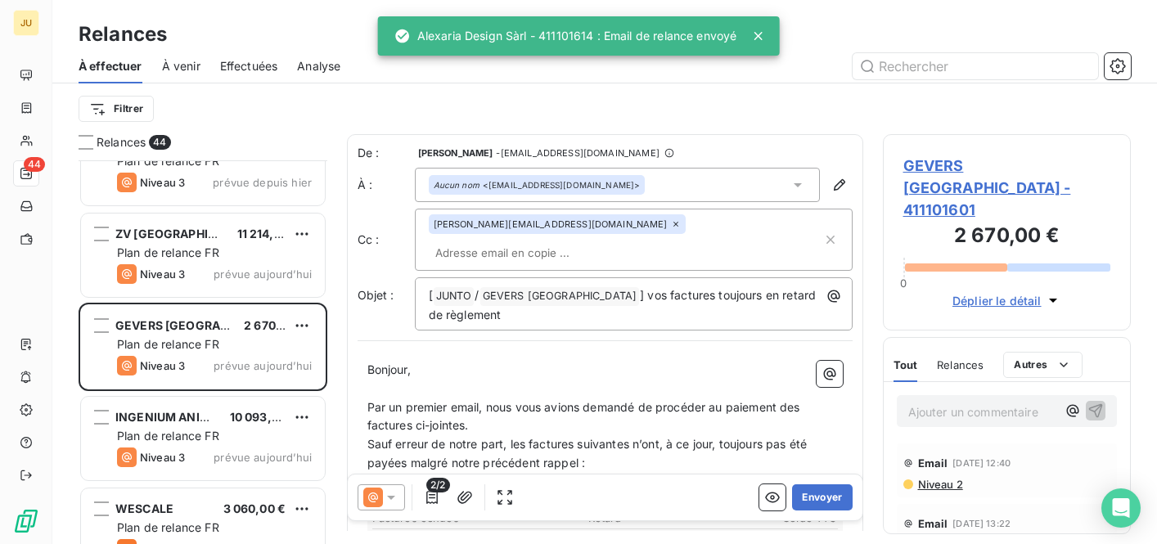
click at [618, 240] on input "text" at bounding box center [523, 252] width 189 height 25
paste input "[PERSON_NAME][EMAIL_ADDRESS][DOMAIN_NAME]"
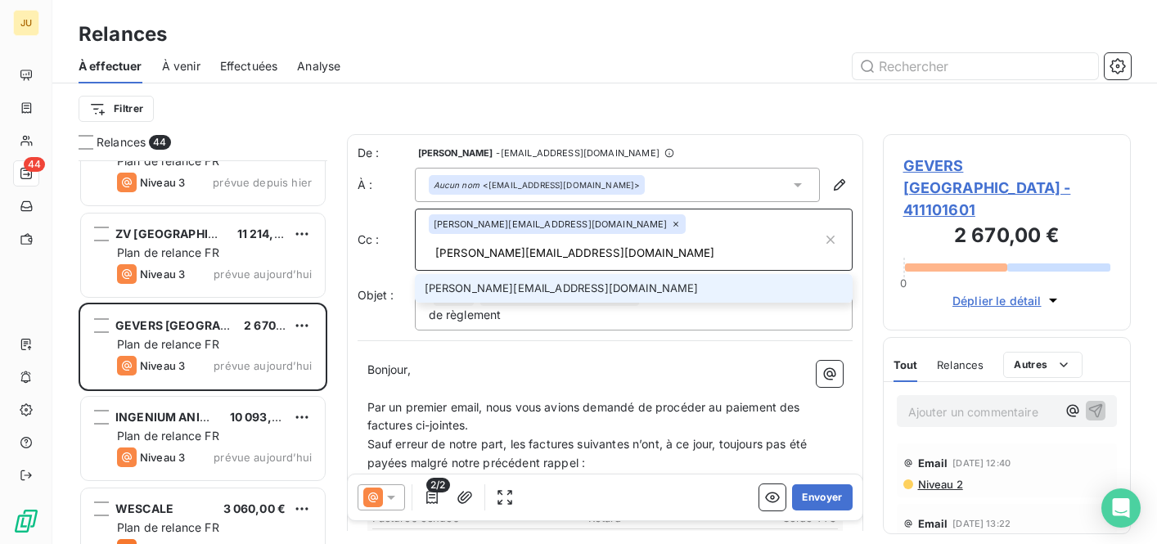
type input "[PERSON_NAME][EMAIL_ADDRESS][DOMAIN_NAME]"
click at [629, 274] on li "[PERSON_NAME][EMAIL_ADDRESS][DOMAIN_NAME]" at bounding box center [634, 288] width 438 height 29
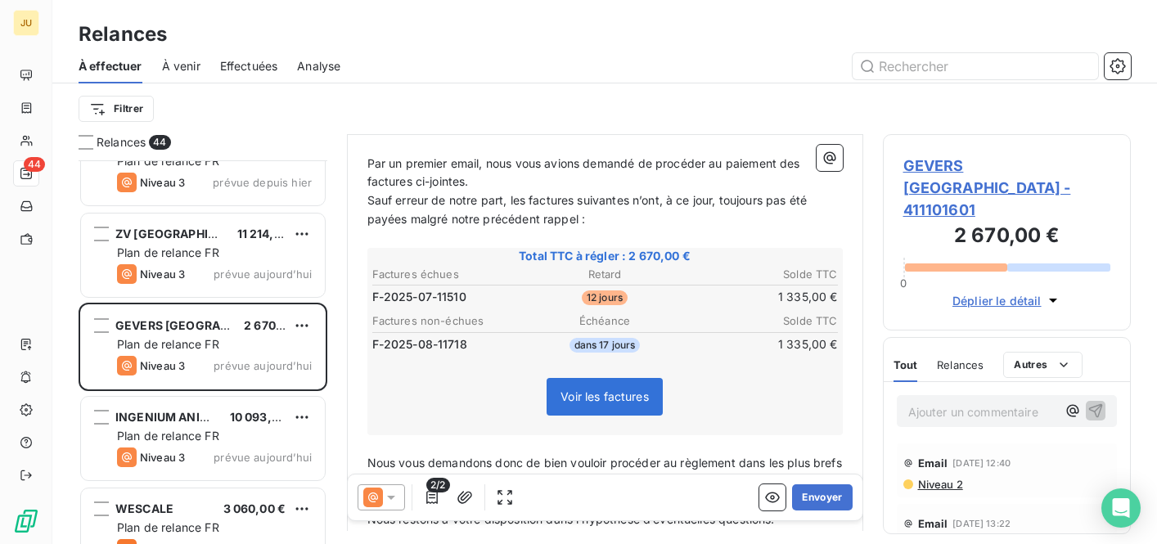
scroll to position [385, 0]
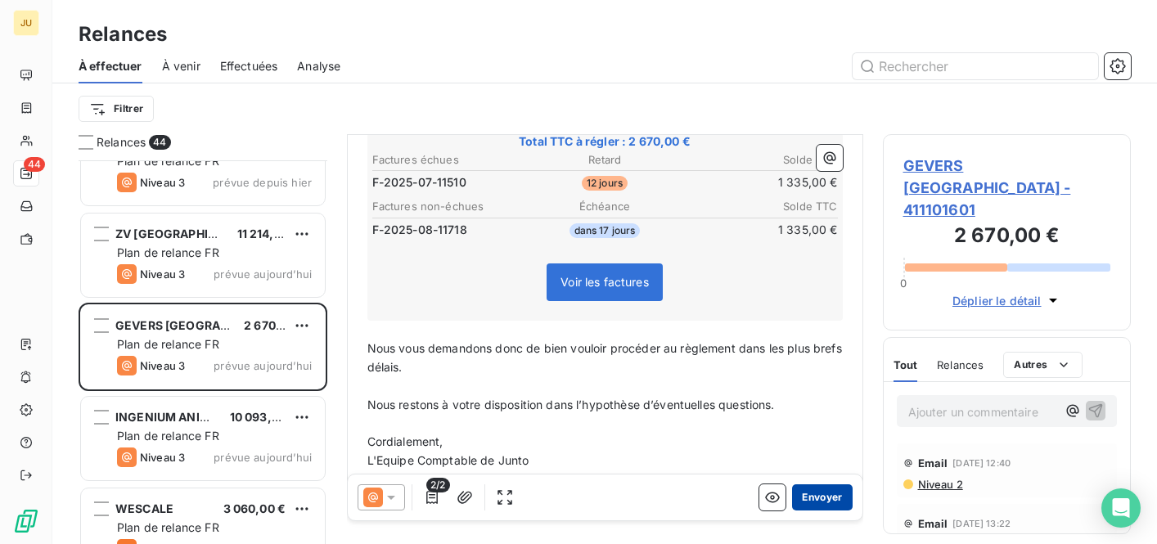
click at [811, 505] on button "Envoyer" at bounding box center [822, 497] width 60 height 26
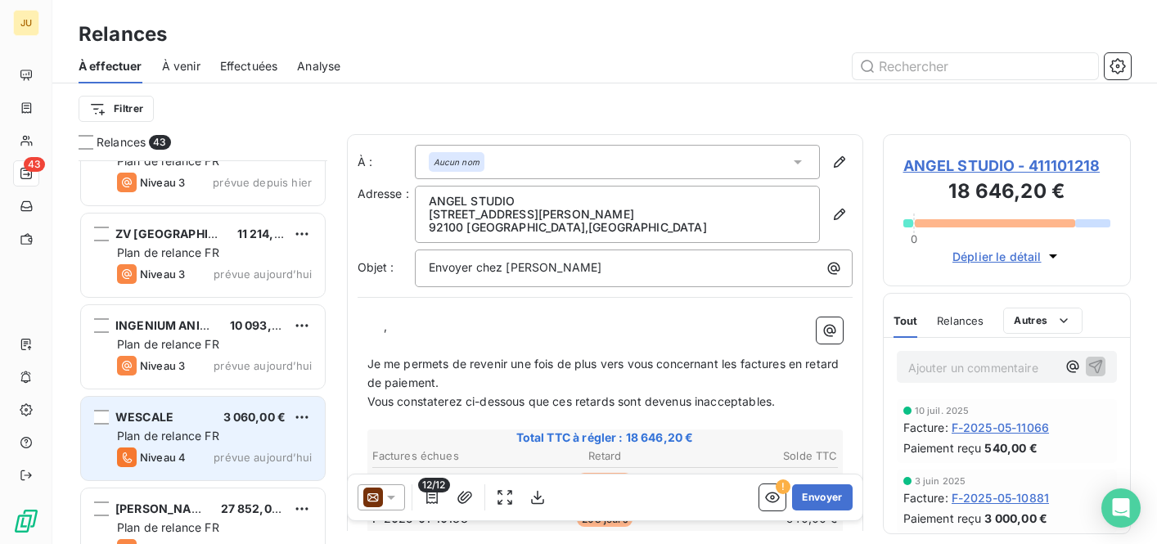
click at [272, 434] on div "Plan de relance FR" at bounding box center [214, 436] width 195 height 16
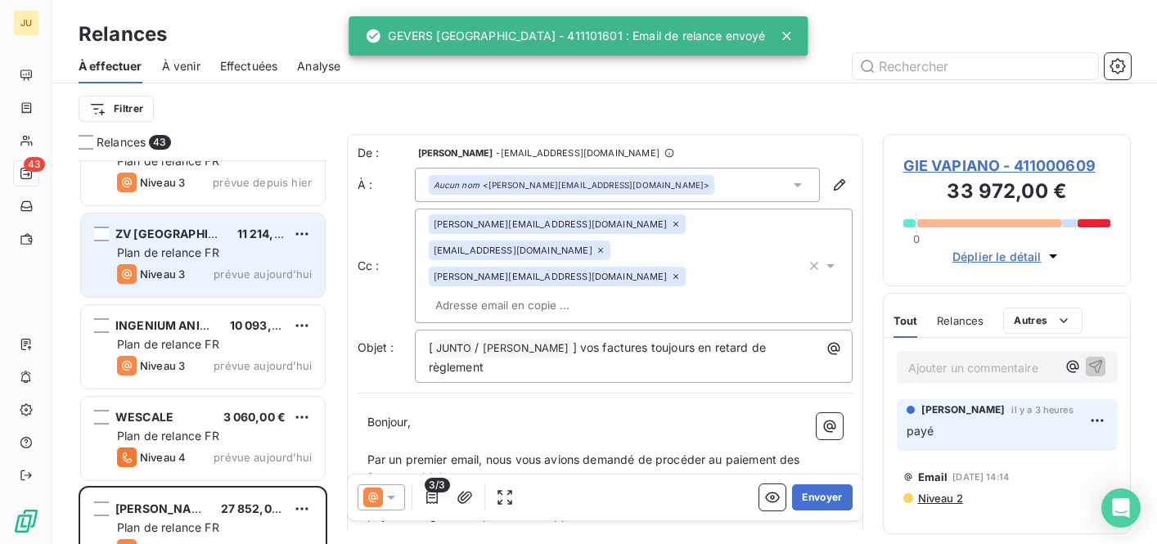
click at [223, 265] on div "Niveau 3 prévue aujourd’hui" at bounding box center [214, 274] width 195 height 20
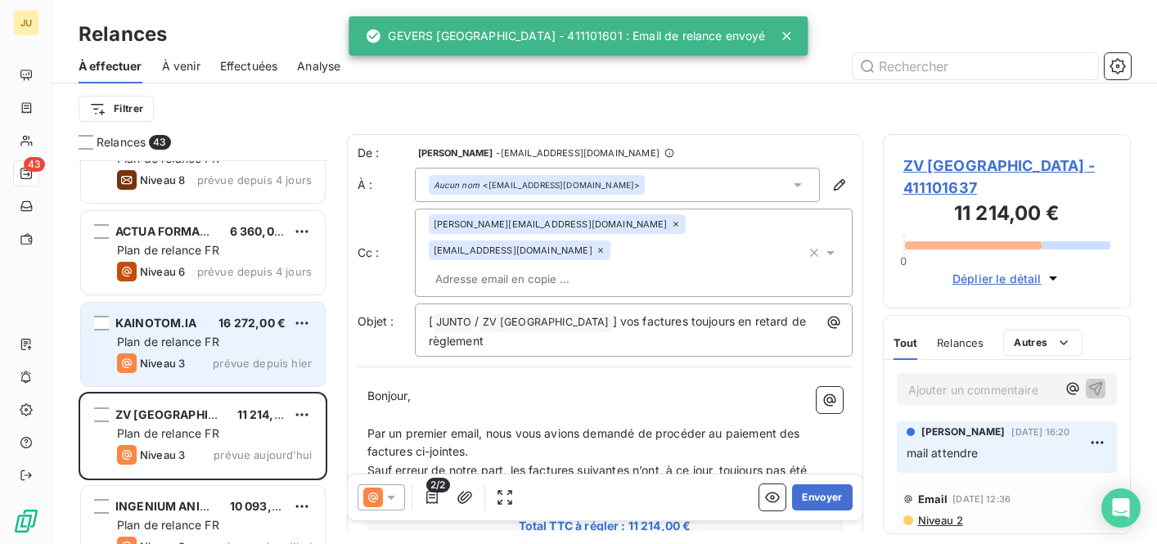
scroll to position [1685, 0]
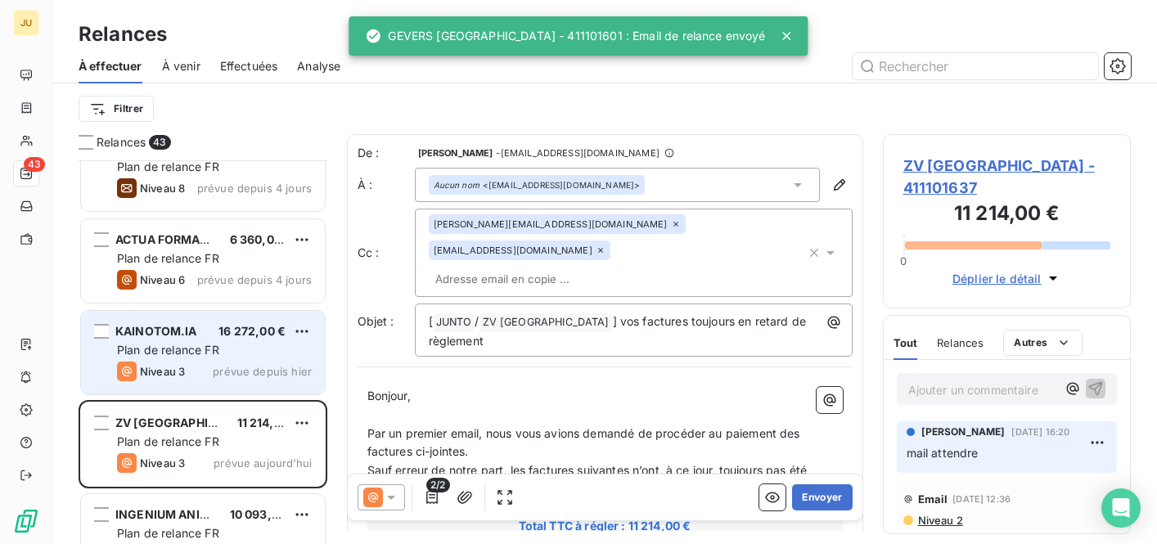
click at [224, 331] on span "16 272,00 €" at bounding box center [251, 331] width 67 height 14
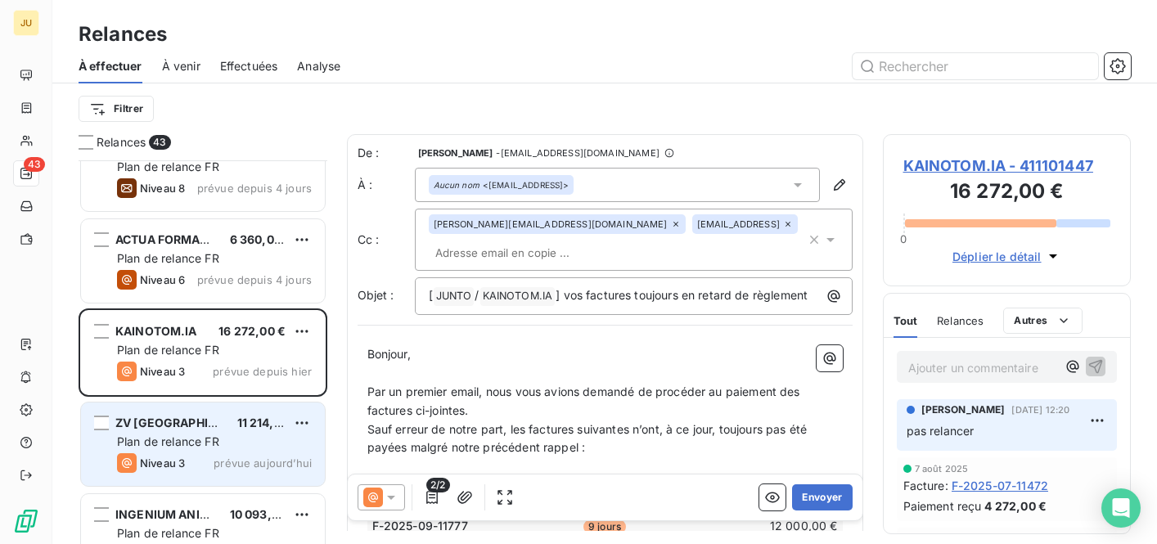
click at [237, 418] on span "11 214,00 €" at bounding box center [268, 422] width 63 height 14
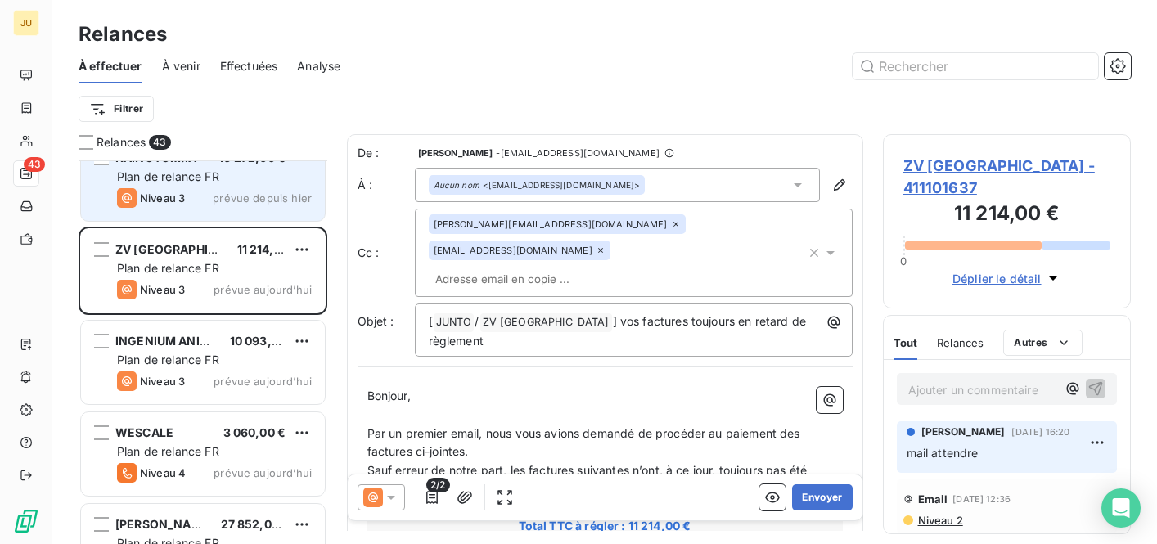
scroll to position [1861, 0]
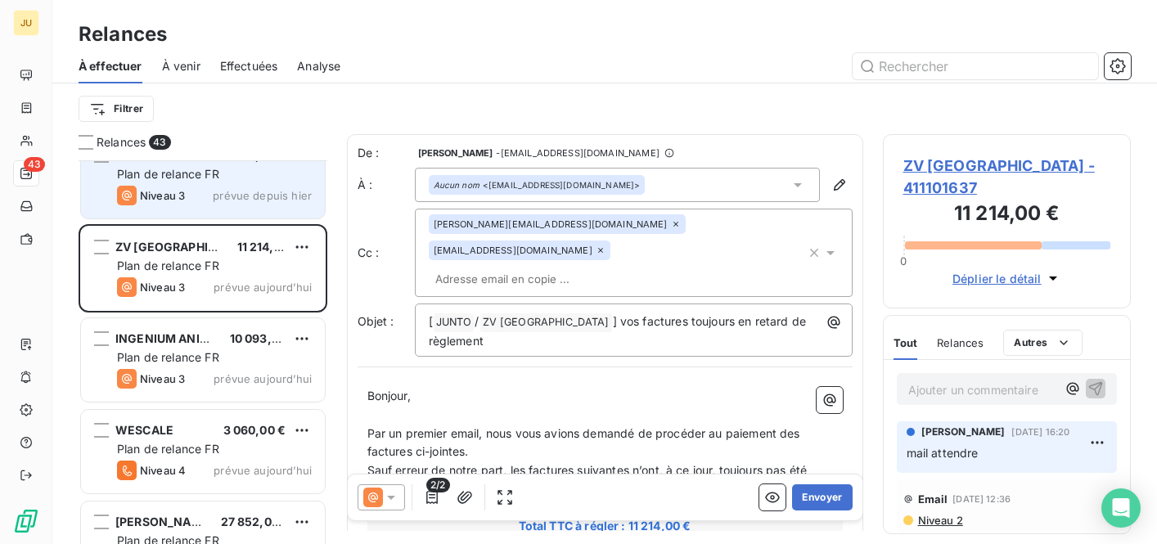
click at [244, 388] on div "Niveau 3 prévue aujourd’hui" at bounding box center [214, 379] width 195 height 20
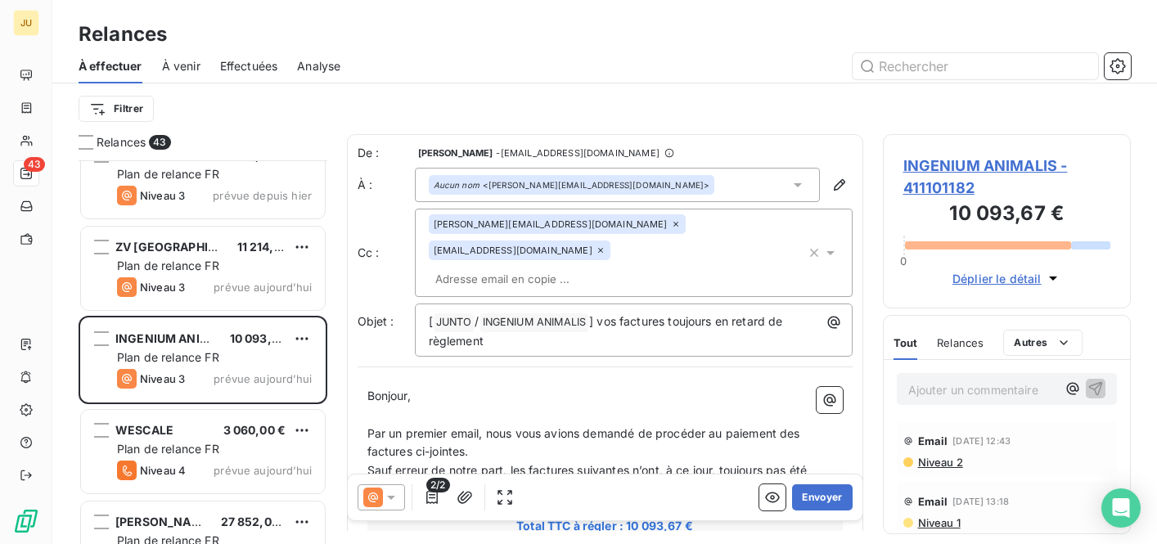
click at [530, 273] on div "De : [PERSON_NAME] - [EMAIL_ADDRESS][DOMAIN_NAME] À : Aucun nom <[PERSON_NAME][…" at bounding box center [604, 251] width 495 height 212
click at [530, 269] on div "[PERSON_NAME][EMAIL_ADDRESS][DOMAIN_NAME] [DOMAIN_NAME][EMAIL_ADDRESS][DOMAIN_N…" at bounding box center [634, 253] width 438 height 88
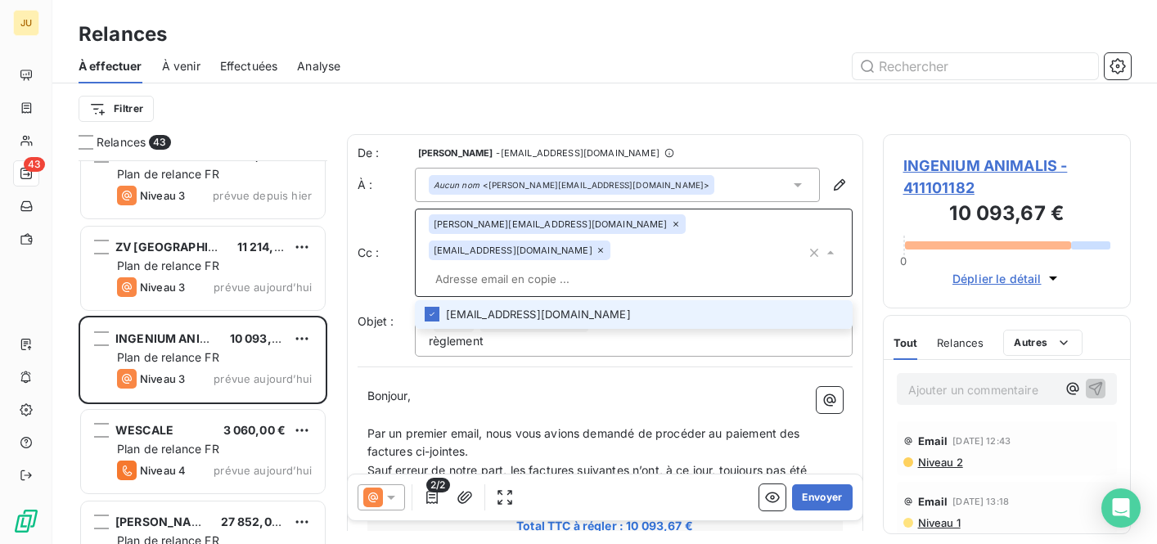
click at [530, 267] on input "text" at bounding box center [617, 279] width 377 height 25
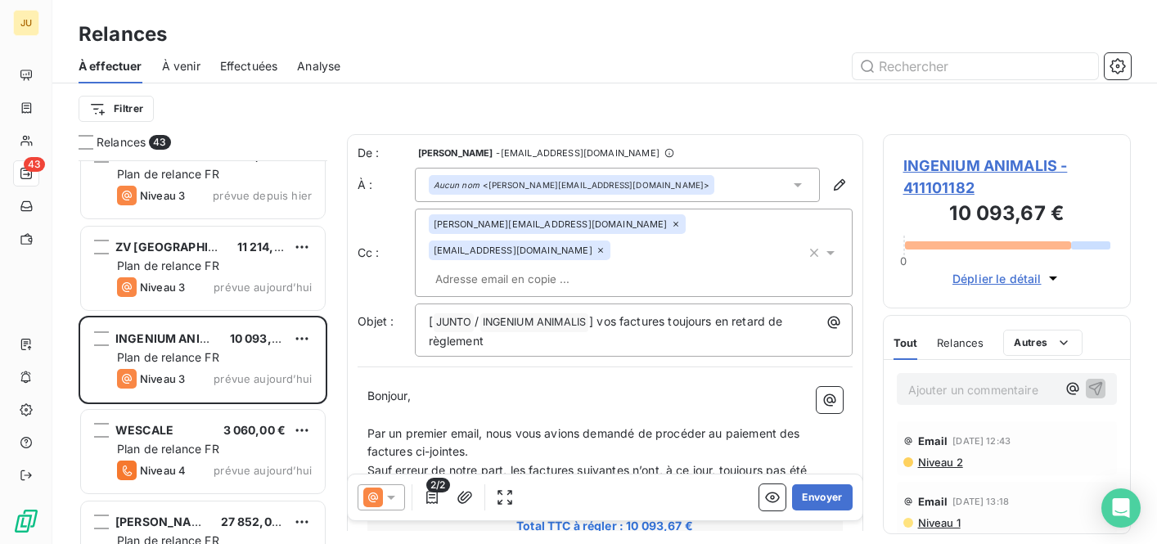
click at [517, 406] on p "﻿" at bounding box center [604, 415] width 475 height 19
click at [602, 254] on div "[PERSON_NAME][EMAIL_ADDRESS][DOMAIN_NAME] [DOMAIN_NAME][EMAIL_ADDRESS][DOMAIN_N…" at bounding box center [617, 252] width 377 height 77
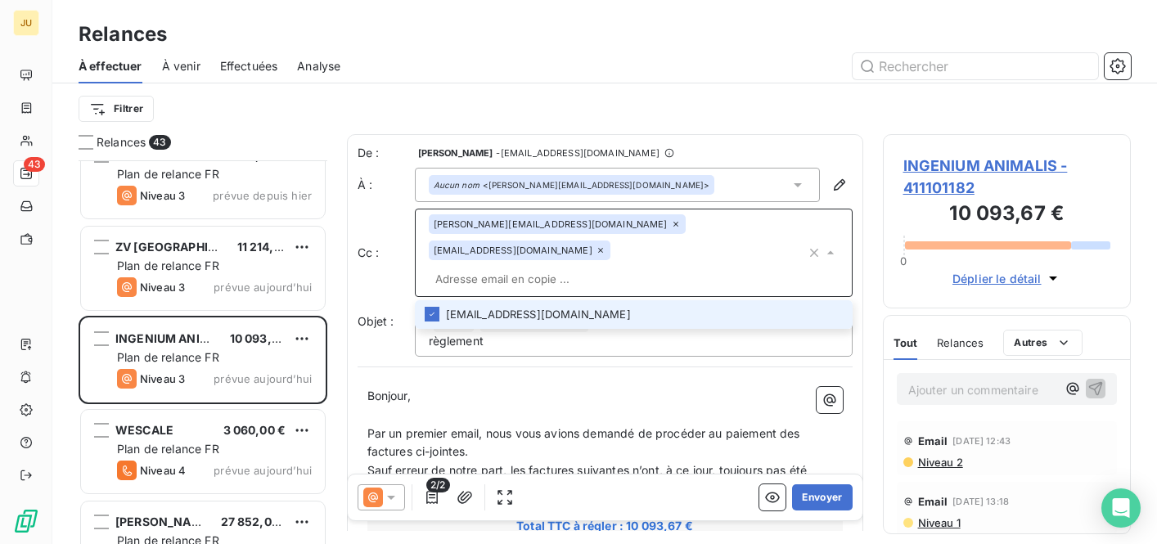
paste input "[PERSON_NAME][EMAIL_ADDRESS][DOMAIN_NAME]"
type input "[PERSON_NAME][EMAIL_ADDRESS][DOMAIN_NAME]"
click at [576, 300] on li "[PERSON_NAME][EMAIL_ADDRESS][DOMAIN_NAME]" at bounding box center [634, 314] width 438 height 29
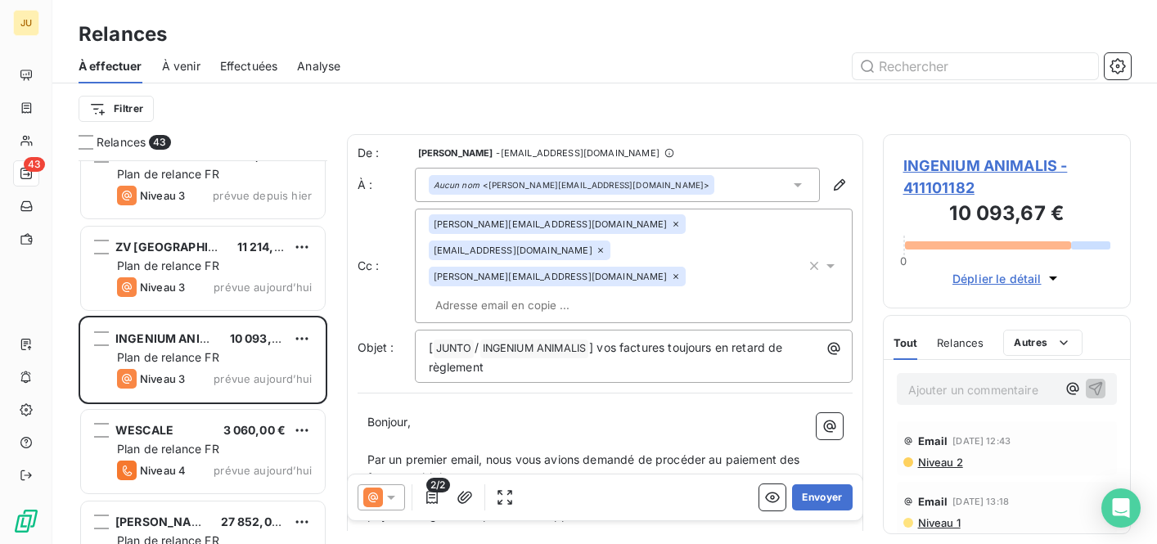
click at [618, 293] on input "text" at bounding box center [523, 305] width 189 height 25
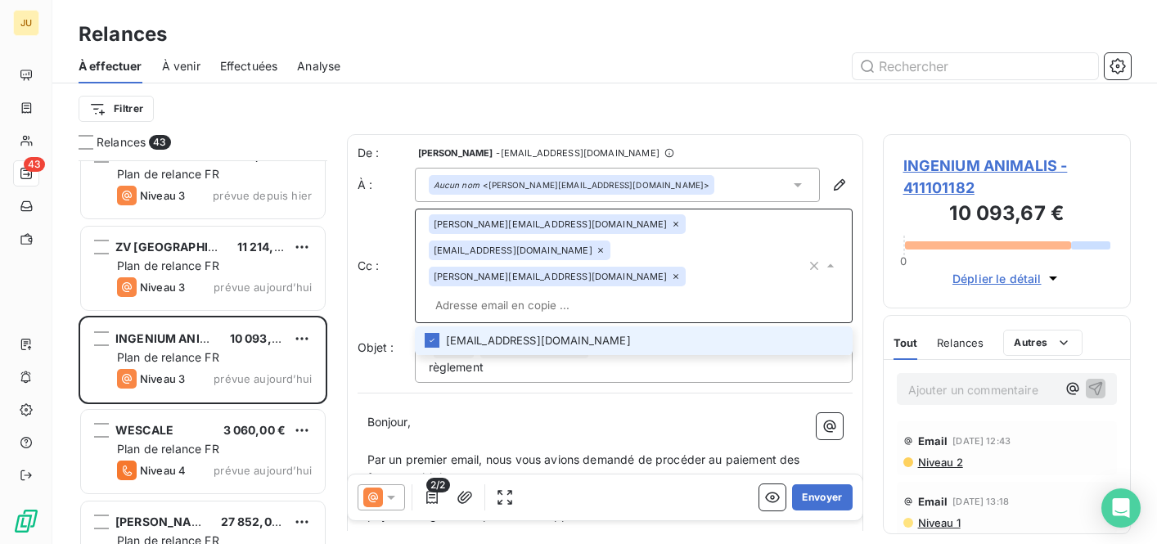
type input "v"
paste input "[EMAIL_ADDRESS][DOMAIN_NAME]"
type input "[EMAIL_ADDRESS][DOMAIN_NAME]"
click at [579, 326] on li "[EMAIL_ADDRESS][DOMAIN_NAME]" at bounding box center [634, 340] width 438 height 29
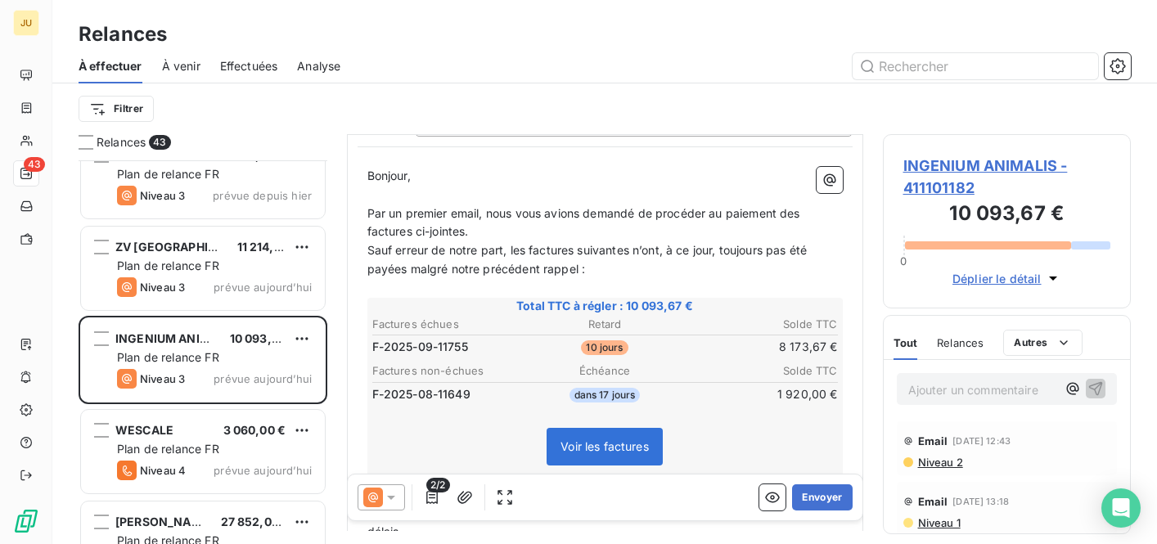
scroll to position [411, 0]
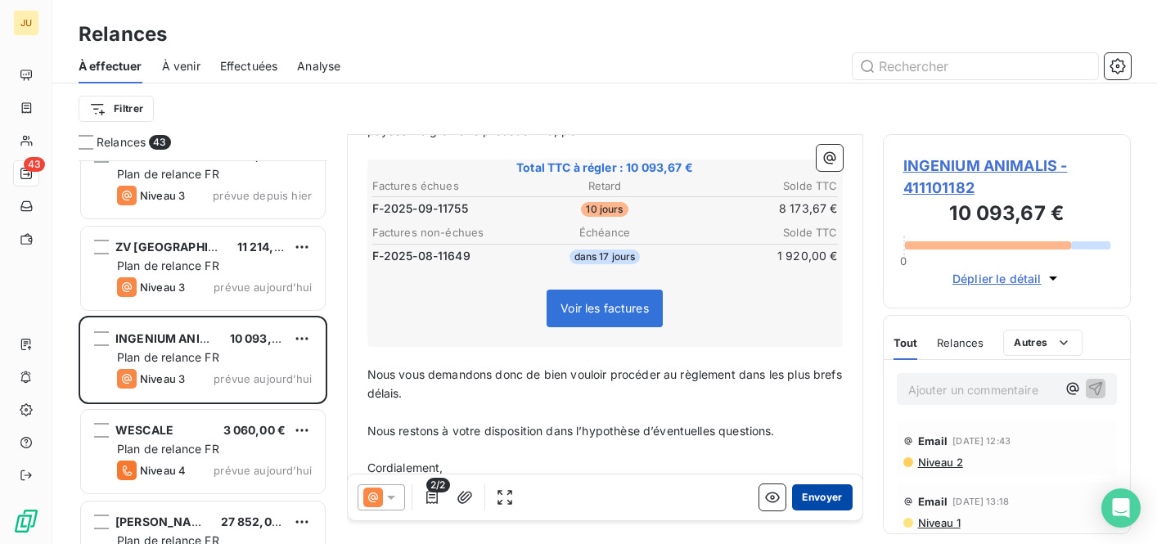
click at [809, 504] on button "Envoyer" at bounding box center [822, 497] width 60 height 26
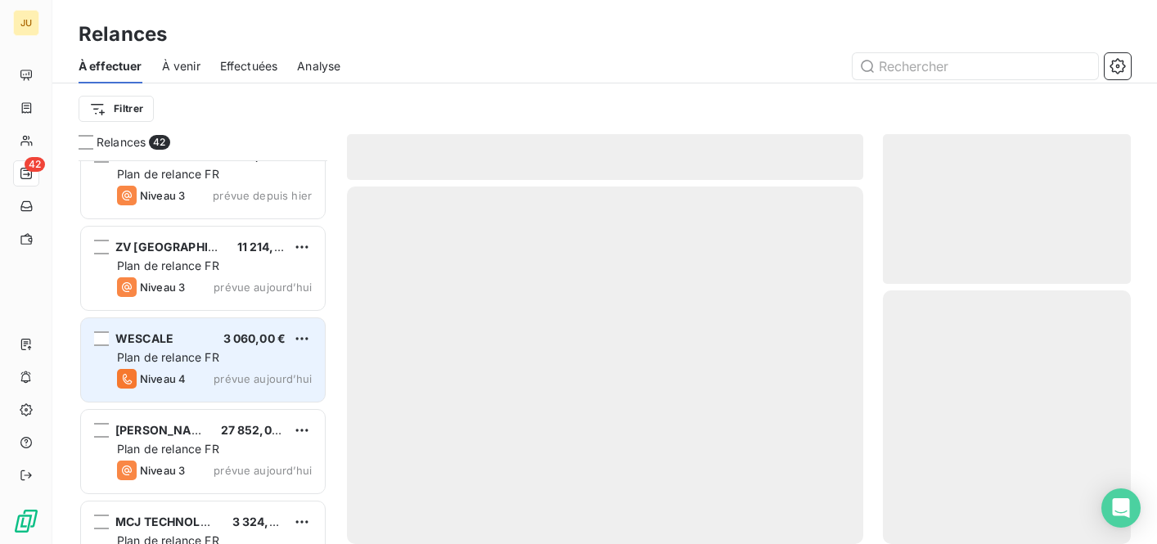
click at [263, 395] on div "WESCALE 3 060,00 € Plan de relance FR Niveau 4 prévue [DATE]" at bounding box center [203, 359] width 244 height 83
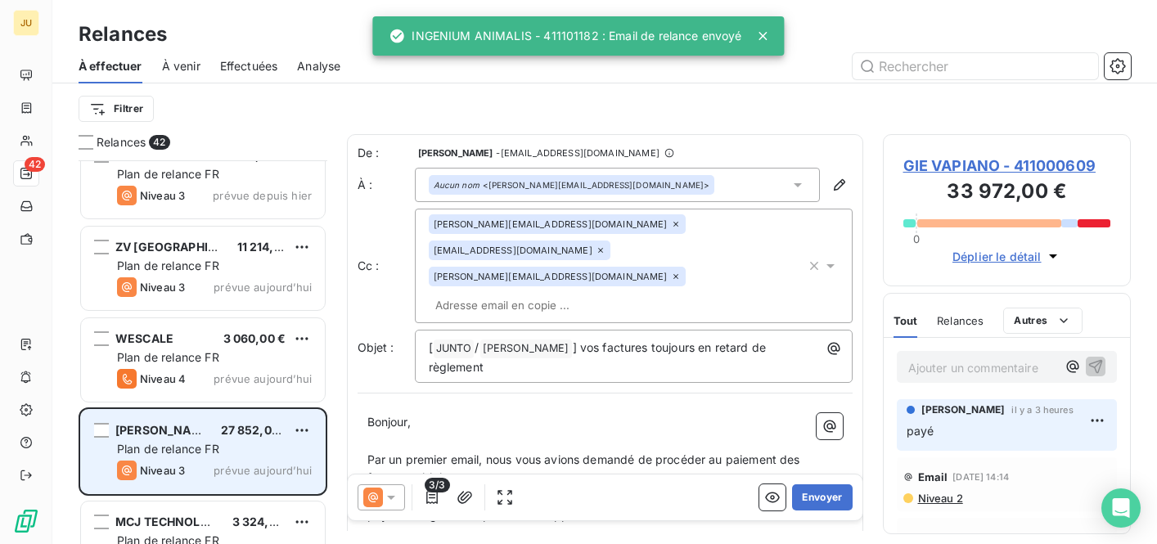
click at [258, 442] on div "Plan de relance FR" at bounding box center [214, 449] width 195 height 16
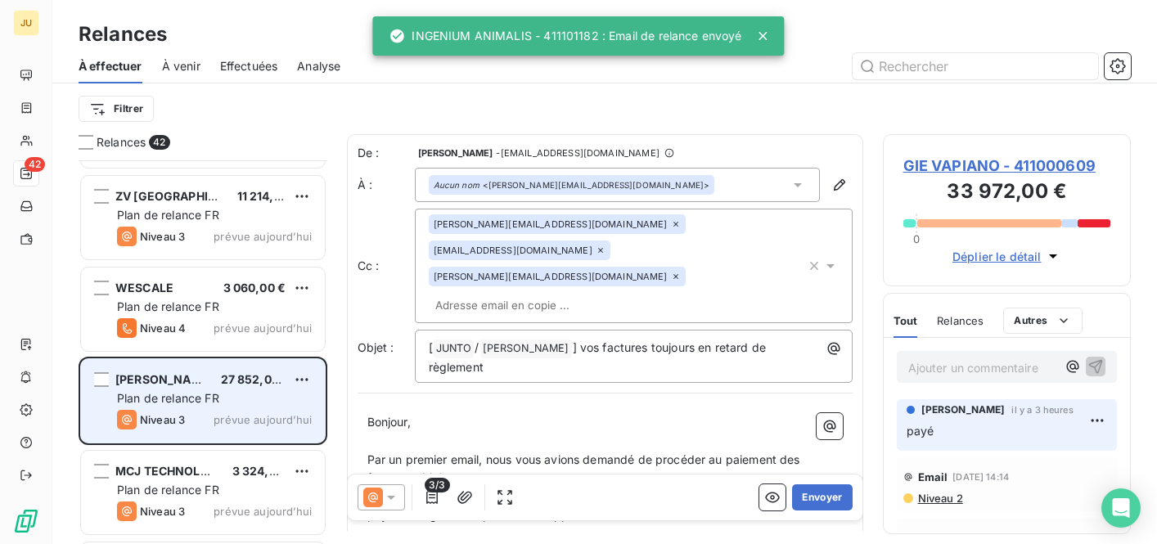
scroll to position [1917, 0]
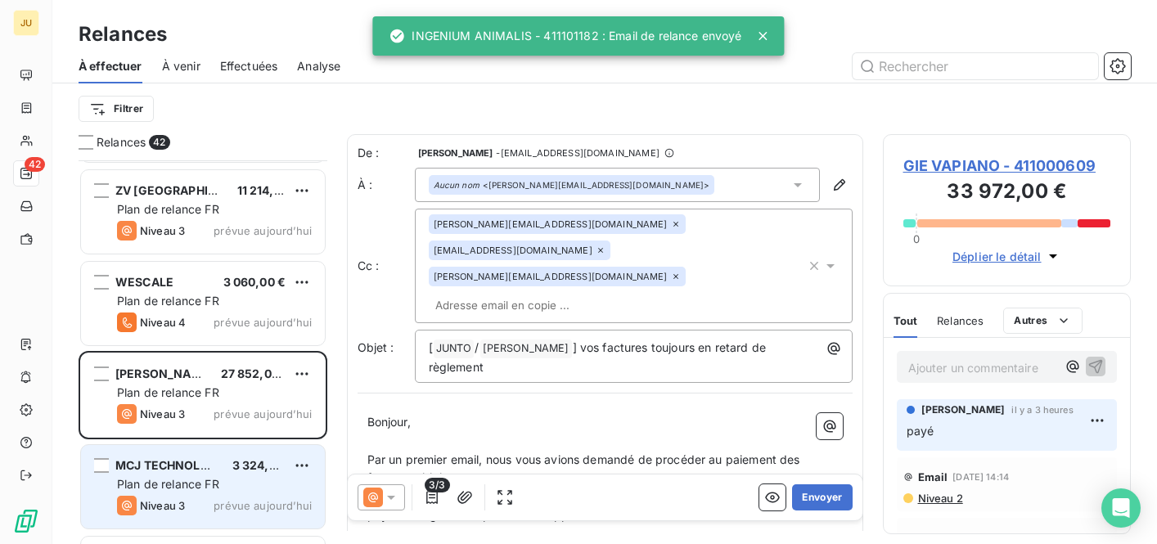
click at [266, 462] on span "3 324,00 €" at bounding box center [263, 465] width 63 height 14
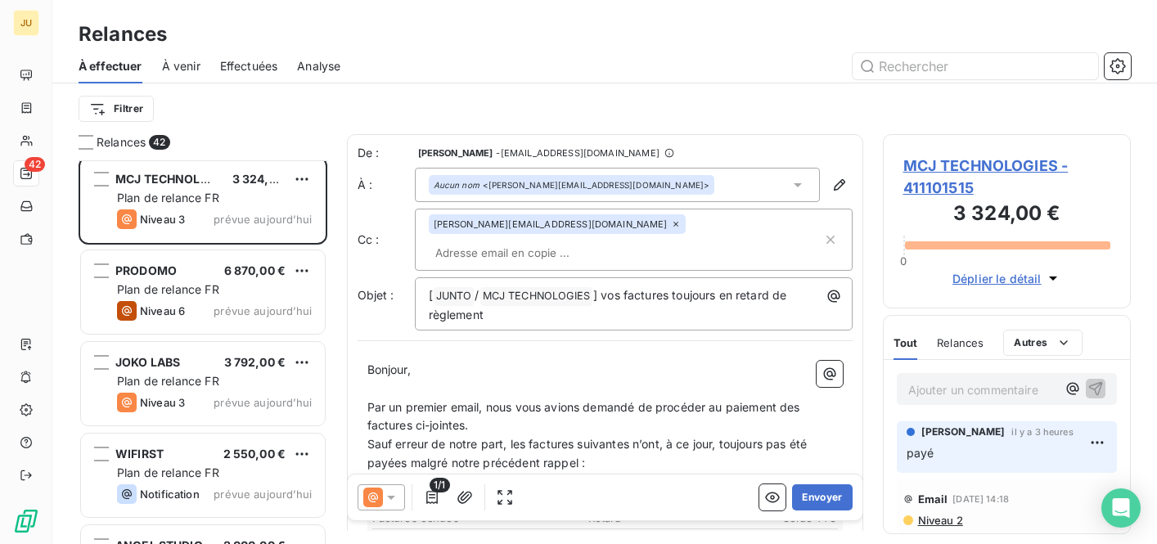
scroll to position [2213, 0]
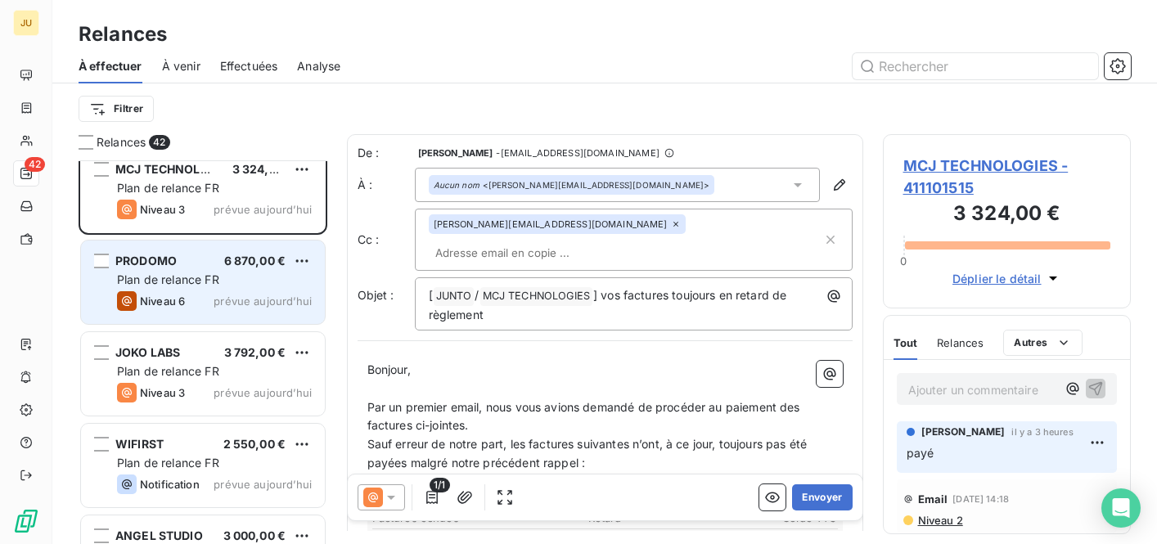
click at [234, 297] on span "prévue aujourd’hui" at bounding box center [262, 300] width 98 height 13
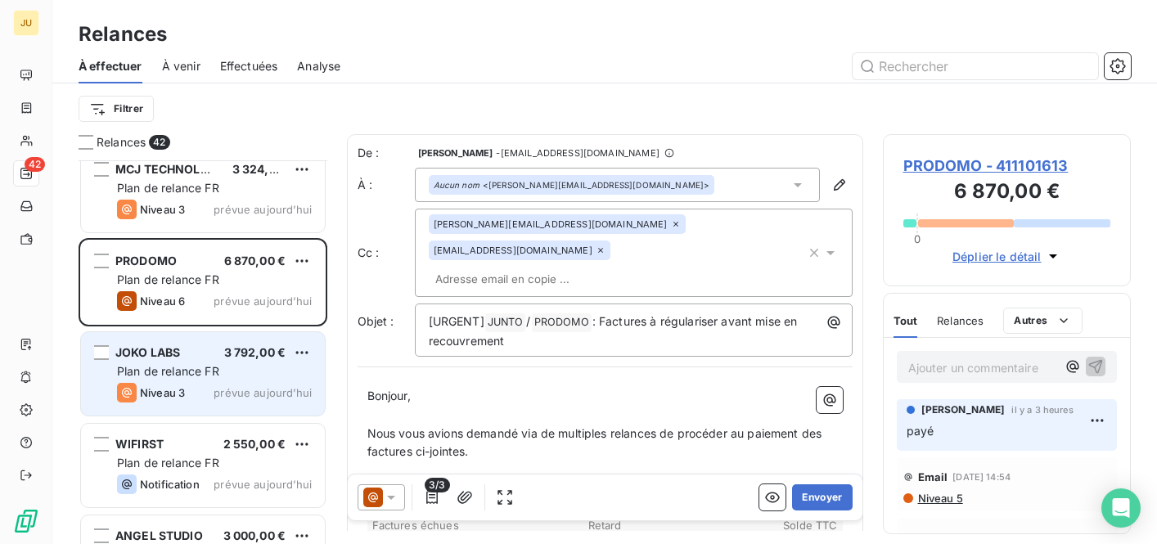
click at [238, 363] on div "Plan de relance FR" at bounding box center [214, 371] width 195 height 16
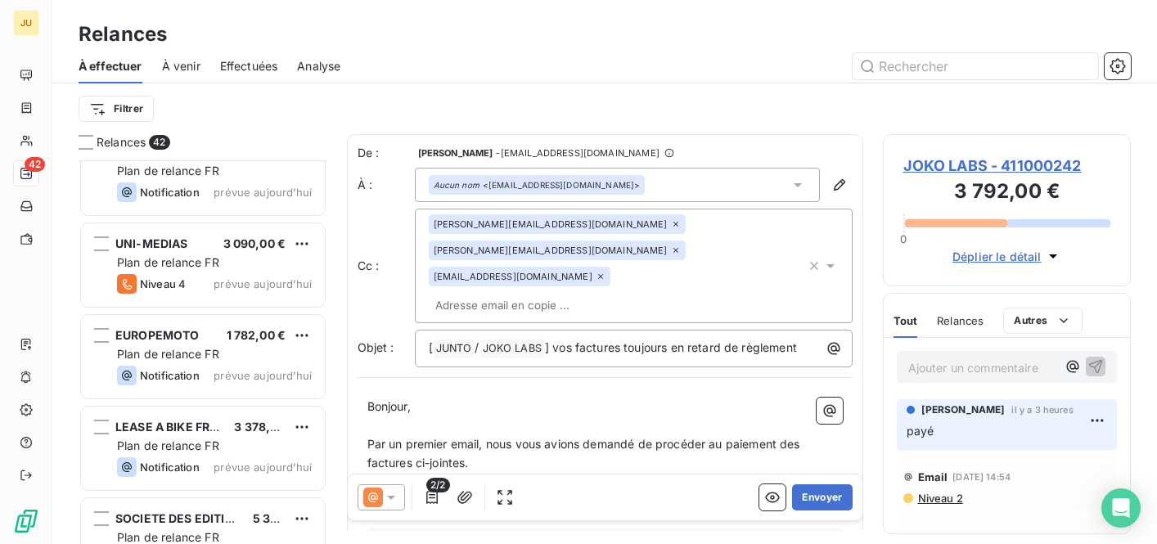
scroll to position [3465, 0]
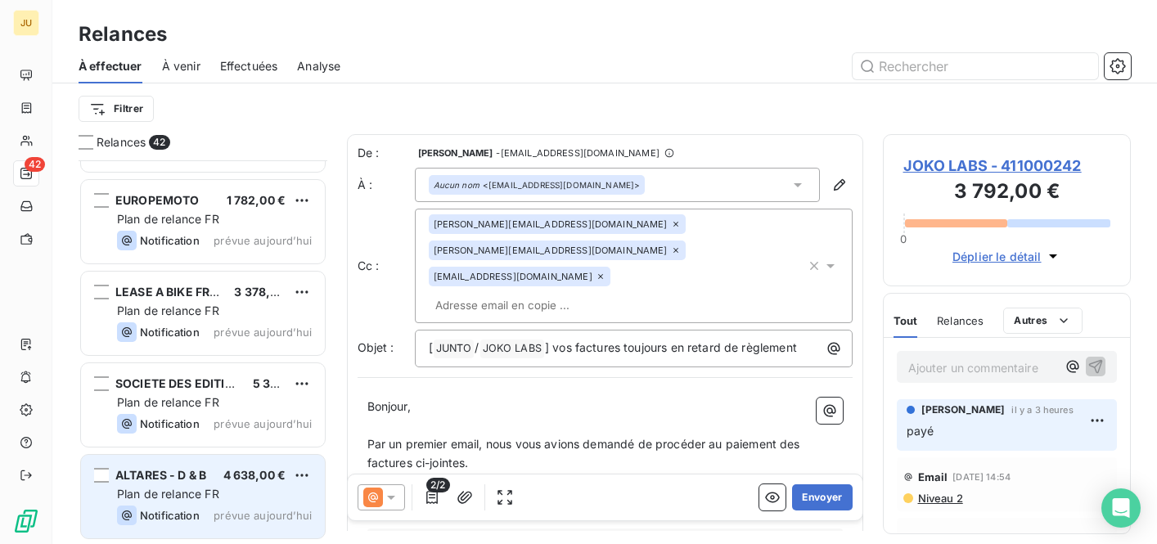
click at [255, 481] on span "4 638,00 €" at bounding box center [254, 475] width 63 height 14
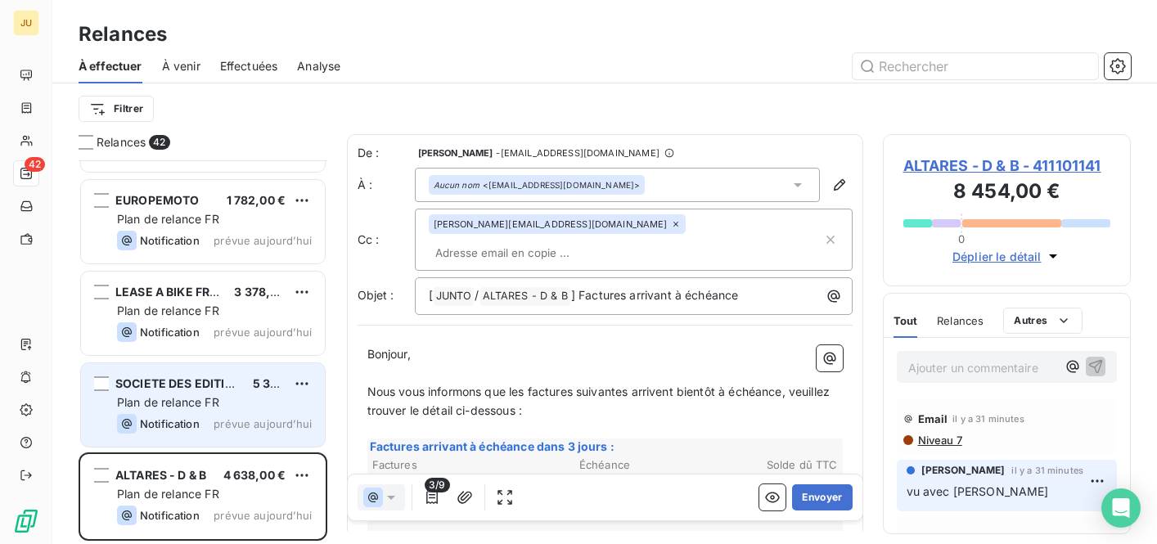
click at [243, 424] on span "prévue aujourd’hui" at bounding box center [262, 423] width 98 height 13
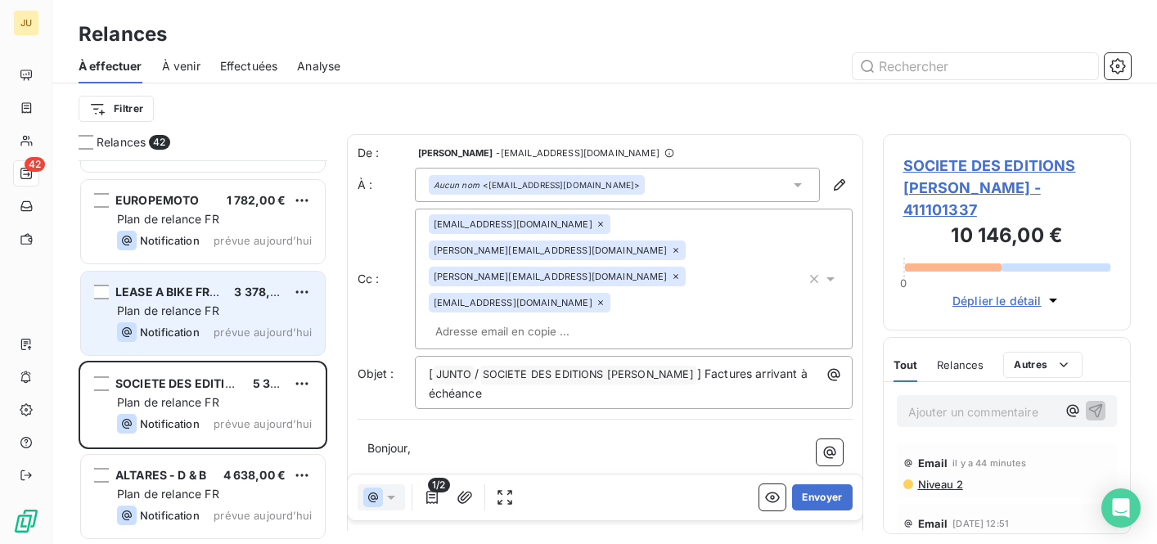
click at [234, 352] on div "LEASE A BIKE FRANCE 3 378,00 € Plan de relance FR Notification prévue [DATE]" at bounding box center [203, 313] width 244 height 83
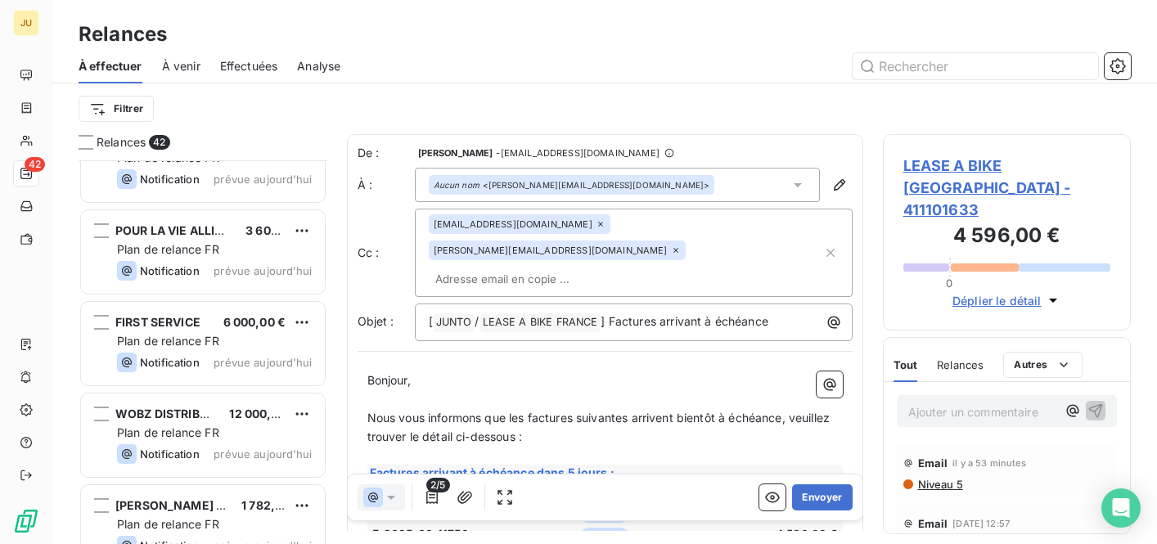
scroll to position [2702, 0]
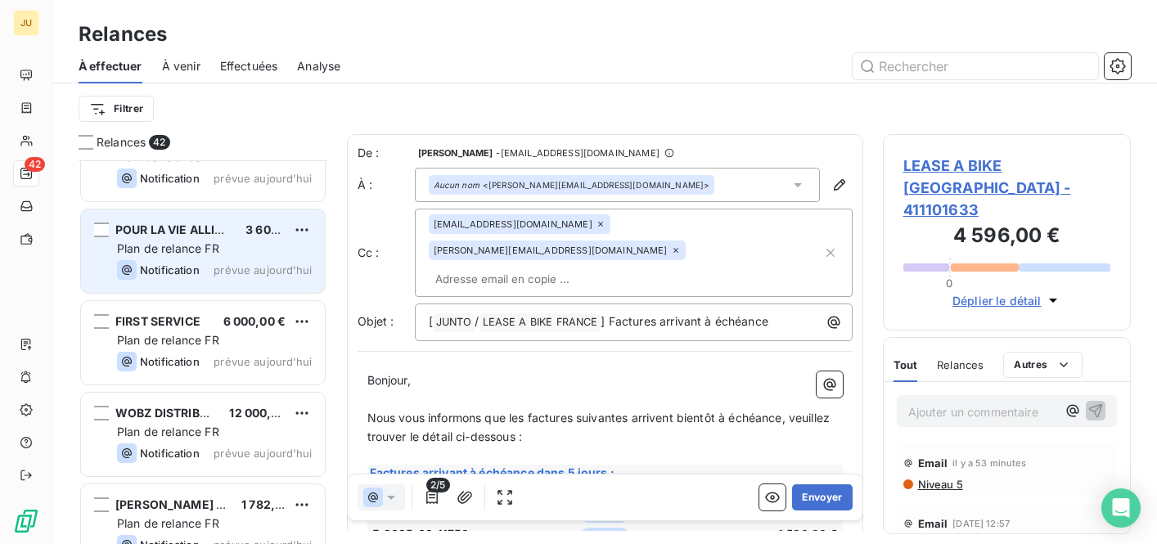
click at [254, 272] on span "prévue aujourd’hui" at bounding box center [262, 269] width 98 height 13
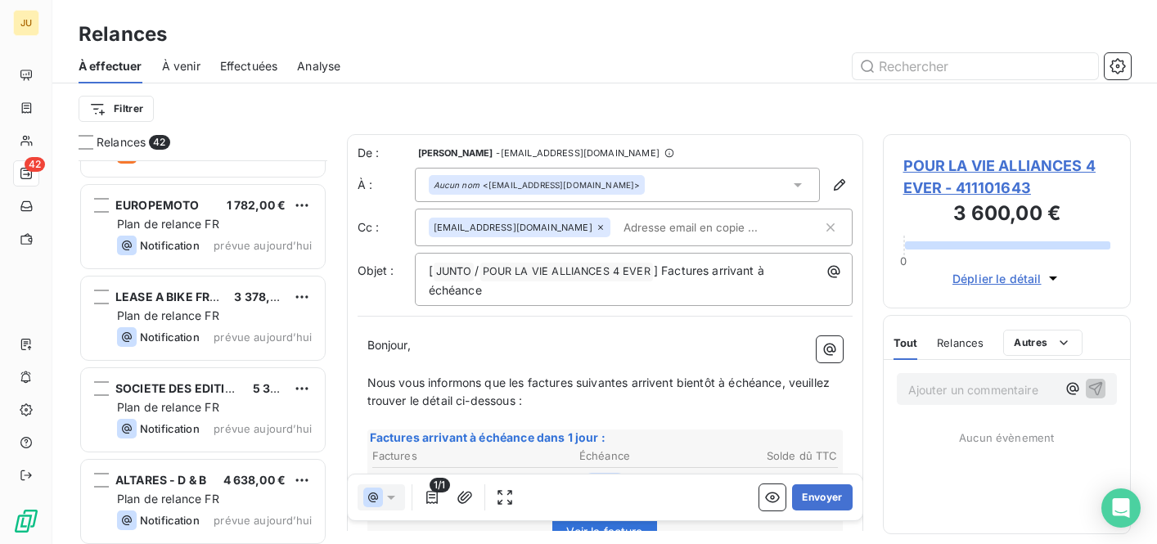
scroll to position [3465, 0]
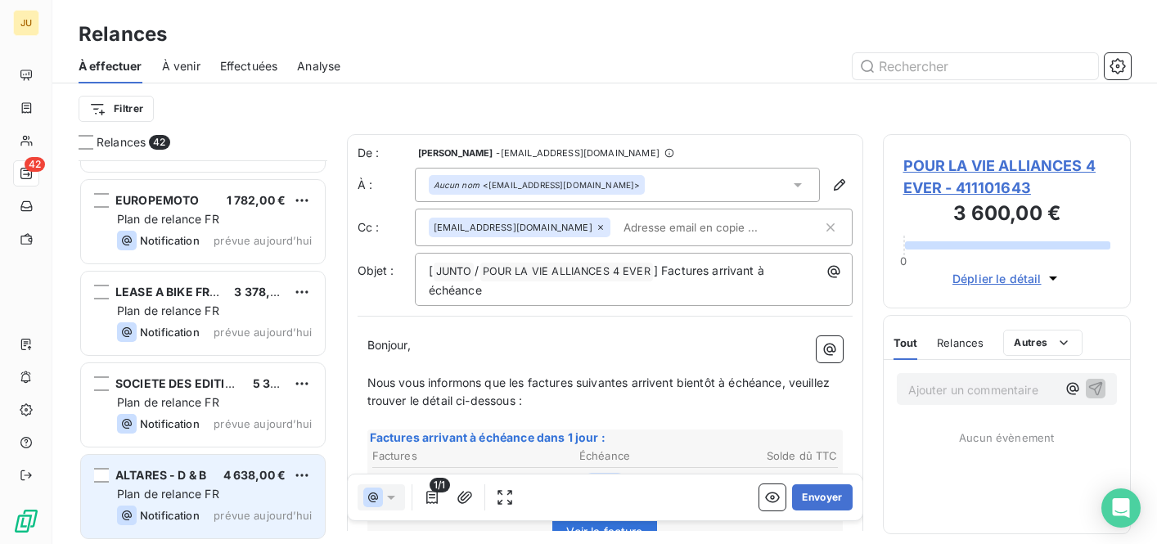
click at [262, 482] on span "4 638,00 €" at bounding box center [254, 475] width 63 height 14
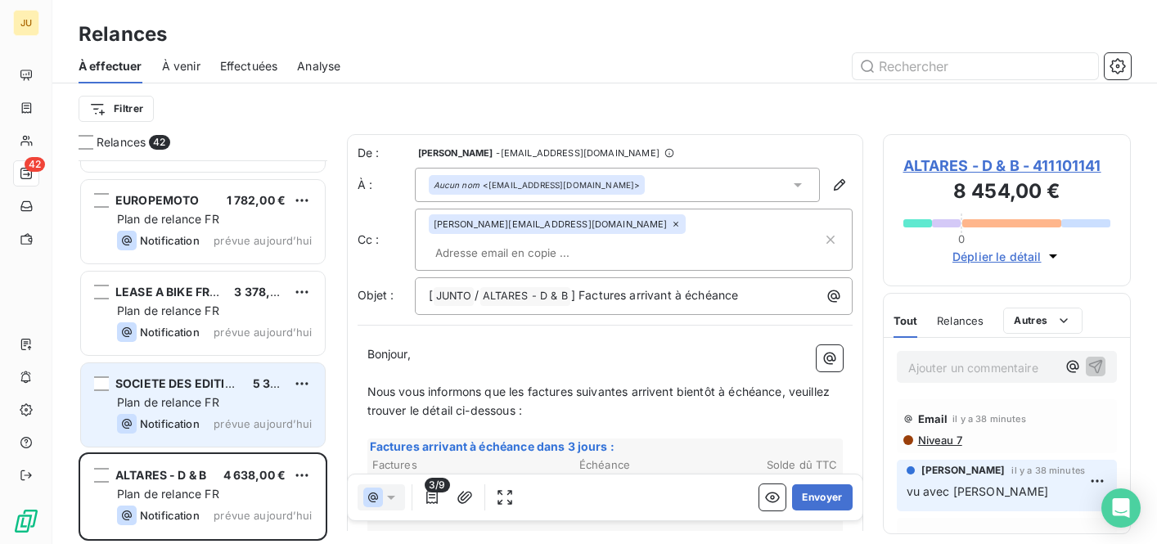
click at [257, 417] on span "prévue aujourd’hui" at bounding box center [262, 423] width 98 height 13
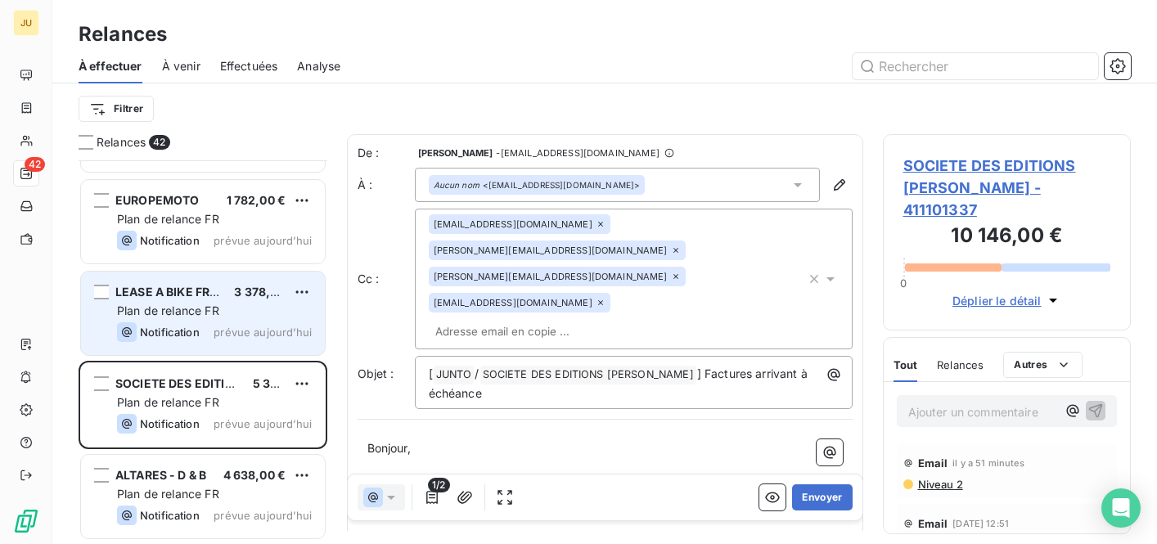
click at [222, 326] on span "prévue aujourd’hui" at bounding box center [262, 332] width 98 height 13
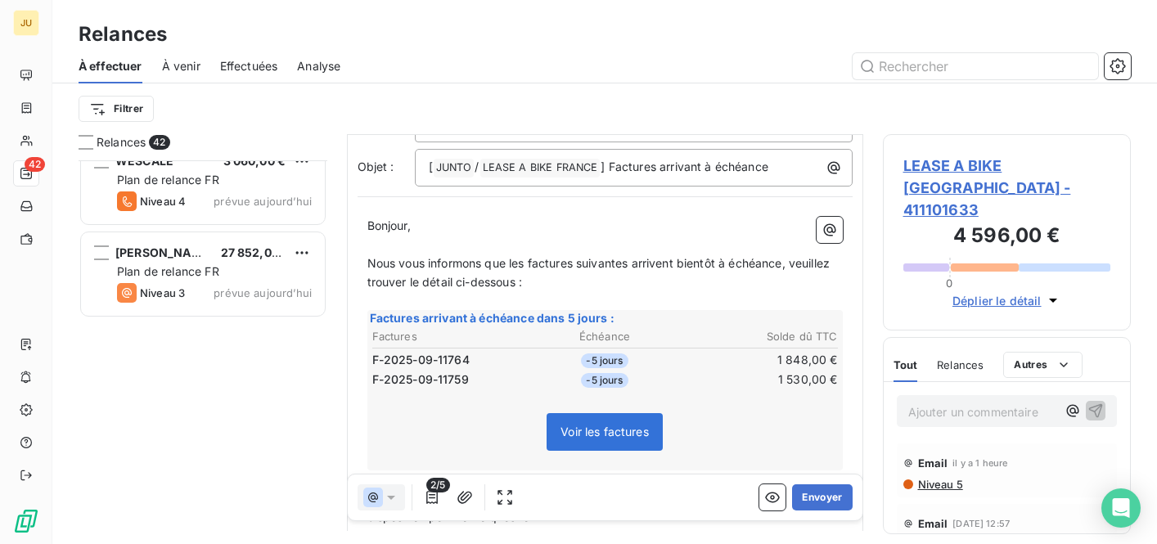
scroll to position [1487, 0]
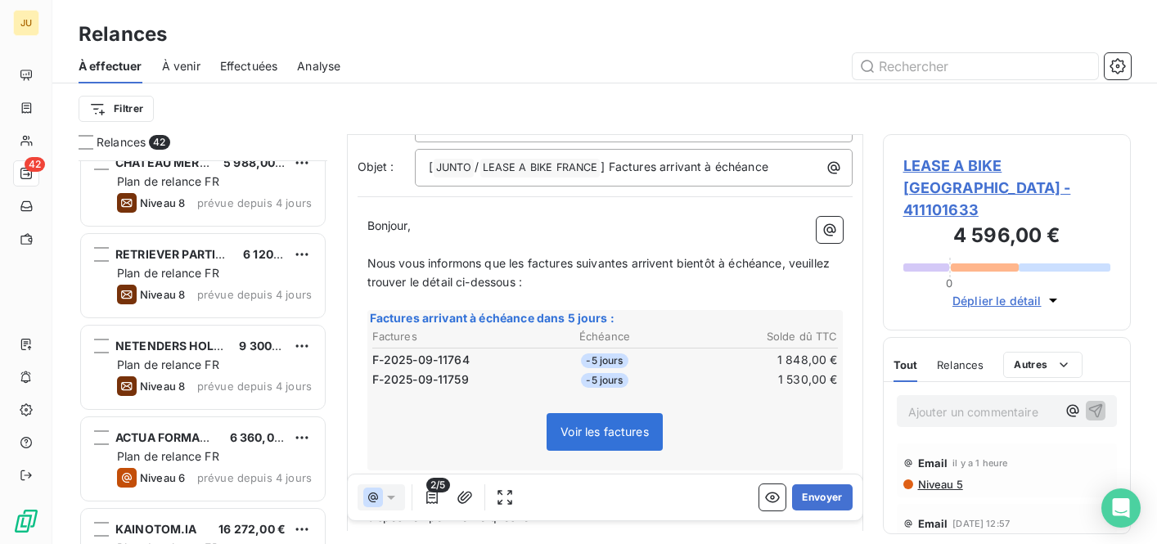
click at [236, 67] on span "Effectuées" at bounding box center [249, 66] width 58 height 16
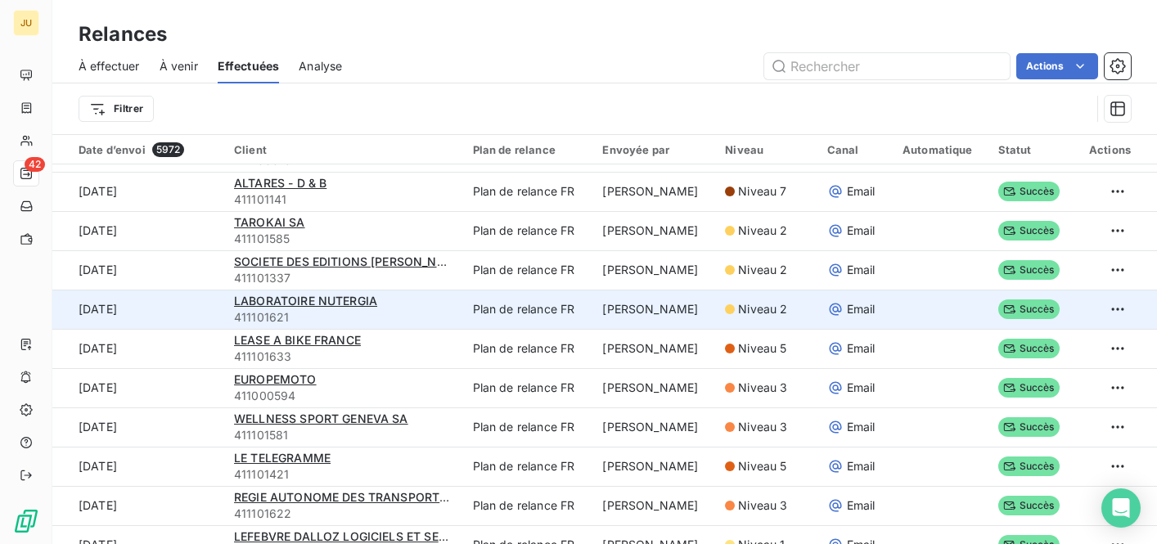
scroll to position [196, 0]
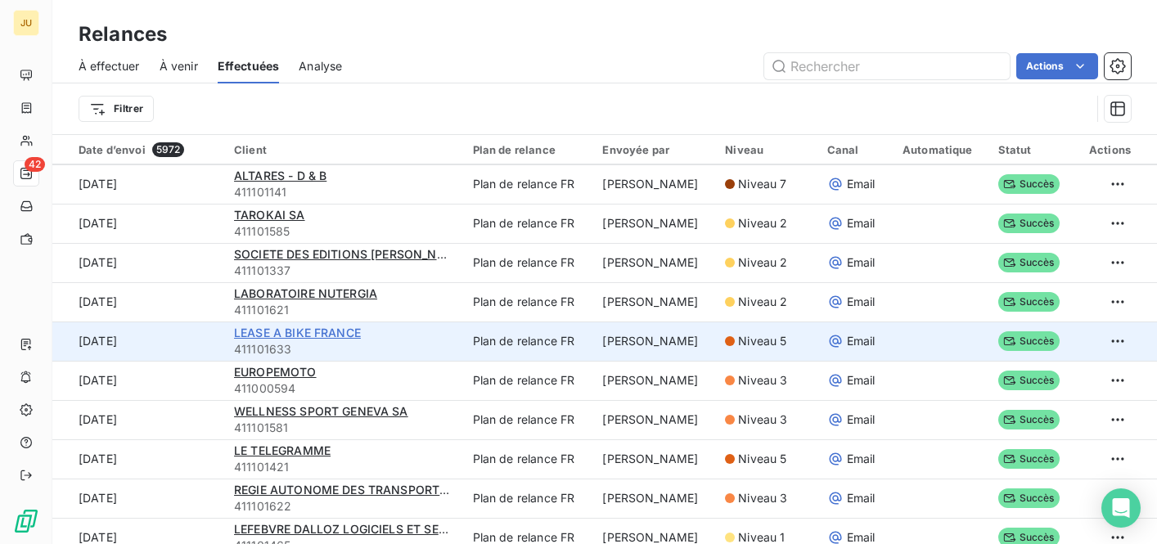
click at [335, 332] on span "LEASE A BIKE FRANCE" at bounding box center [297, 333] width 127 height 14
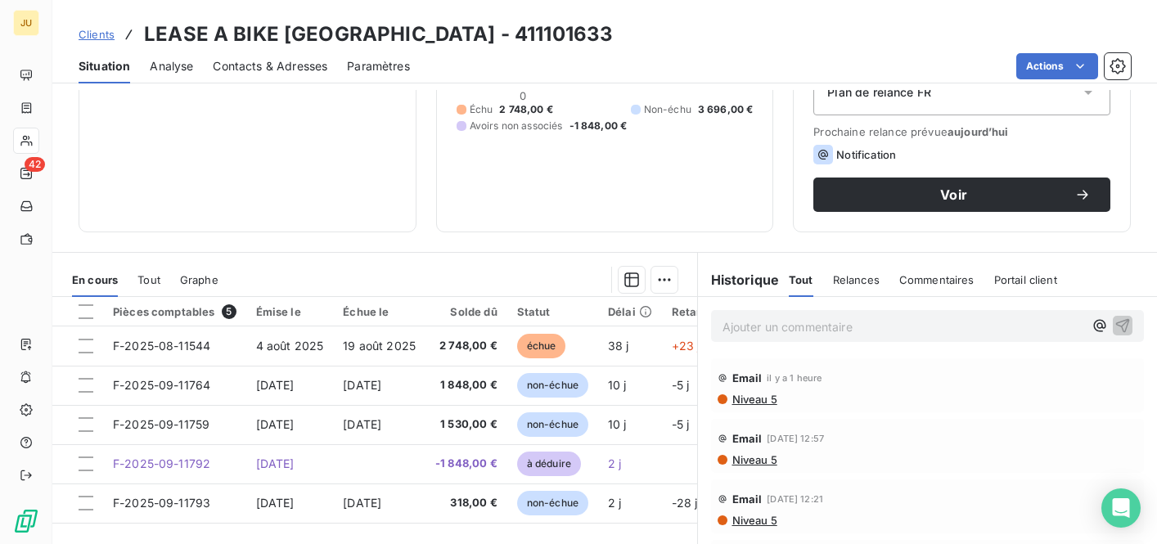
scroll to position [320, 0]
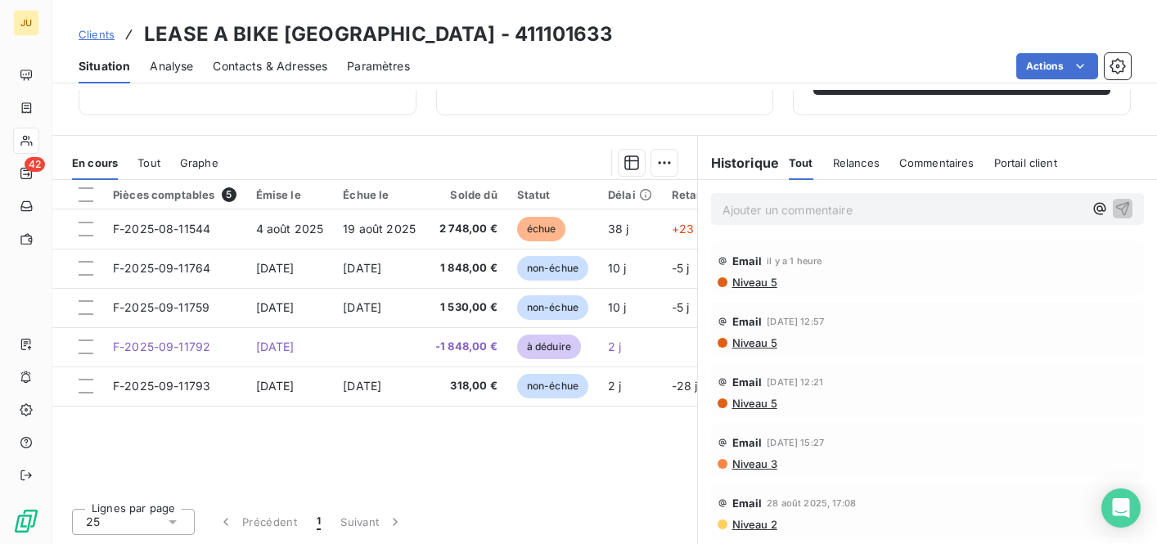
click at [754, 281] on span "Niveau 5" at bounding box center [753, 282] width 47 height 13
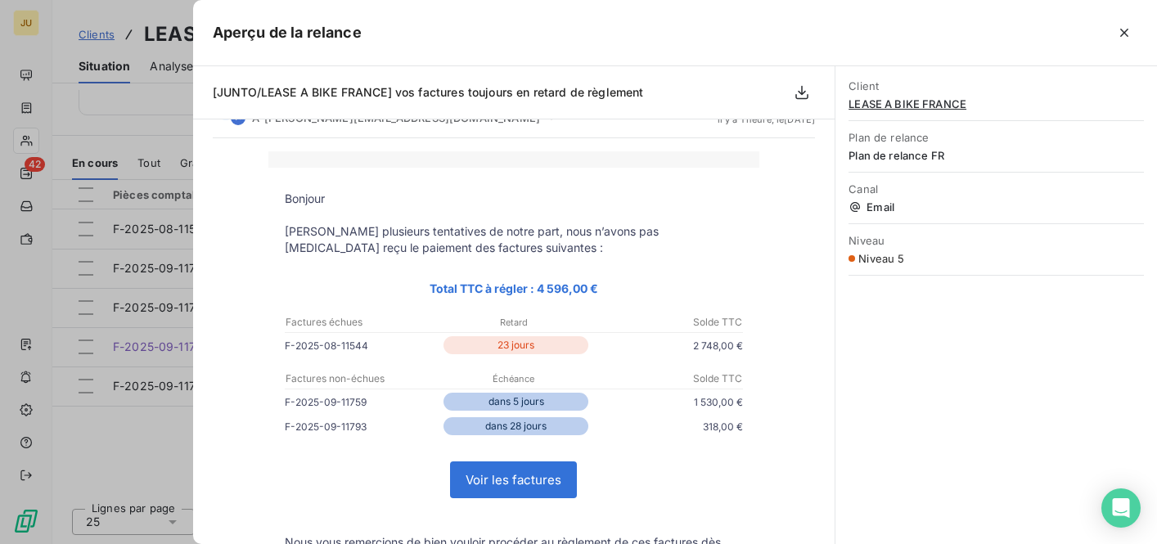
scroll to position [47, 0]
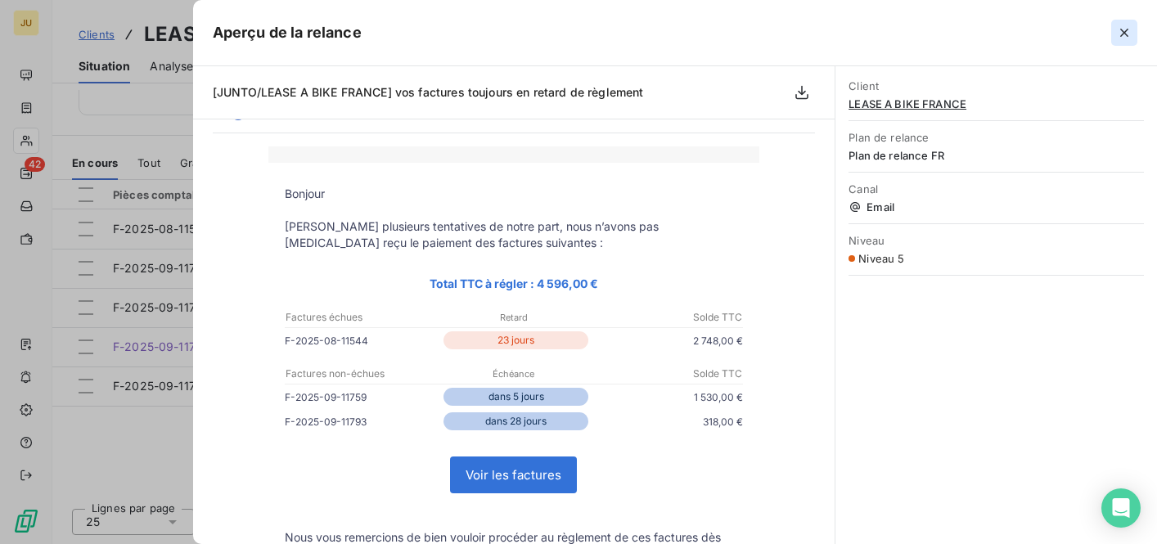
click at [1115, 36] on button "button" at bounding box center [1124, 33] width 26 height 26
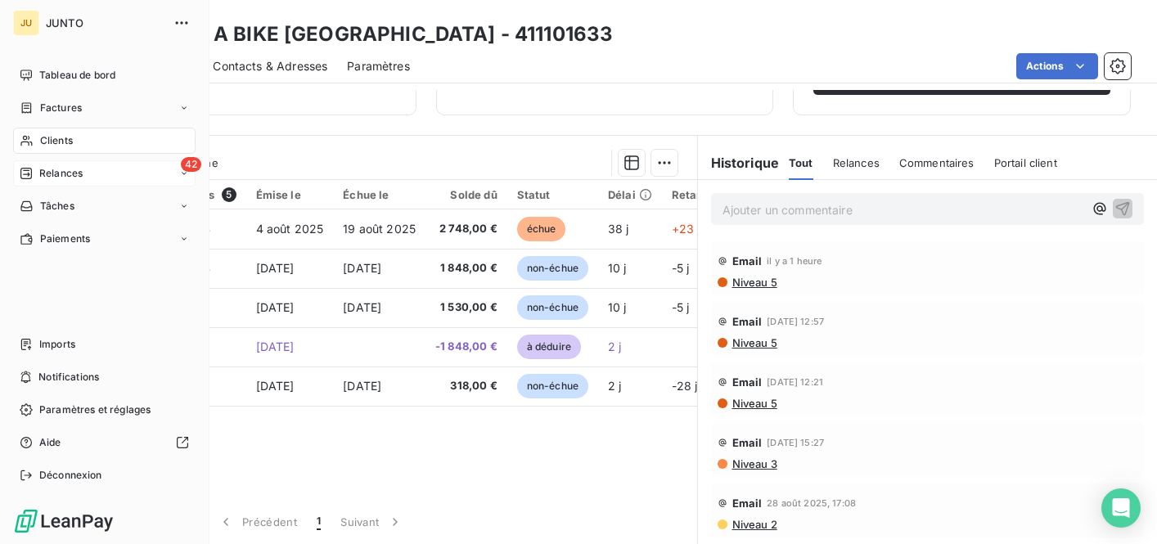
click at [33, 171] on div "Relances" at bounding box center [51, 173] width 63 height 15
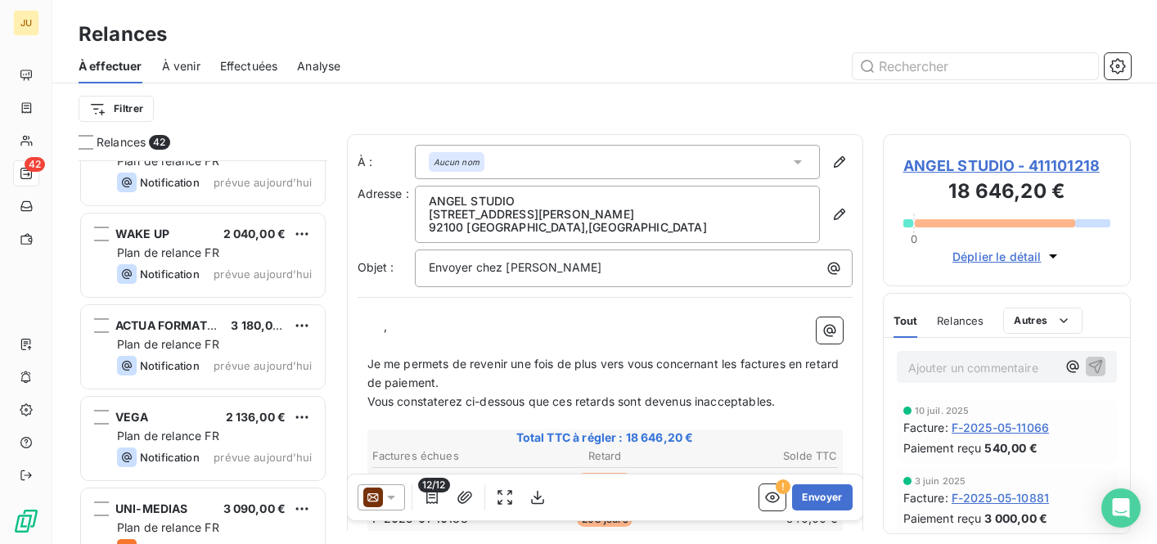
scroll to position [3465, 0]
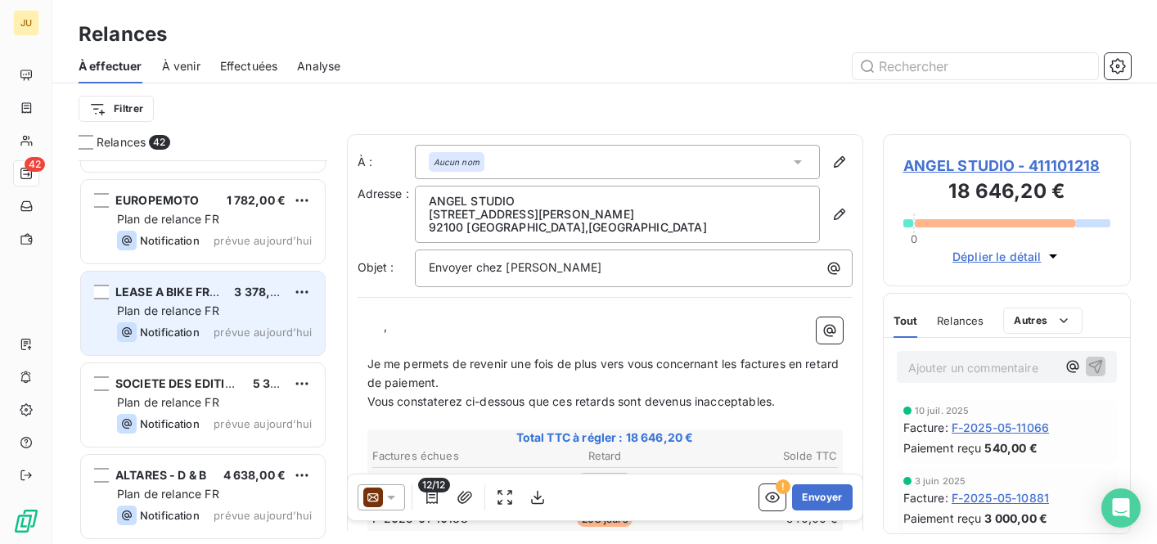
click at [231, 295] on div "LEASE A BIKE FRANCE 3 378,00 €" at bounding box center [214, 292] width 195 height 15
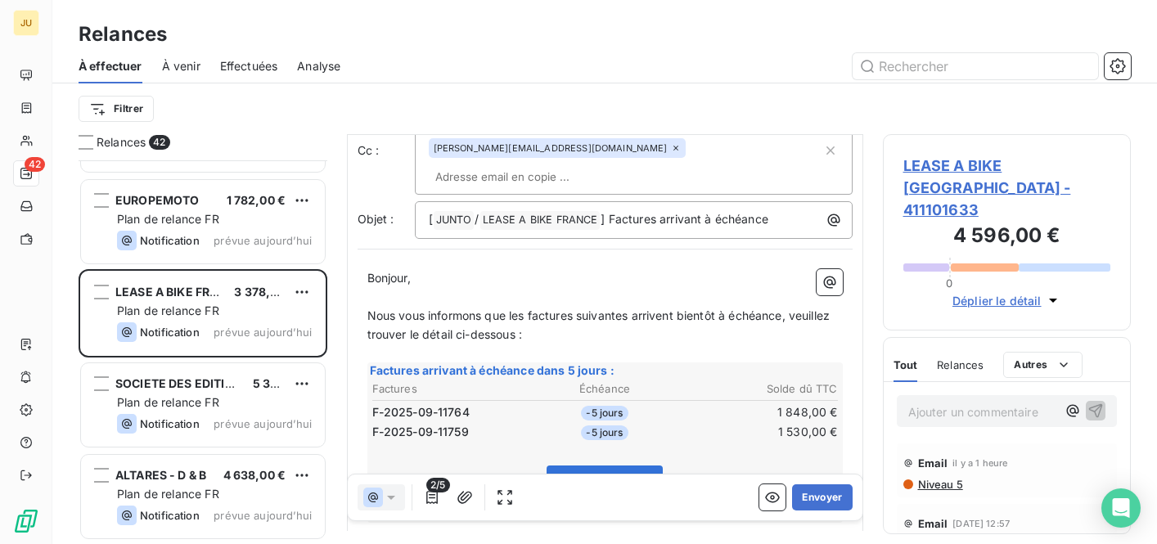
scroll to position [107, 0]
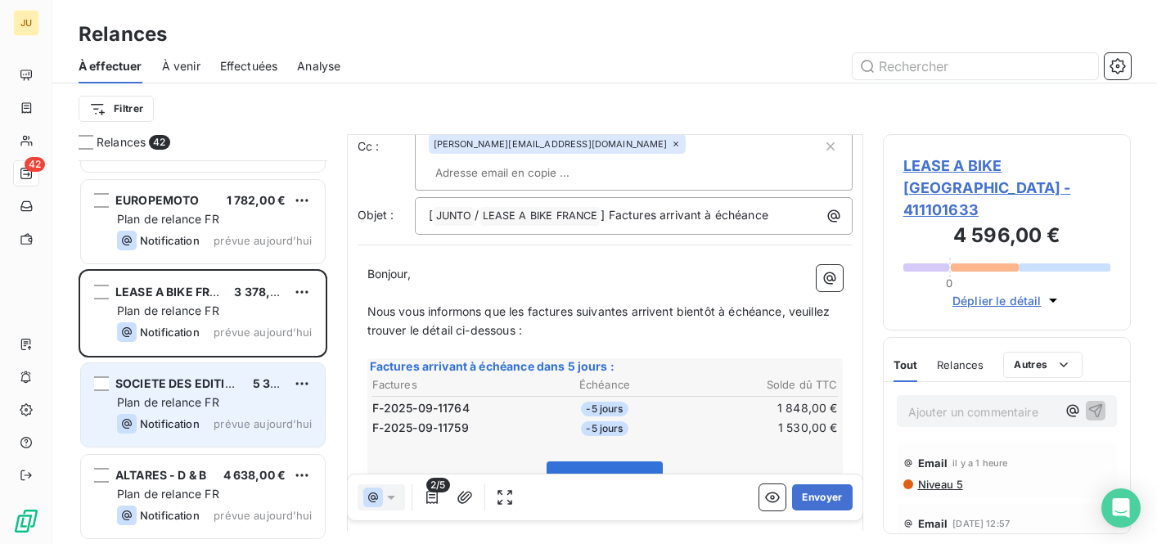
click at [261, 418] on span "prévue aujourd’hui" at bounding box center [262, 423] width 98 height 13
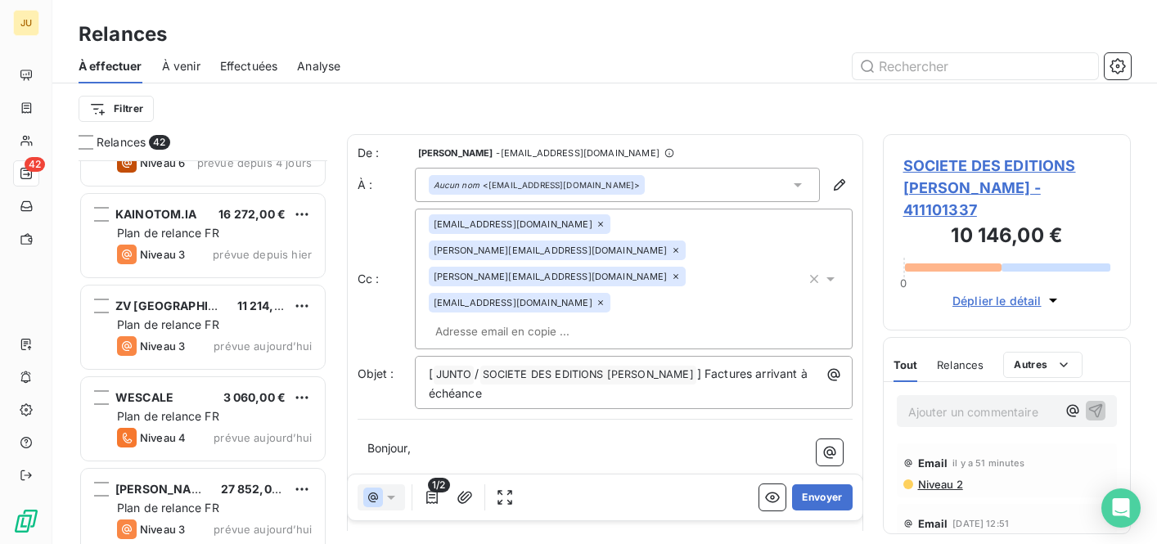
click at [239, 73] on span "Effectuées" at bounding box center [249, 66] width 58 height 16
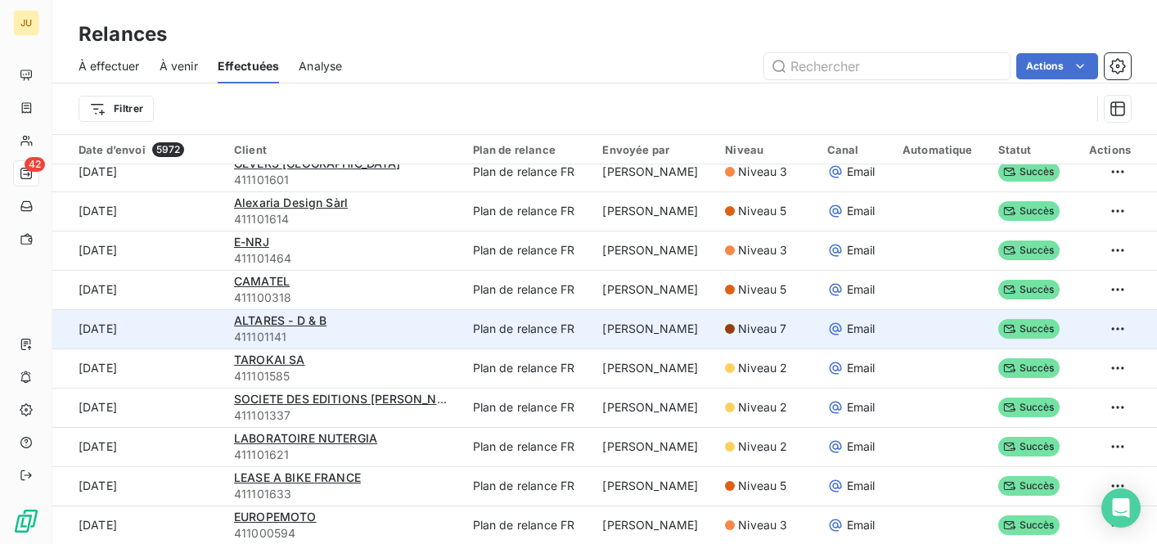
scroll to position [54, 0]
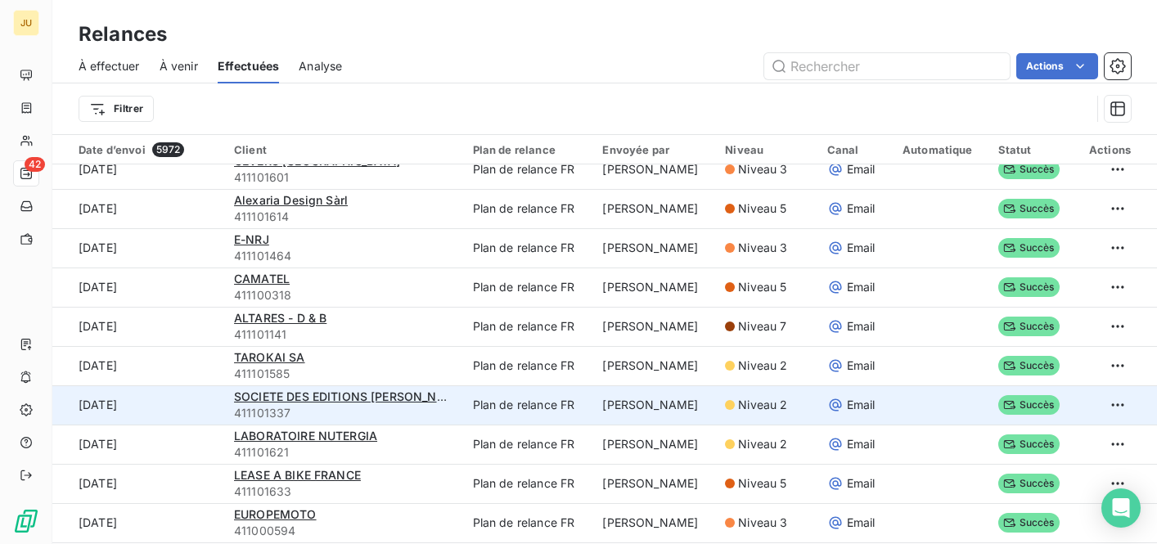
click at [361, 406] on span "411101337" at bounding box center [343, 413] width 219 height 16
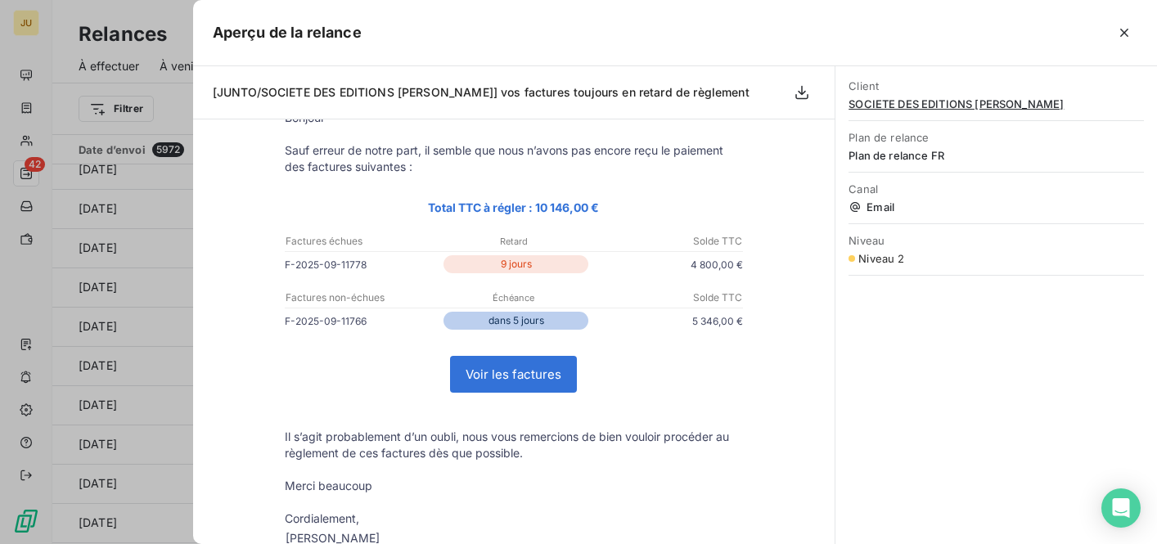
scroll to position [175, 0]
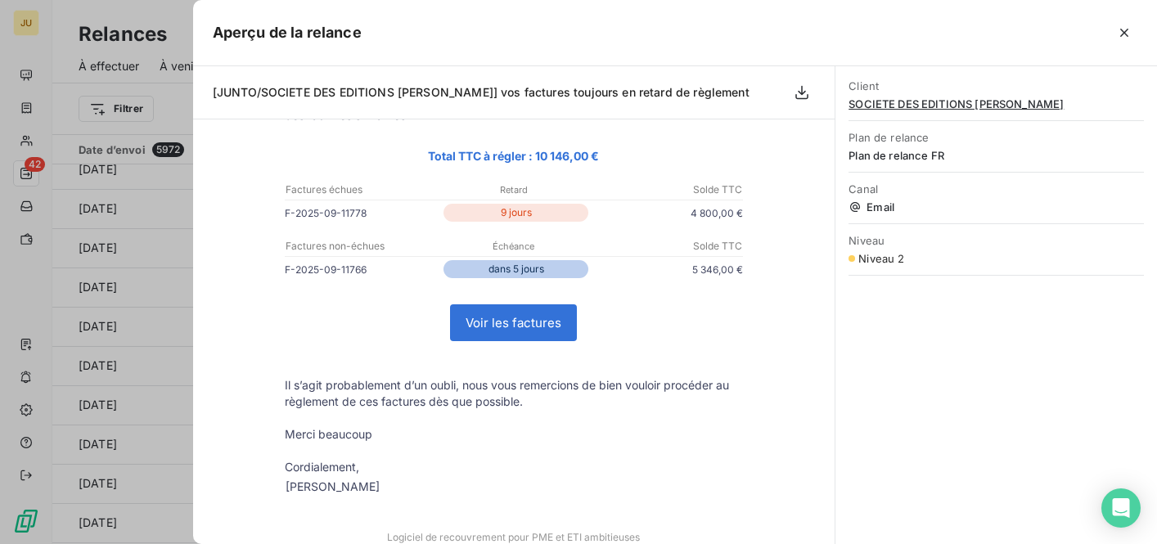
click at [1102, 52] on div "Aperçu de la relance" at bounding box center [674, 33] width 963 height 66
click at [31, 178] on div at bounding box center [578, 272] width 1157 height 544
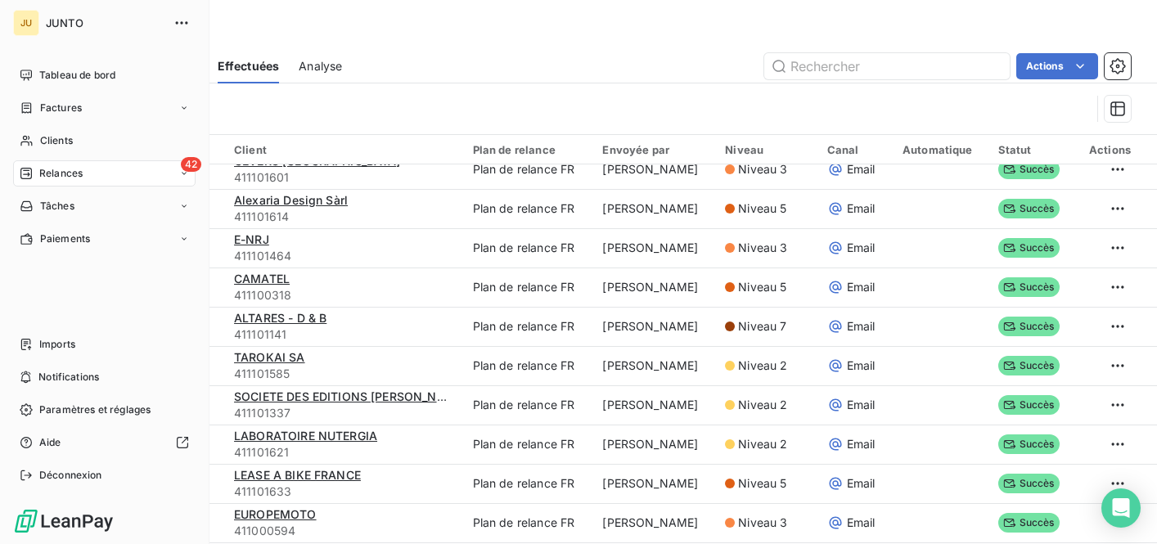
click at [31, 177] on icon at bounding box center [25, 173] width 11 height 11
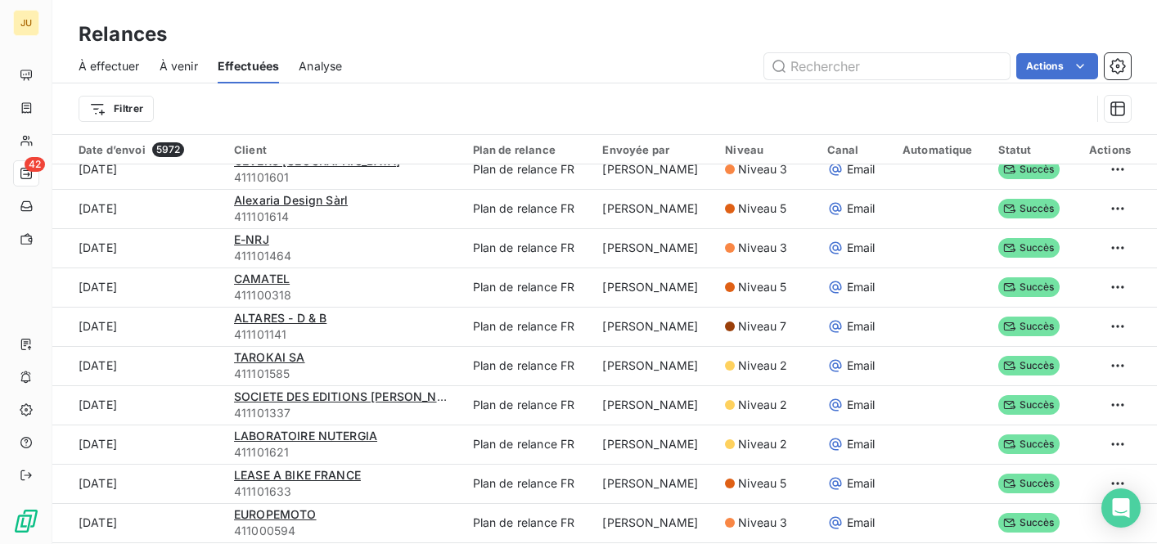
click at [122, 67] on span "À effectuer" at bounding box center [109, 66] width 61 height 16
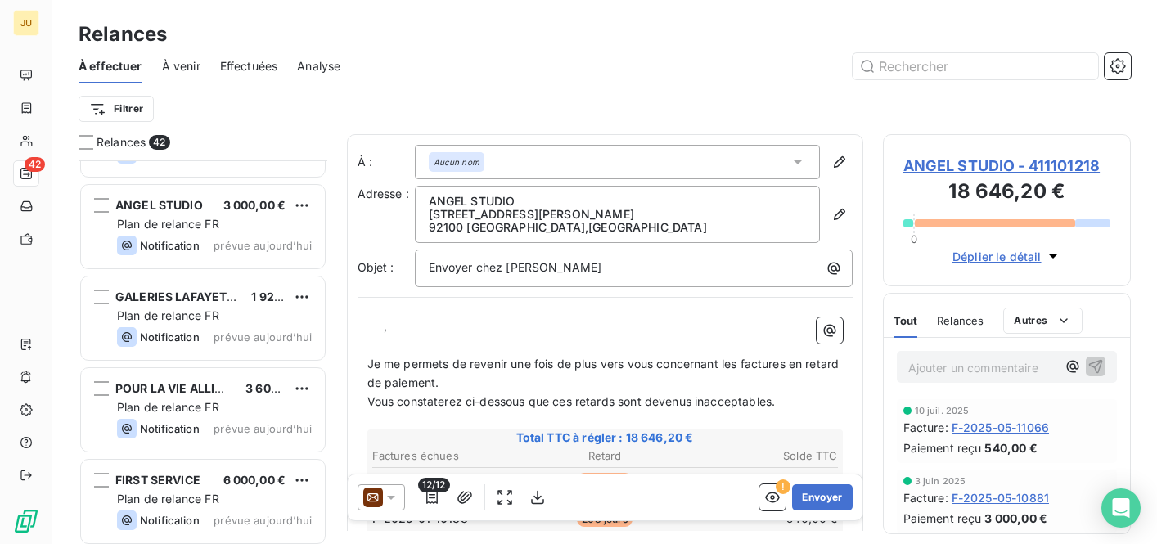
scroll to position [2548, 0]
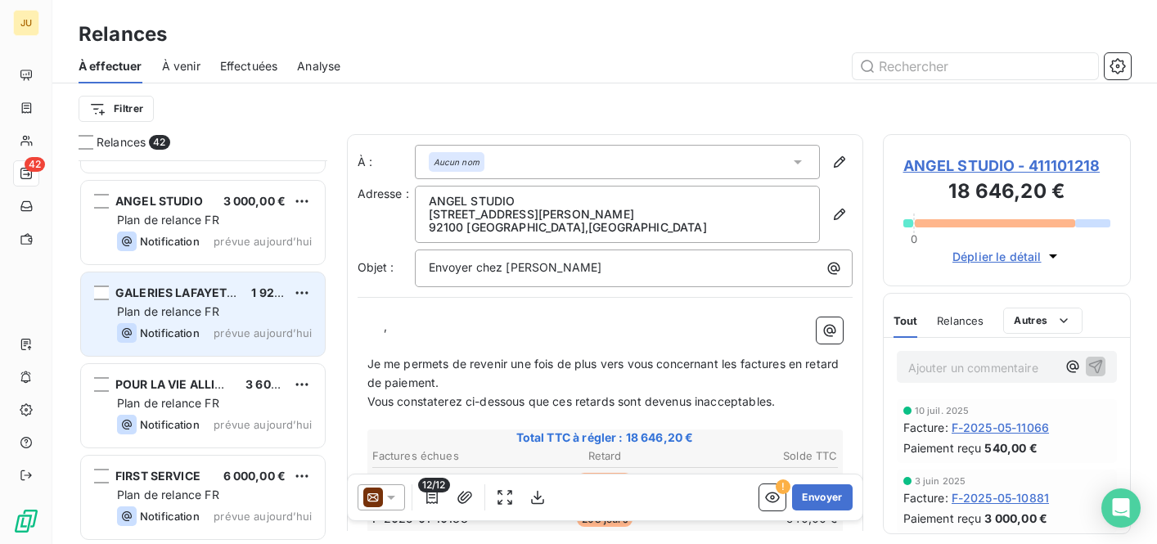
click at [225, 302] on div "GALERIES LAFAYETTE MANAGEMENT 1 920,00 € Plan de relance FR Notification prévue…" at bounding box center [203, 313] width 244 height 83
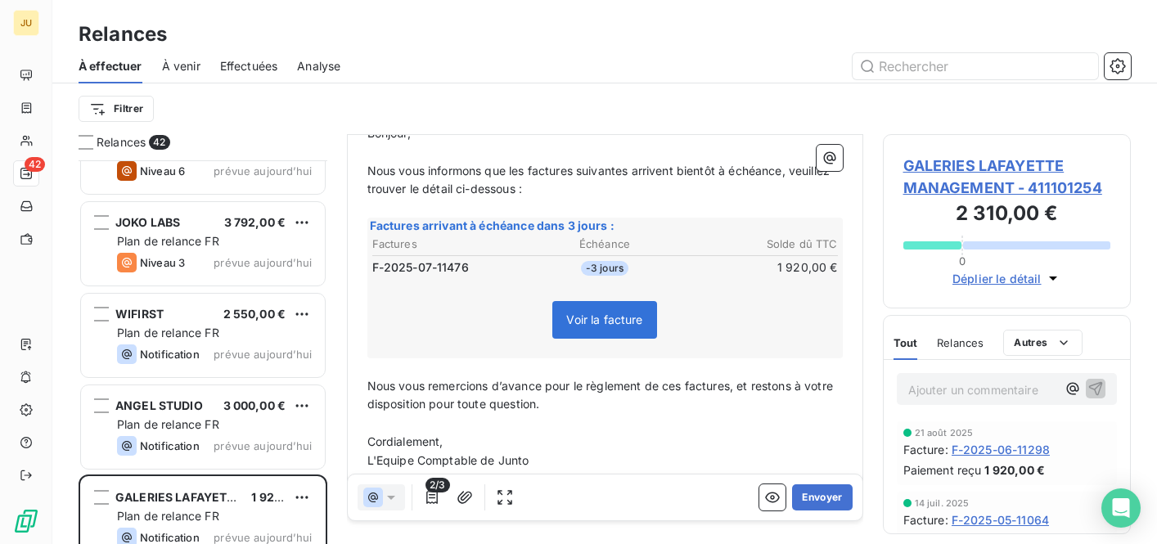
scroll to position [2328, 0]
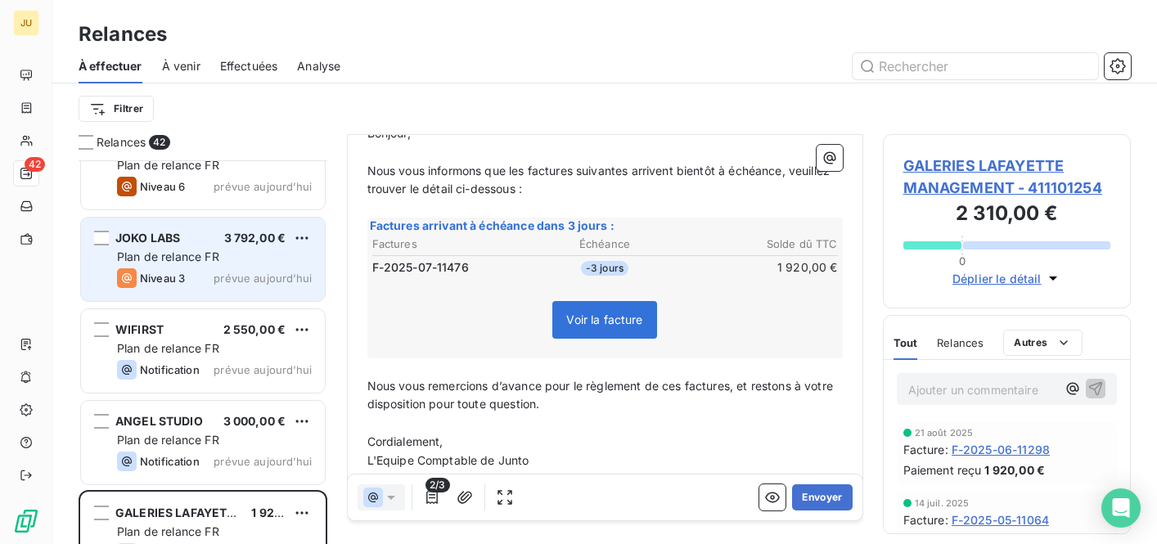
click at [267, 289] on div "JOKO LABS 3 792,00 € Plan de relance FR Niveau 3 prévue [DATE]" at bounding box center [203, 259] width 244 height 83
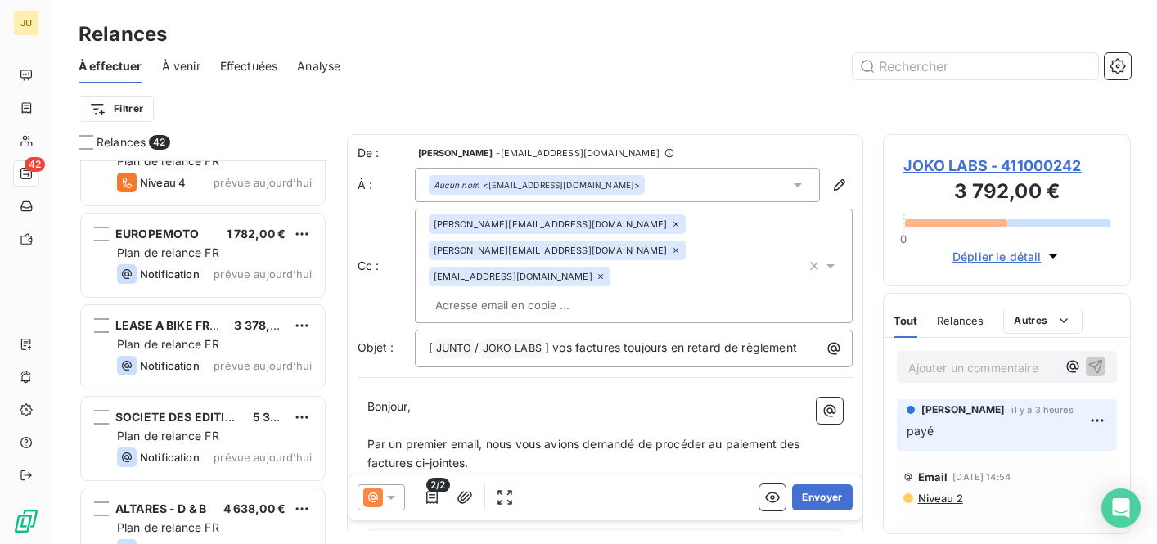
scroll to position [3465, 0]
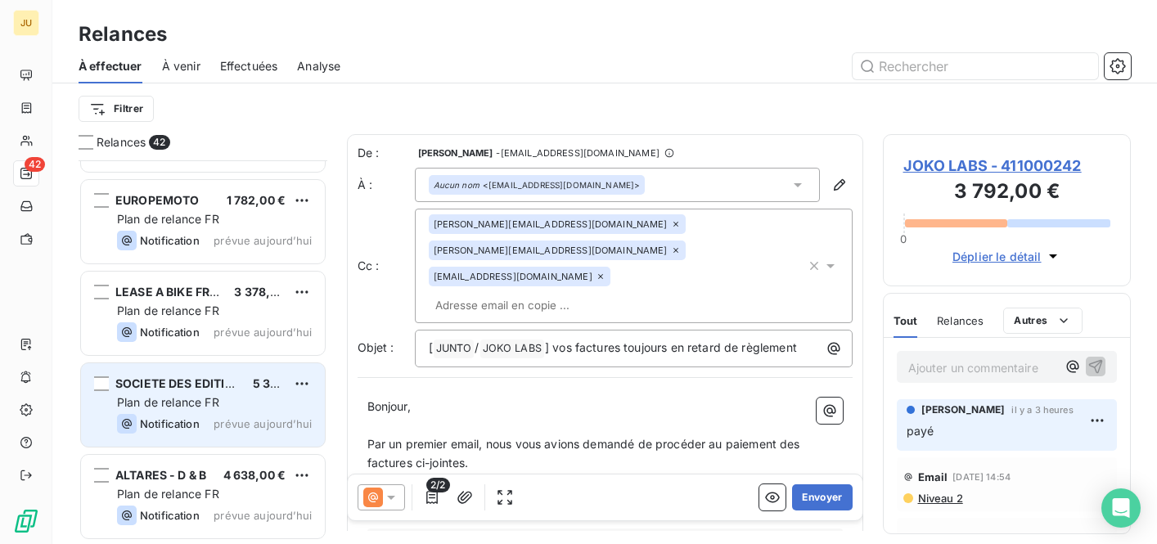
click at [259, 371] on div "SOCIETE DES EDITIONS [PERSON_NAME] 5 346,00 € Plan de relance FR Notification p…" at bounding box center [203, 404] width 244 height 83
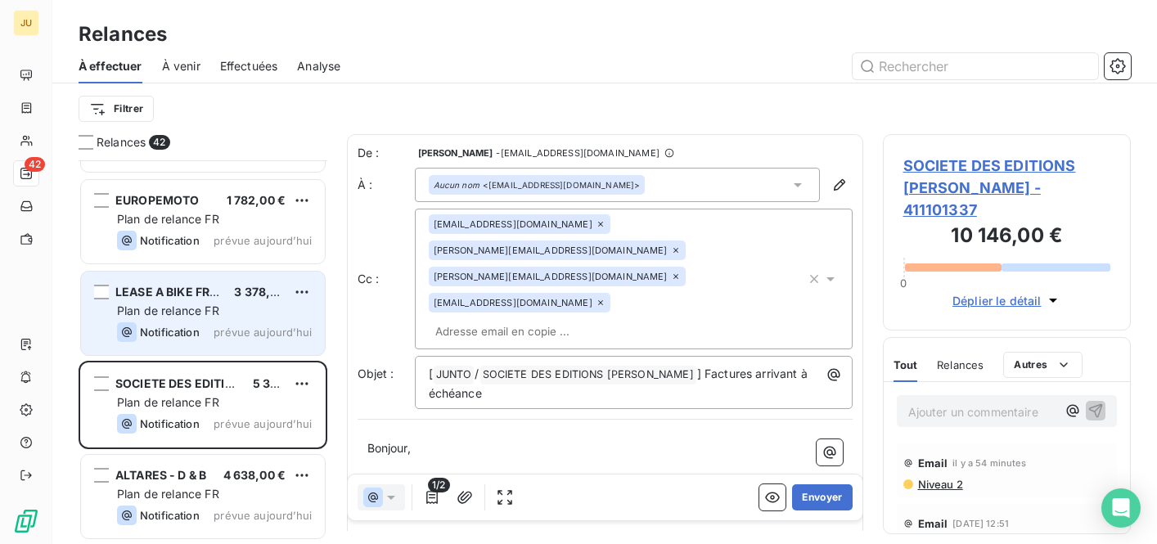
click at [248, 304] on div "Plan de relance FR" at bounding box center [214, 311] width 195 height 16
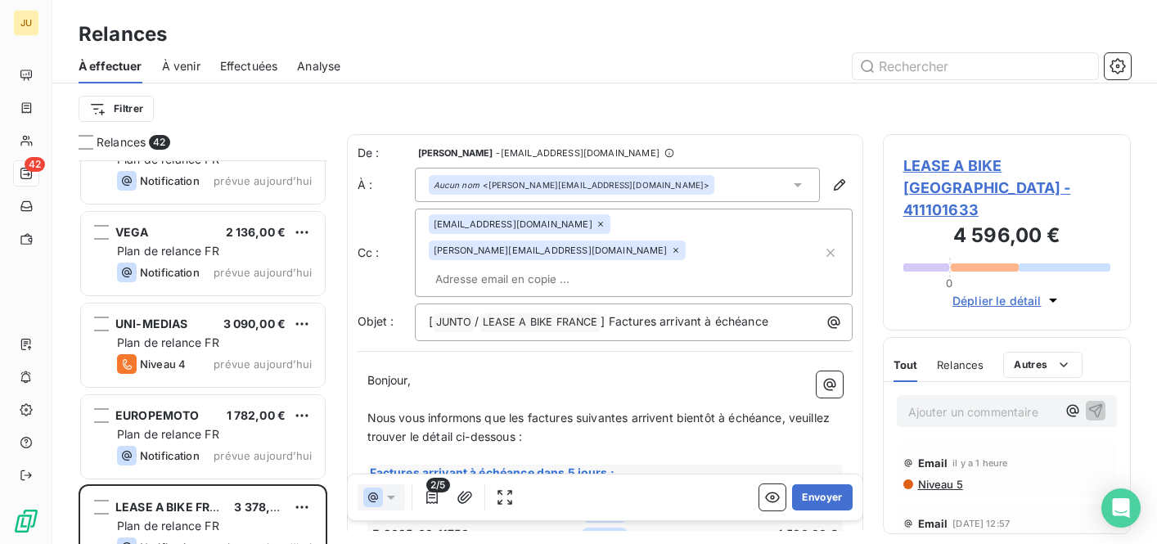
scroll to position [3245, 0]
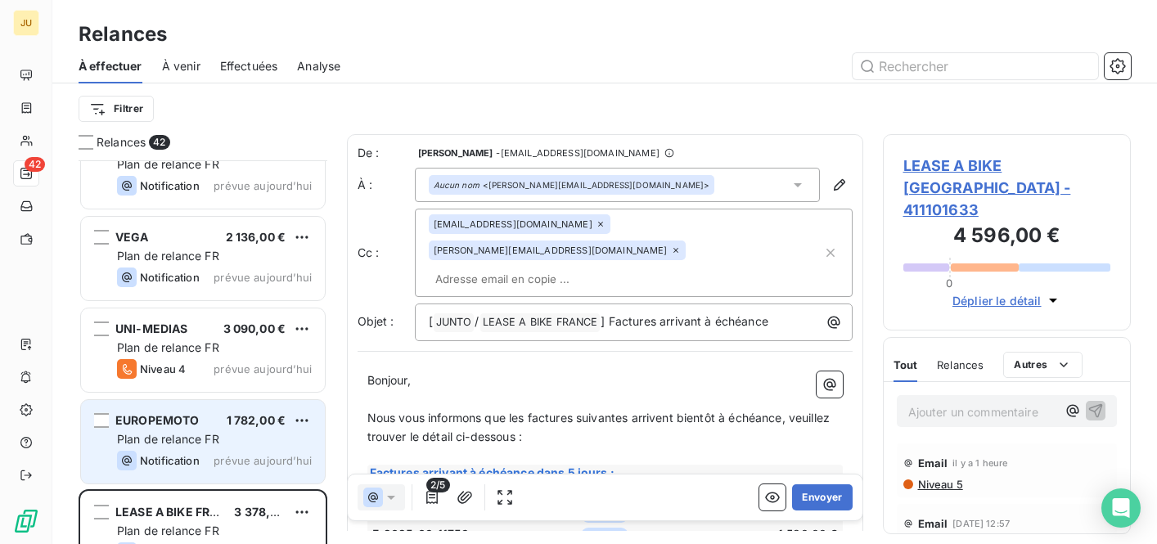
click at [250, 418] on span "1 782,00 €" at bounding box center [257, 420] width 60 height 14
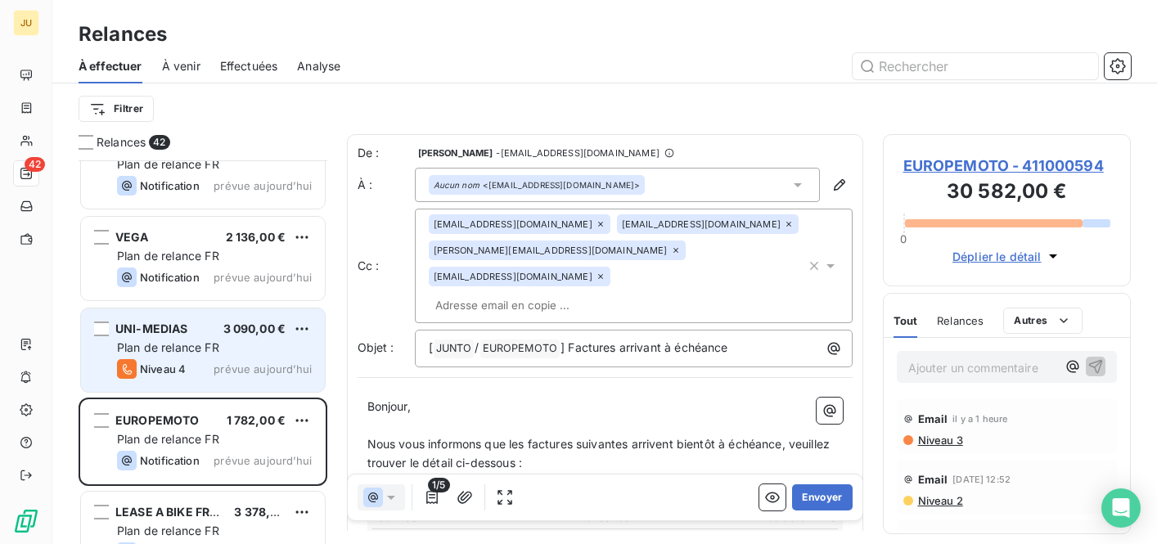
click at [248, 364] on span "prévue aujourd’hui" at bounding box center [262, 368] width 98 height 13
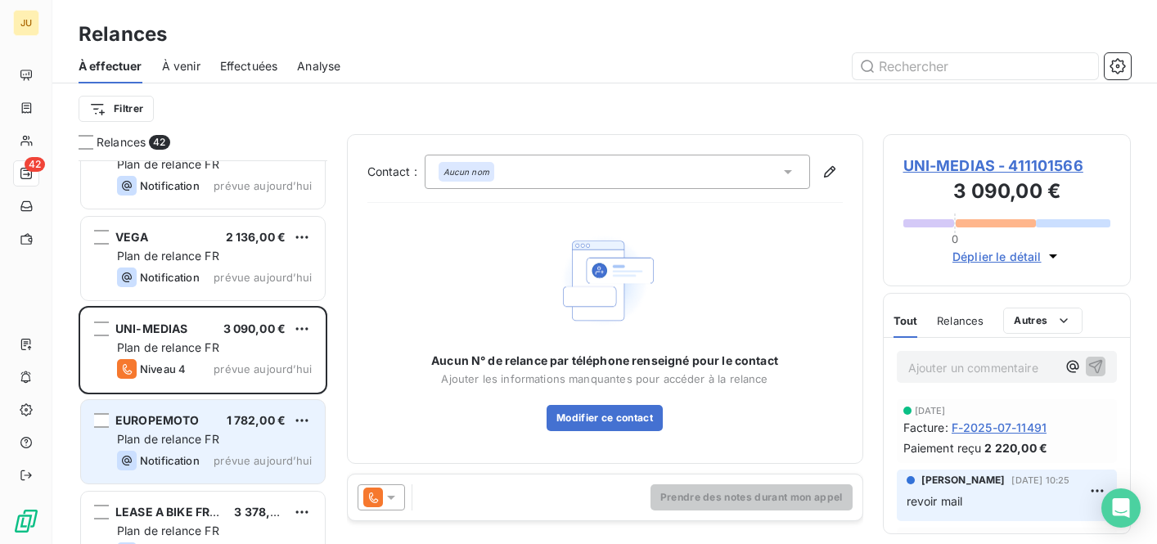
click at [244, 409] on div "EUROPEMOTO 1 782,00 € Plan de relance FR Notification prévue [DATE]" at bounding box center [203, 441] width 244 height 83
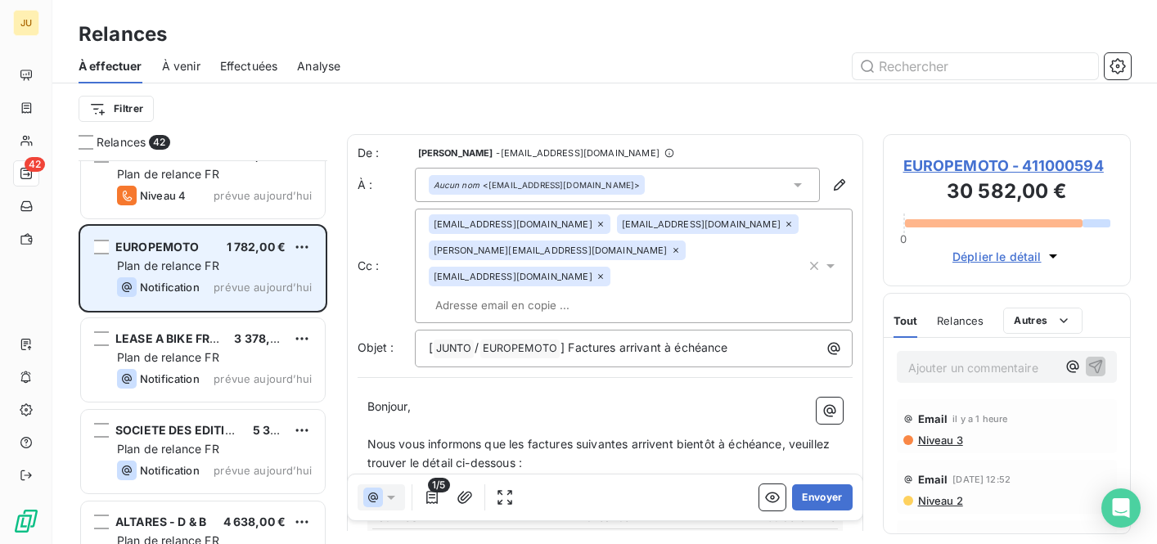
scroll to position [3465, 0]
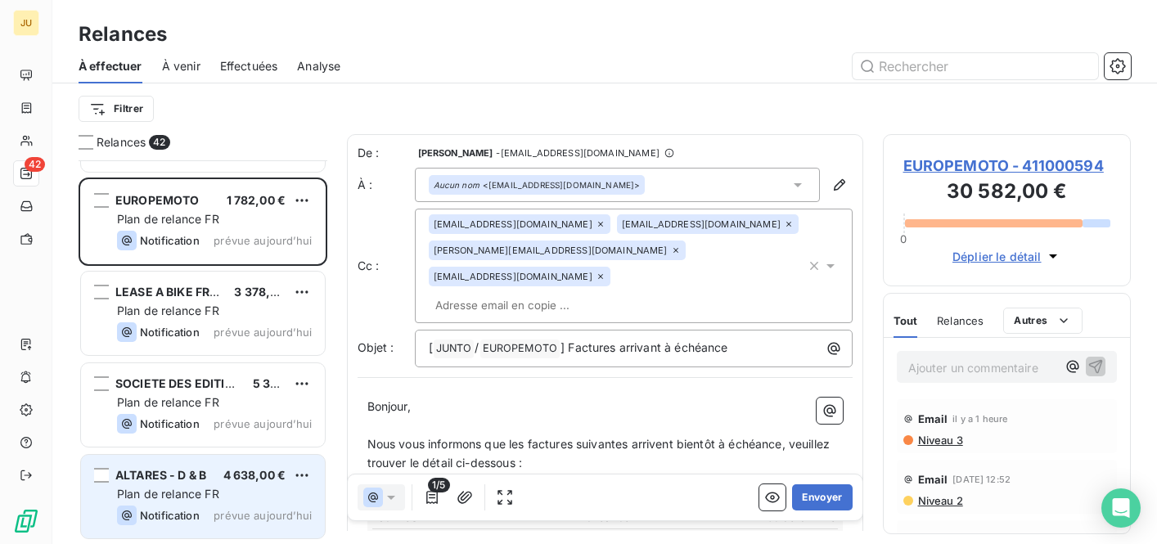
click at [234, 465] on div "ALTARES - D & B 4 638,00 € Plan de relance FR Notification prévue [DATE]" at bounding box center [203, 496] width 244 height 83
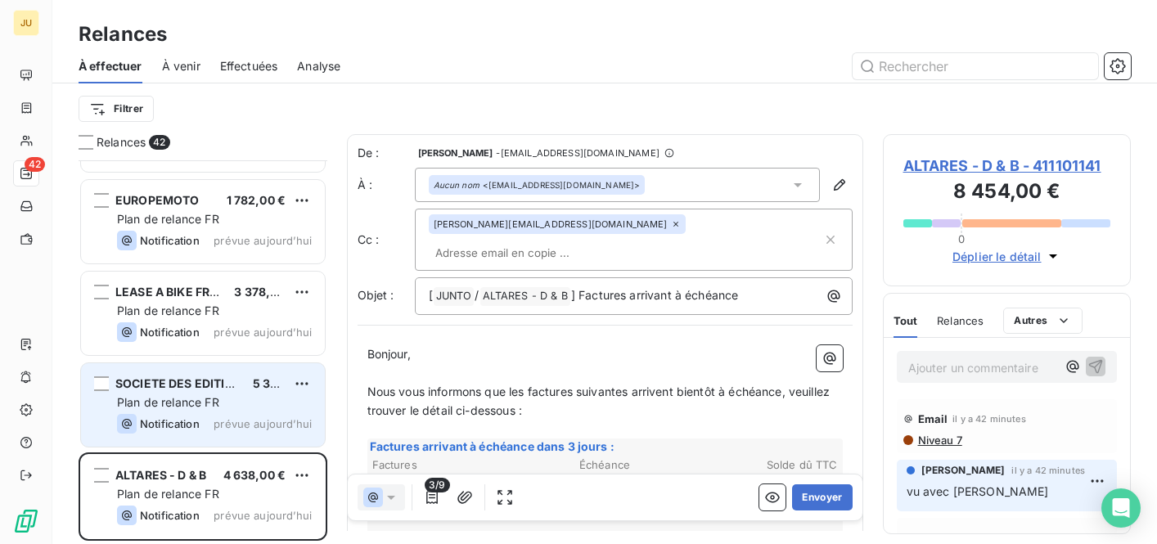
click at [241, 424] on span "prévue aujourd’hui" at bounding box center [262, 423] width 98 height 13
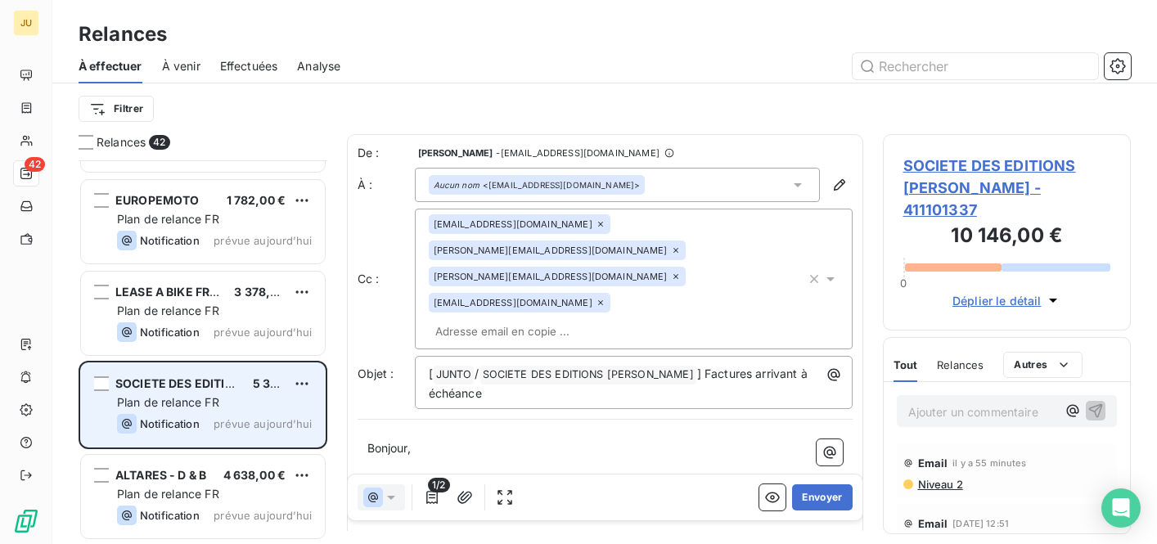
click at [241, 373] on div "SOCIETE DES EDITIONS [PERSON_NAME] 5 346,00 € Plan de relance FR Notification p…" at bounding box center [203, 404] width 244 height 83
click at [242, 375] on div "SOCIETE DES EDITIONS [PERSON_NAME] 5 346,00 € Plan de relance FR Notification p…" at bounding box center [203, 404] width 244 height 83
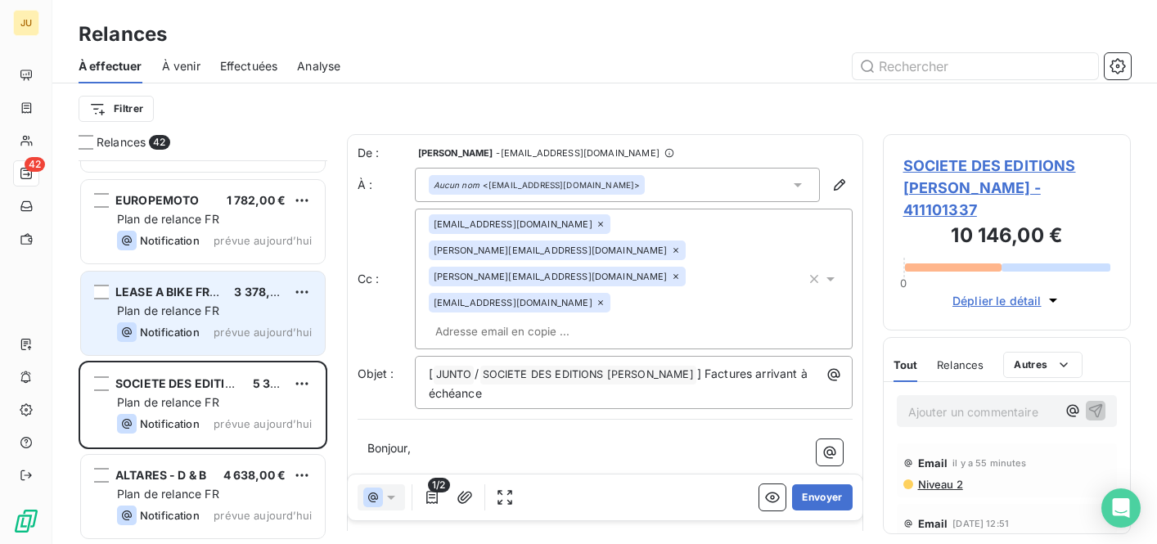
click at [242, 321] on div "LEASE A BIKE FRANCE 3 378,00 € Plan de relance FR Notification prévue [DATE]" at bounding box center [203, 313] width 244 height 83
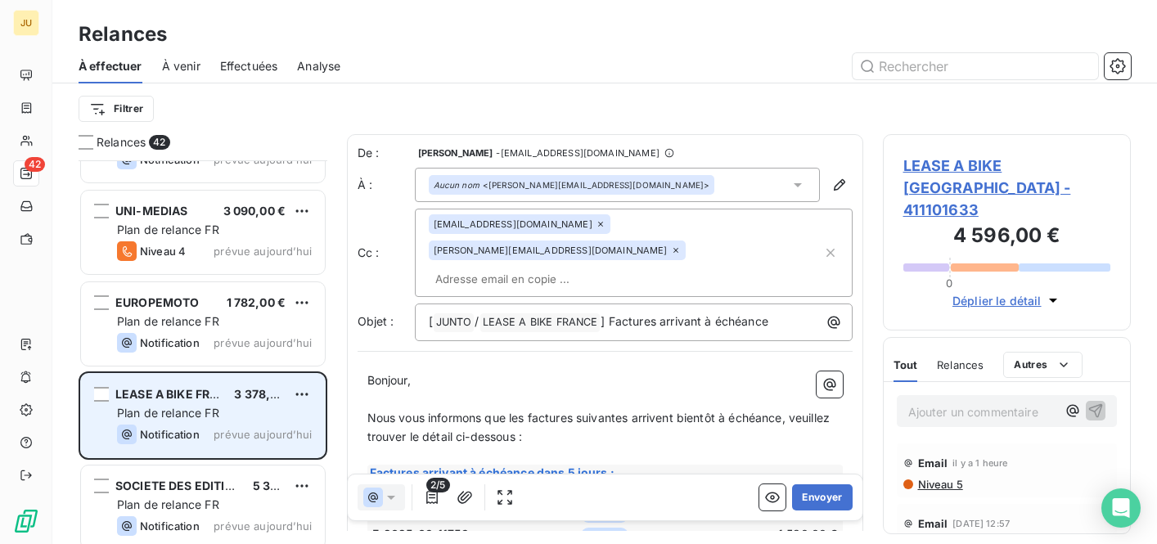
scroll to position [3359, 0]
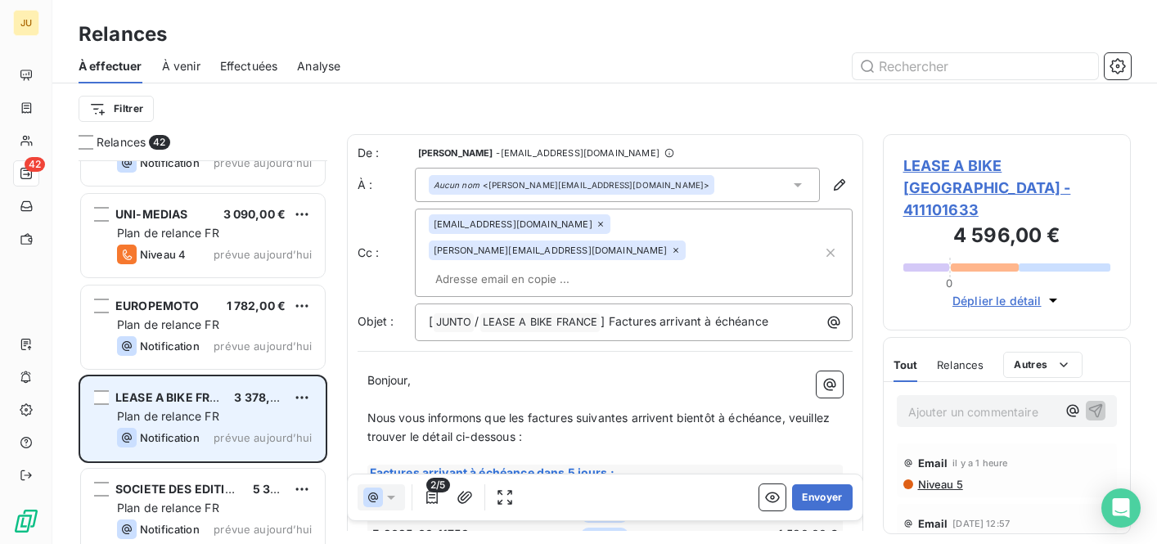
click at [242, 321] on div "JOKO LABS 3 792,00 € Plan de relance FR Niveau 3 prévue [DATE] WIFIRST 2 550,00…" at bounding box center [203, 352] width 249 height 384
click at [242, 321] on div "Plan de relance FR" at bounding box center [214, 325] width 195 height 16
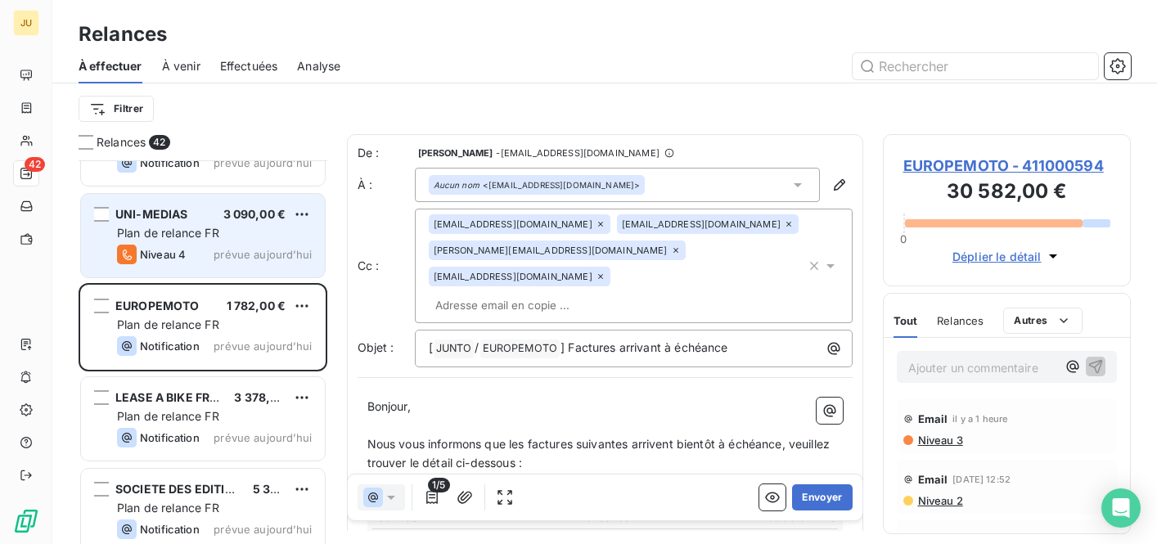
click at [231, 257] on span "prévue aujourd’hui" at bounding box center [262, 254] width 98 height 13
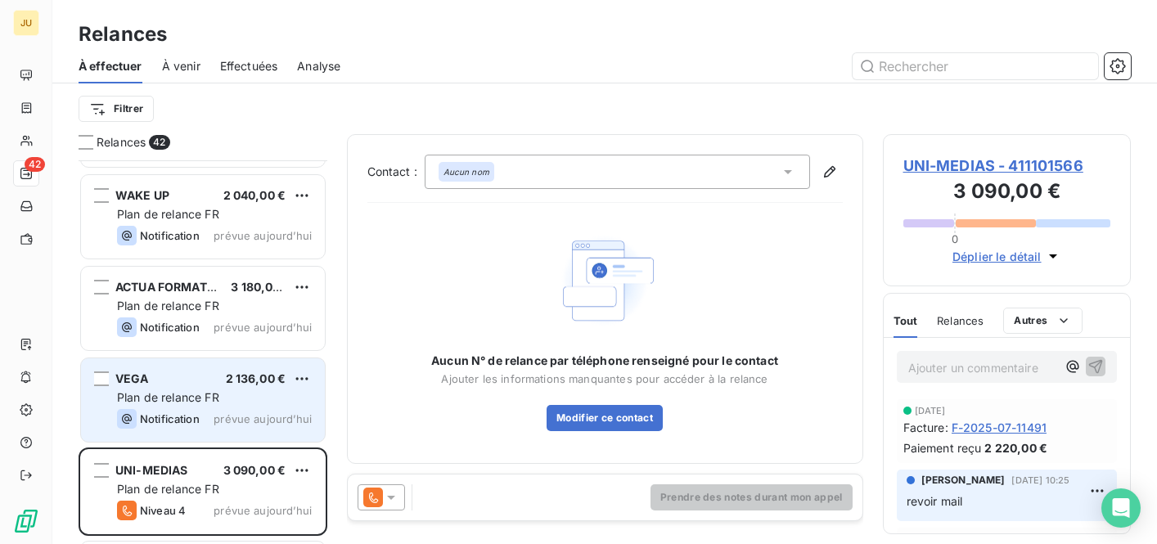
click at [262, 412] on span "prévue aujourd’hui" at bounding box center [262, 418] width 98 height 13
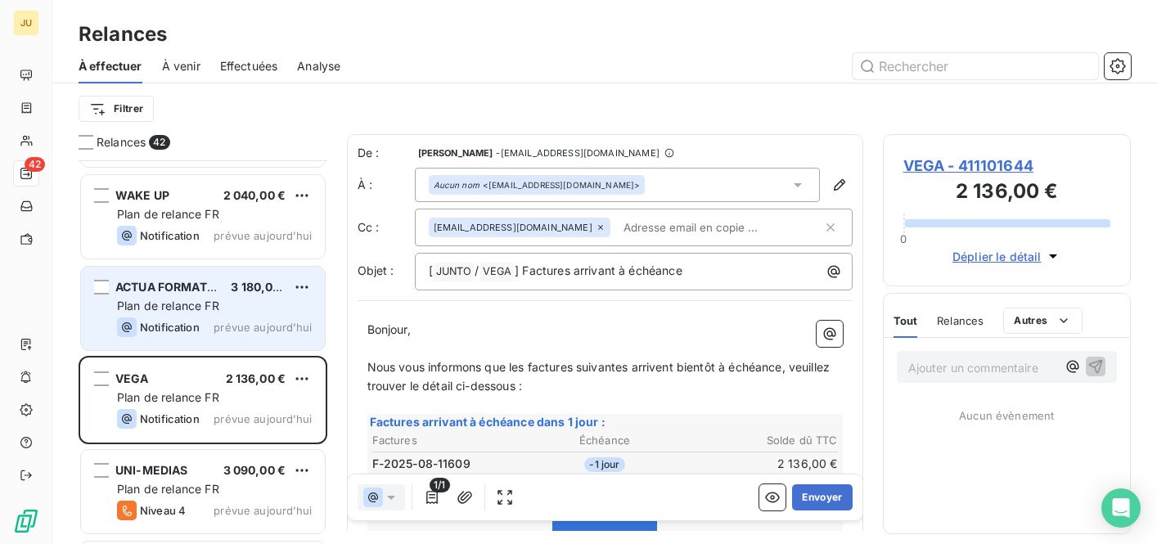
click at [263, 321] on span "prévue aujourd’hui" at bounding box center [262, 327] width 98 height 13
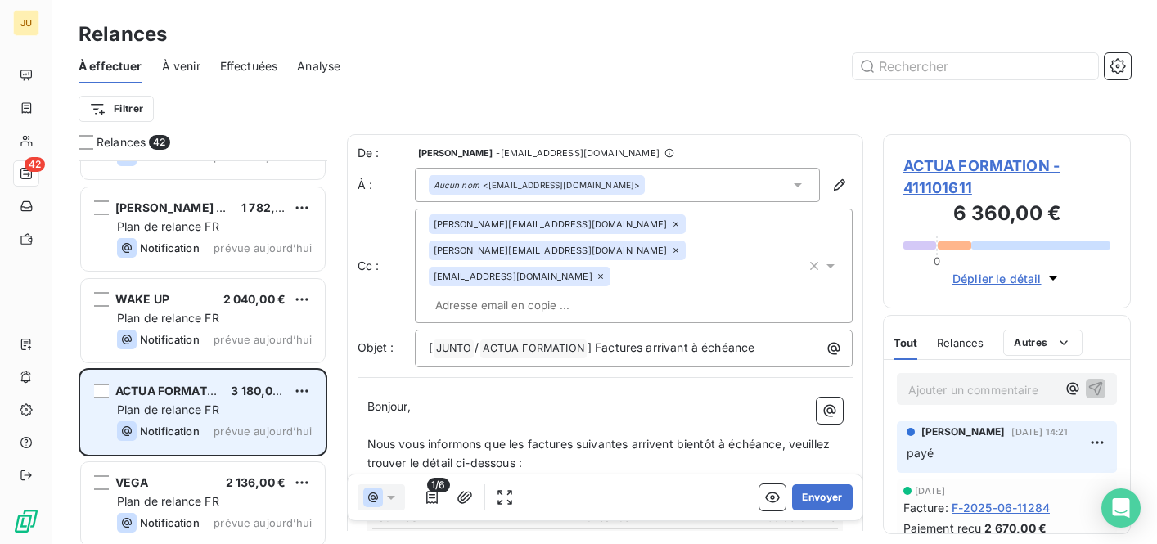
scroll to position [2958, 0]
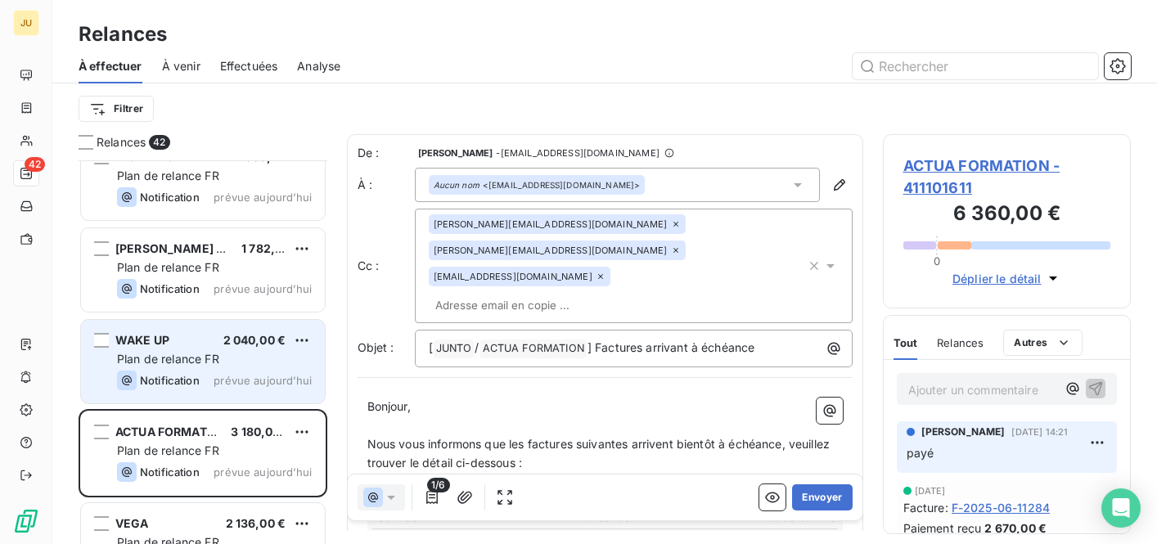
click at [262, 353] on div "Plan de relance FR" at bounding box center [214, 359] width 195 height 16
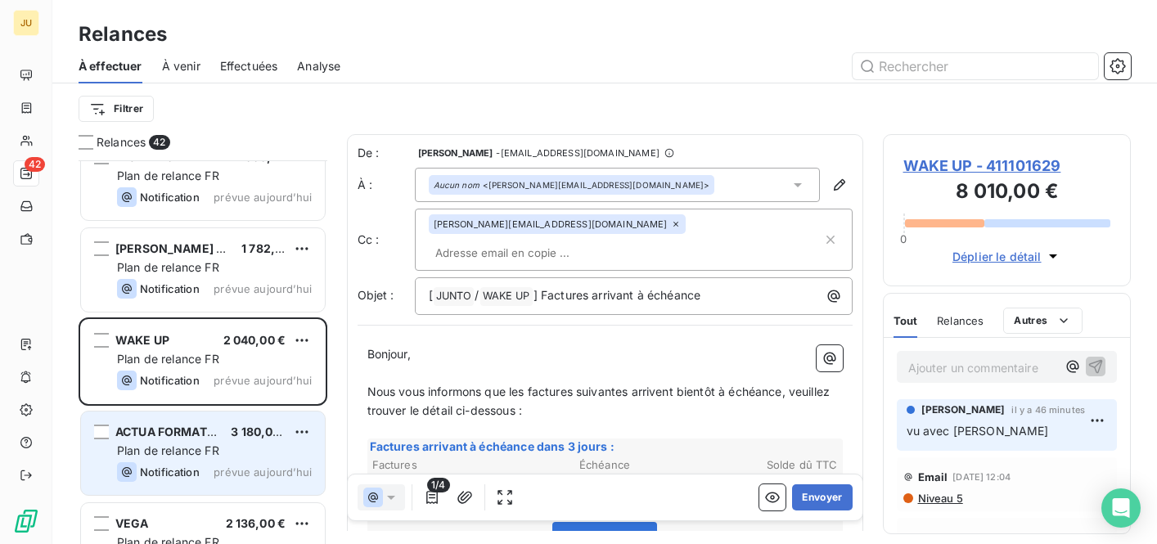
click at [255, 427] on span "3 180,00 €" at bounding box center [261, 431] width 61 height 14
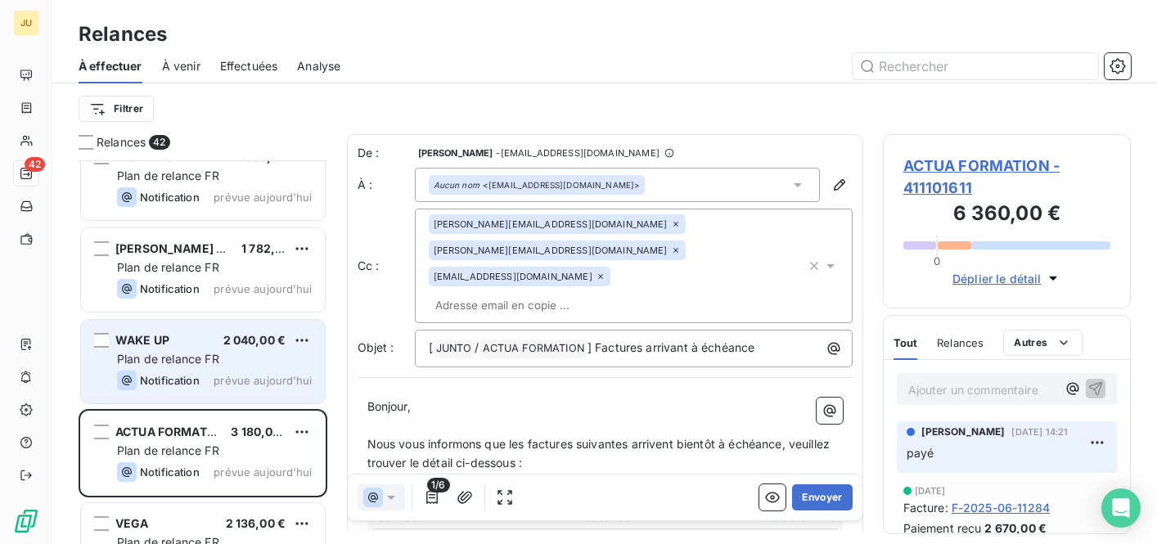
click at [295, 390] on div "WAKE UP 2 040,00 € Plan de relance FR Notification prévue [DATE]" at bounding box center [203, 361] width 244 height 83
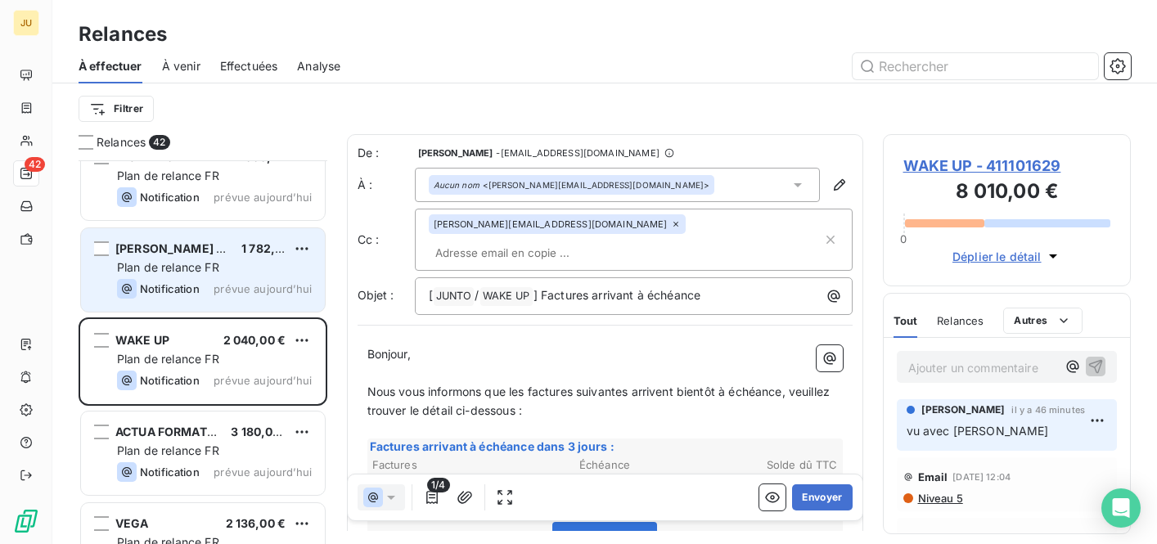
click at [254, 300] on div "[PERSON_NAME] CONSEIL 1 782,00 € Plan de relance FR Notification prévue [DATE]" at bounding box center [203, 269] width 244 height 83
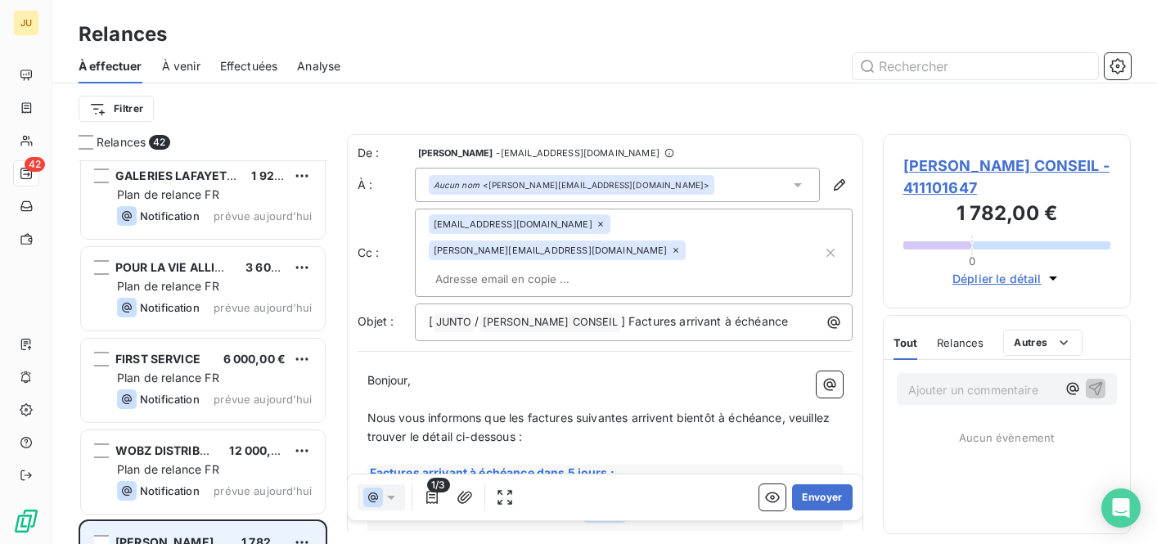
scroll to position [2642, 0]
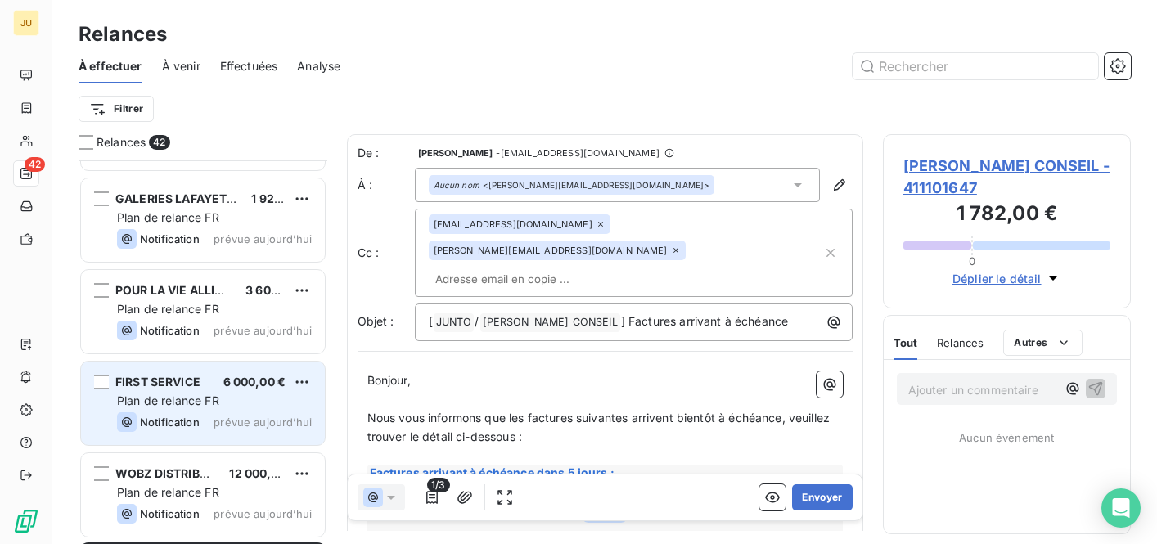
click at [273, 426] on span "prévue aujourd’hui" at bounding box center [262, 421] width 98 height 13
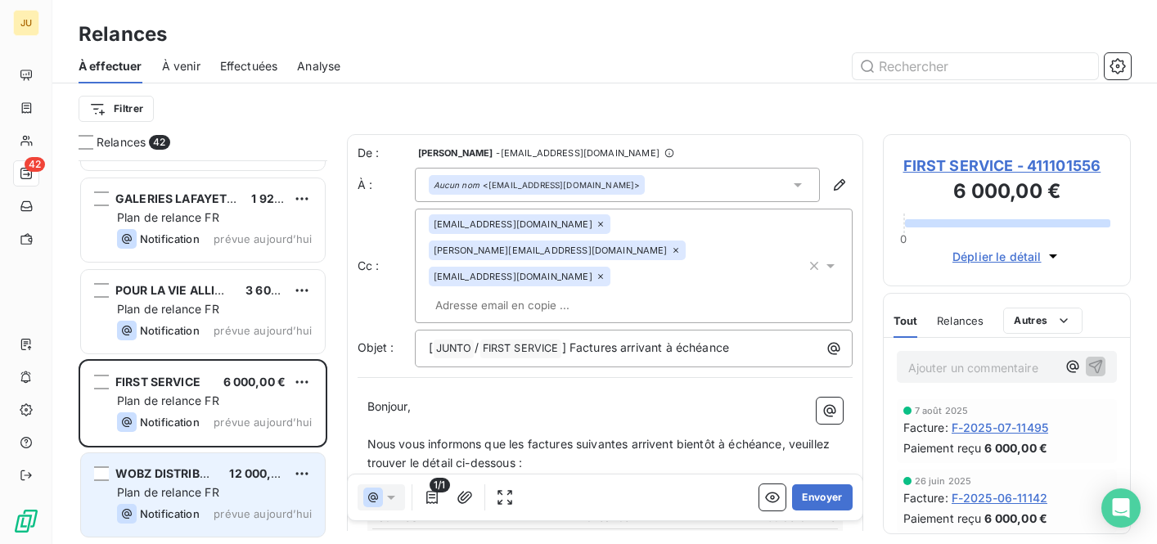
click at [265, 477] on span "12 000,00 €" at bounding box center [263, 473] width 68 height 14
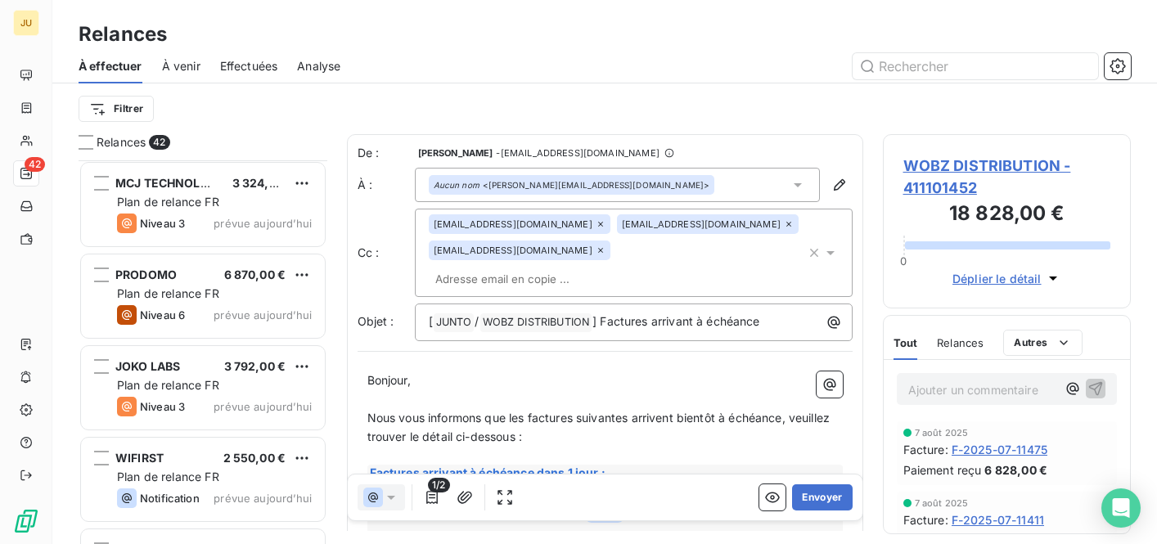
scroll to position [2215, 0]
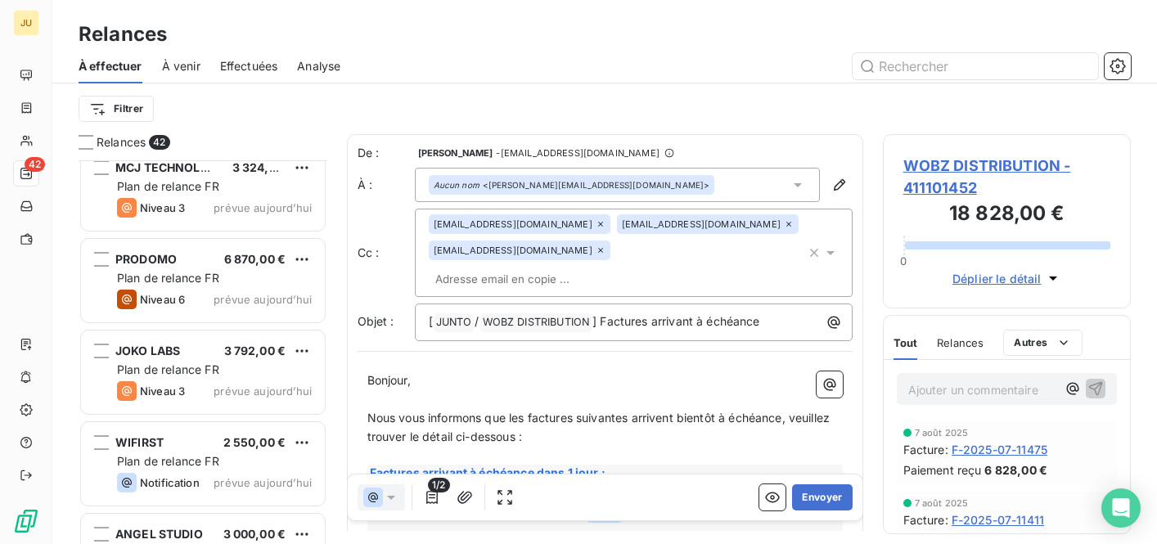
click at [232, 362] on div "Plan de relance FR" at bounding box center [214, 370] width 195 height 16
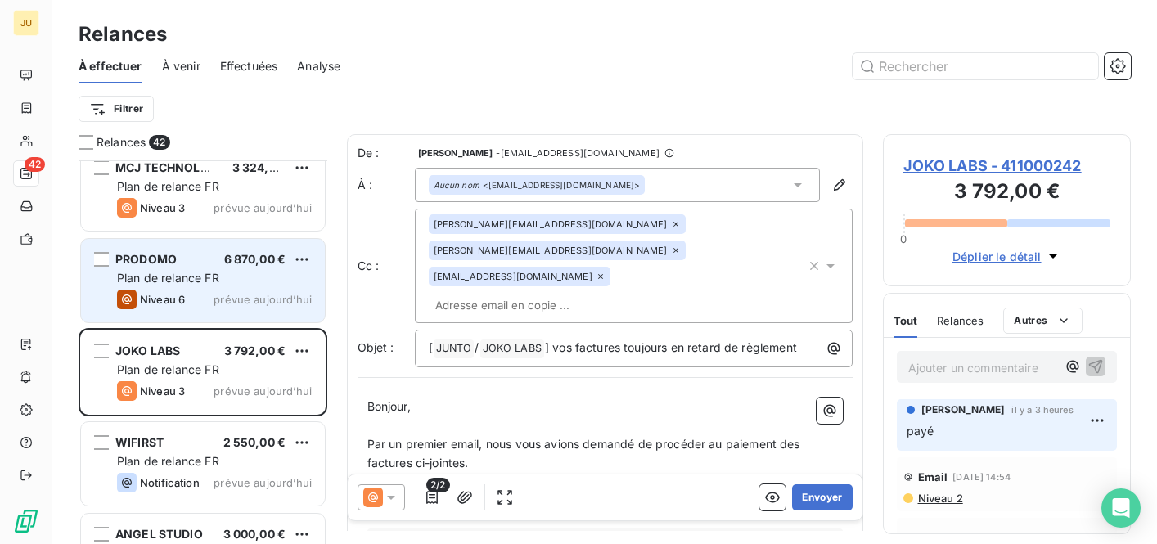
click at [222, 295] on span "prévue aujourd’hui" at bounding box center [262, 299] width 98 height 13
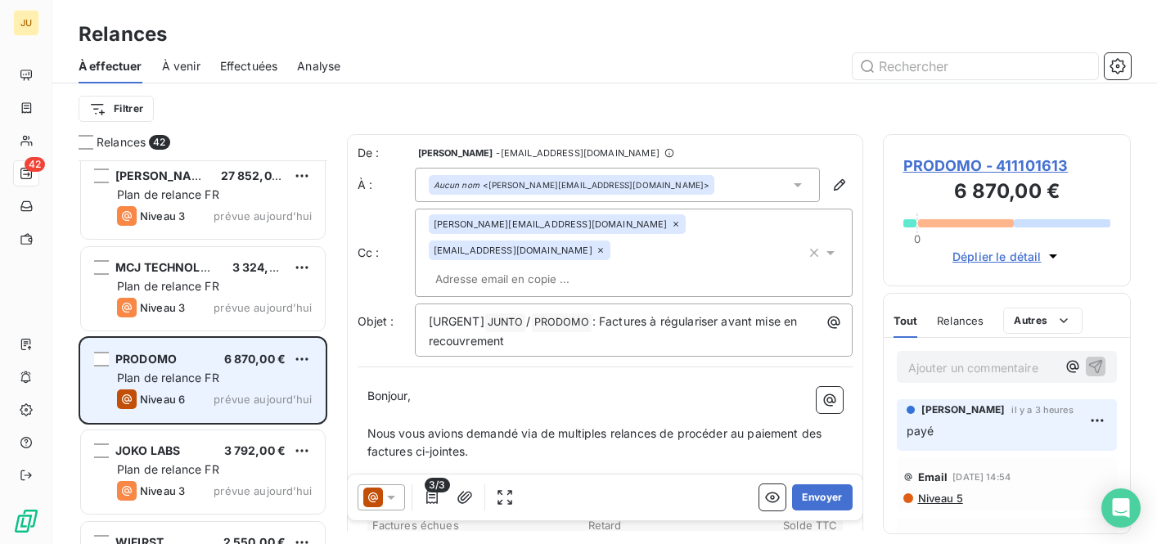
scroll to position [2109, 0]
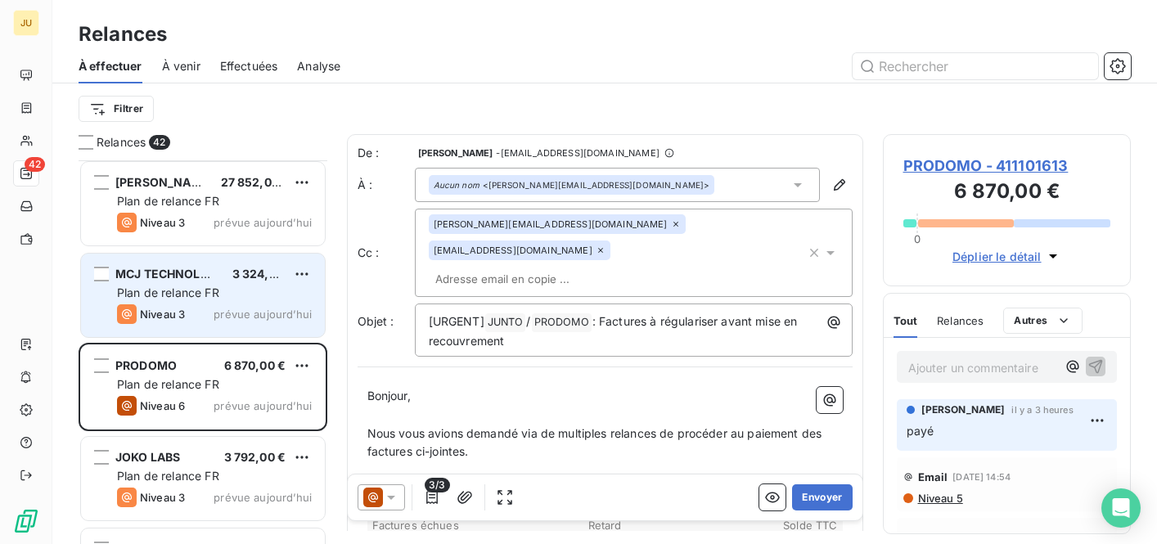
click at [224, 308] on span "prévue aujourd’hui" at bounding box center [262, 314] width 98 height 13
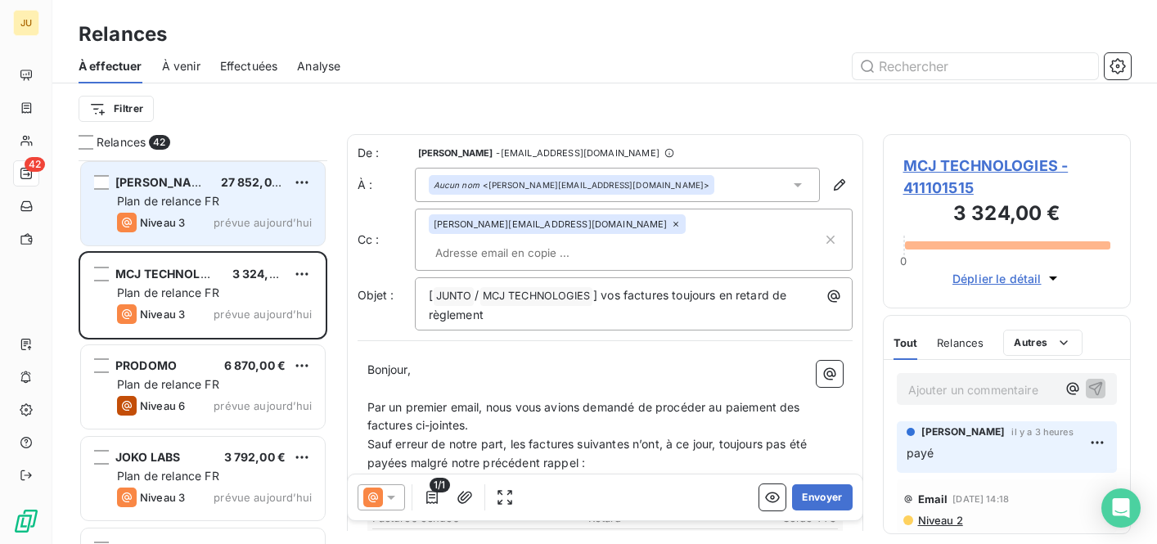
click at [223, 213] on div "Niveau 3 prévue aujourd’hui" at bounding box center [214, 223] width 195 height 20
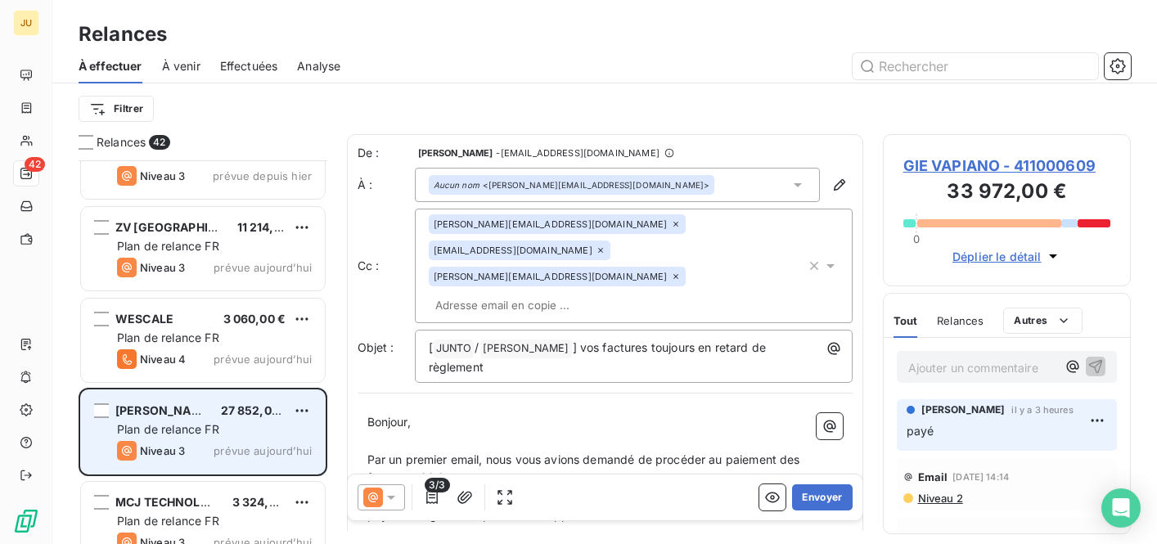
scroll to position [1808, 0]
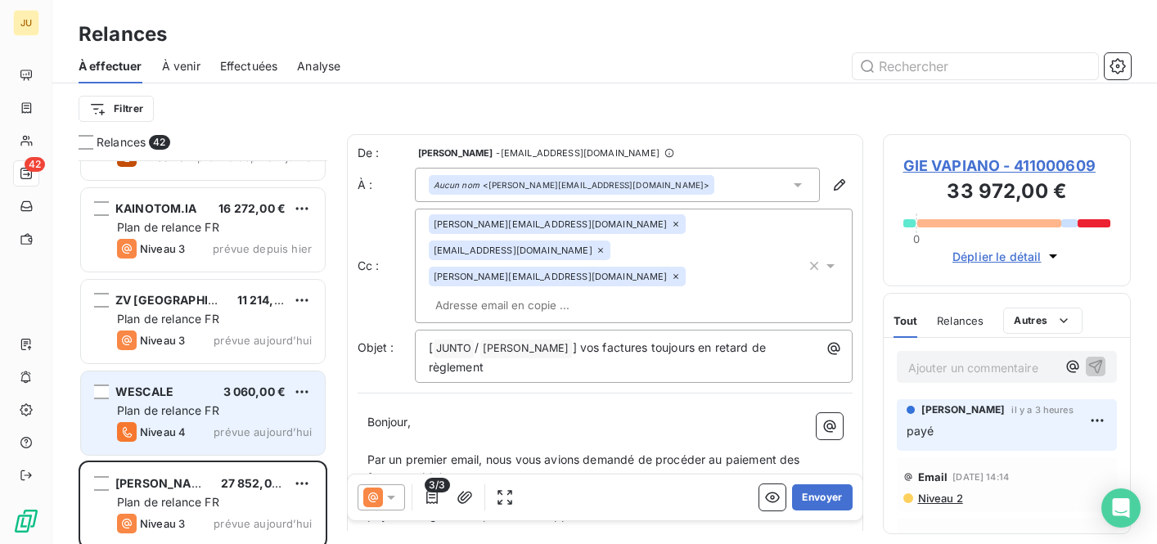
click at [232, 398] on span "3 060,00 €" at bounding box center [254, 391] width 63 height 14
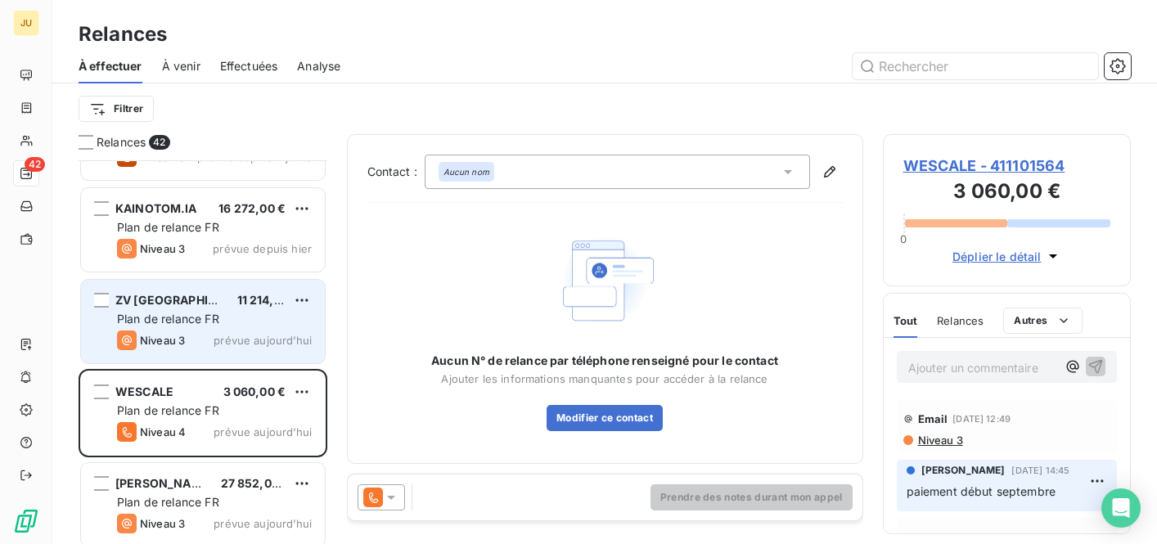
click at [218, 321] on span "Plan de relance FR" at bounding box center [168, 319] width 102 height 14
